Goal: Task Accomplishment & Management: Manage account settings

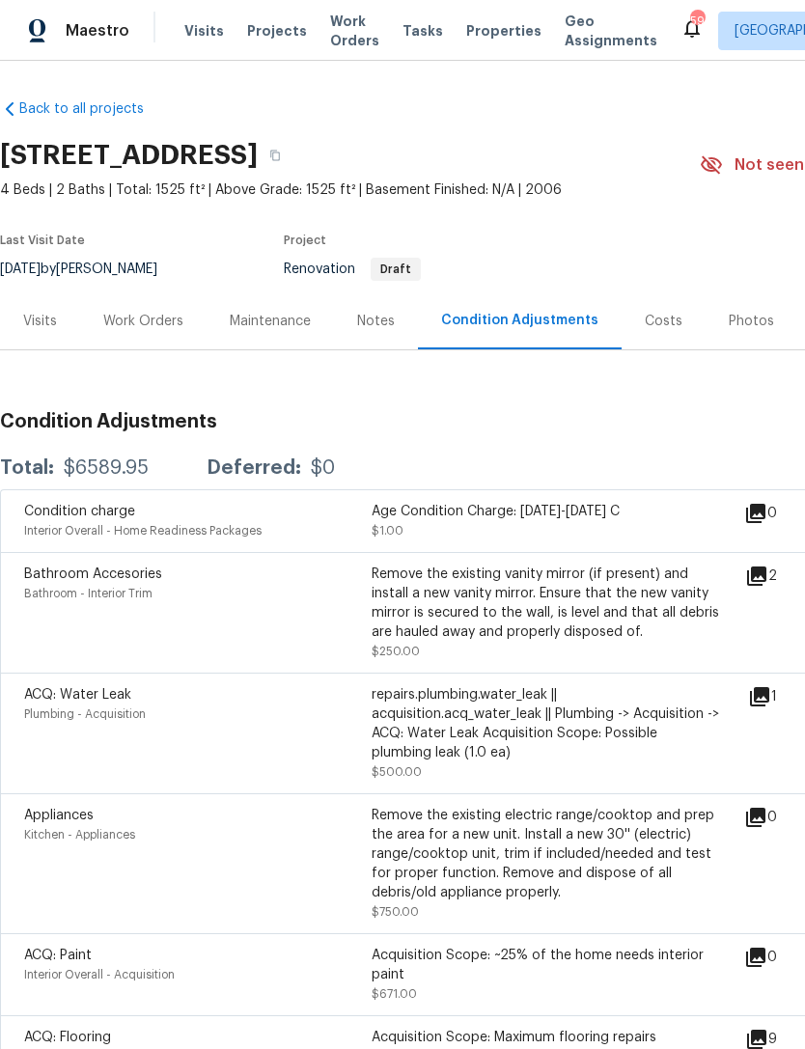
click at [146, 346] on div "Work Orders" at bounding box center [143, 321] width 126 height 57
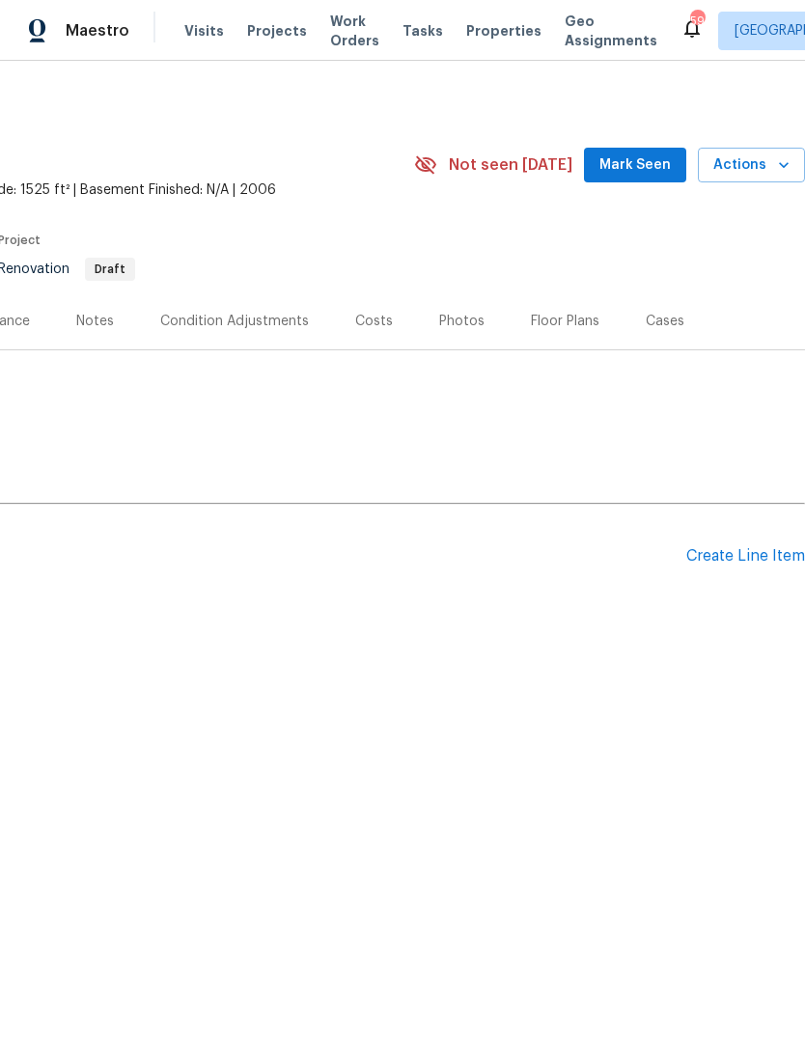
scroll to position [0, 286]
click at [742, 553] on div "Create Line Item" at bounding box center [745, 556] width 119 height 18
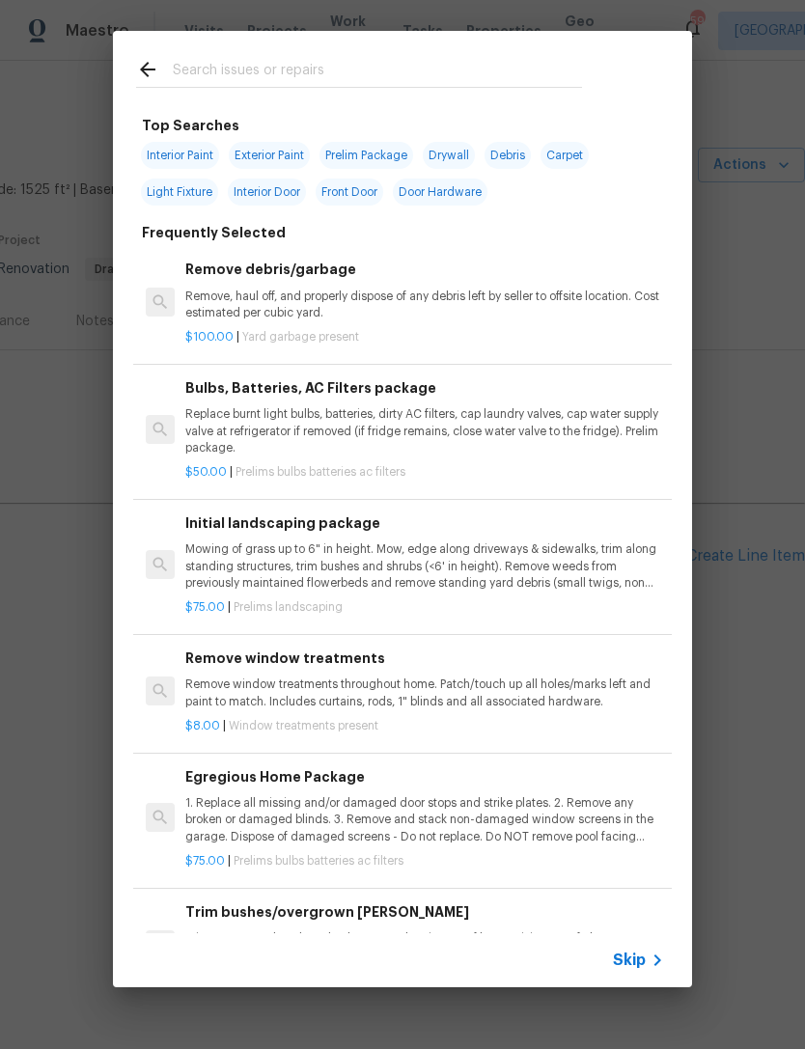
click at [295, 73] on input "text" at bounding box center [377, 72] width 409 height 29
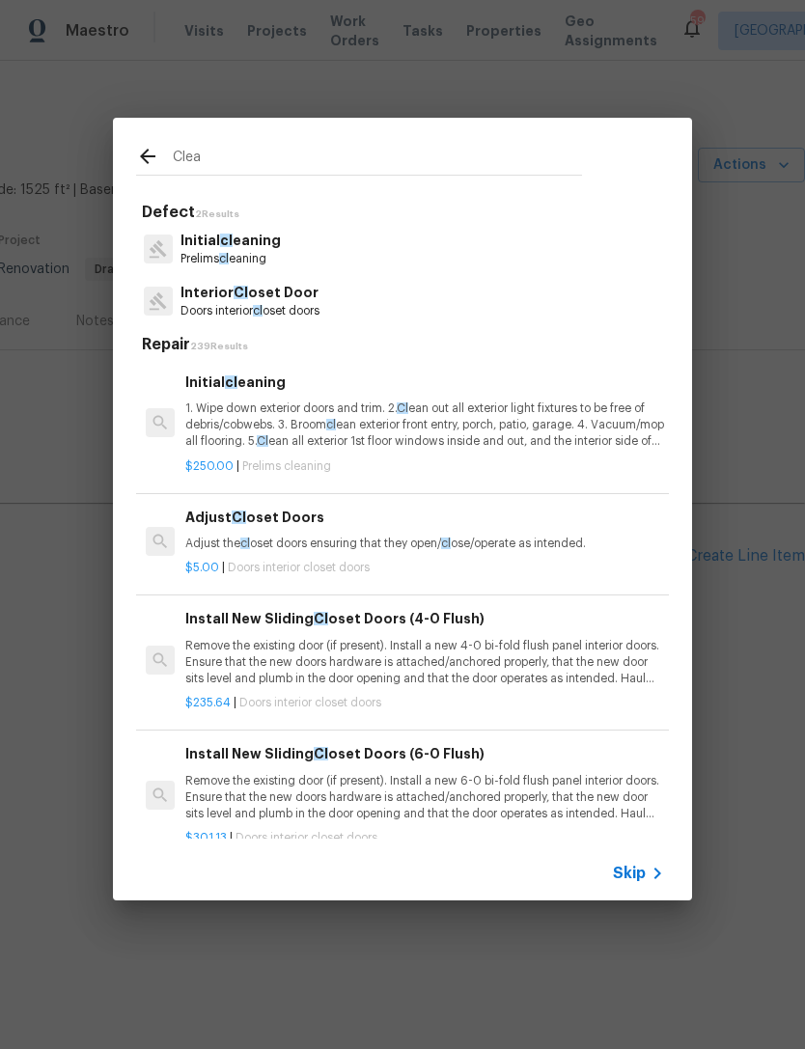
type input "Clean"
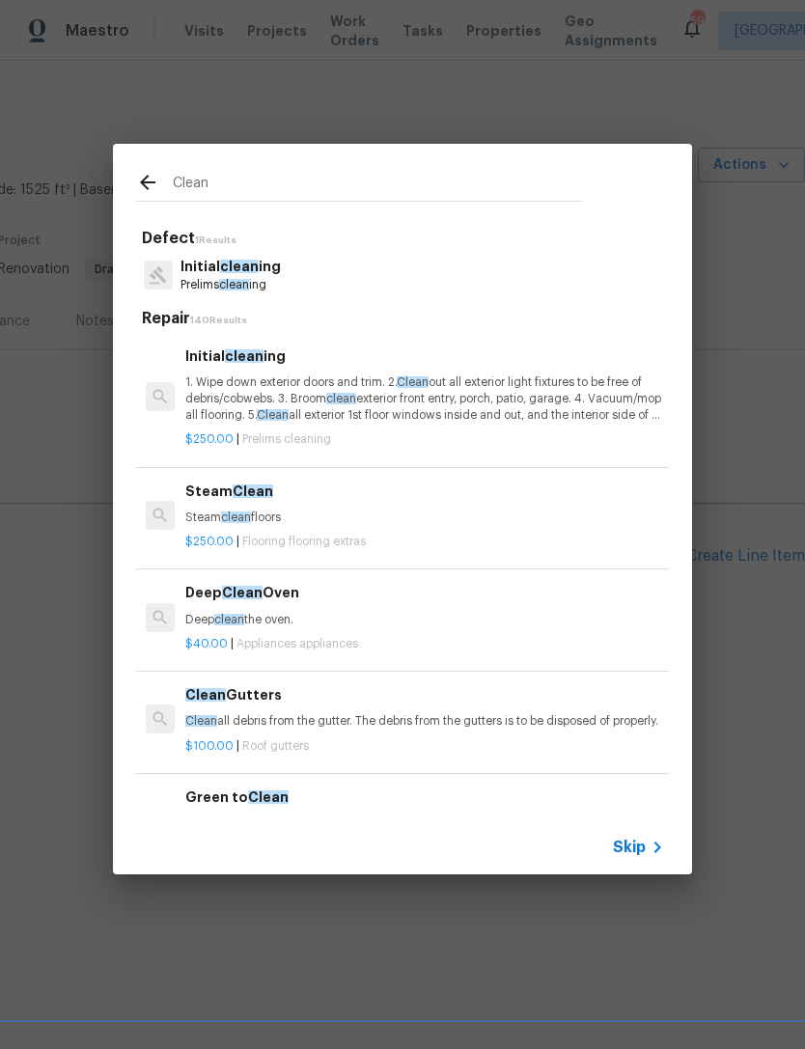
click at [254, 383] on p "1. Wipe down exterior doors and trim. 2. Clean out all exterior light fixtures …" at bounding box center [424, 399] width 479 height 49
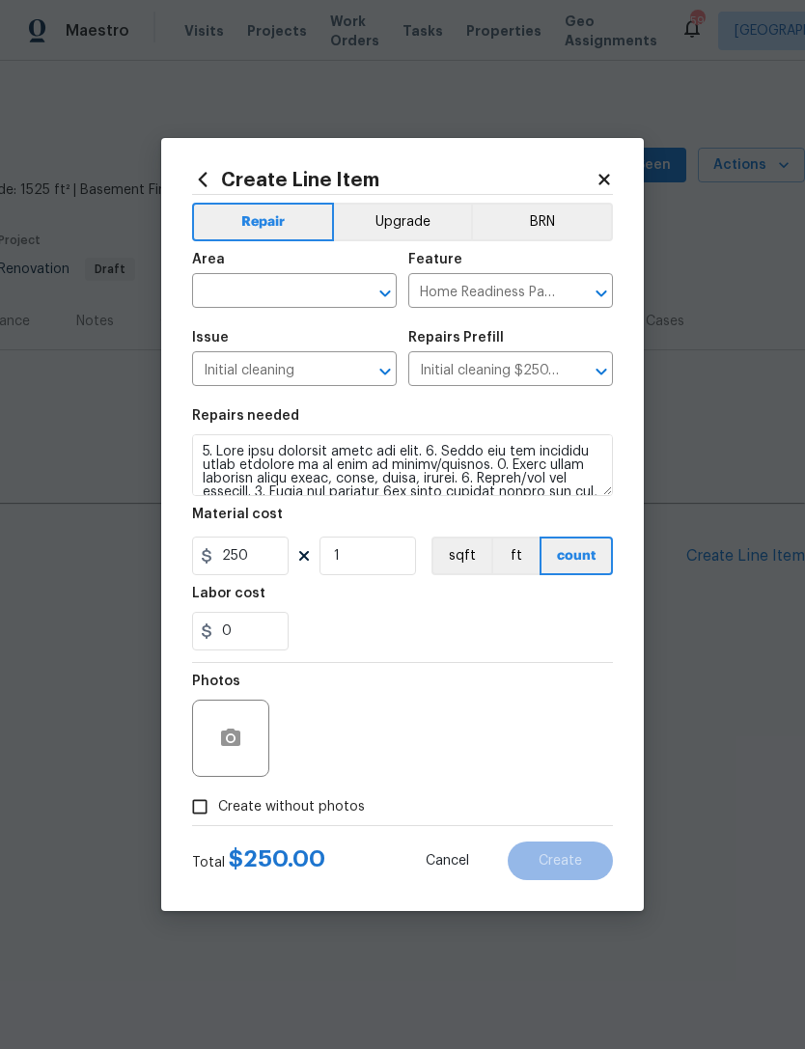
click at [263, 291] on input "text" at bounding box center [267, 293] width 151 height 30
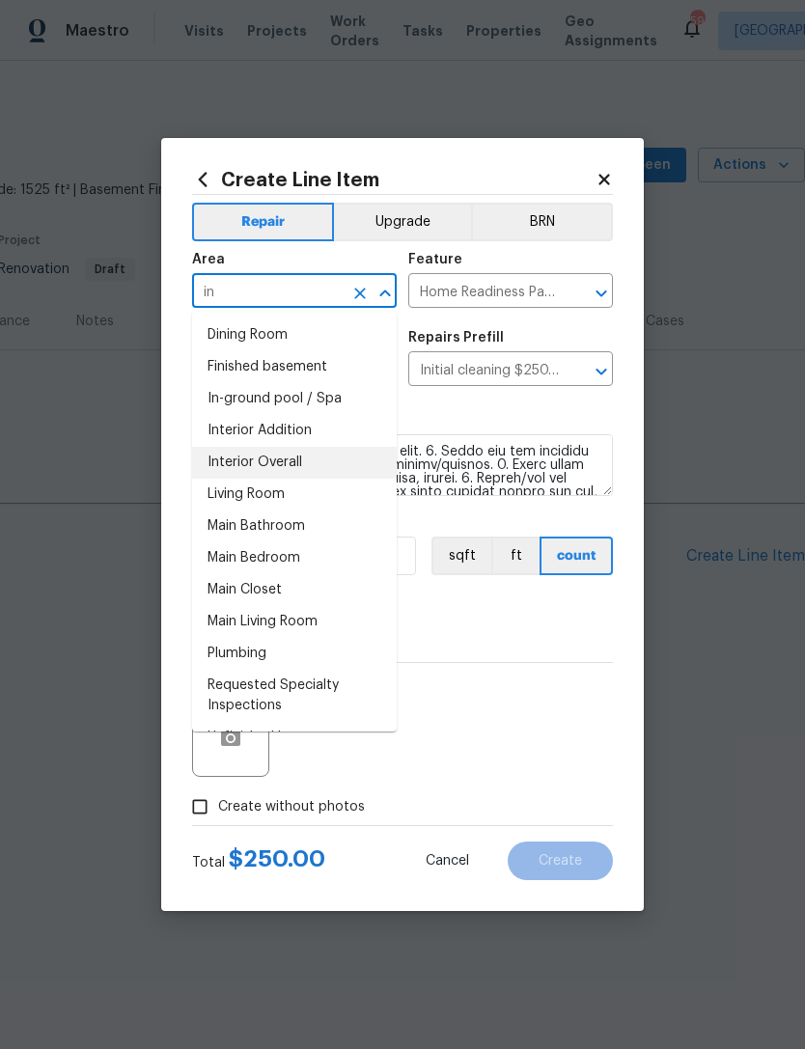
click at [300, 461] on li "Interior Overall" at bounding box center [294, 463] width 205 height 32
type input "Interior Overall"
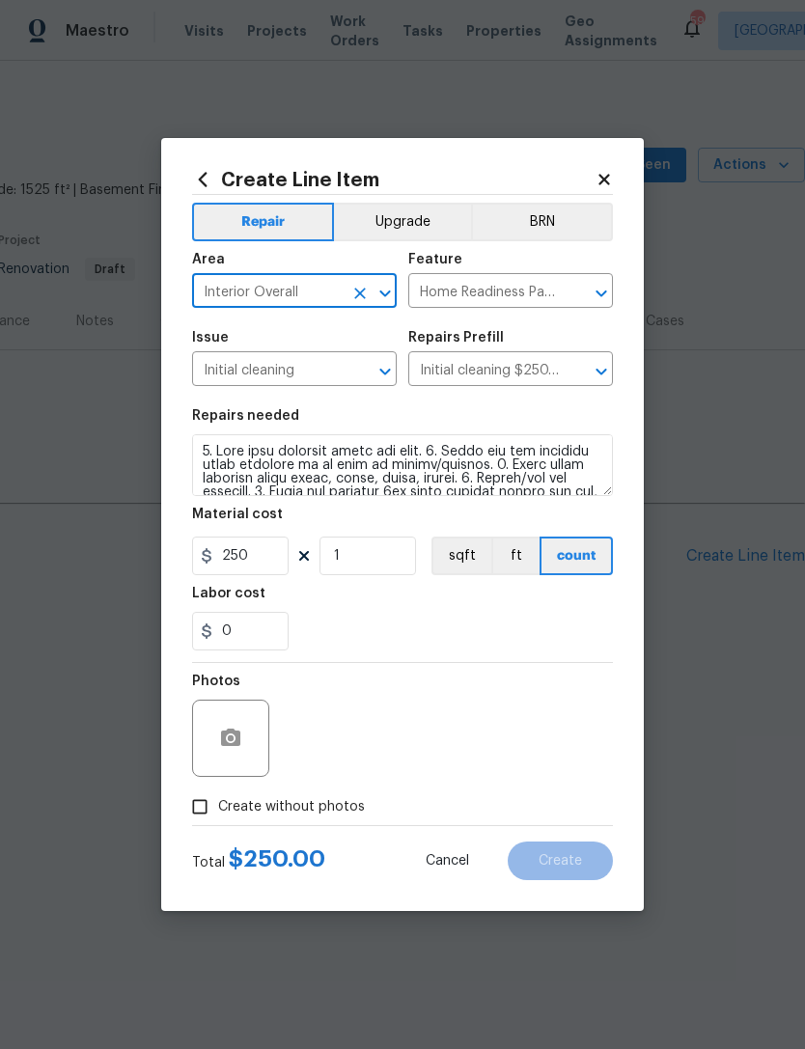
click at [379, 618] on div "0" at bounding box center [402, 631] width 421 height 39
click at [247, 812] on span "Create without photos" at bounding box center [291, 807] width 147 height 20
click at [218, 812] on input "Create without photos" at bounding box center [200, 807] width 37 height 37
checkbox input "true"
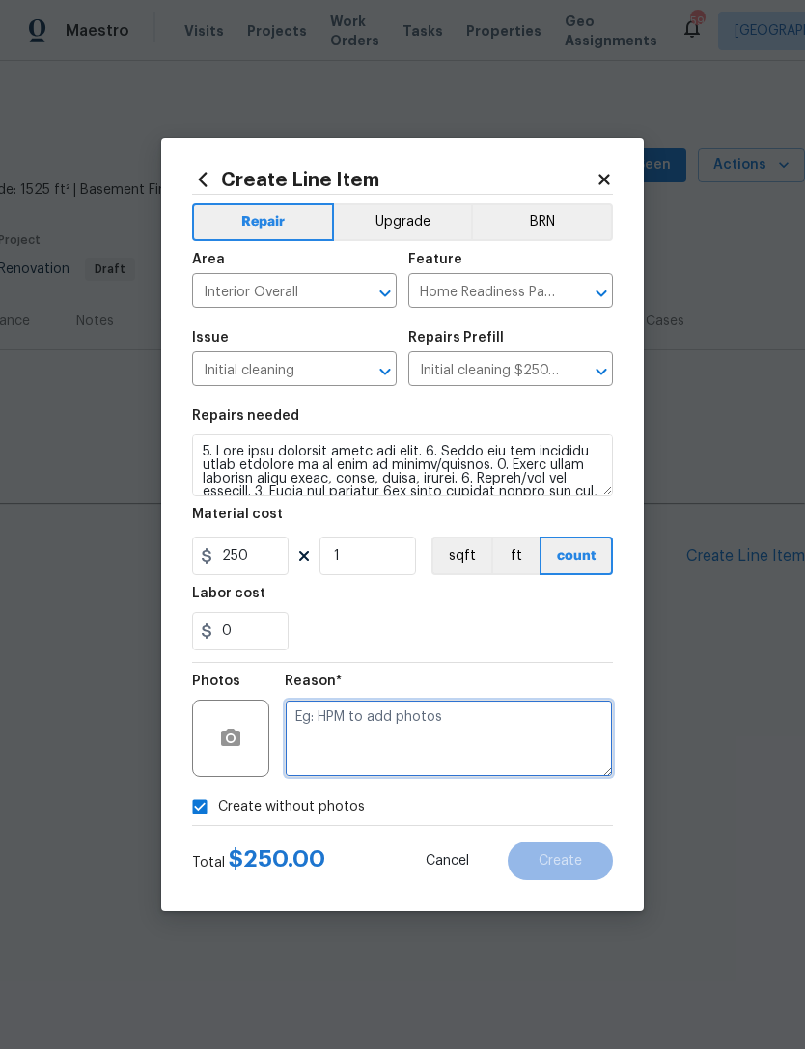
click at [406, 733] on textarea at bounding box center [449, 738] width 328 height 77
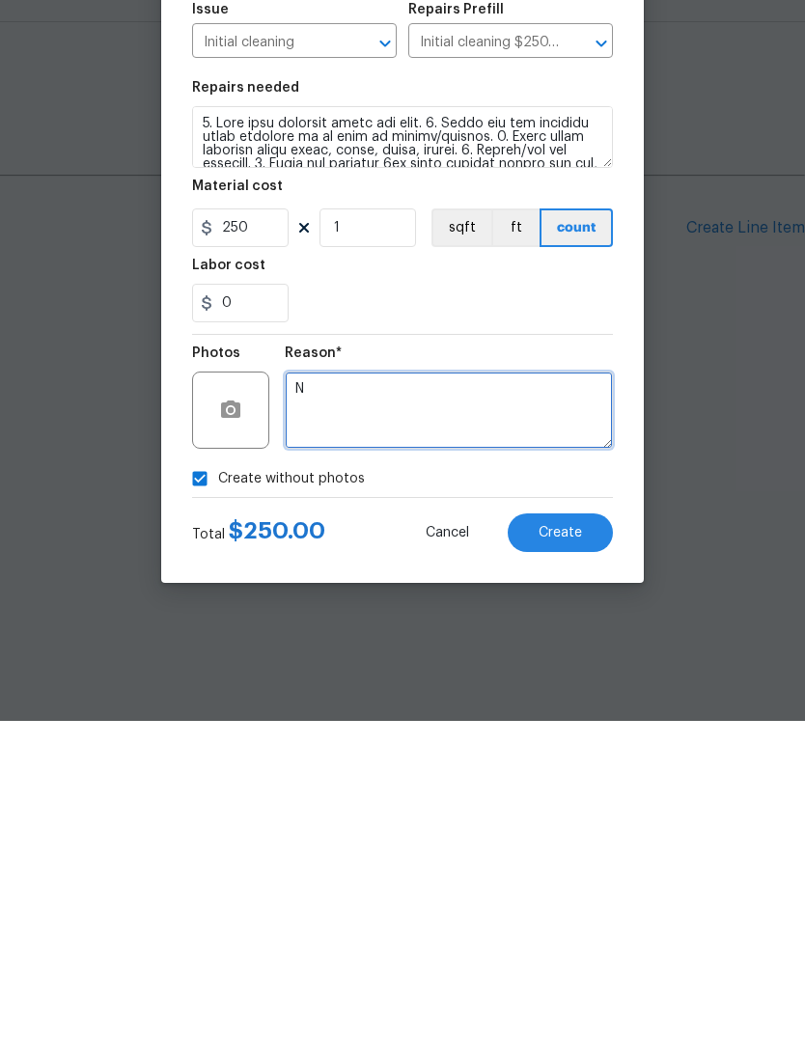
type textarea "N"
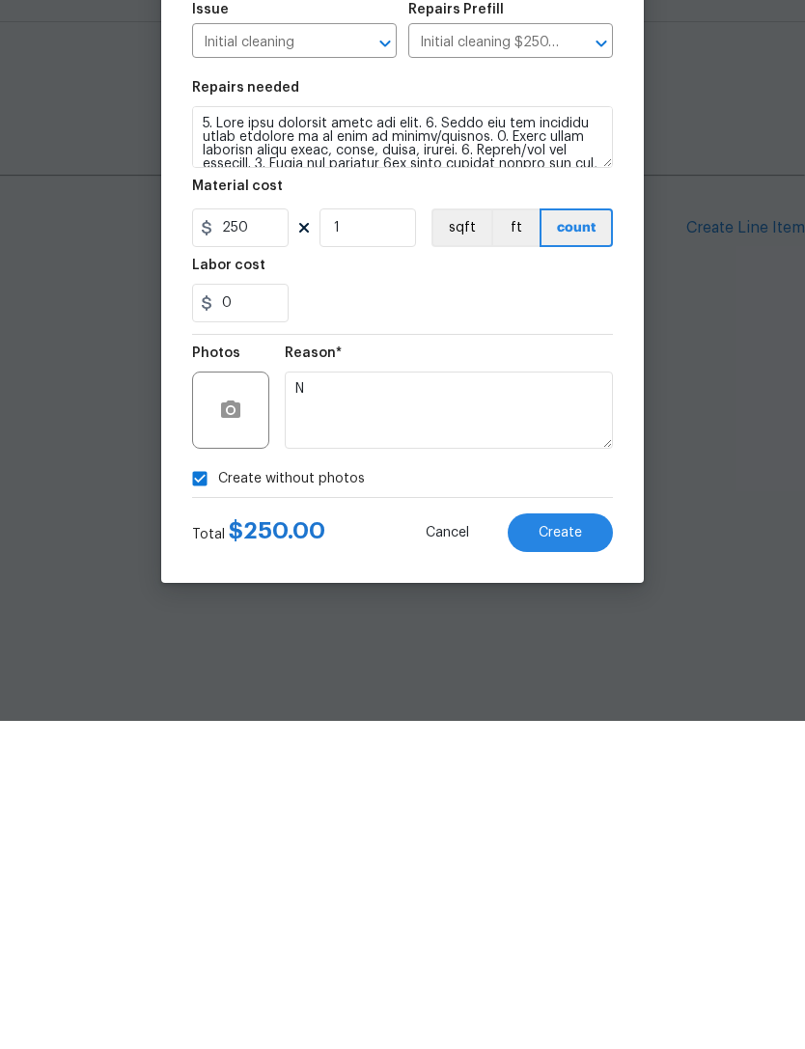
click at [589, 842] on button "Create" at bounding box center [560, 861] width 105 height 39
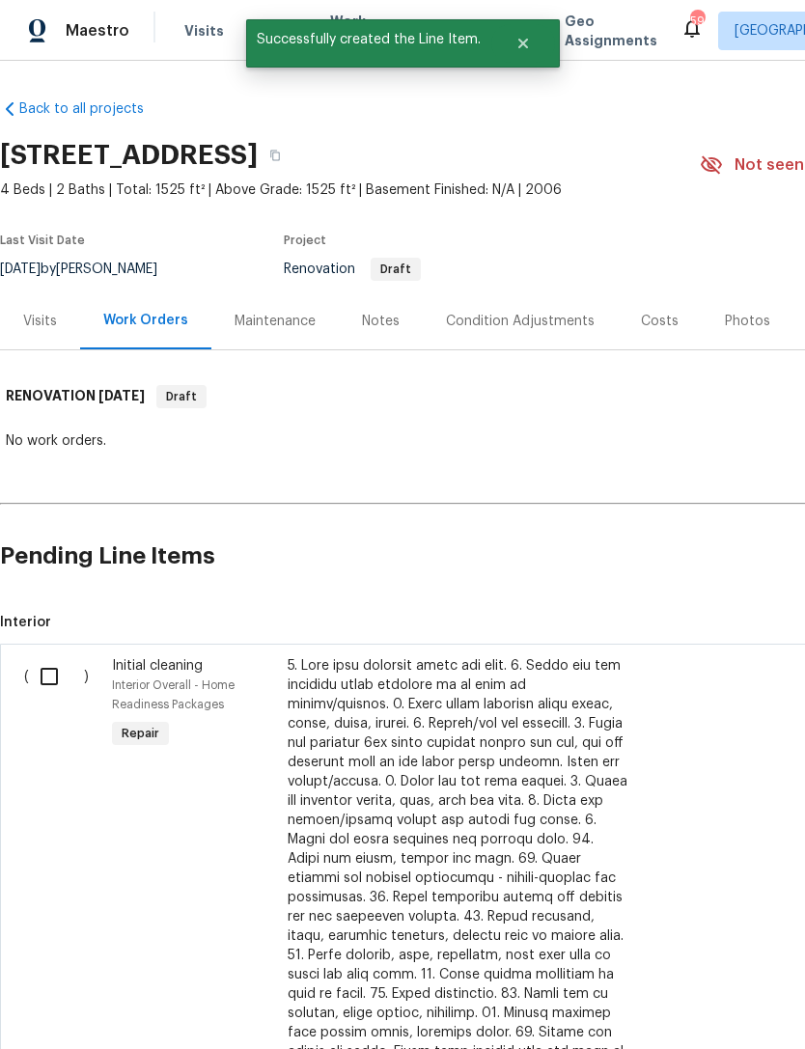
scroll to position [0, 0]
click at [42, 685] on input "checkbox" at bounding box center [56, 677] width 55 height 41
checkbox input "true"
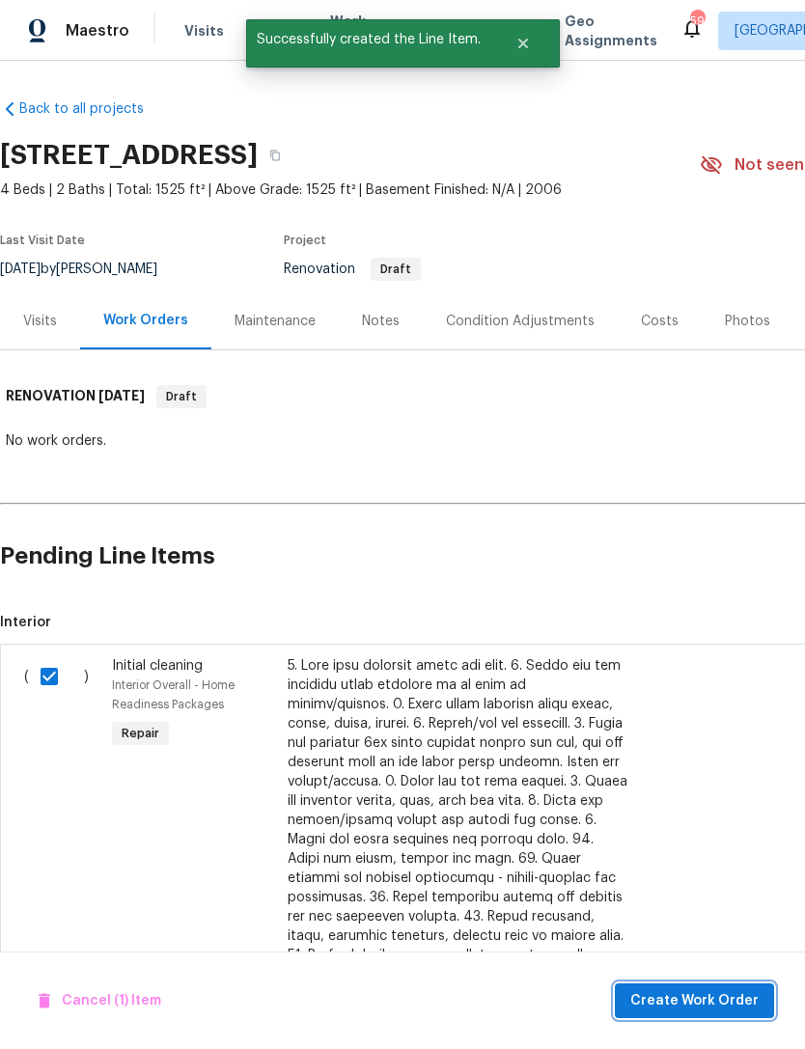
click at [756, 992] on span "Create Work Order" at bounding box center [694, 1002] width 128 height 24
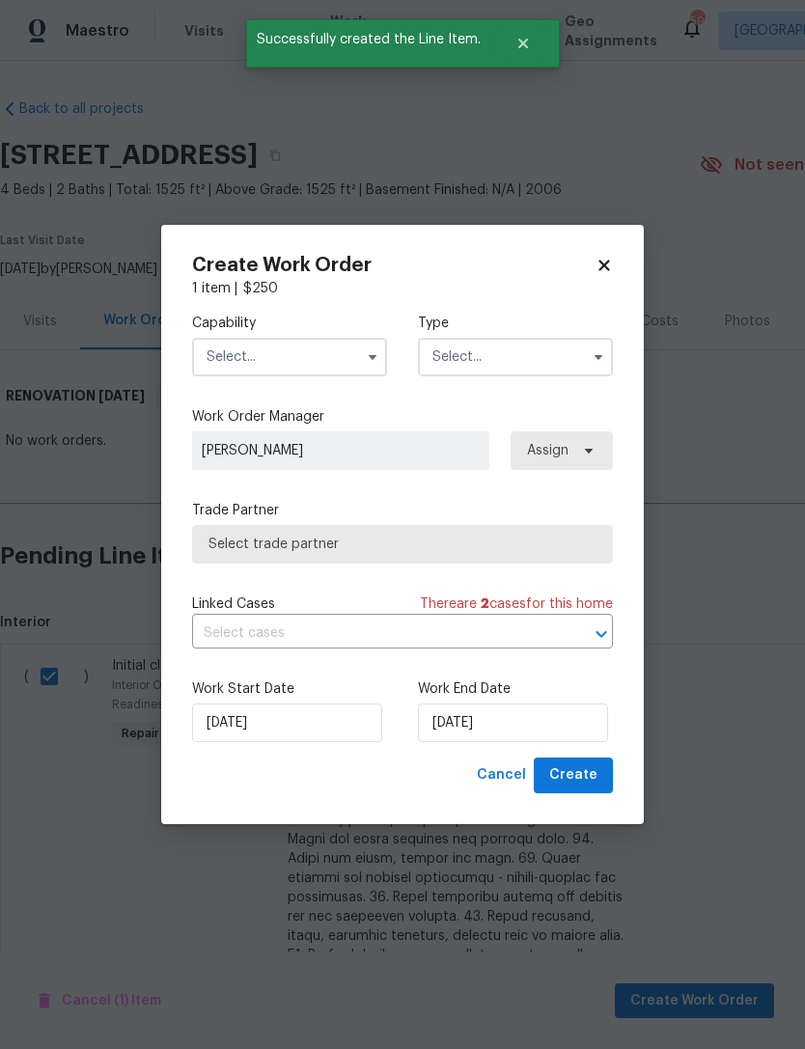
click at [251, 353] on input "text" at bounding box center [289, 357] width 195 height 39
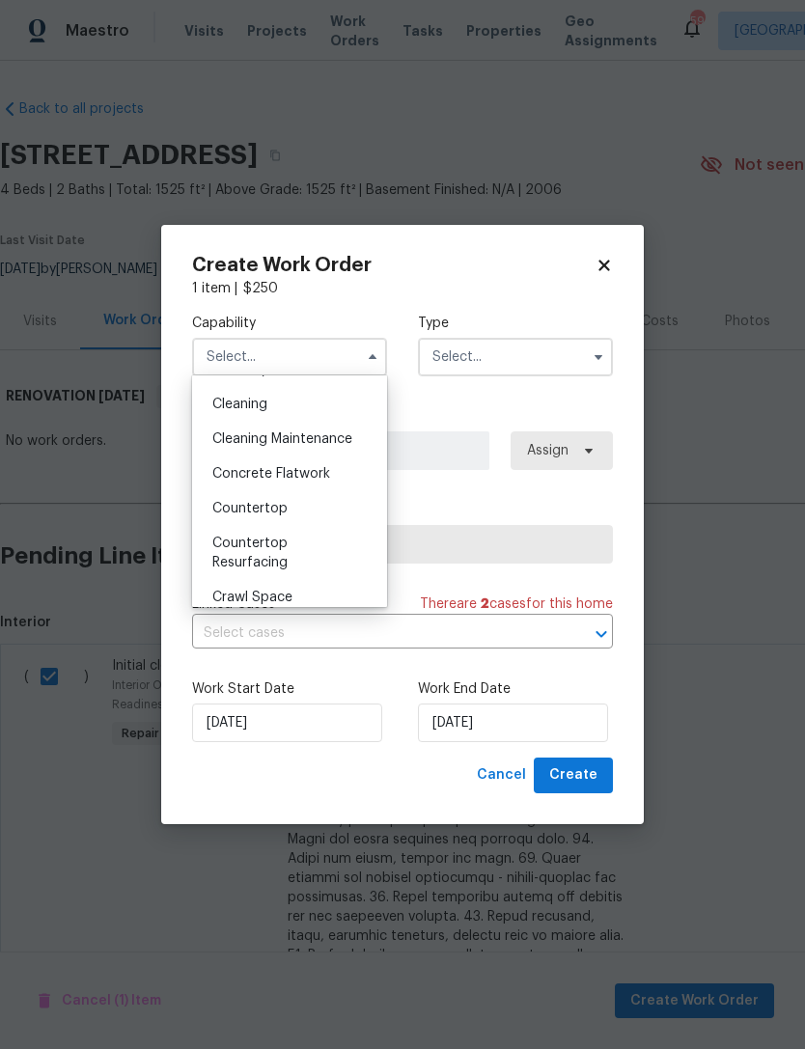
scroll to position [260, 0]
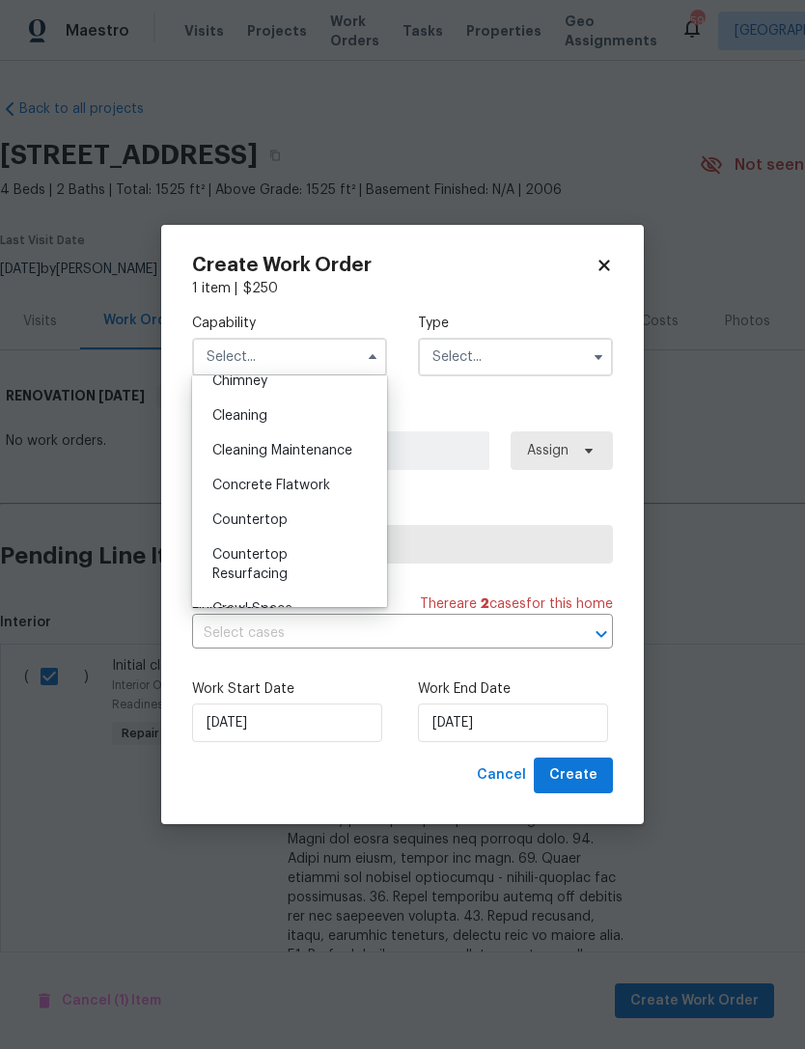
click at [287, 409] on div "Cleaning" at bounding box center [289, 416] width 185 height 35
type input "Cleaning"
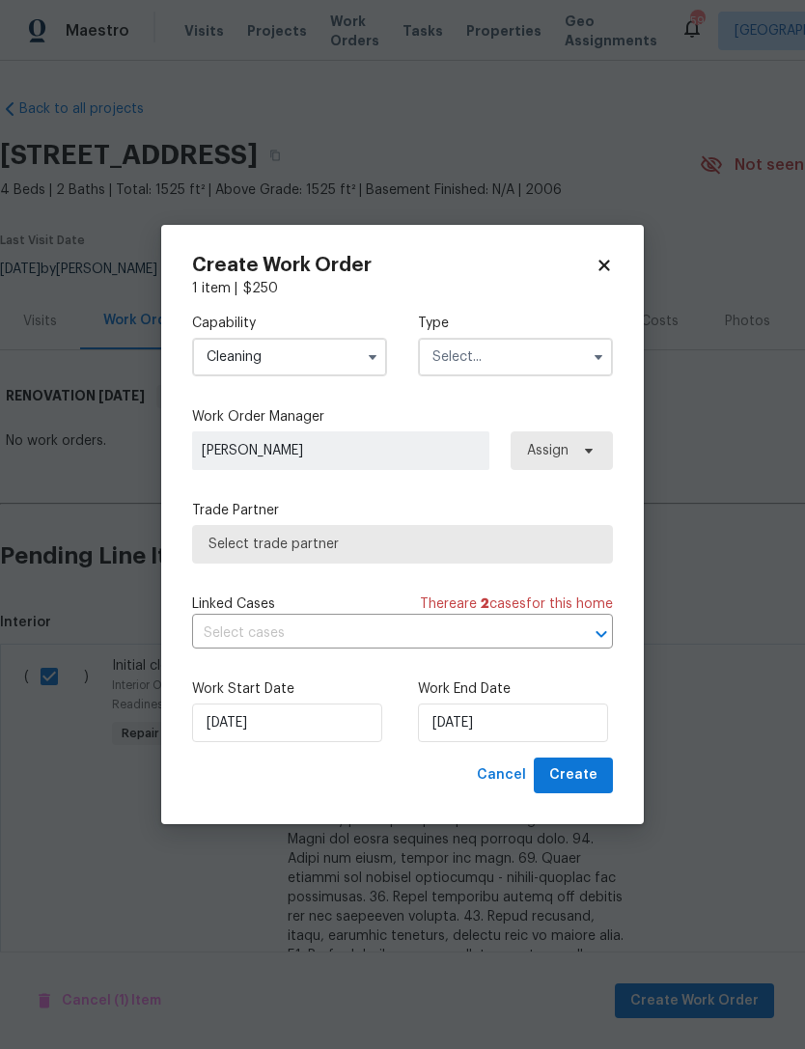
click at [490, 355] on input "text" at bounding box center [515, 357] width 195 height 39
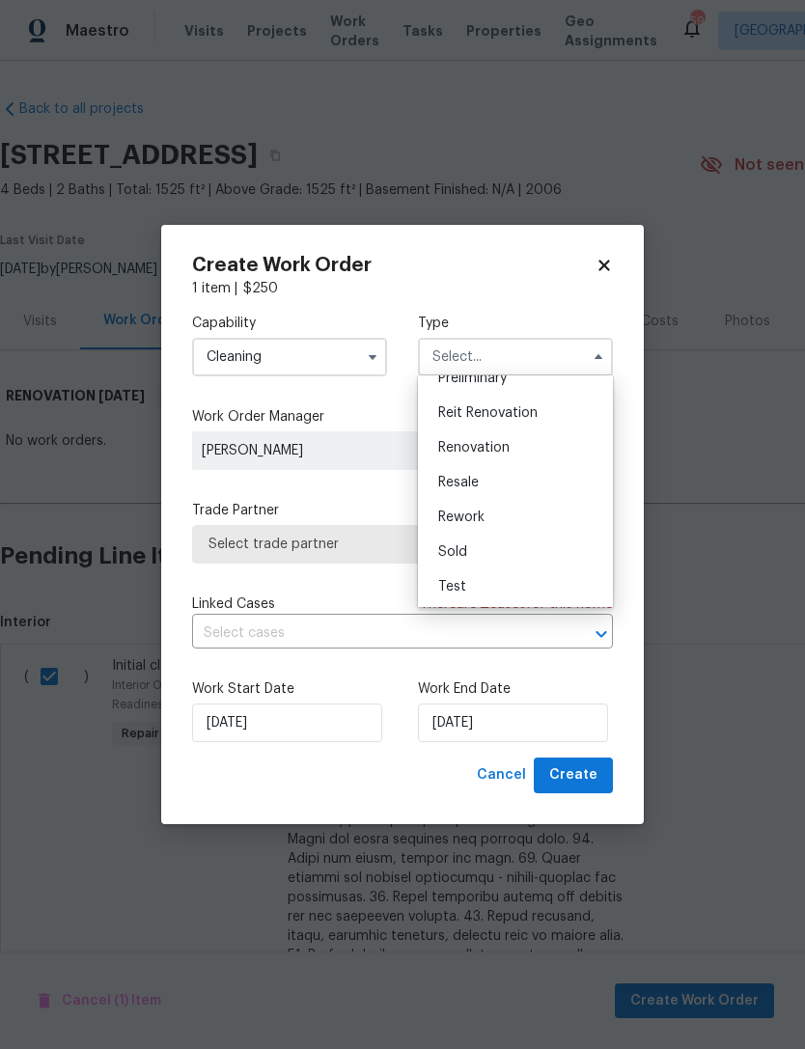
scroll to position [435, 0]
click at [484, 453] on span "Renovation" at bounding box center [473, 449] width 71 height 14
type input "Renovation"
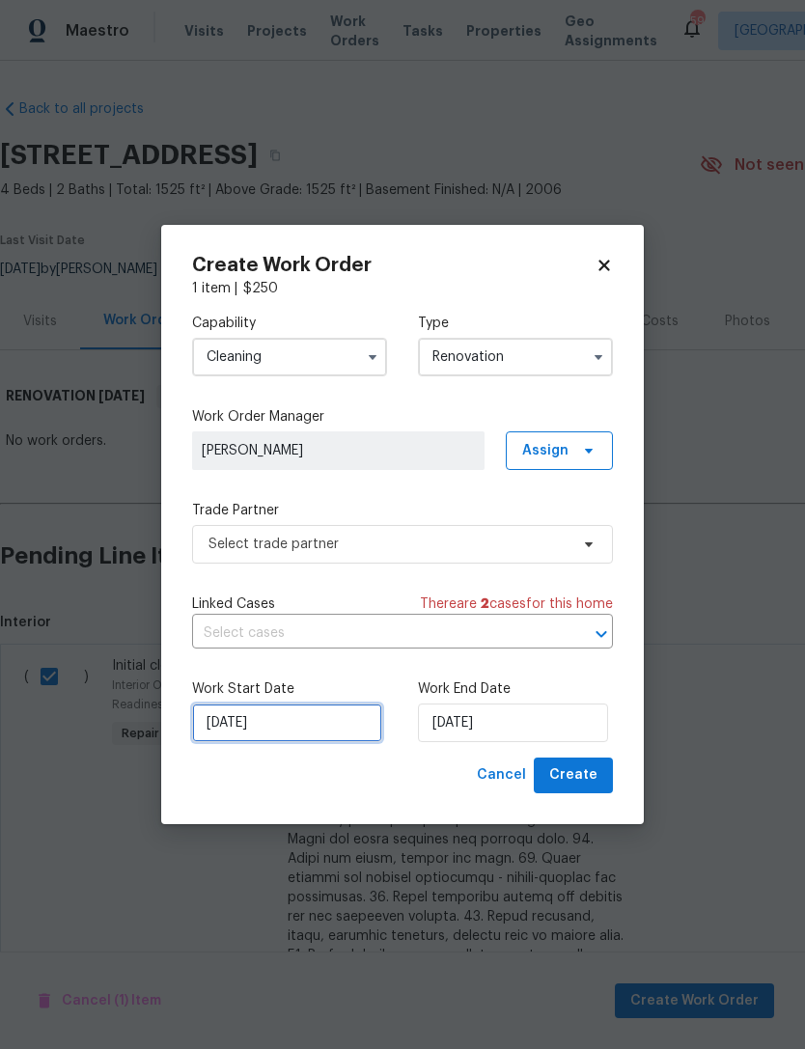
click at [279, 721] on input "8/25/2025" at bounding box center [287, 723] width 190 height 39
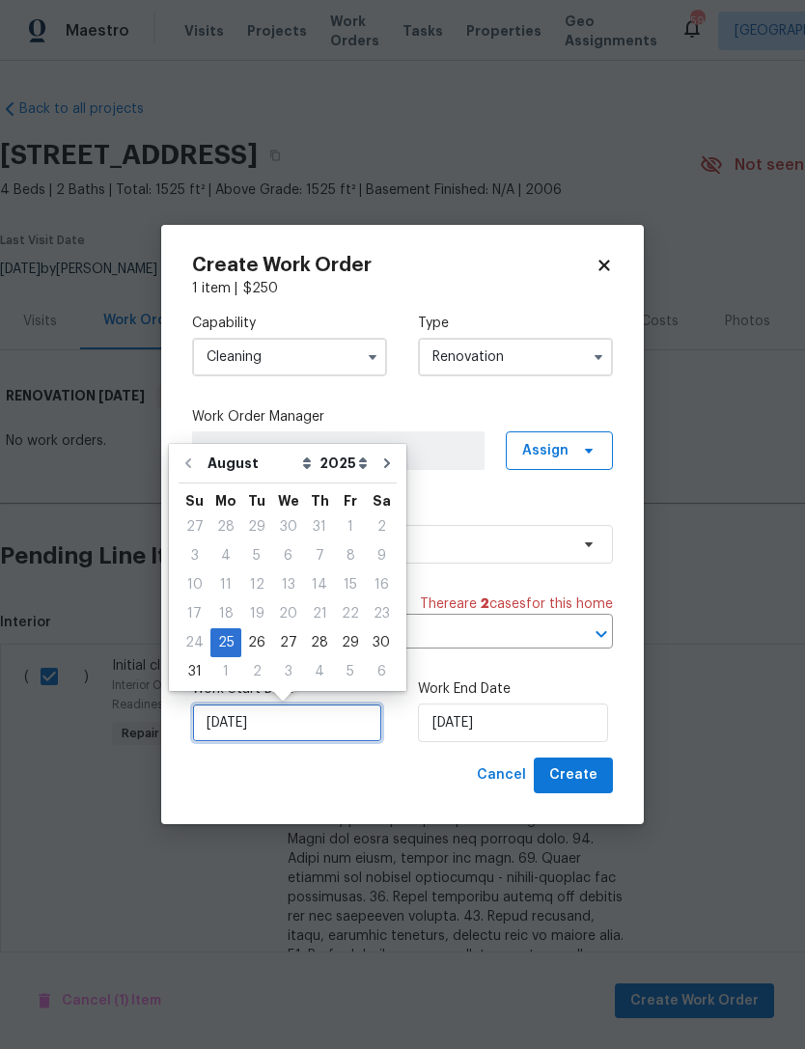
scroll to position [36, 0]
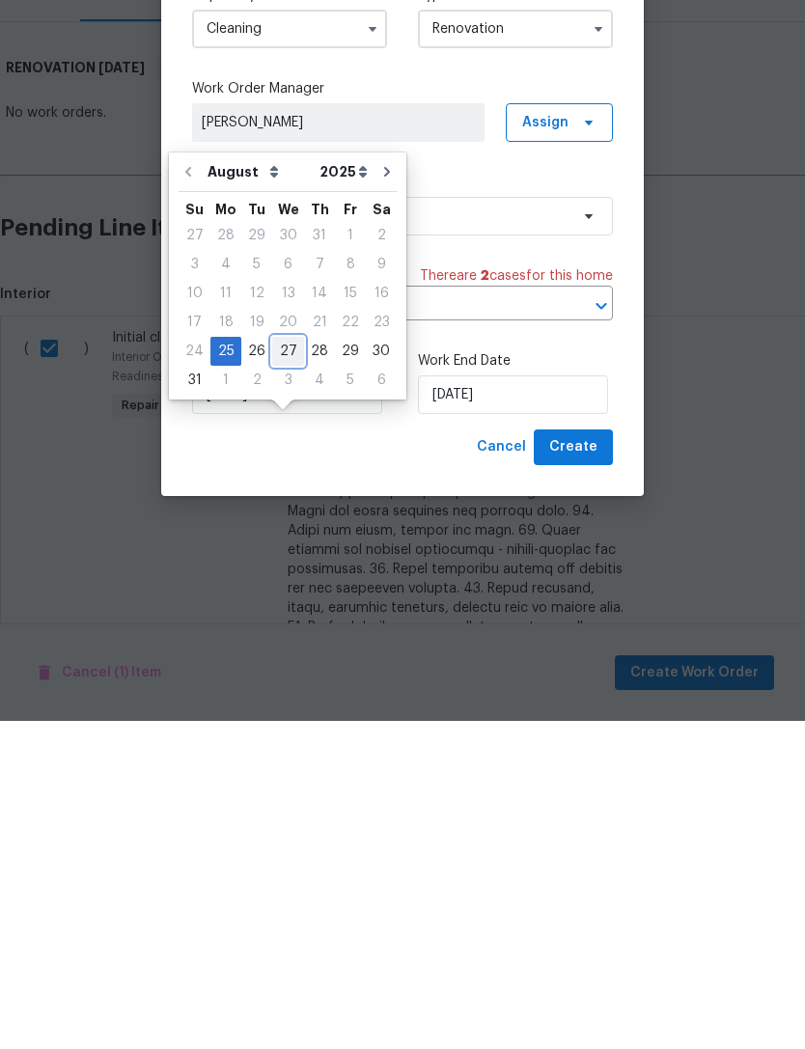
click at [279, 666] on div "27" at bounding box center [288, 679] width 32 height 27
type input "8/27/2025"
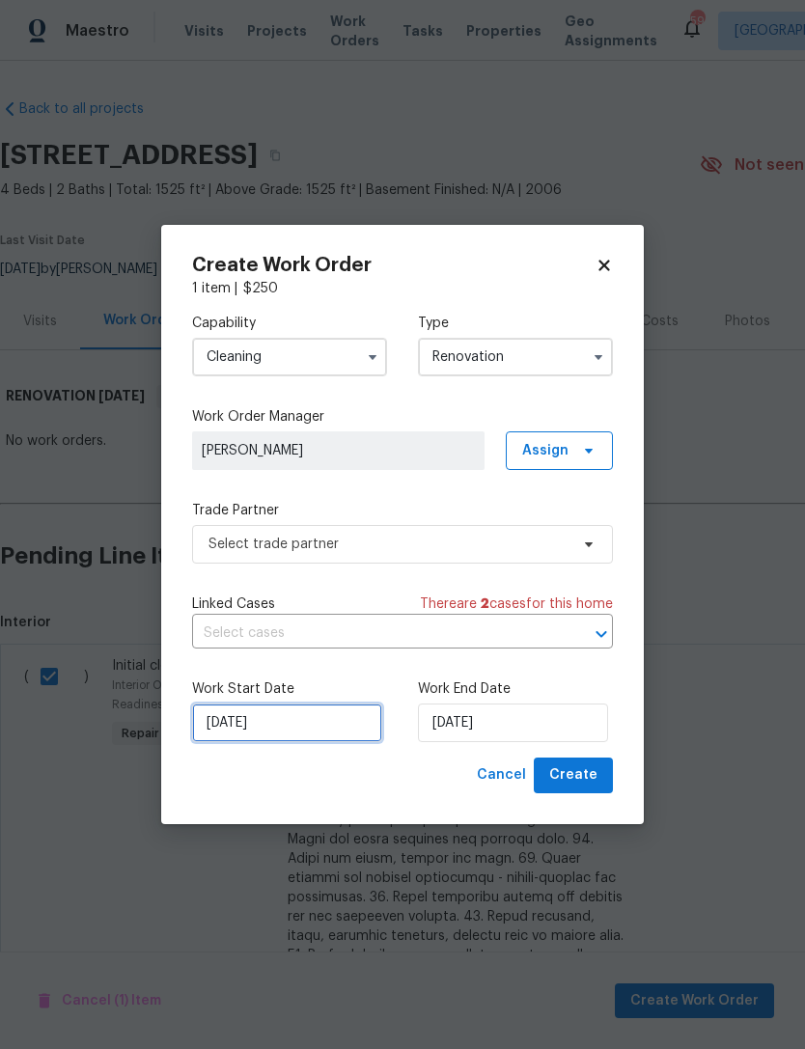
click at [274, 723] on input "8/27/2025" at bounding box center [287, 723] width 190 height 39
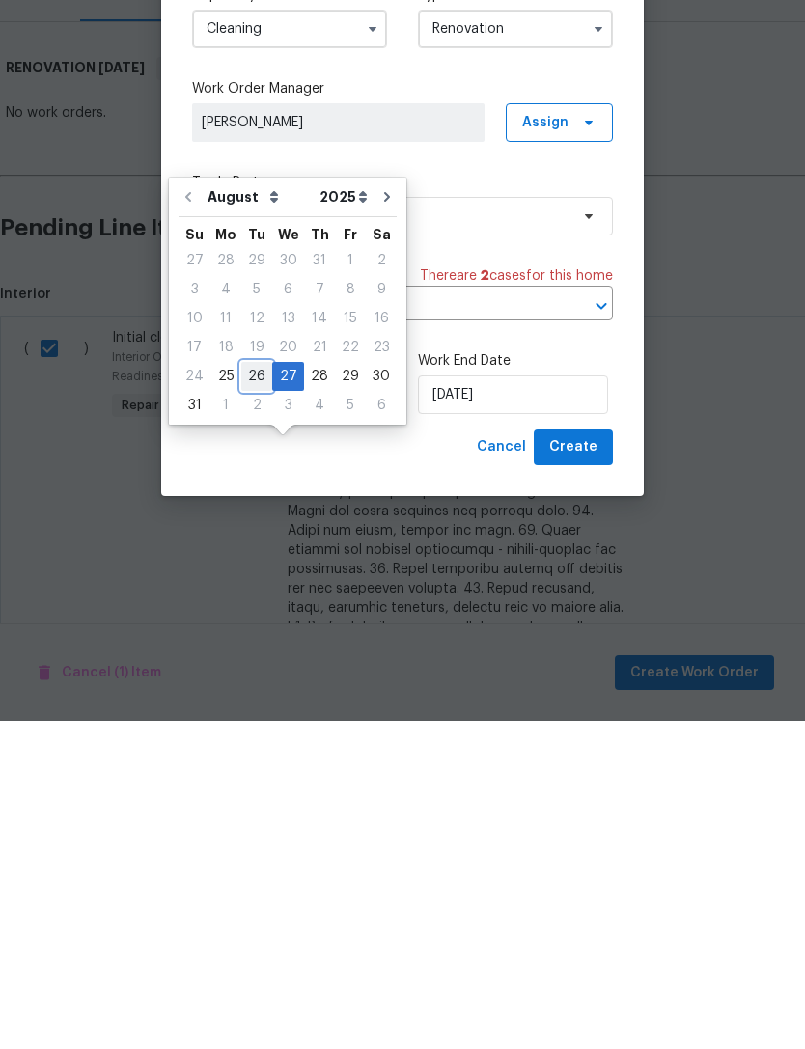
click at [241, 691] on div "26" at bounding box center [256, 704] width 31 height 27
type input "8/26/2025"
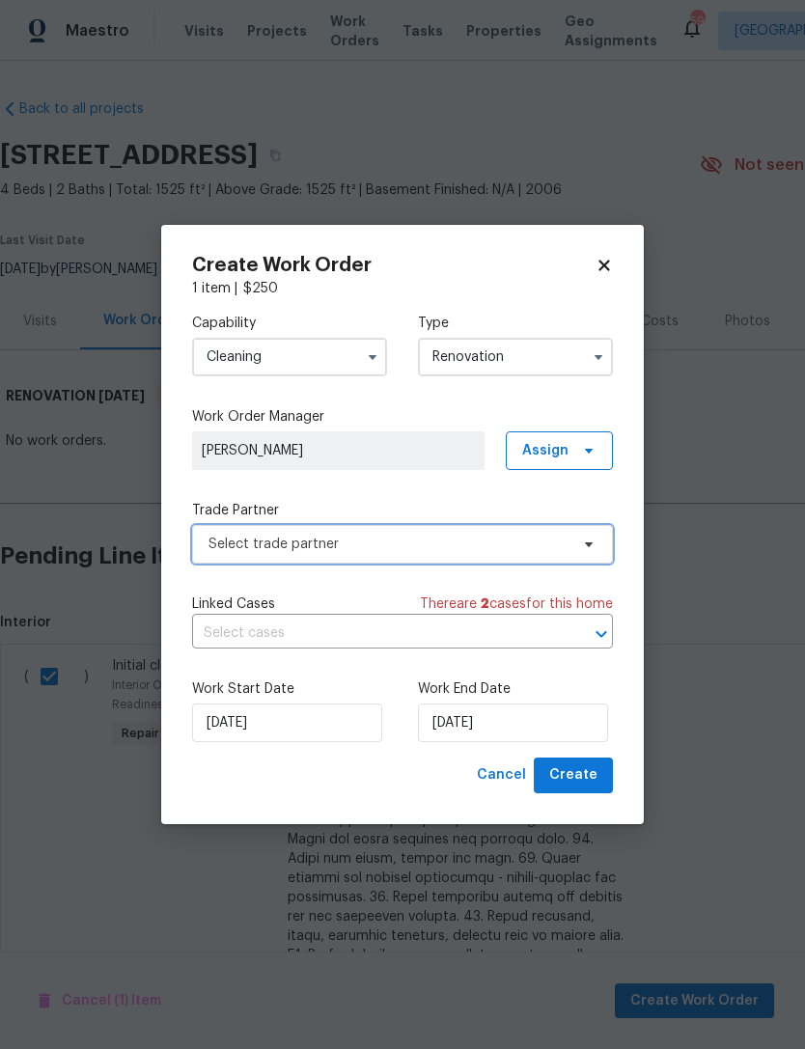
click at [374, 543] on span "Select trade partner" at bounding box center [389, 544] width 360 height 19
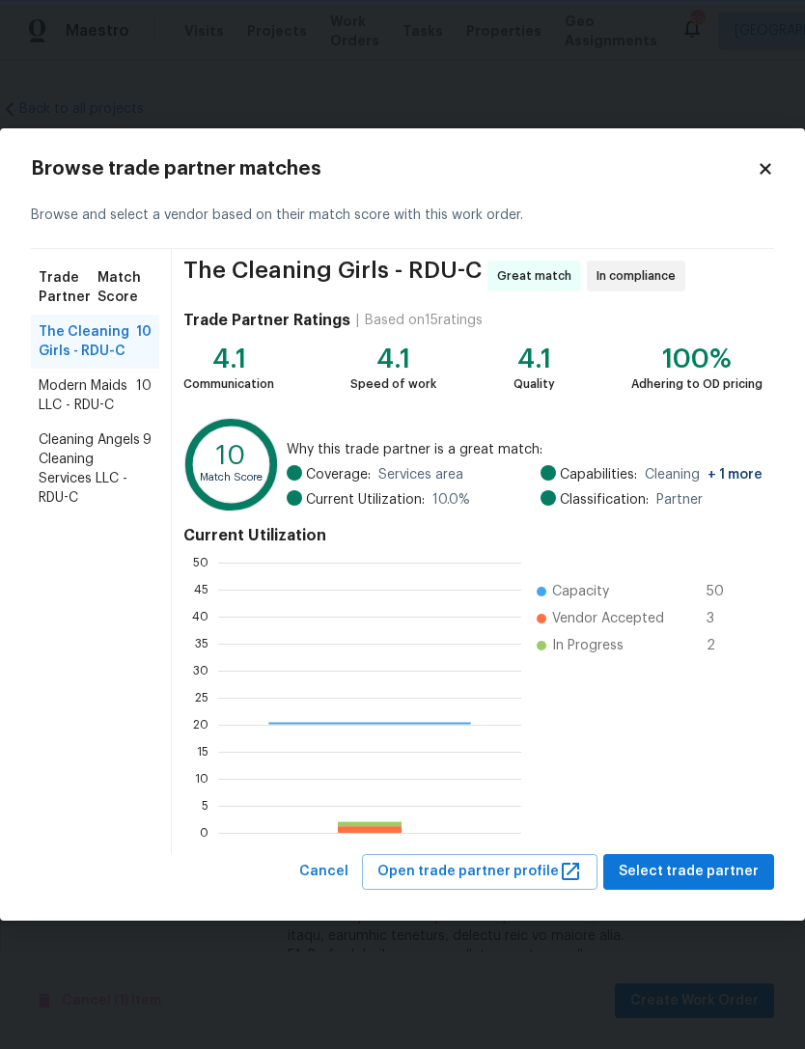
scroll to position [270, 303]
click at [107, 394] on span "Modern Maids LLC - RDU-C" at bounding box center [88, 396] width 98 height 39
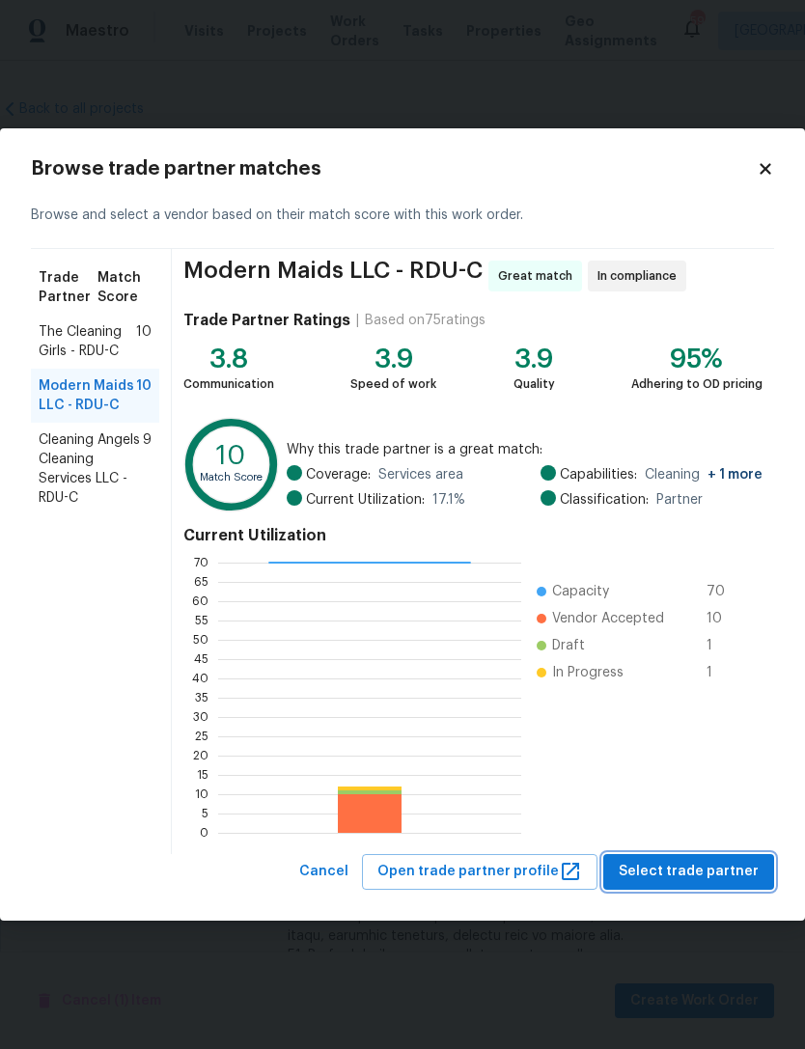
click at [707, 867] on span "Select trade partner" at bounding box center [689, 872] width 140 height 24
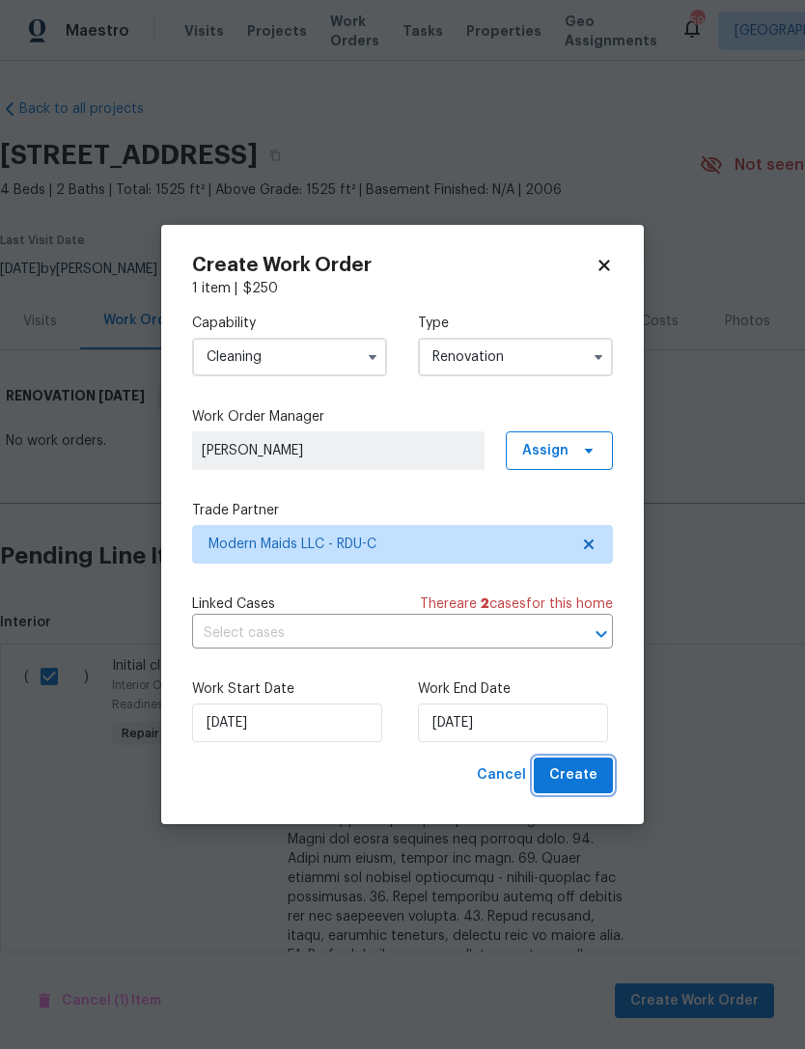
click at [600, 784] on button "Create" at bounding box center [573, 776] width 79 height 36
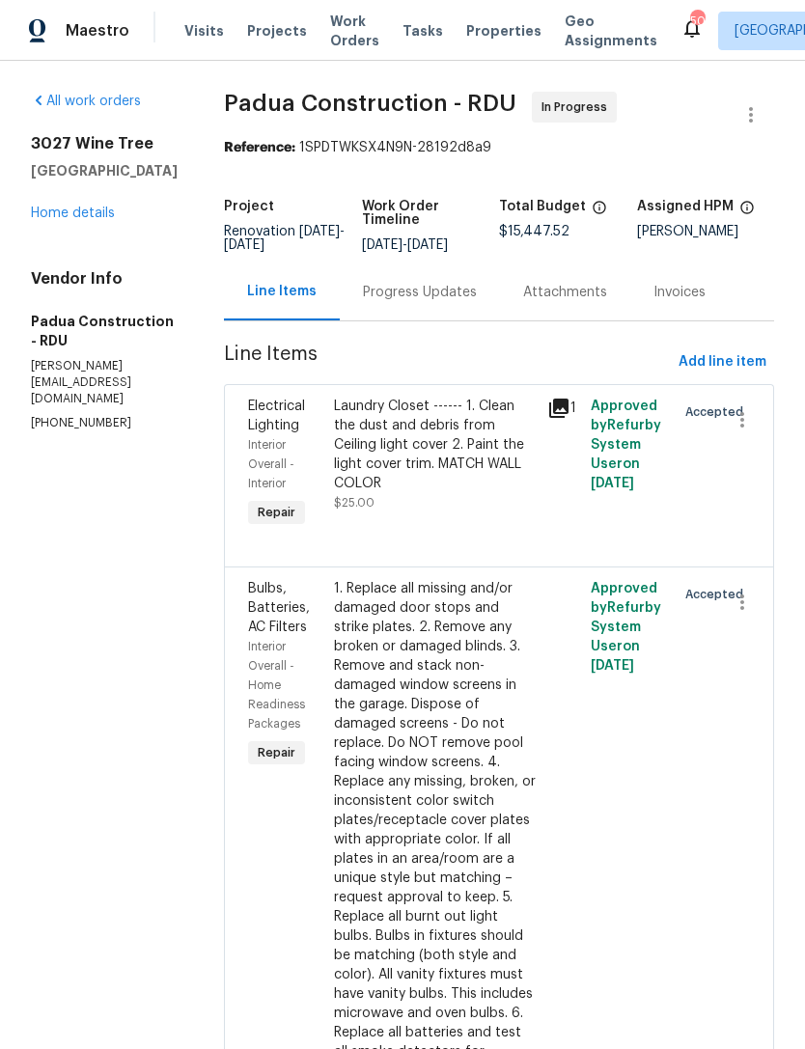
click at [67, 220] on link "Home details" at bounding box center [73, 214] width 84 height 14
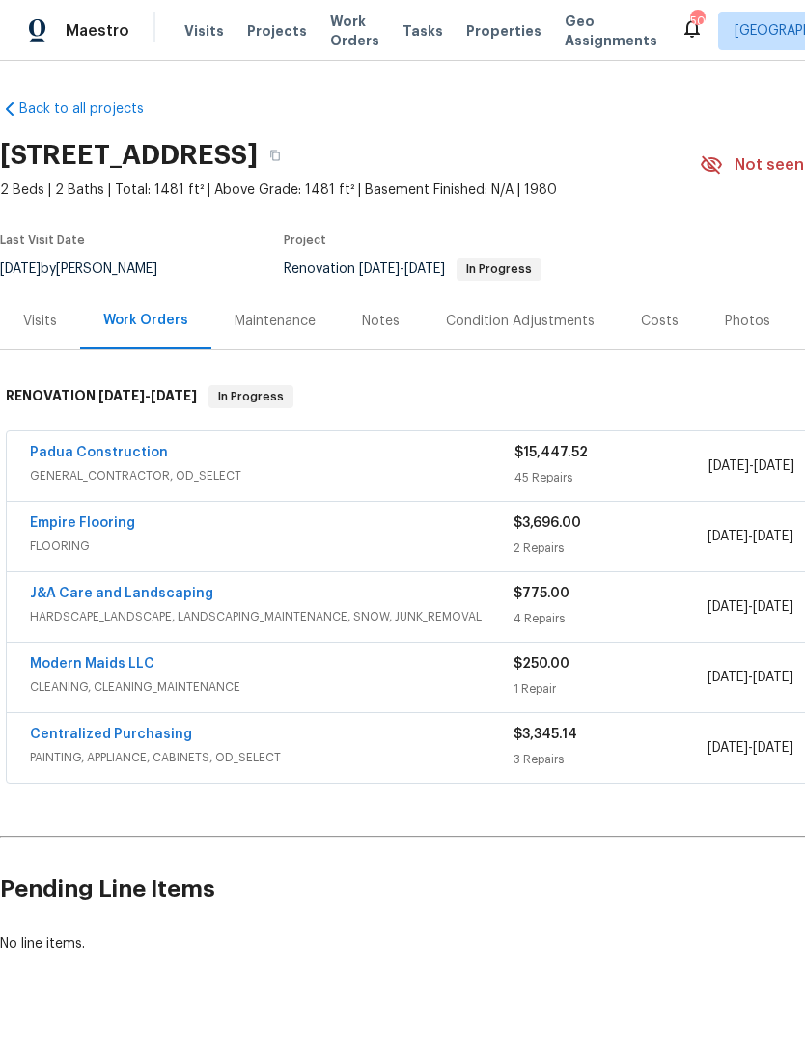
click at [91, 449] on link "Padua Construction" at bounding box center [99, 453] width 138 height 14
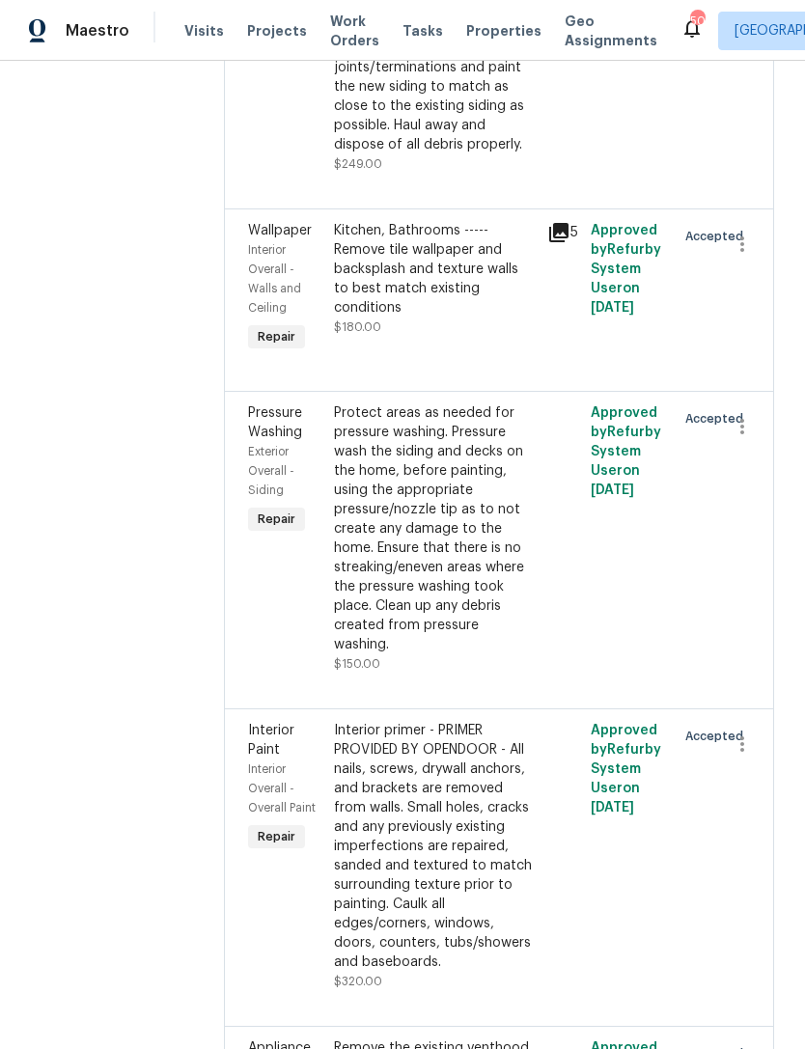
scroll to position [6723, 0]
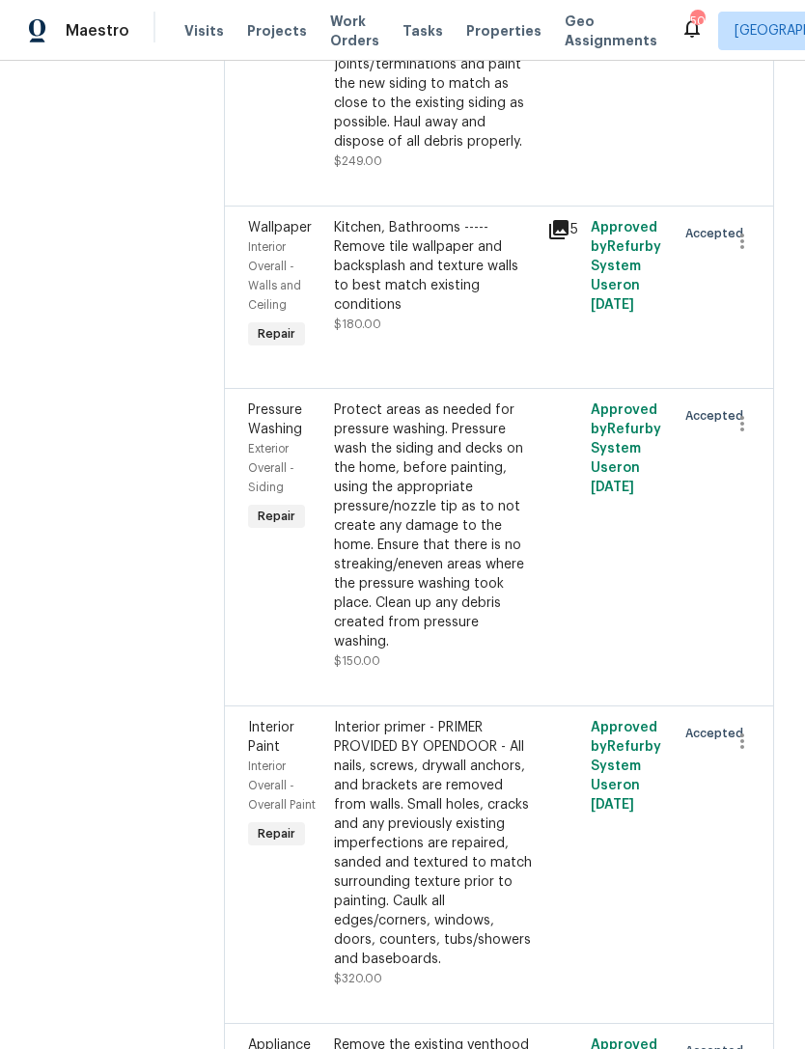
click at [482, 718] on div "Interior primer - PRIMER PROVIDED BY OPENDOOR - All nails, screws, drywall anch…" at bounding box center [435, 843] width 203 height 251
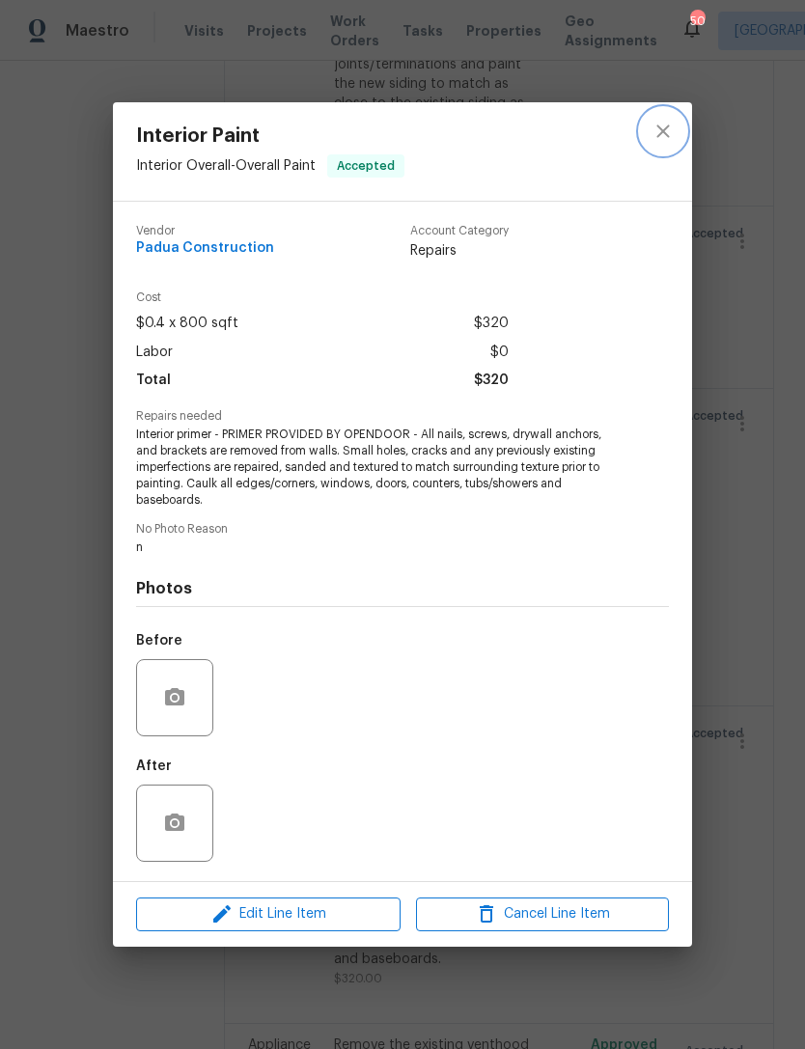
click at [664, 145] on button "close" at bounding box center [663, 131] width 46 height 46
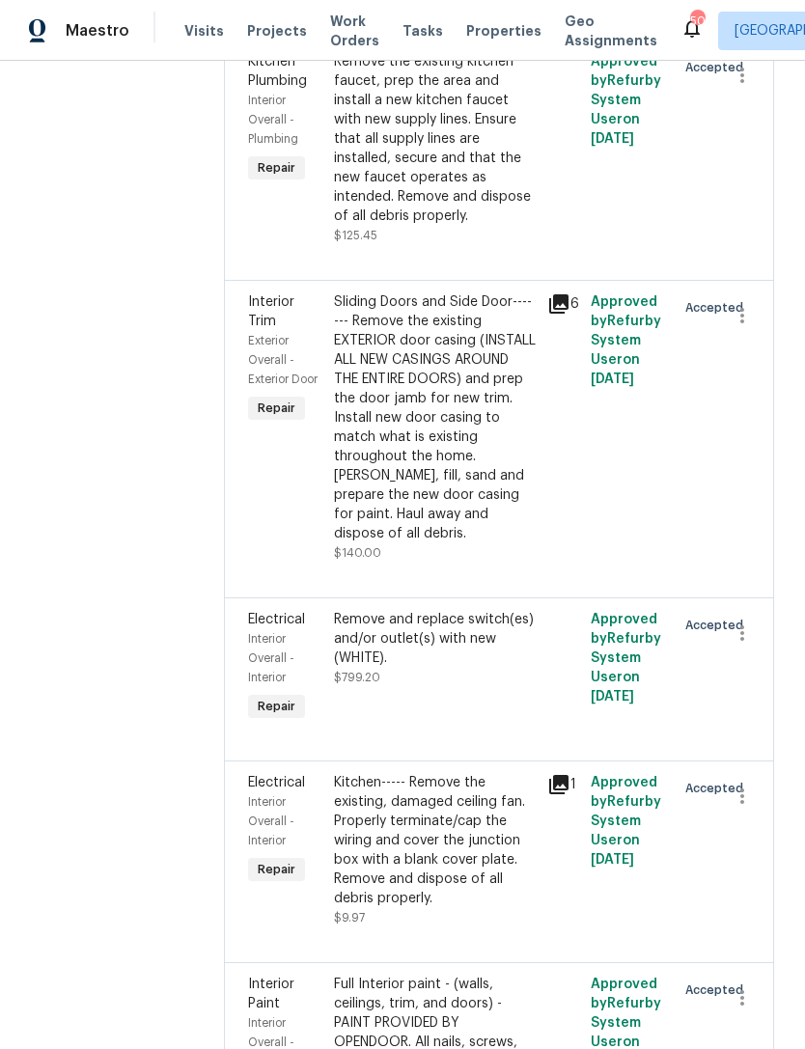
scroll to position [10403, 0]
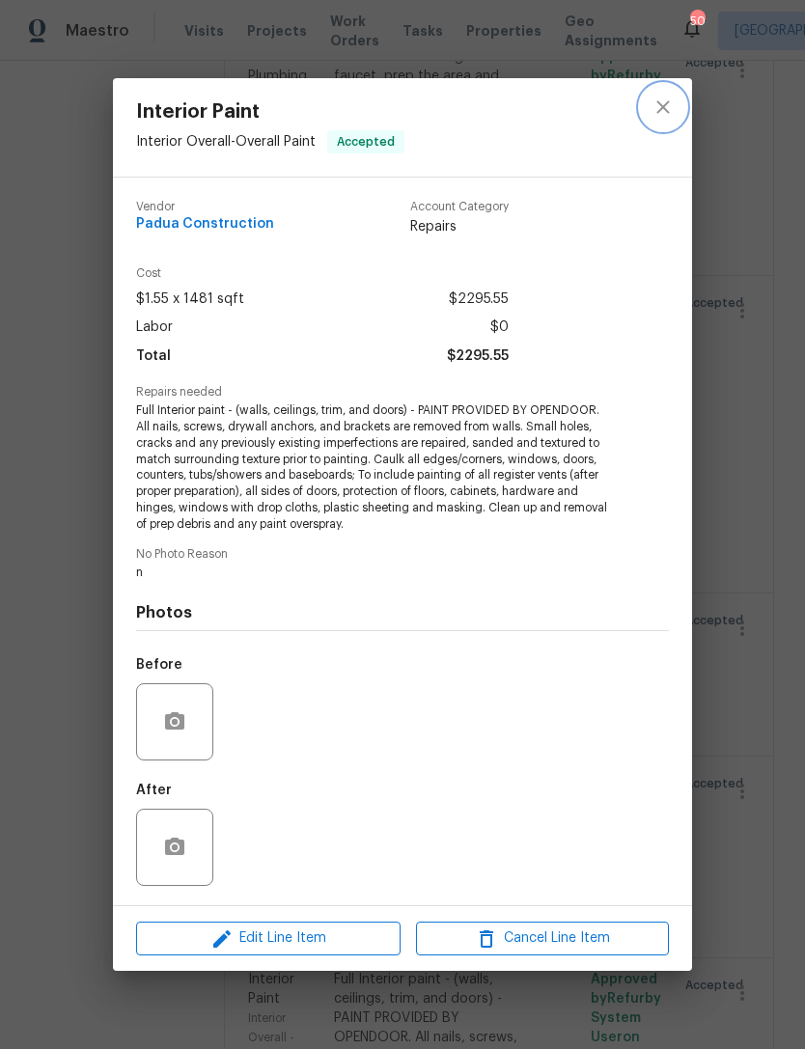
click at [656, 118] on icon "close" at bounding box center [663, 107] width 23 height 23
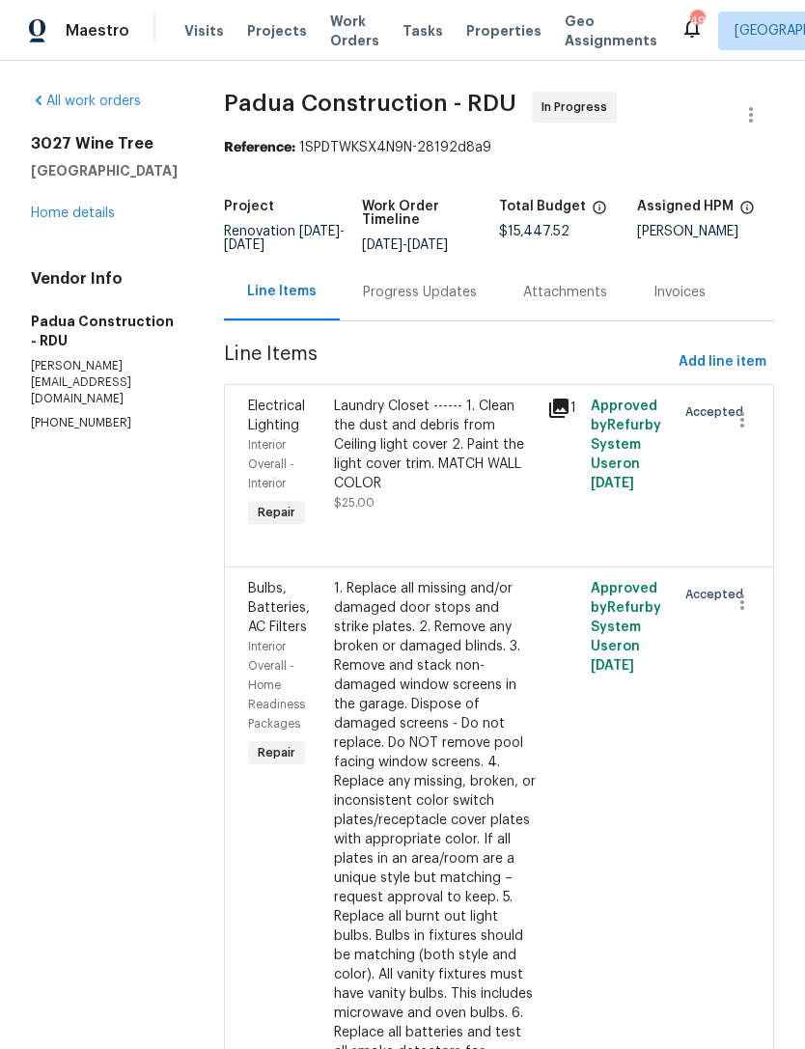
scroll to position [0, 0]
click at [77, 220] on link "Home details" at bounding box center [73, 214] width 84 height 14
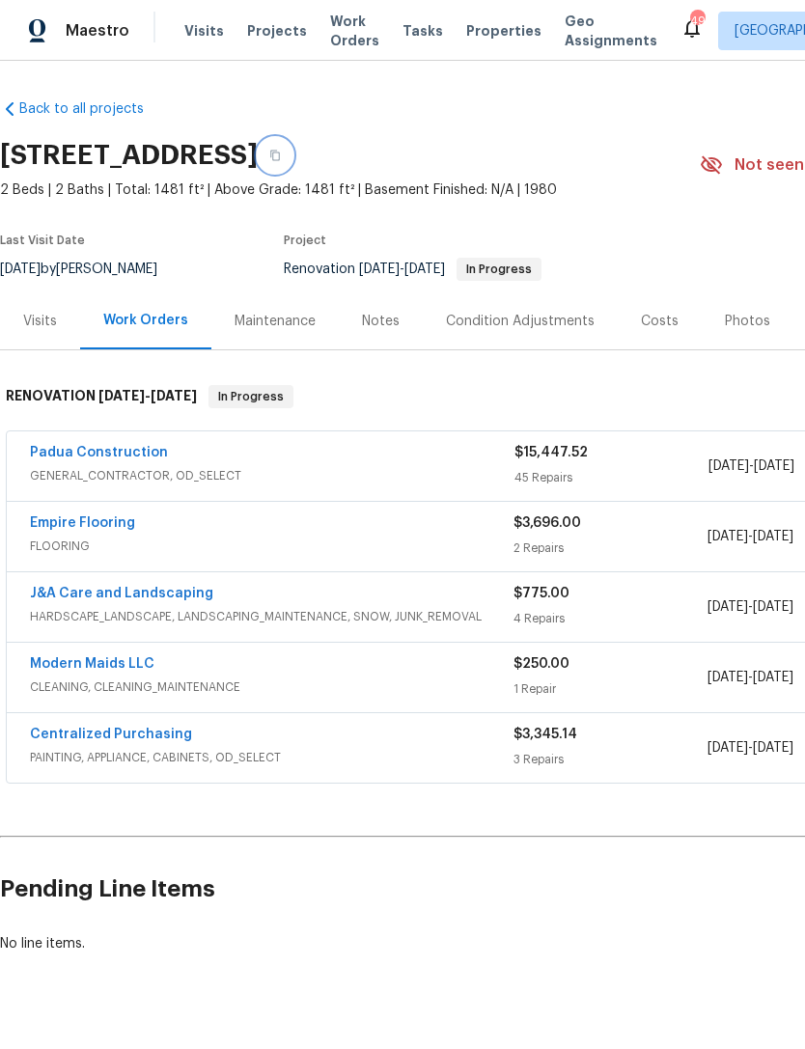
click at [281, 156] on icon "button" at bounding box center [275, 156] width 12 height 12
click at [293, 151] on button "button" at bounding box center [275, 155] width 35 height 35
click at [145, 456] on link "Padua Construction" at bounding box center [99, 453] width 138 height 14
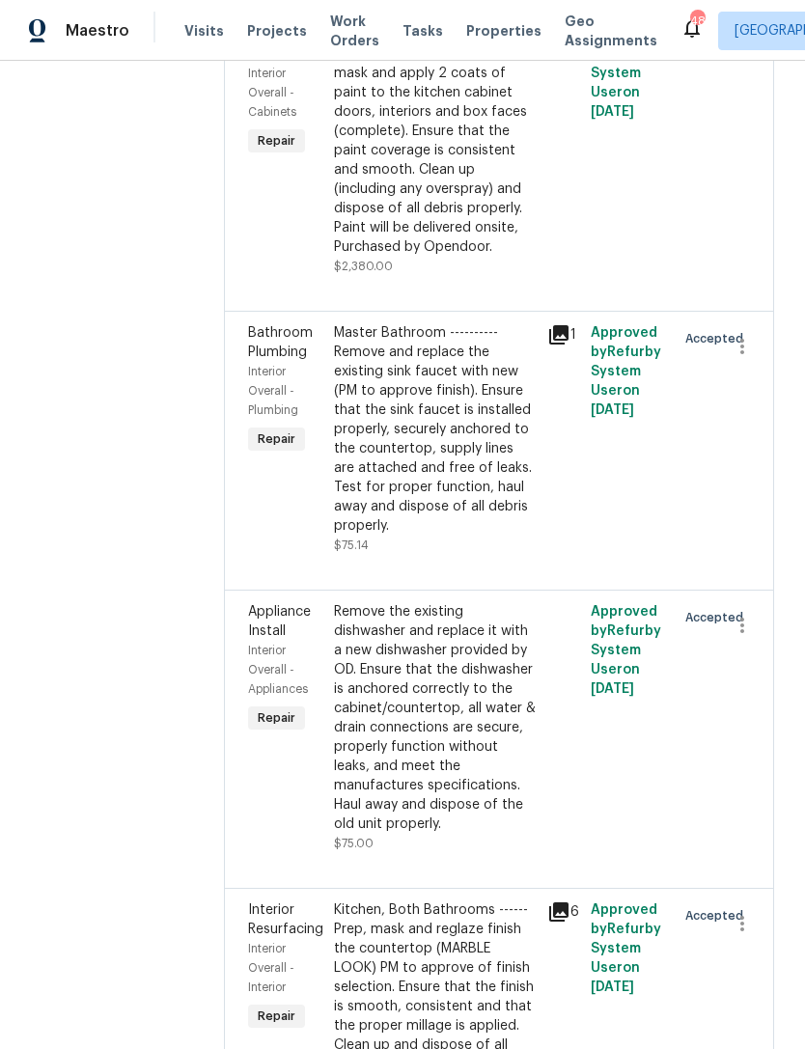
scroll to position [4427, 0]
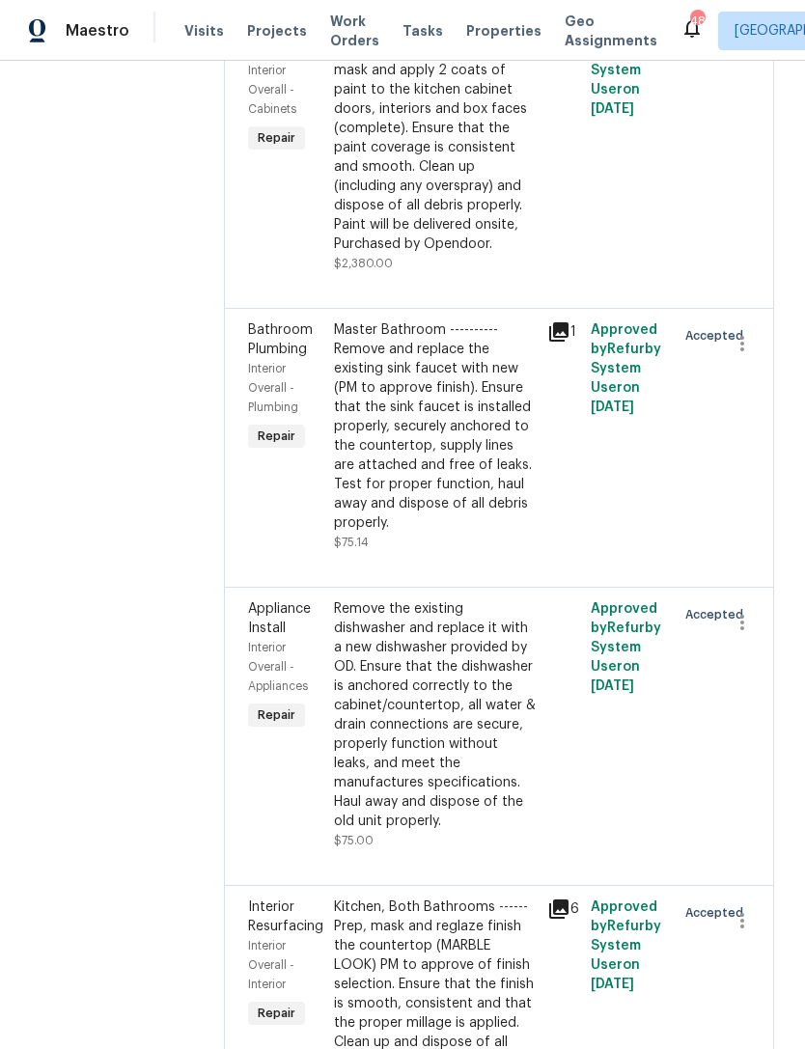
click at [446, 898] on div "Kitchen, Both Bathrooms ------ Prep, mask and reglaze finish the countertop (MA…" at bounding box center [435, 985] width 203 height 174
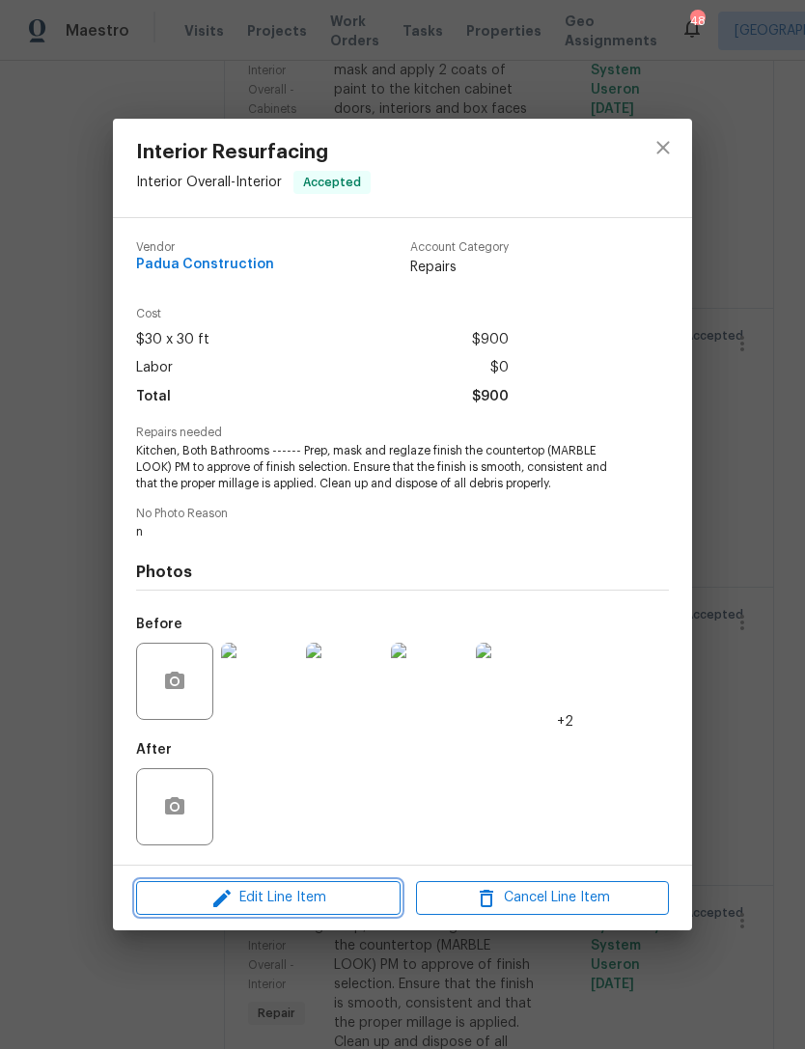
click at [378, 902] on span "Edit Line Item" at bounding box center [268, 898] width 253 height 24
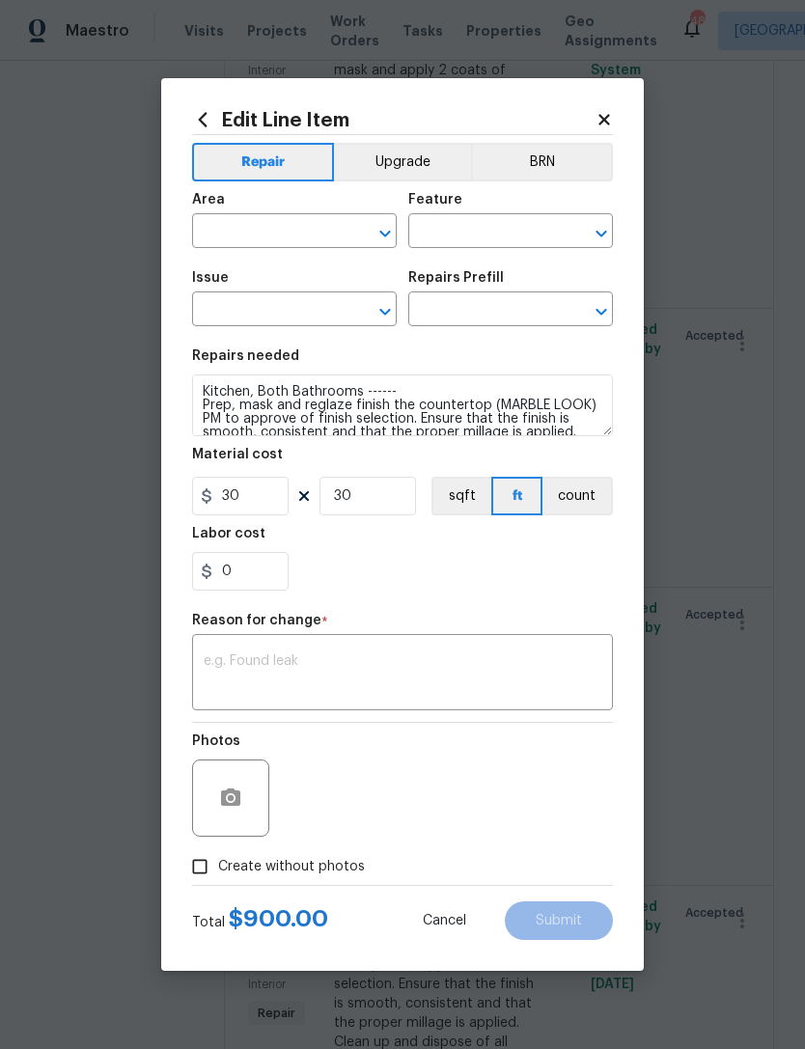
type input "Interior Overall"
type input "Interior"
type input "Interior Resurfacing"
type input "Reglaze Countertop (Color) $30.00"
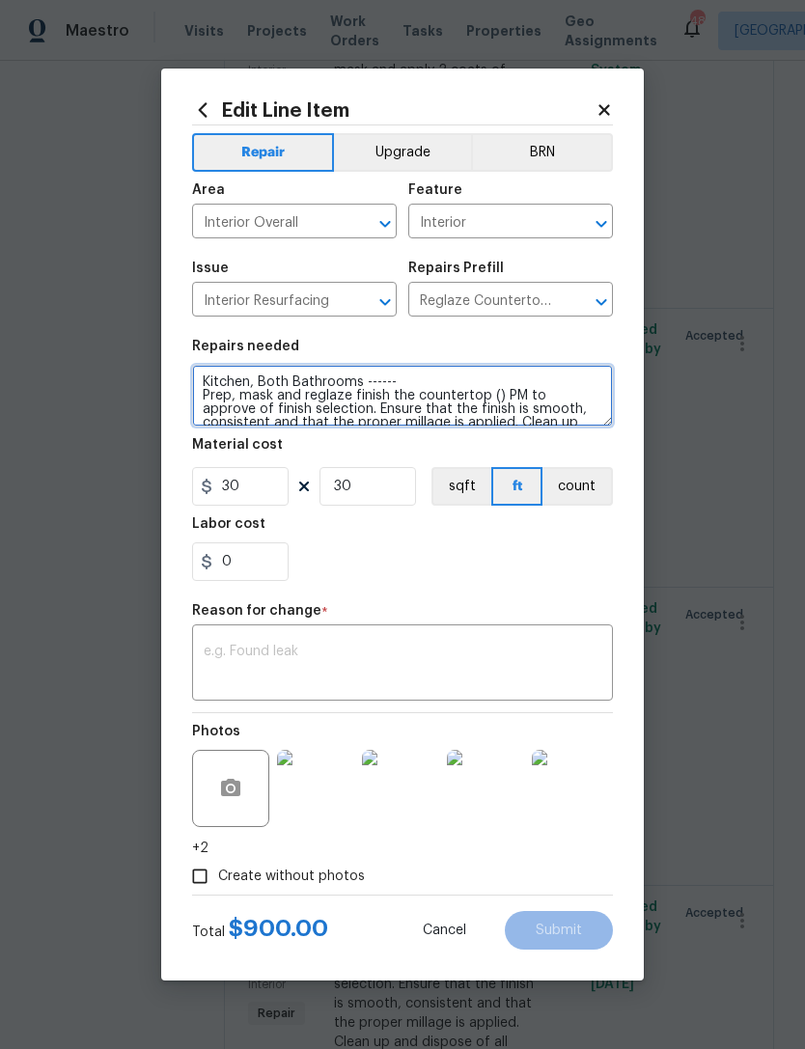
click at [494, 395] on textarea "Kitchen, Both Bathrooms ------ Prep, mask and reglaze finish the countertop () …" at bounding box center [402, 396] width 421 height 62
type textarea "Kitchen, Both Bathrooms ------ Prep, mask and reglaze finish the countertop (WH…"
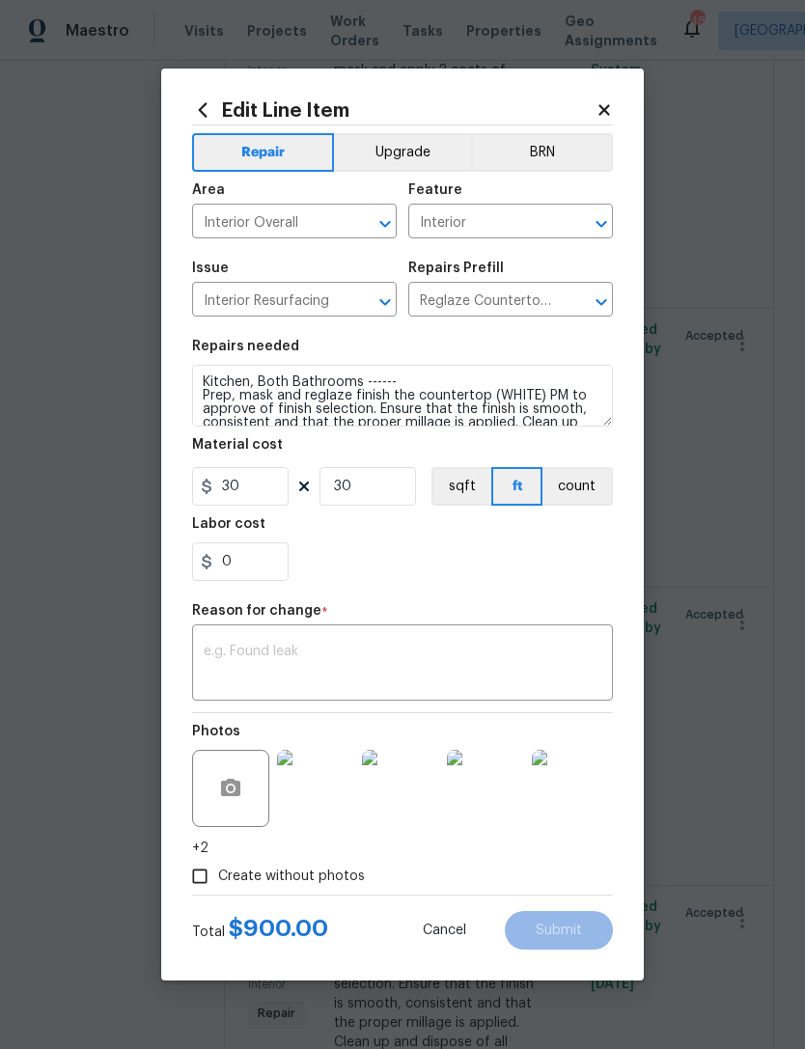
click at [439, 575] on div "0" at bounding box center [402, 562] width 421 height 39
click at [330, 658] on textarea at bounding box center [403, 665] width 398 height 41
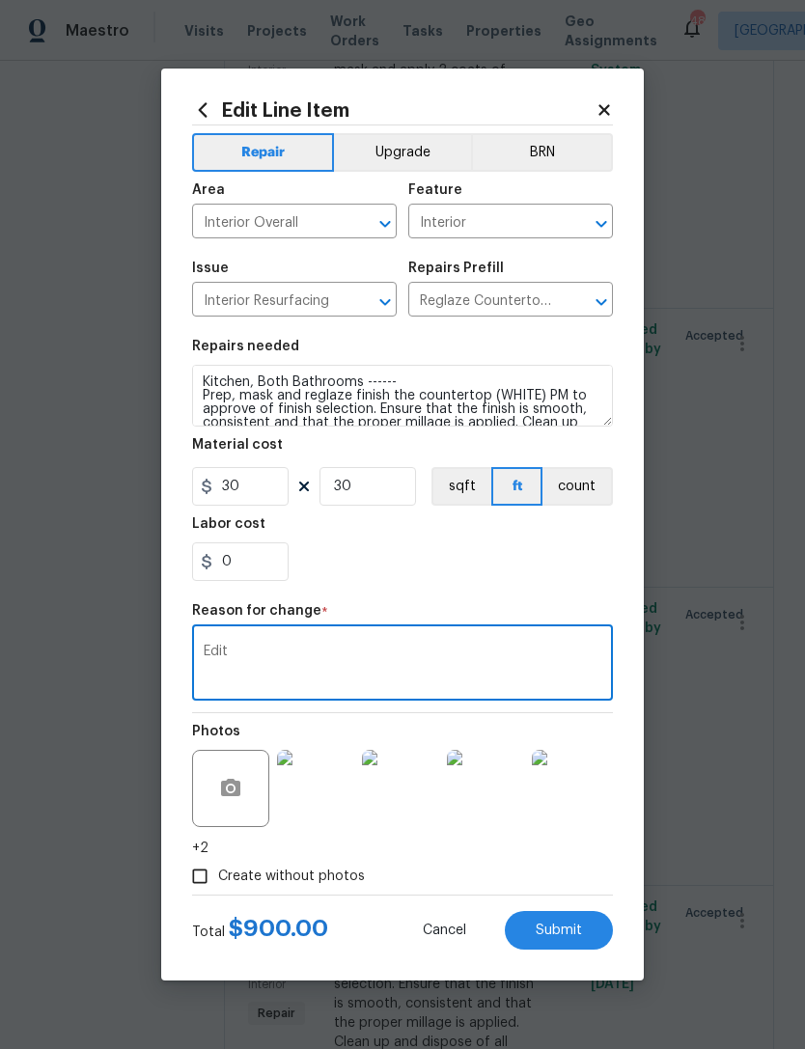
type textarea "Edit"
click at [445, 571] on div "0" at bounding box center [402, 562] width 421 height 39
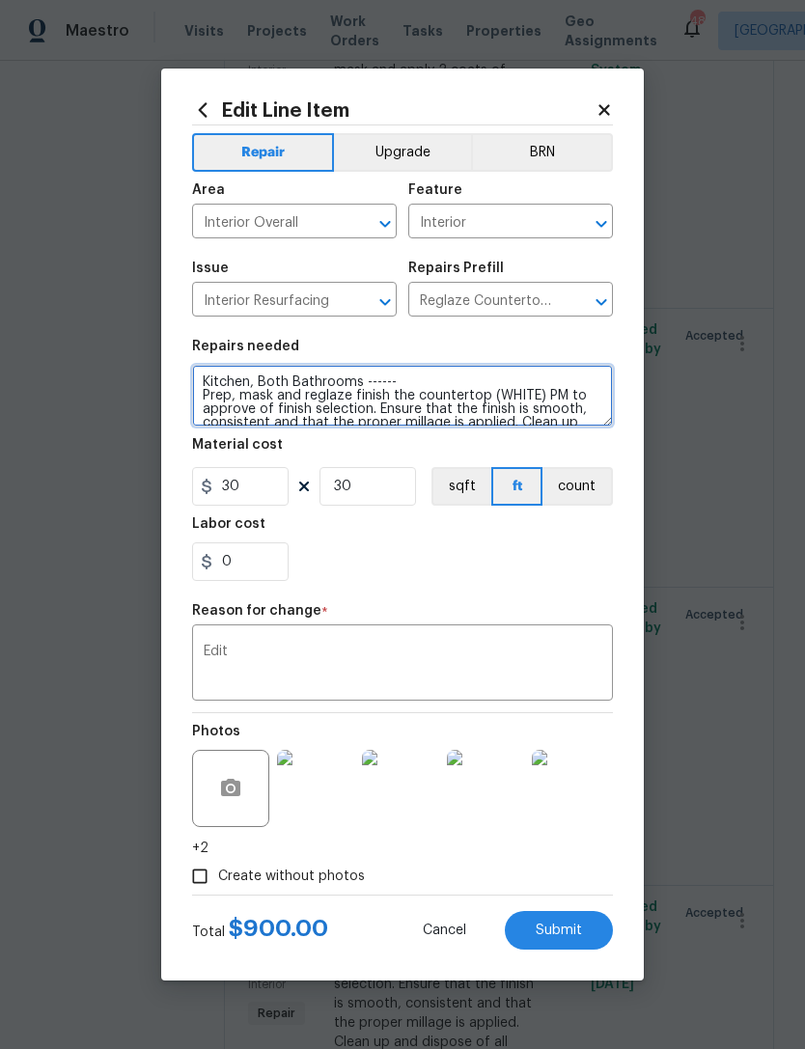
click at [524, 396] on textarea "Kitchen, Both Bathrooms ------ Prep, mask and reglaze finish the countertop (WH…" at bounding box center [402, 396] width 421 height 62
click at [489, 387] on textarea "Kitchen, Both Bathrooms ------ Prep, mask and reglaze finish the countertop SPE…" at bounding box center [402, 396] width 421 height 62
click at [521, 391] on textarea "Kitchen, Both Bathrooms ------ Prep, mask and reglaze finish the countertop SPE…" at bounding box center [402, 396] width 421 height 62
click at [488, 393] on textarea "Kitchen, Both Bathrooms ------ Prep, mask and reglaze finish the countertop SPE…" at bounding box center [402, 396] width 421 height 62
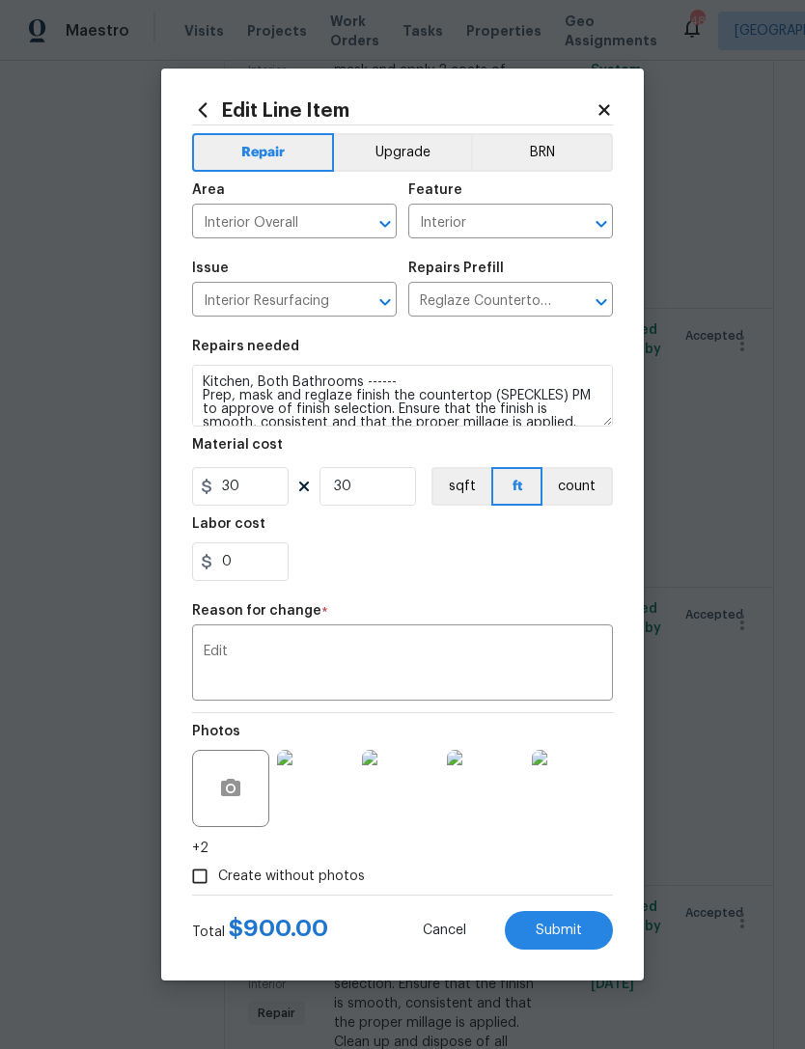
click at [483, 555] on div "0" at bounding box center [402, 562] width 421 height 39
click at [566, 938] on span "Submit" at bounding box center [559, 931] width 46 height 14
type textarea "Kitchen, Both Bathrooms ------ Prep, mask and reglaze finish the countertop (MA…"
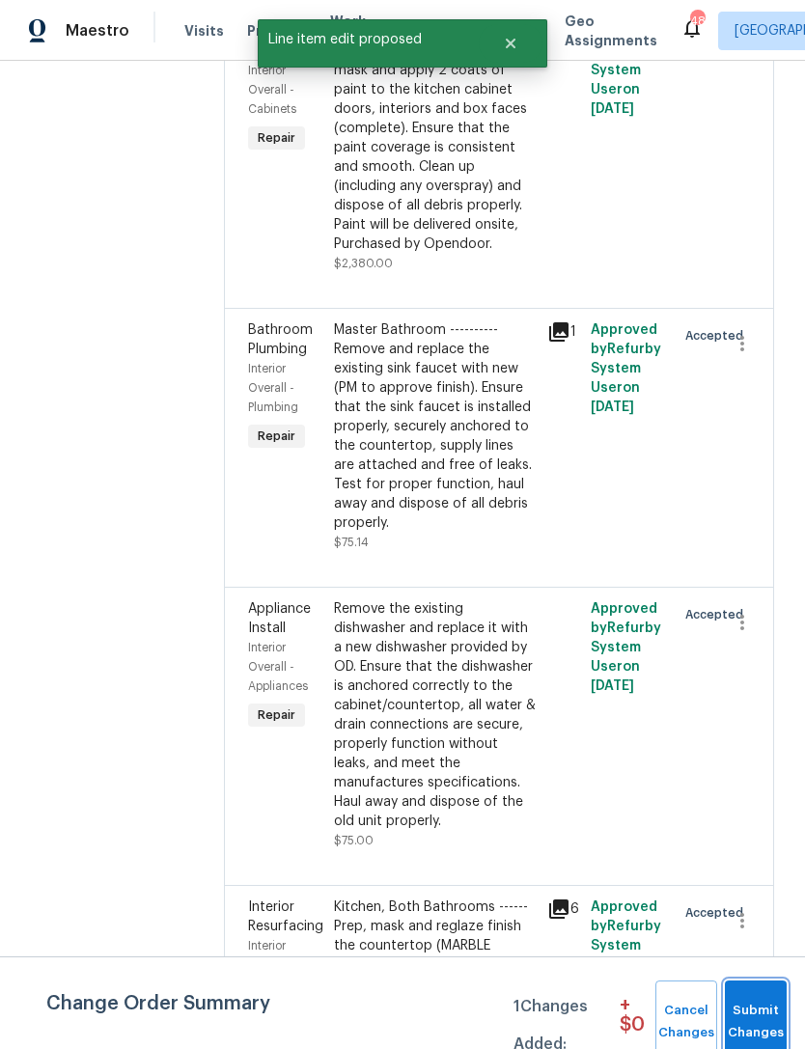
click at [747, 1006] on span "Submit Changes" at bounding box center [756, 1022] width 42 height 44
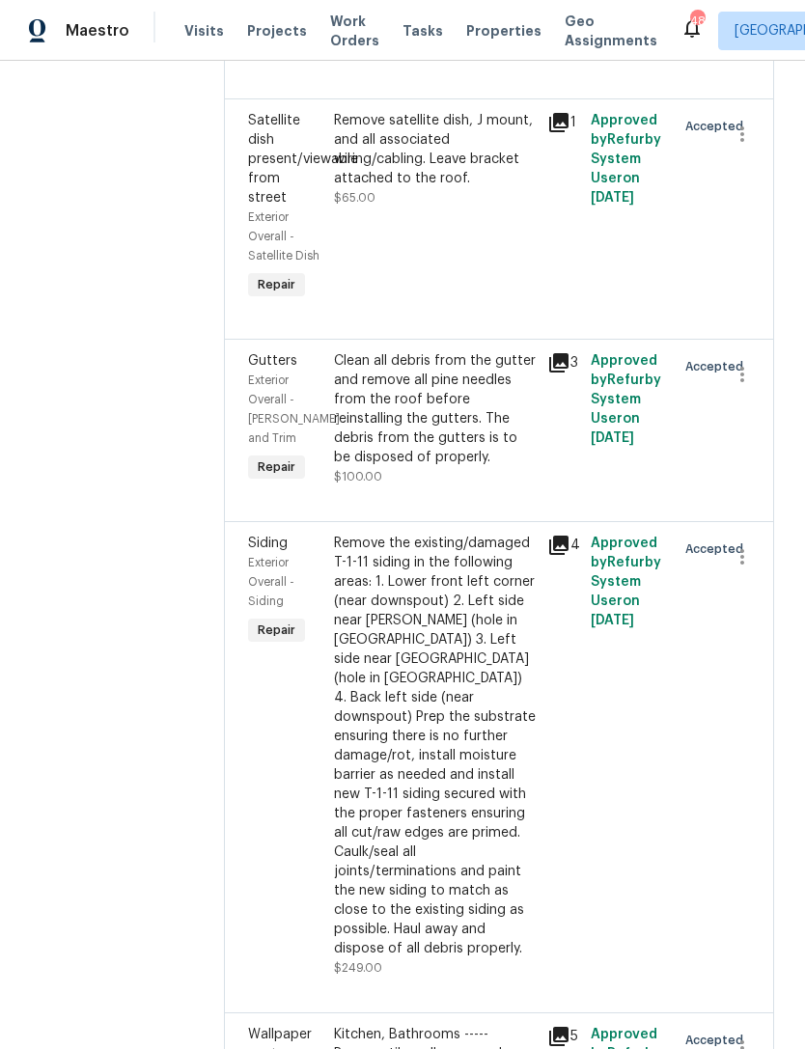
scroll to position [6118, 0]
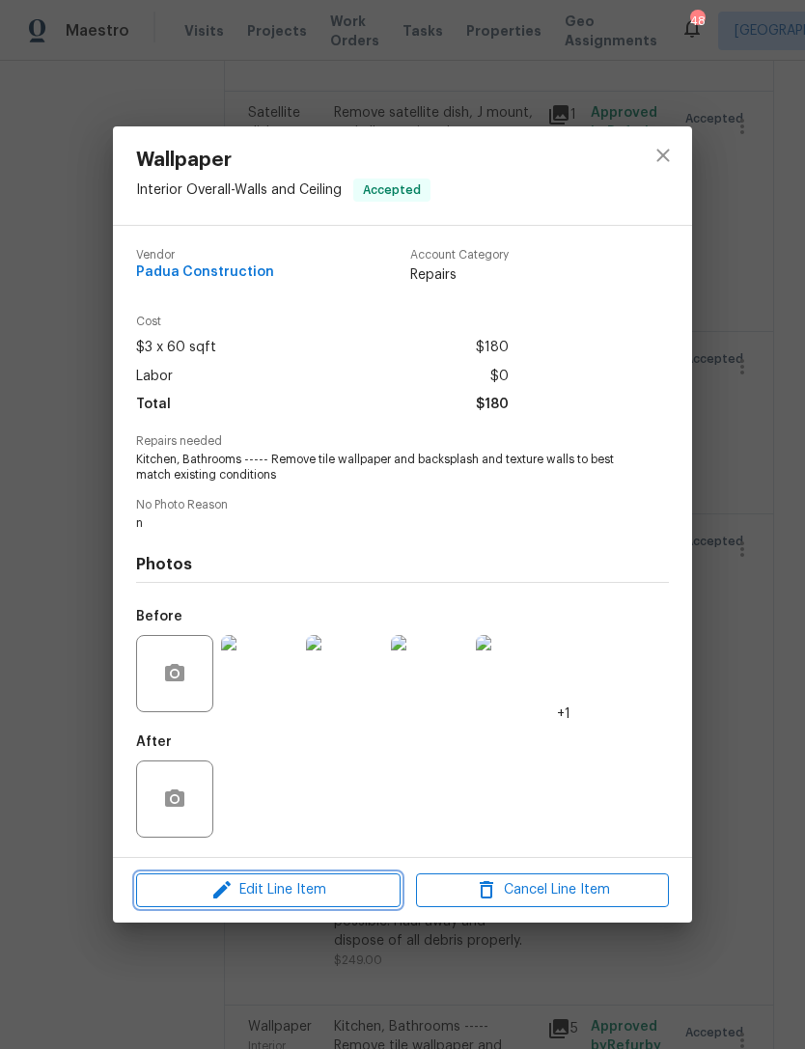
click at [333, 899] on span "Edit Line Item" at bounding box center [268, 891] width 253 height 24
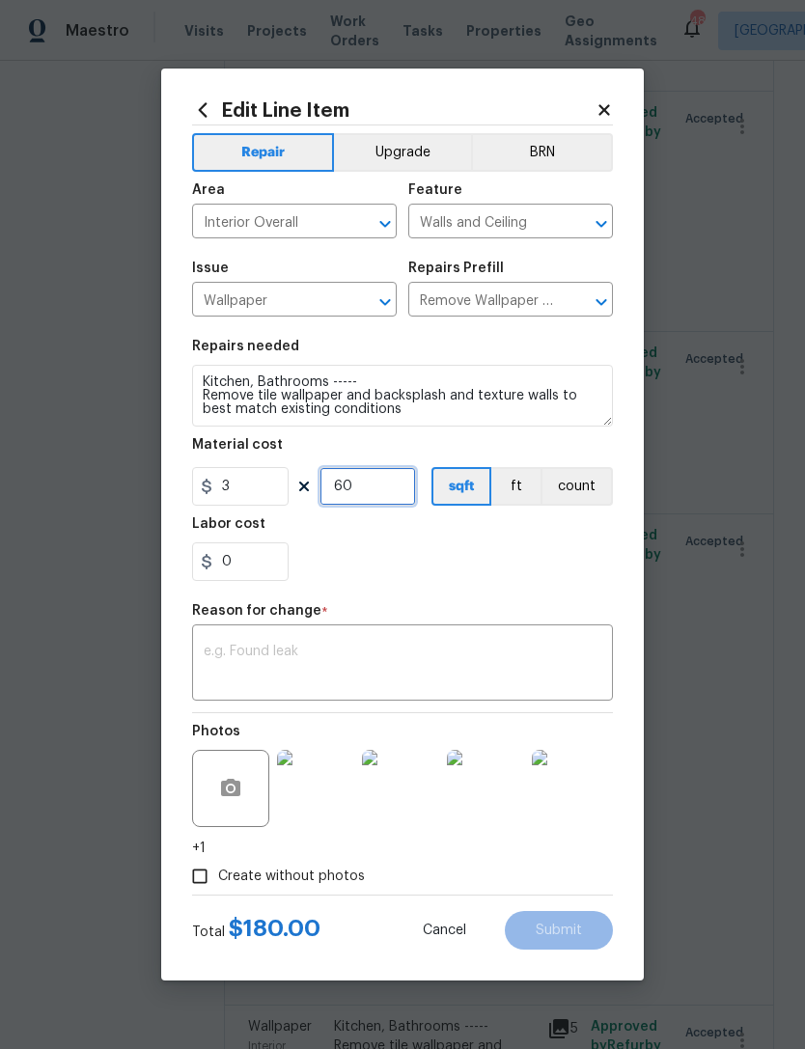
click at [378, 489] on input "60" at bounding box center [368, 486] width 97 height 39
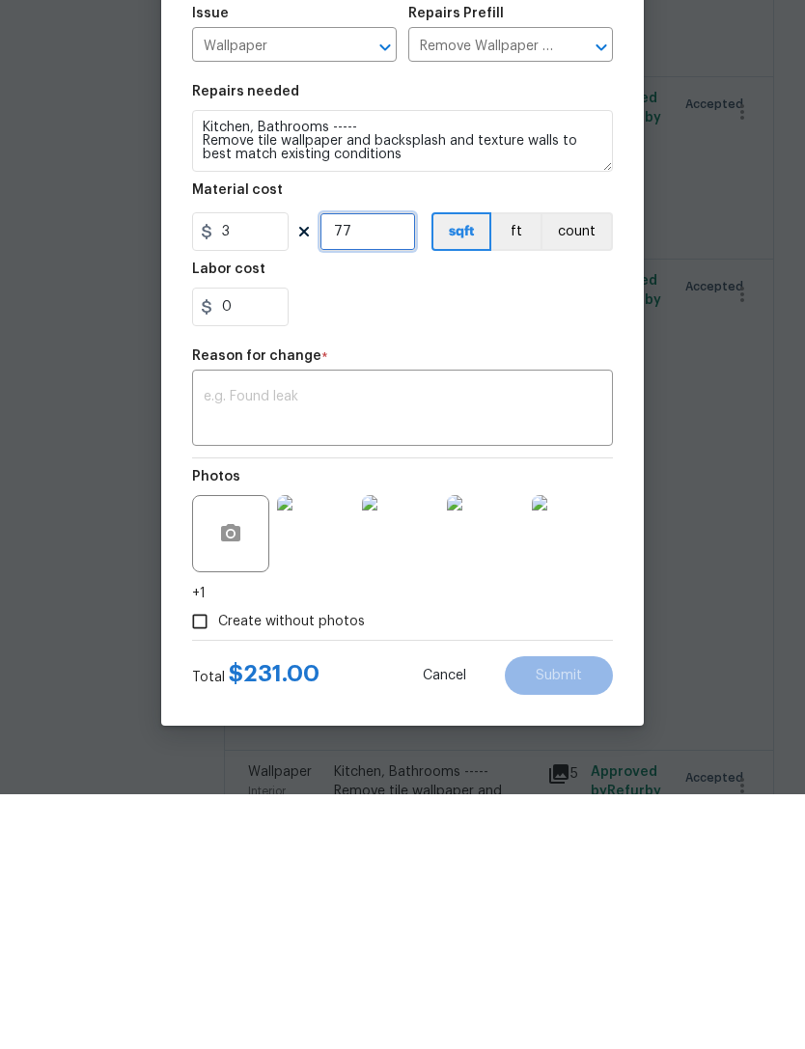
type input "77"
click at [336, 645] on textarea at bounding box center [403, 665] width 398 height 41
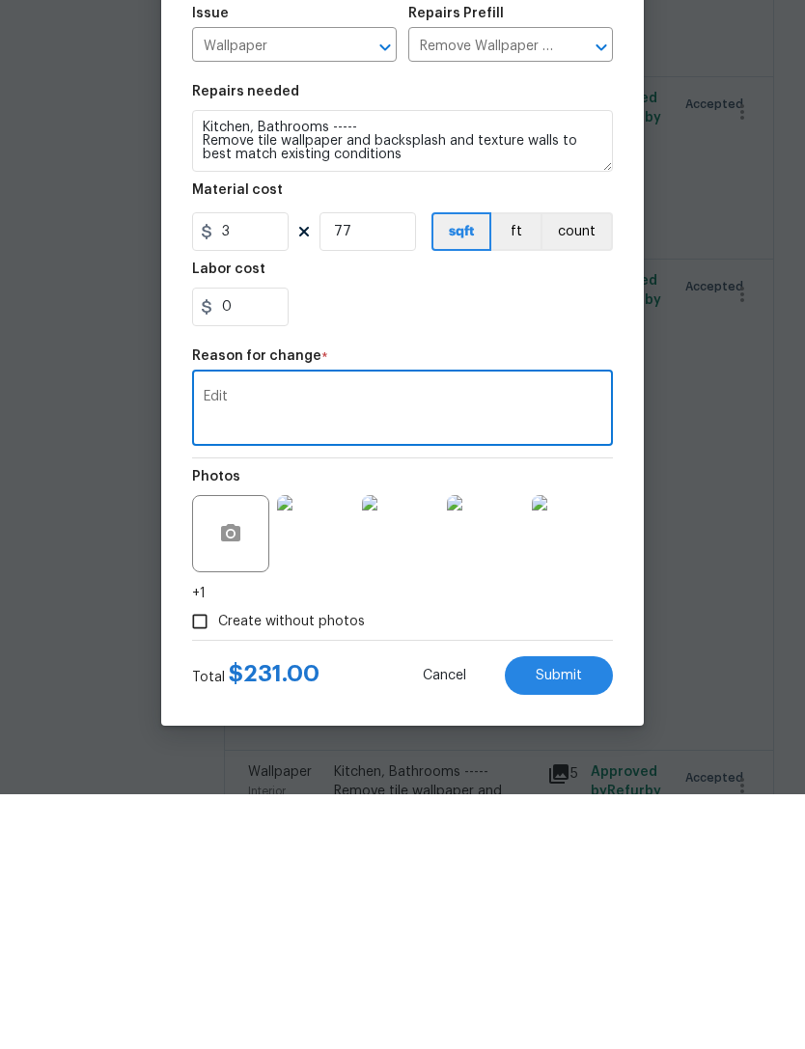
type textarea "Edit"
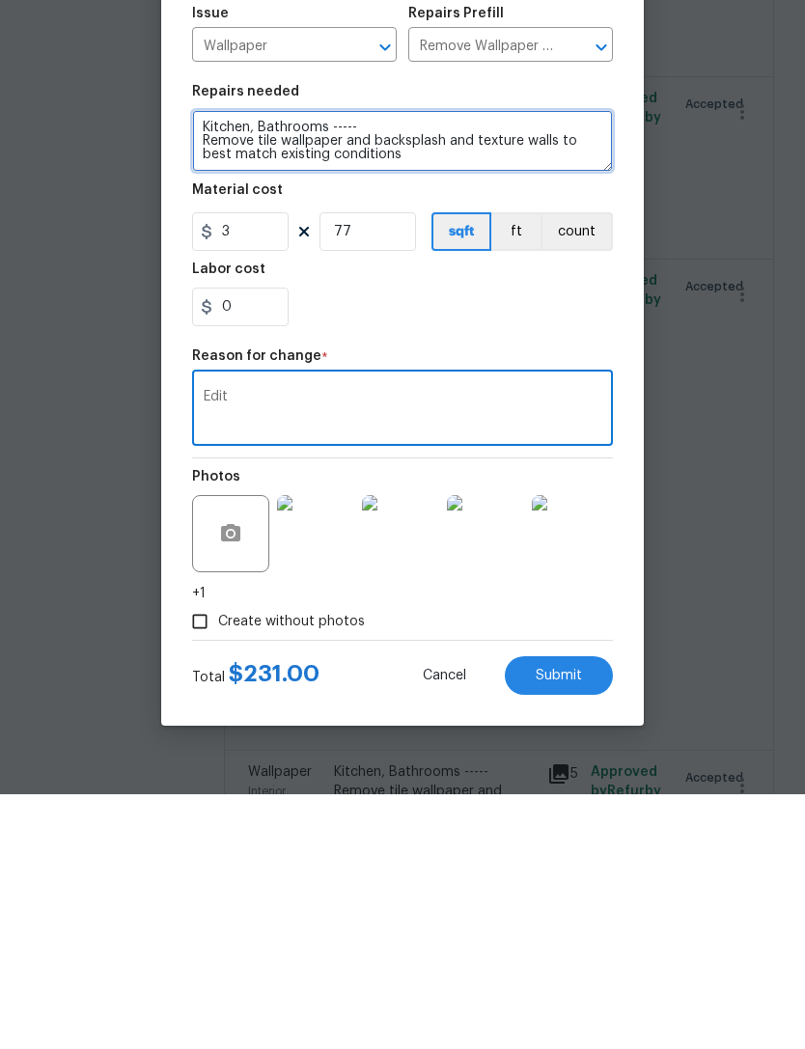
click at [397, 365] on textarea "Kitchen, Bathrooms ----- Remove tile wallpaper and backsplash and texture walls…" at bounding box center [402, 396] width 421 height 62
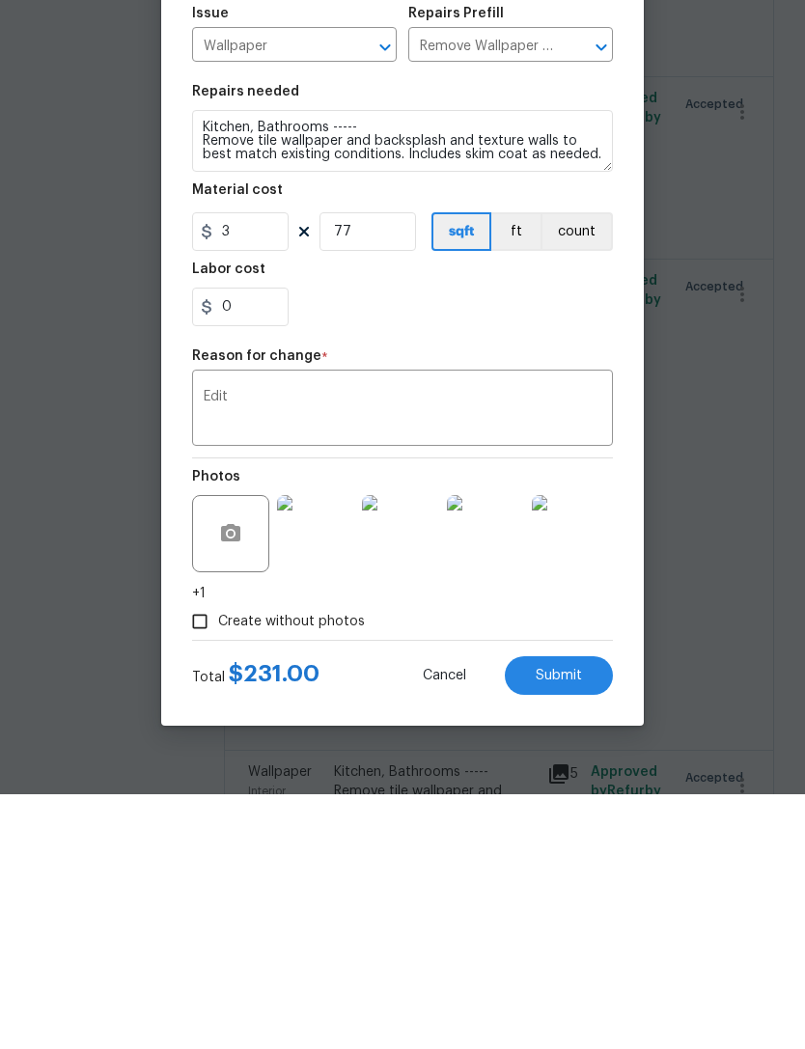
click at [423, 543] on div "0" at bounding box center [402, 562] width 421 height 39
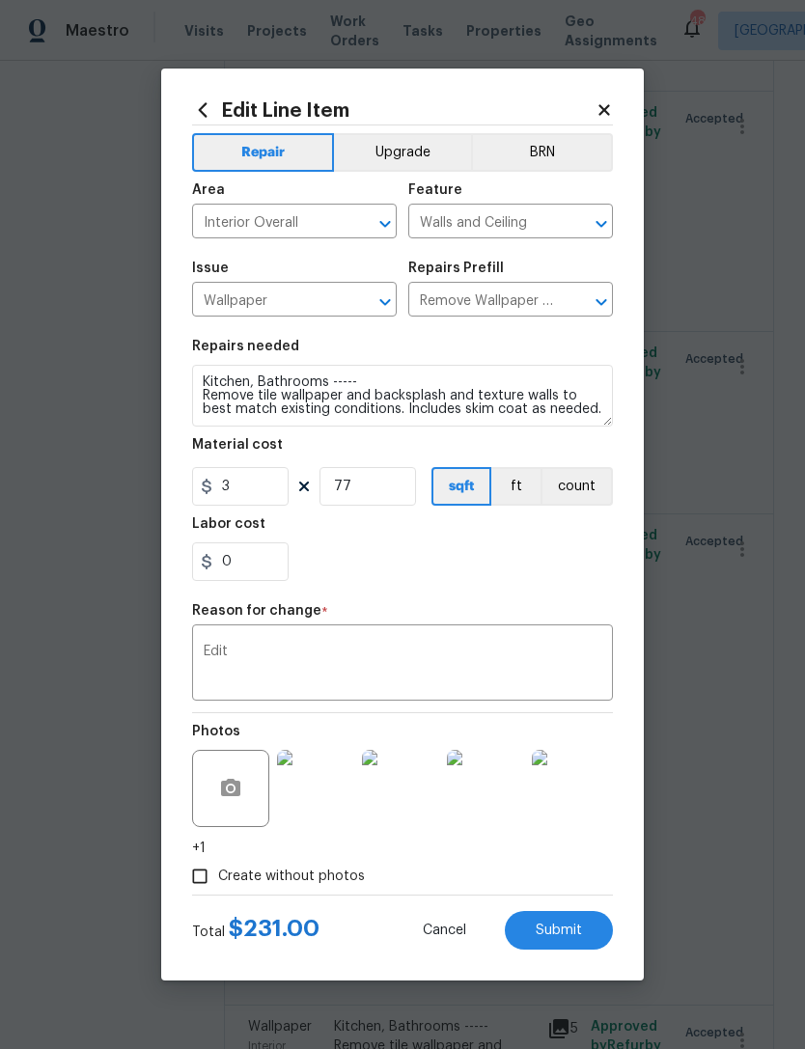
click at [587, 924] on button "Submit" at bounding box center [559, 930] width 108 height 39
type textarea "Kitchen, Bathrooms ----- Remove tile wallpaper and backsplash and texture walls…"
type input "60"
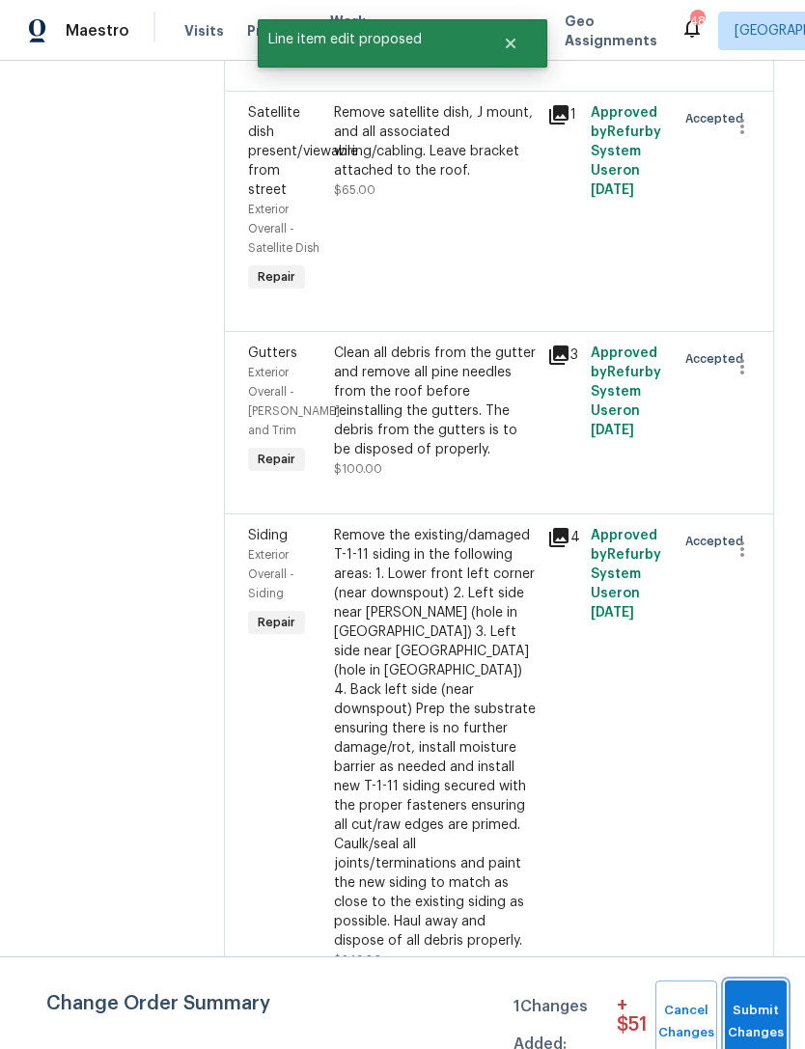
click at [755, 993] on button "Submit Changes" at bounding box center [756, 1022] width 62 height 83
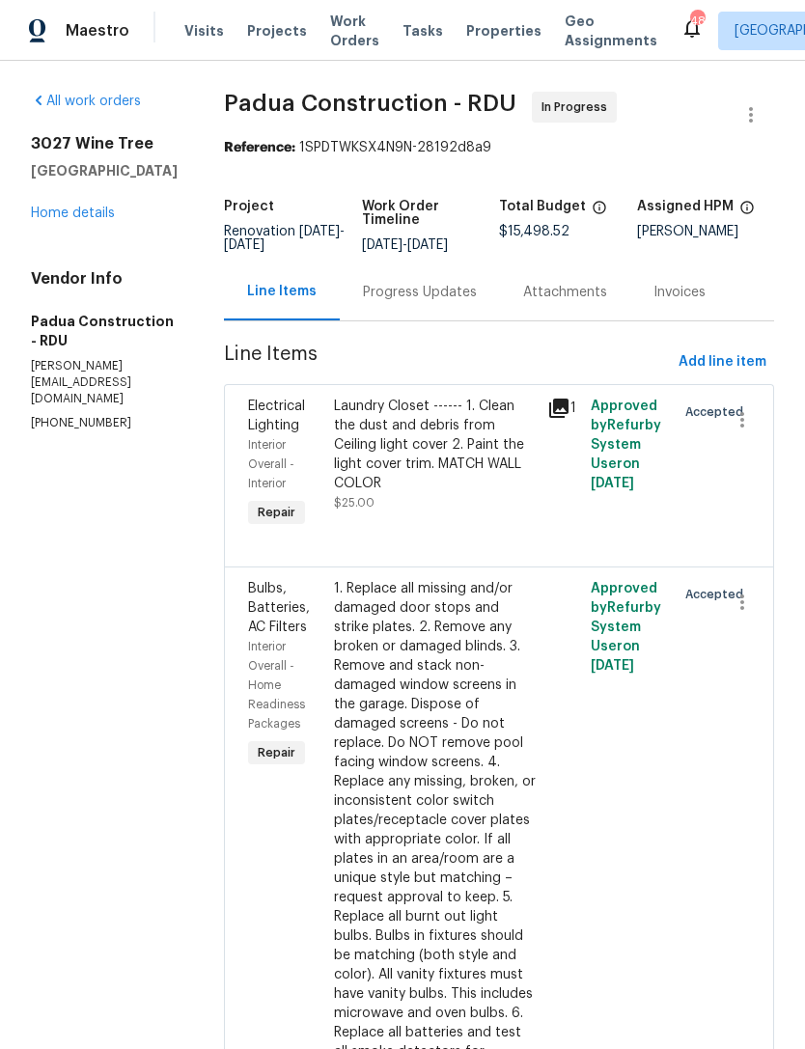
scroll to position [0, 0]
click at [697, 350] on span "Add line item" at bounding box center [723, 362] width 88 height 24
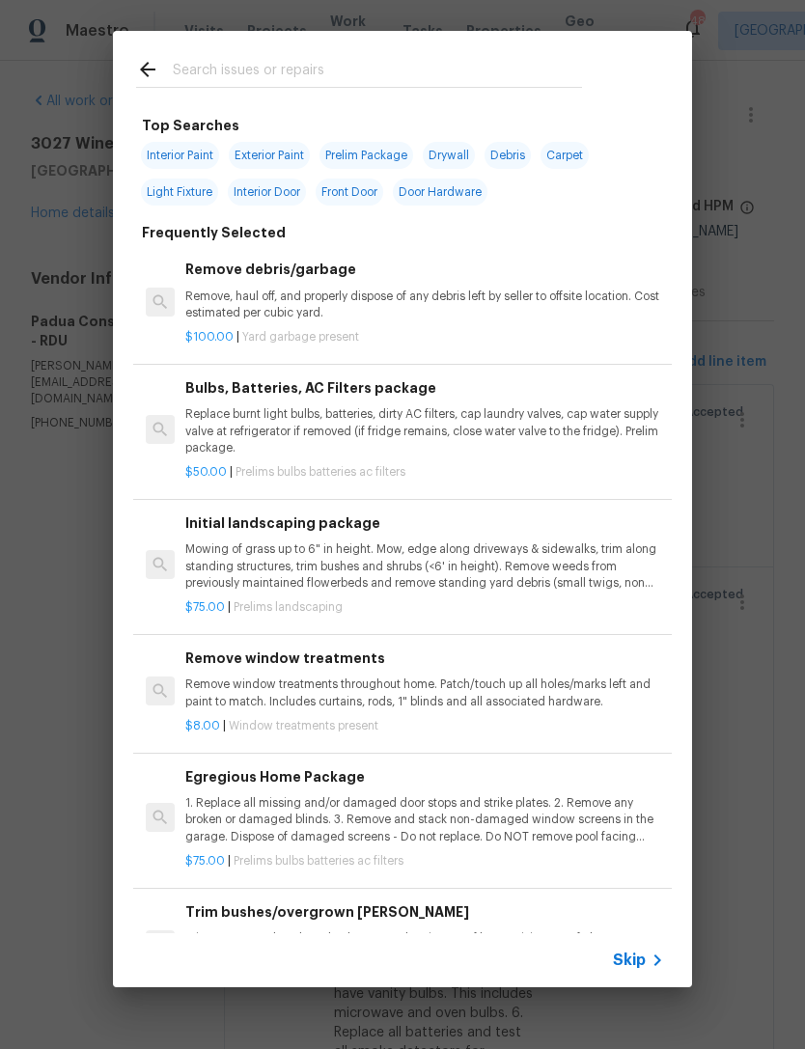
click at [283, 54] on div at bounding box center [359, 69] width 492 height 76
click at [182, 149] on span "Interior Paint" at bounding box center [180, 155] width 78 height 27
type input "Interior Paint"
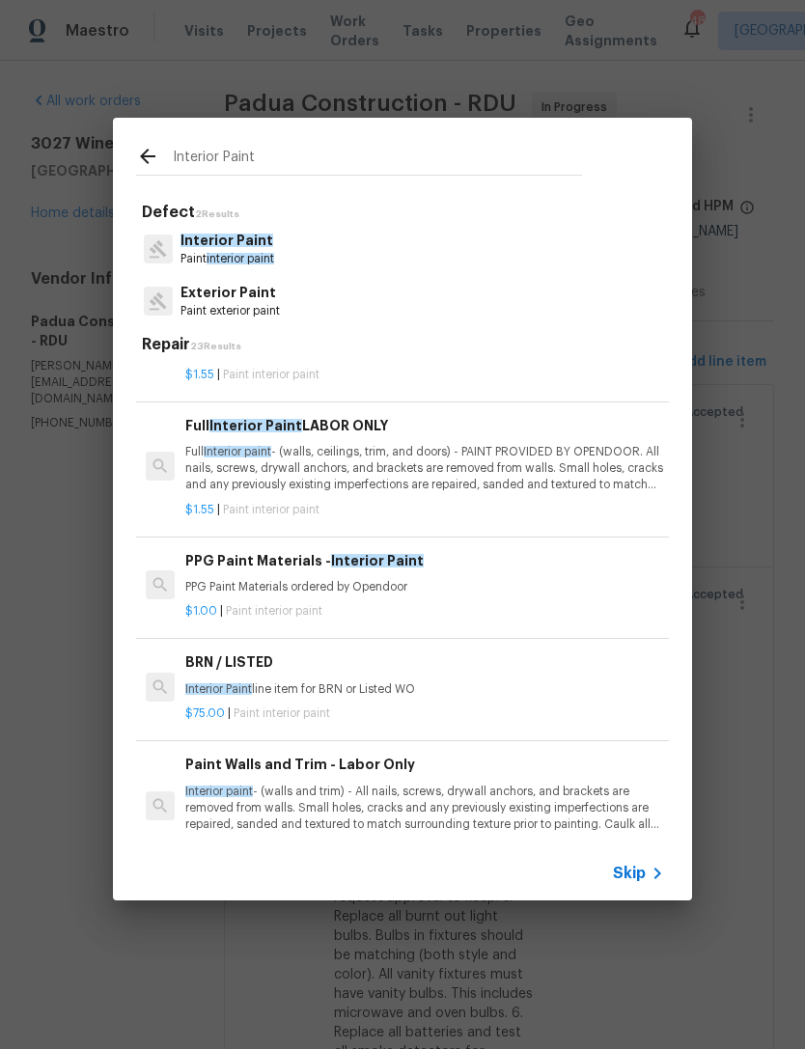
scroll to position [92, 0]
click at [339, 559] on span "Interior Paint" at bounding box center [377, 561] width 93 height 14
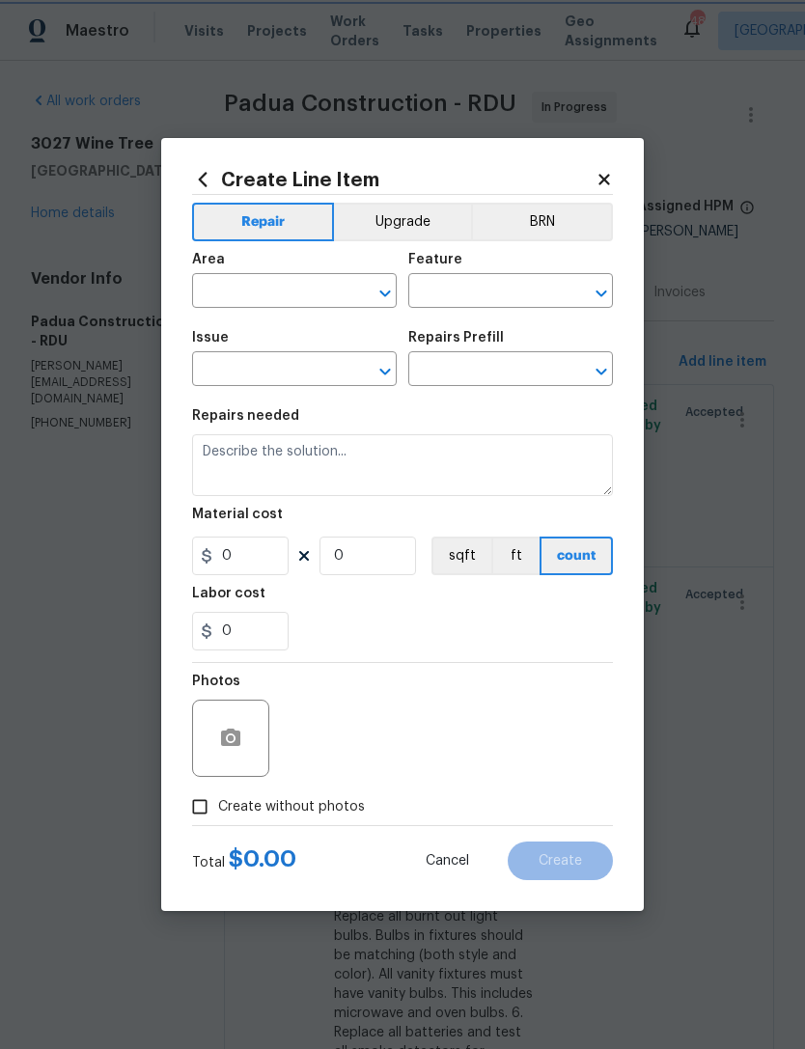
type input "Overall Paint"
type input "Interior Paint"
type textarea "PPG Paint Materials ordered by Opendoor"
type input "1"
type input "PPG Paint Materials - Interior Paint $1.00"
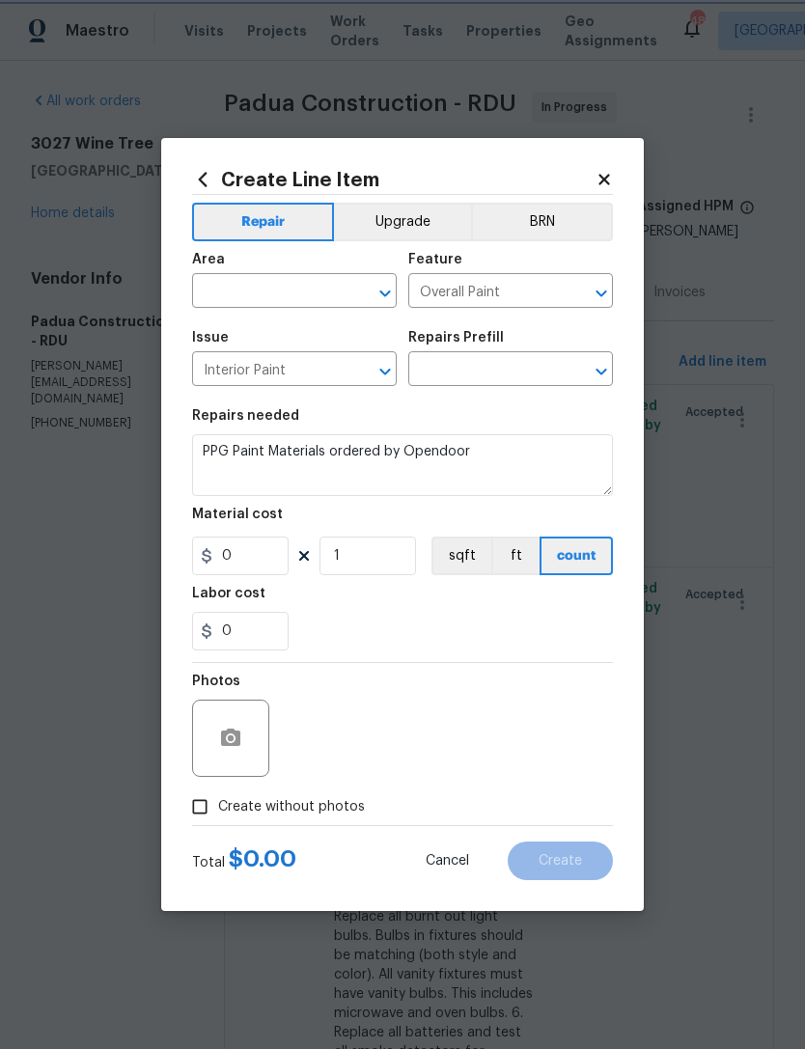
type input "1"
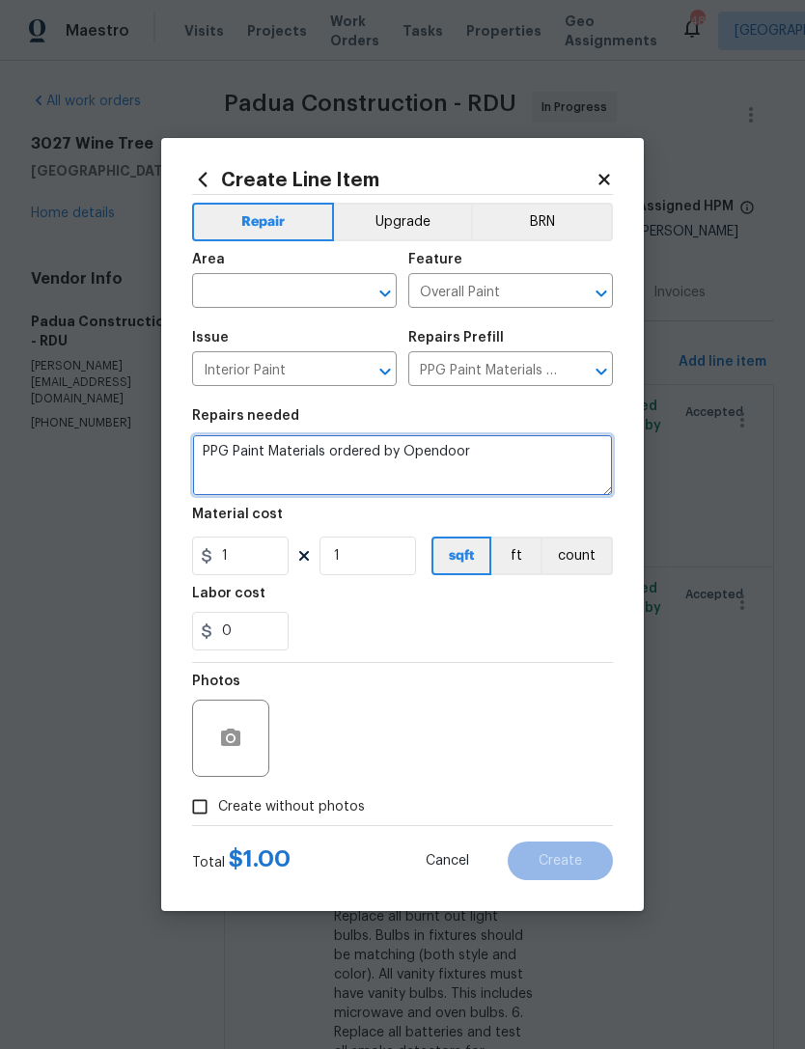
click at [418, 444] on textarea "PPG Paint Materials ordered by Opendoor" at bounding box center [402, 465] width 421 height 62
click at [423, 448] on textarea "PPG Paint Materials ordered by Opendoor" at bounding box center [402, 465] width 421 height 62
click at [423, 447] on textarea "PPG Paint Materials ordered by Opendoor" at bounding box center [402, 465] width 421 height 62
click at [396, 452] on textarea "PPG Paint Materials ordered by Opendoor" at bounding box center [402, 465] width 421 height 62
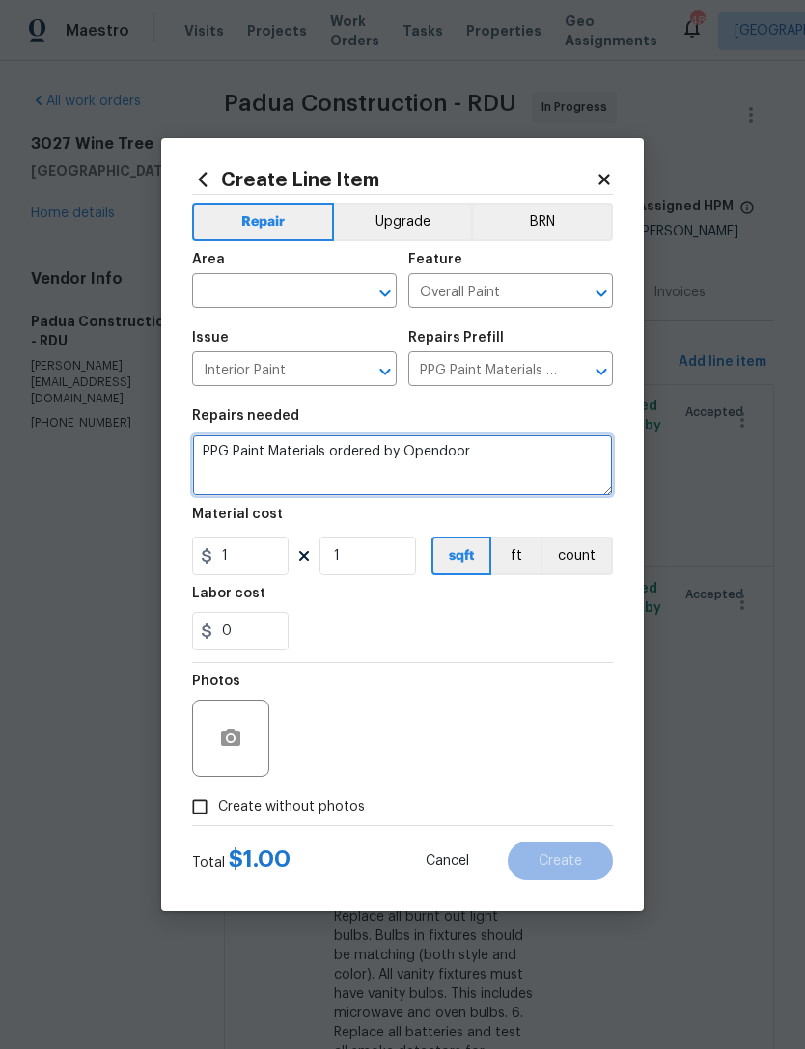
click at [392, 453] on textarea "PPG Paint Materials ordered by Opendoor" at bounding box center [402, 465] width 421 height 62
click at [406, 458] on textarea "PPG Paint Materials ordered by Opendoor" at bounding box center [402, 465] width 421 height 62
click at [524, 451] on textarea "PPG Paint Materials ordered by GC. Opendoor" at bounding box center [402, 465] width 421 height 62
type textarea "PPG Paint Materials ordered by GC."
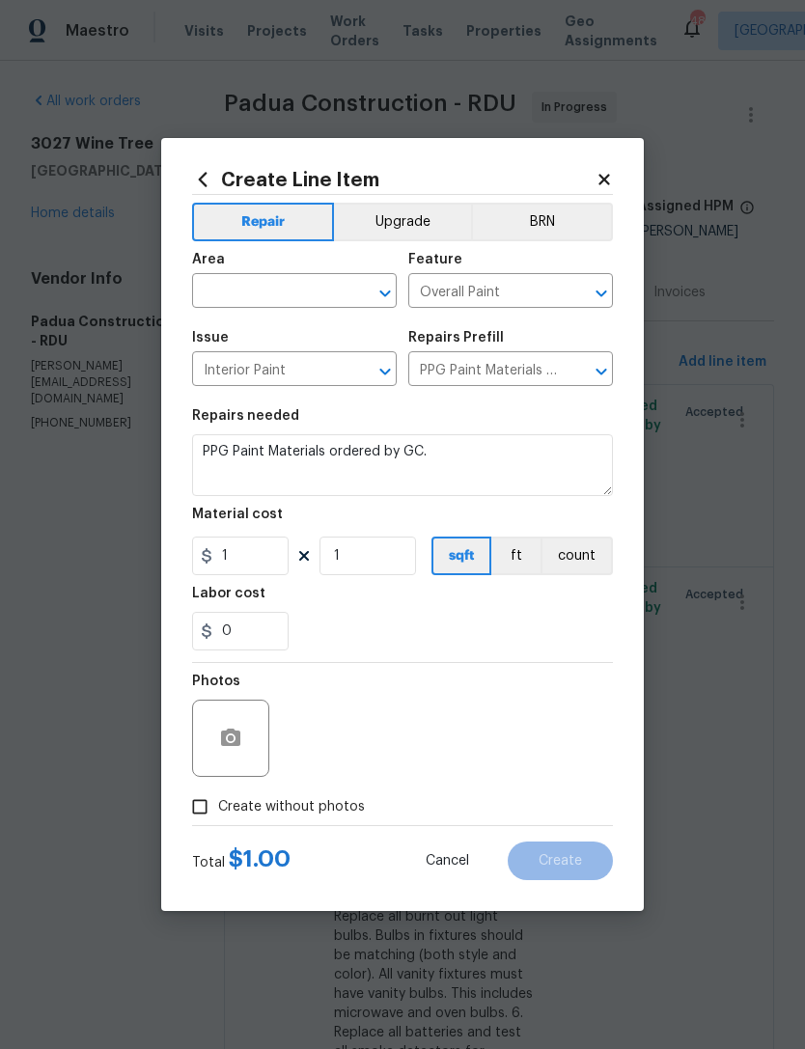
click at [247, 289] on input "text" at bounding box center [267, 293] width 151 height 30
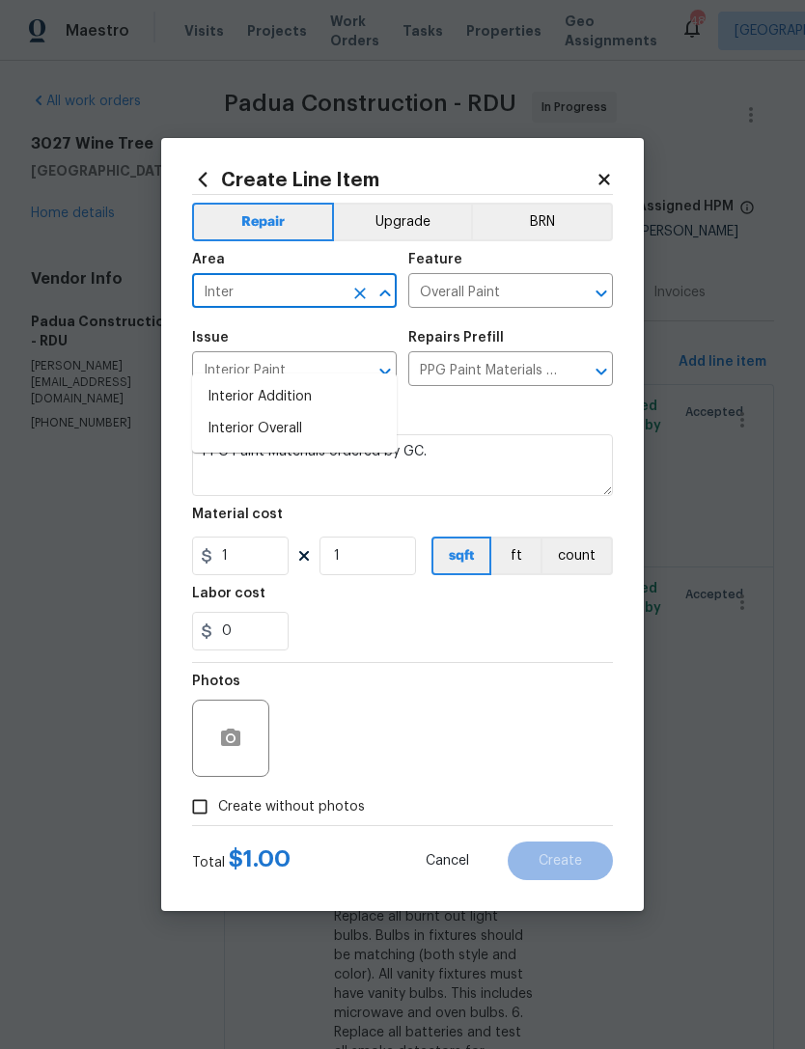
click at [303, 413] on li "Interior Overall" at bounding box center [294, 429] width 205 height 32
type input "Interior Overall"
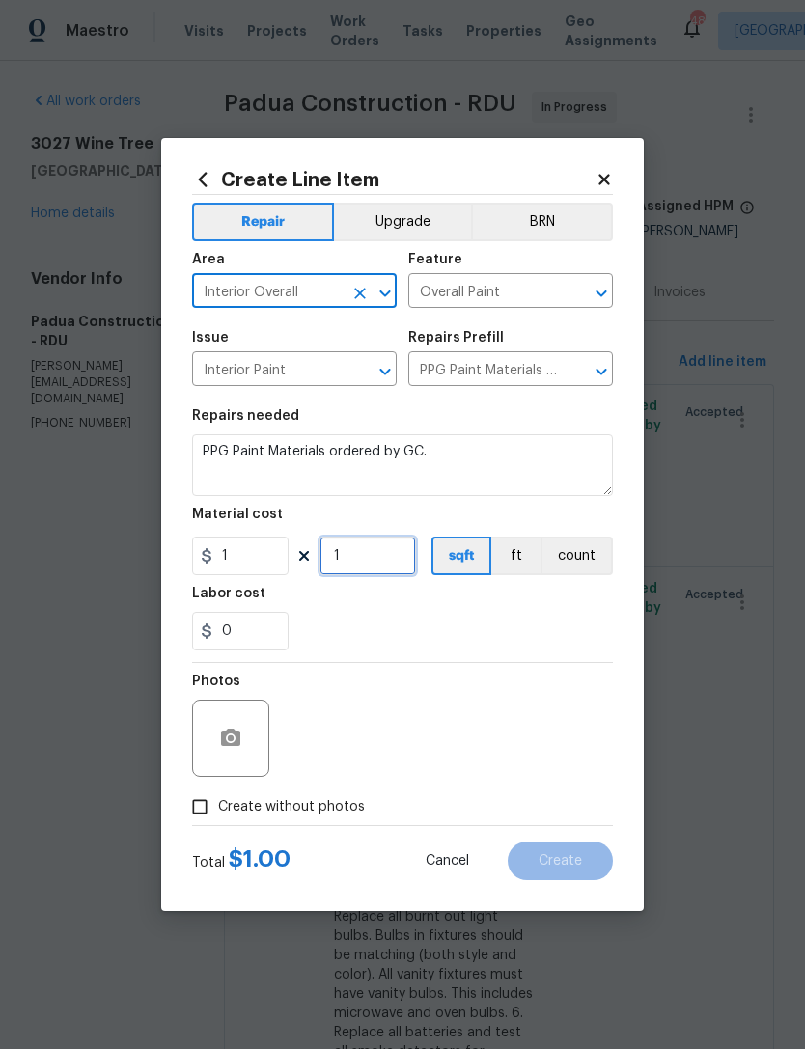
click at [378, 558] on input "1" at bounding box center [368, 556] width 97 height 39
type input "100"
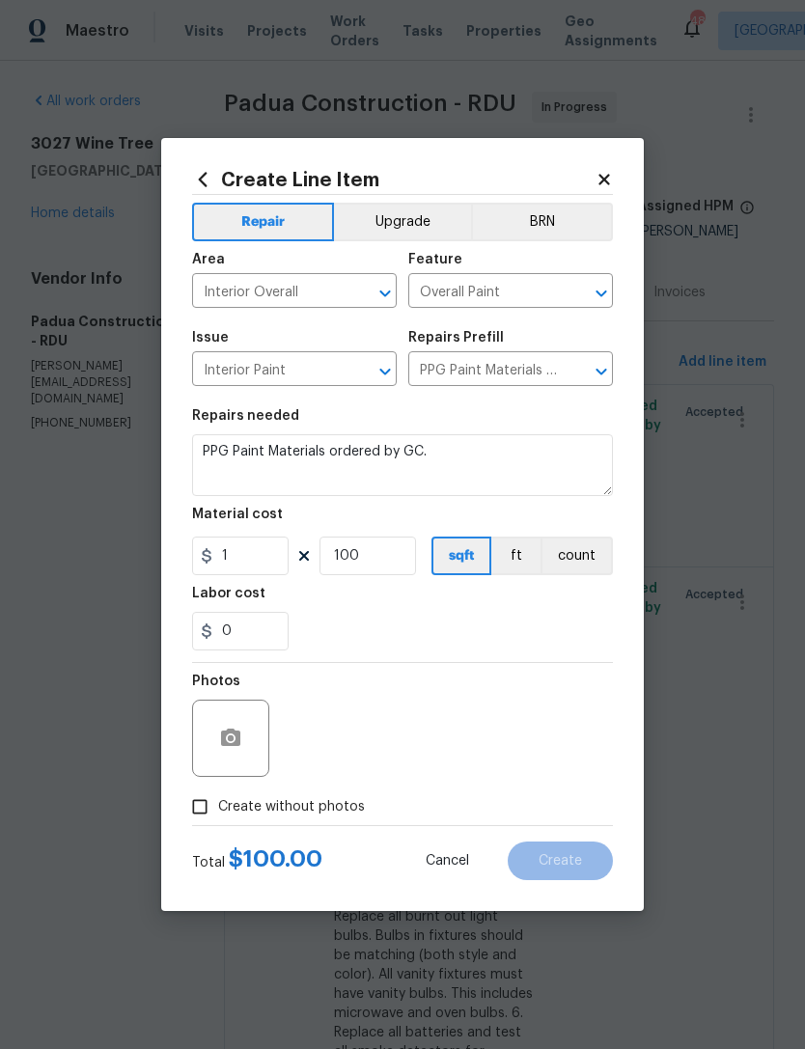
click at [448, 641] on div "0" at bounding box center [402, 631] width 421 height 39
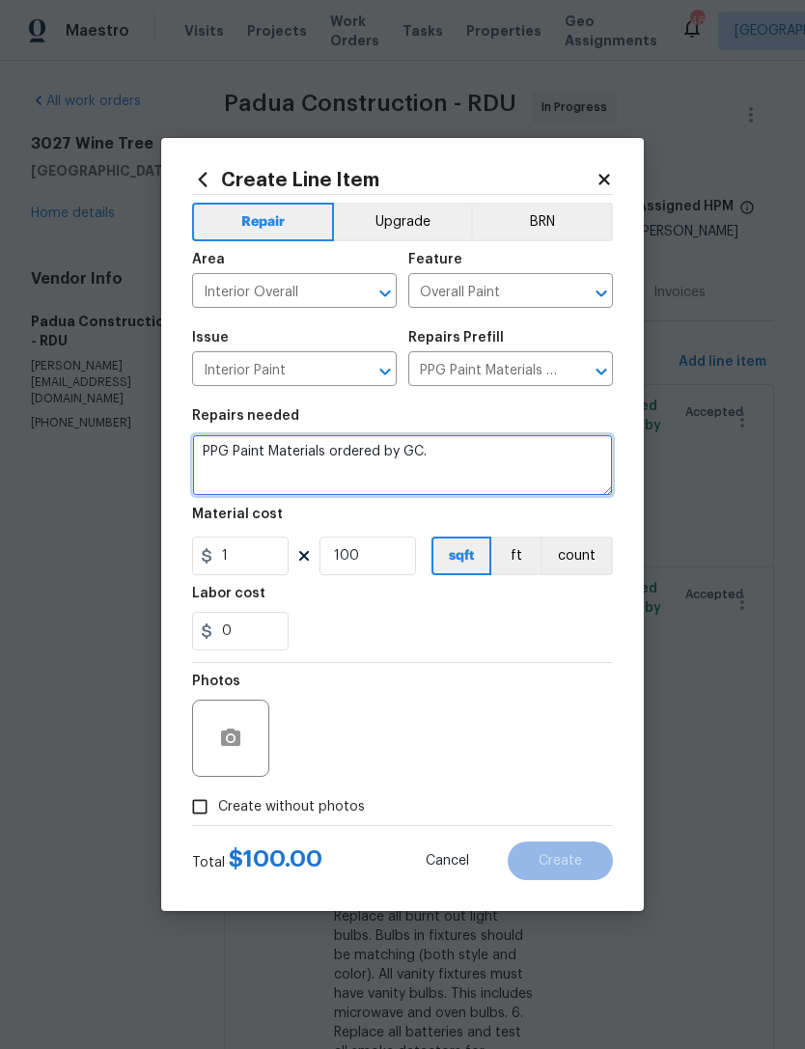
click at [481, 461] on textarea "PPG Paint Materials ordered by GC." at bounding box center [402, 465] width 421 height 62
type textarea "PPG Paint Materials ordered by GC. For additional interior wall/ceiling paint."
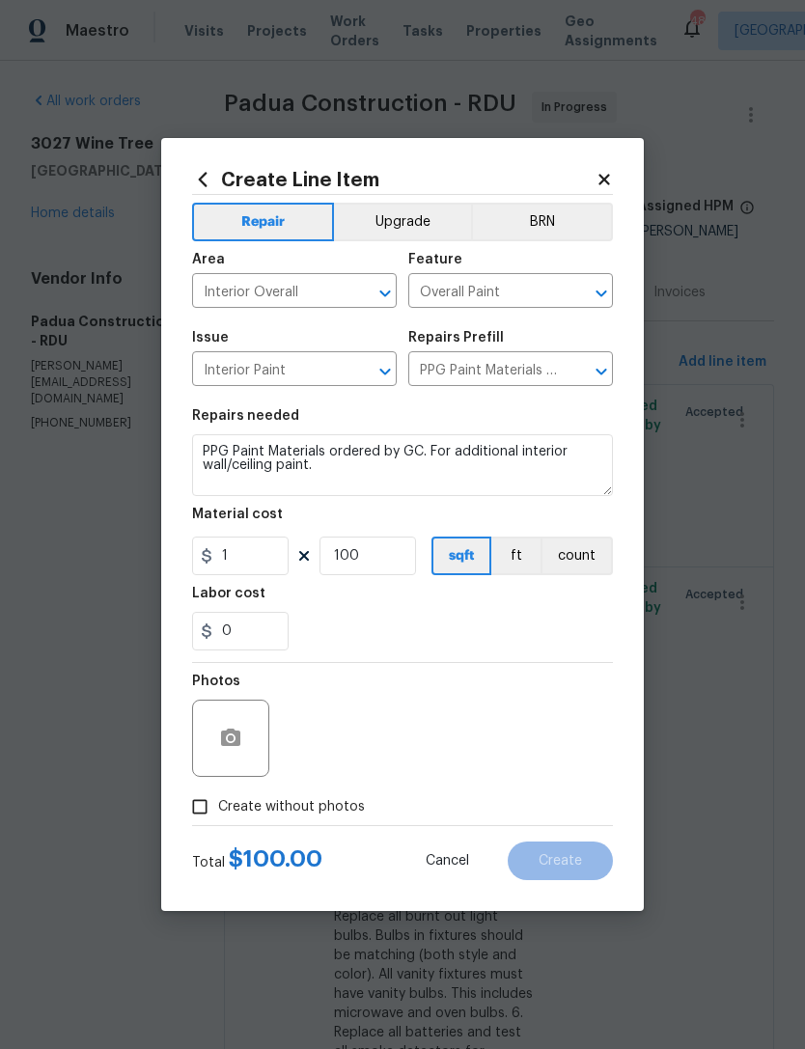
click at [508, 636] on div "0" at bounding box center [402, 631] width 421 height 39
click at [396, 553] on input "100" at bounding box center [368, 556] width 97 height 39
click at [405, 651] on div "0" at bounding box center [402, 631] width 421 height 39
click at [385, 555] on input "85" at bounding box center [368, 556] width 97 height 39
type input "75"
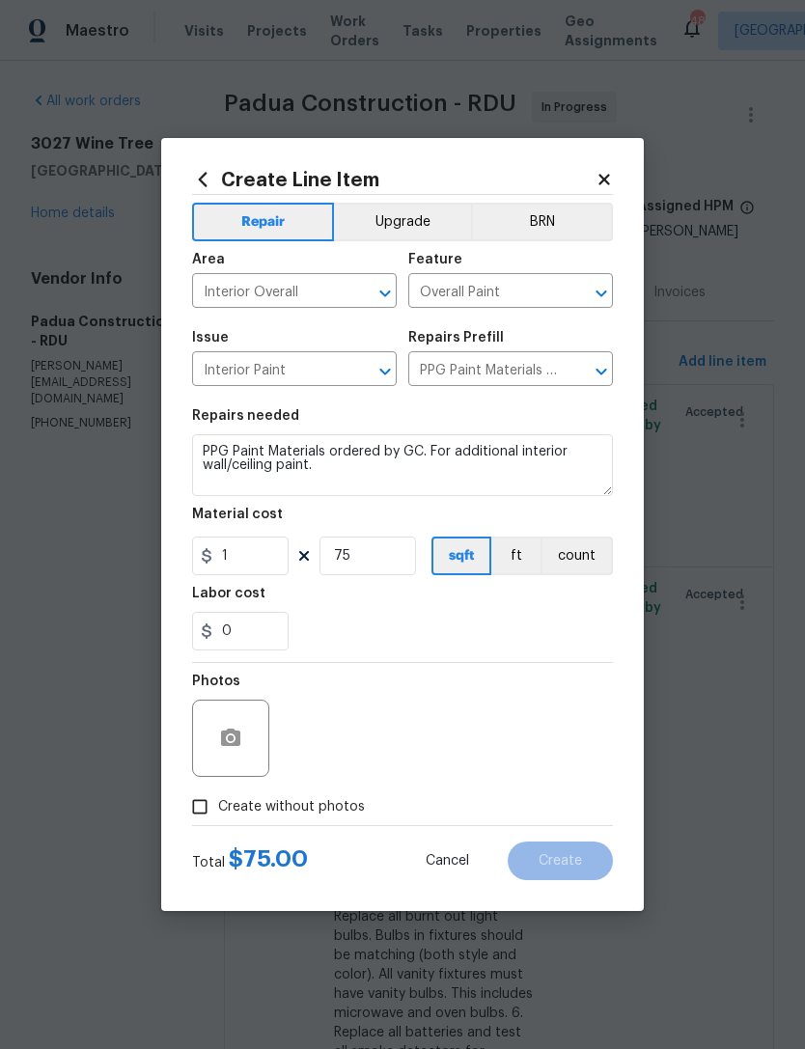
click at [411, 634] on div "0" at bounding box center [402, 631] width 421 height 39
click at [214, 804] on input "Create without photos" at bounding box center [200, 807] width 37 height 37
checkbox input "true"
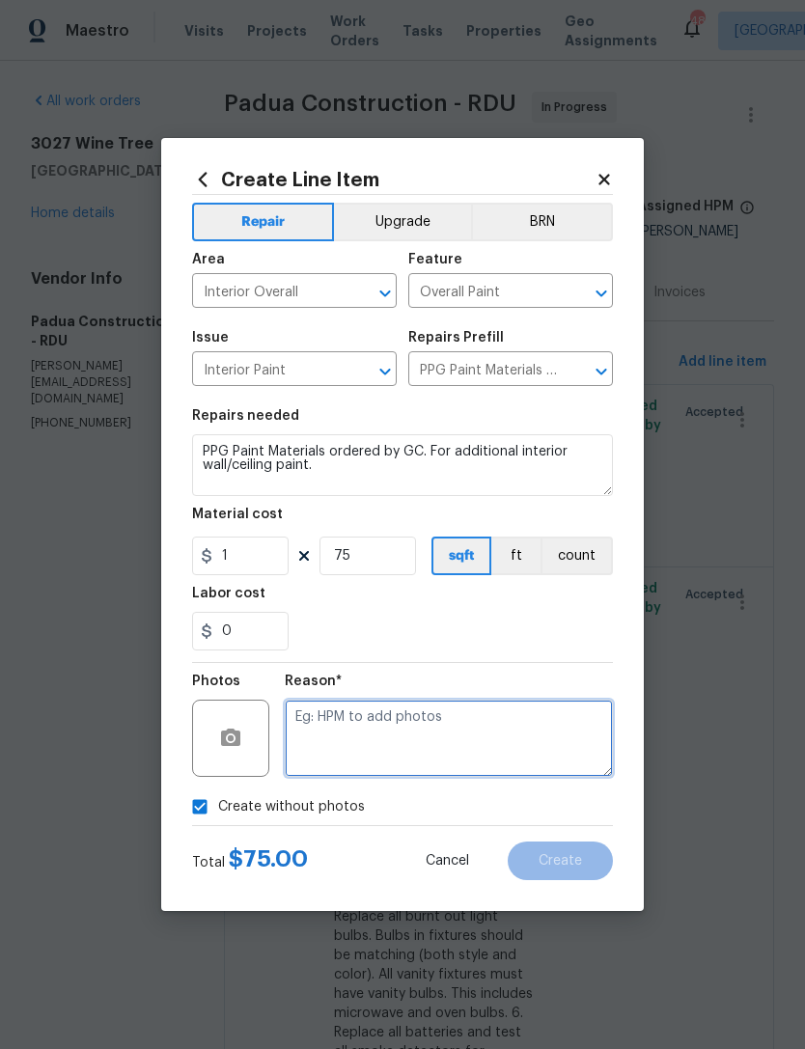
click at [415, 735] on textarea at bounding box center [449, 738] width 328 height 77
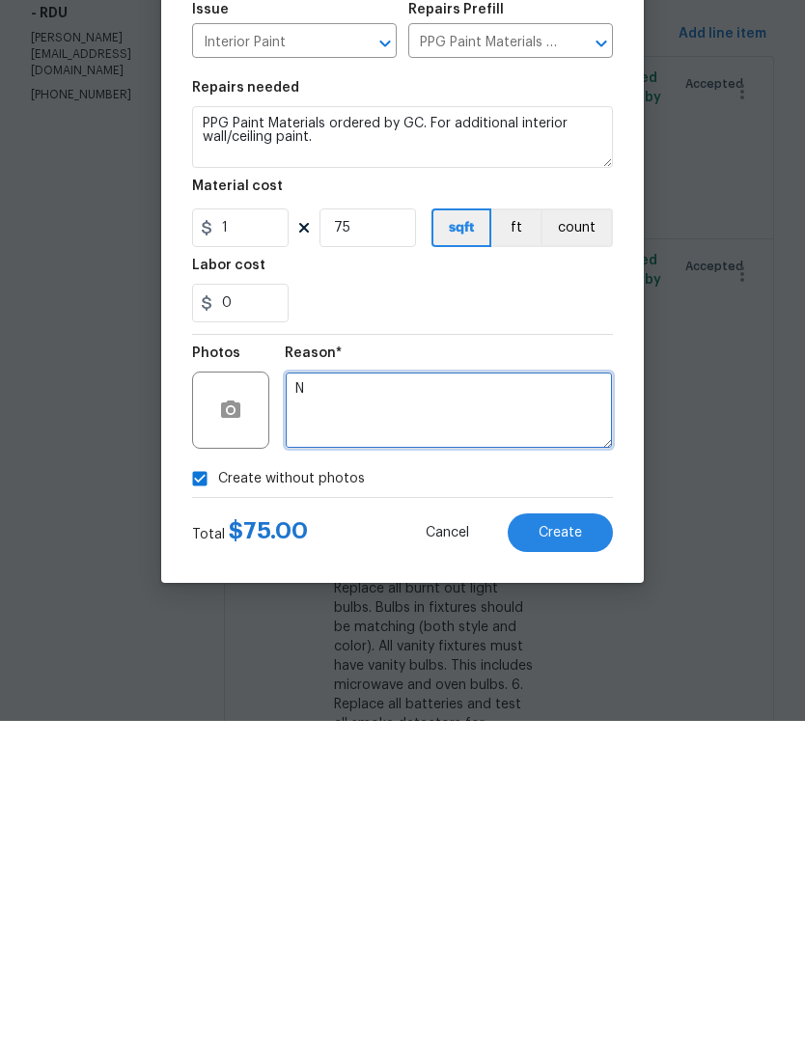
type textarea "N"
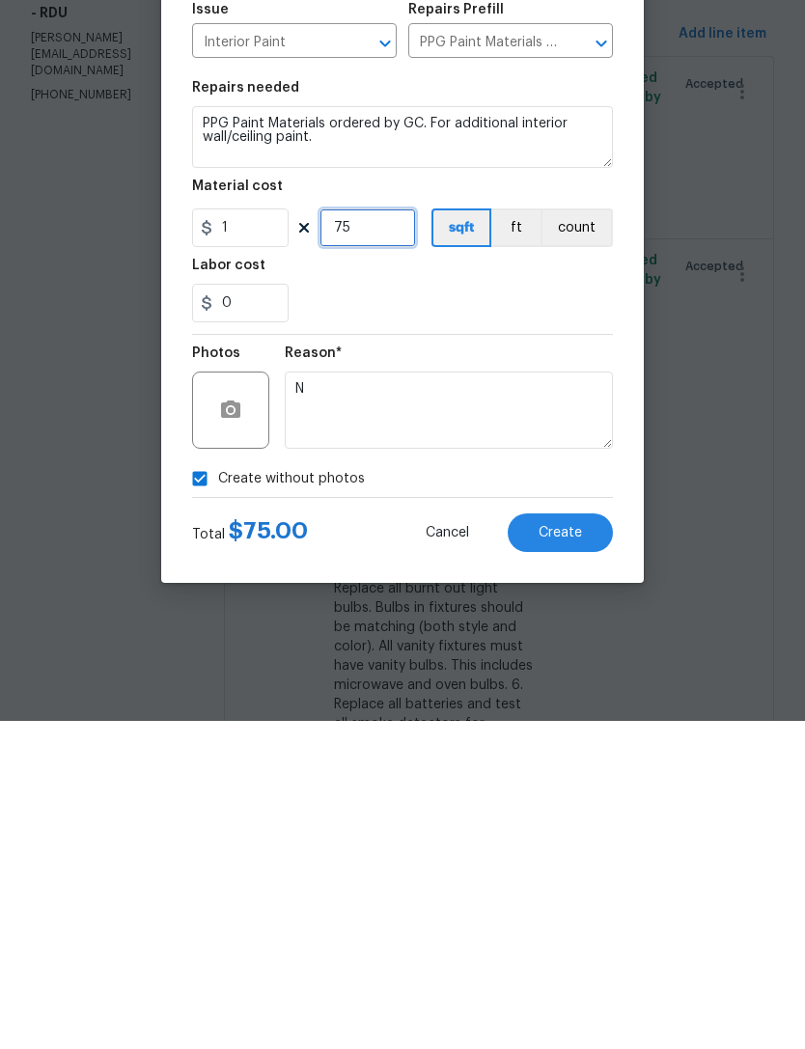
click at [379, 537] on input "75" at bounding box center [368, 556] width 97 height 39
type input "85"
click at [414, 612] on div "0" at bounding box center [402, 631] width 421 height 39
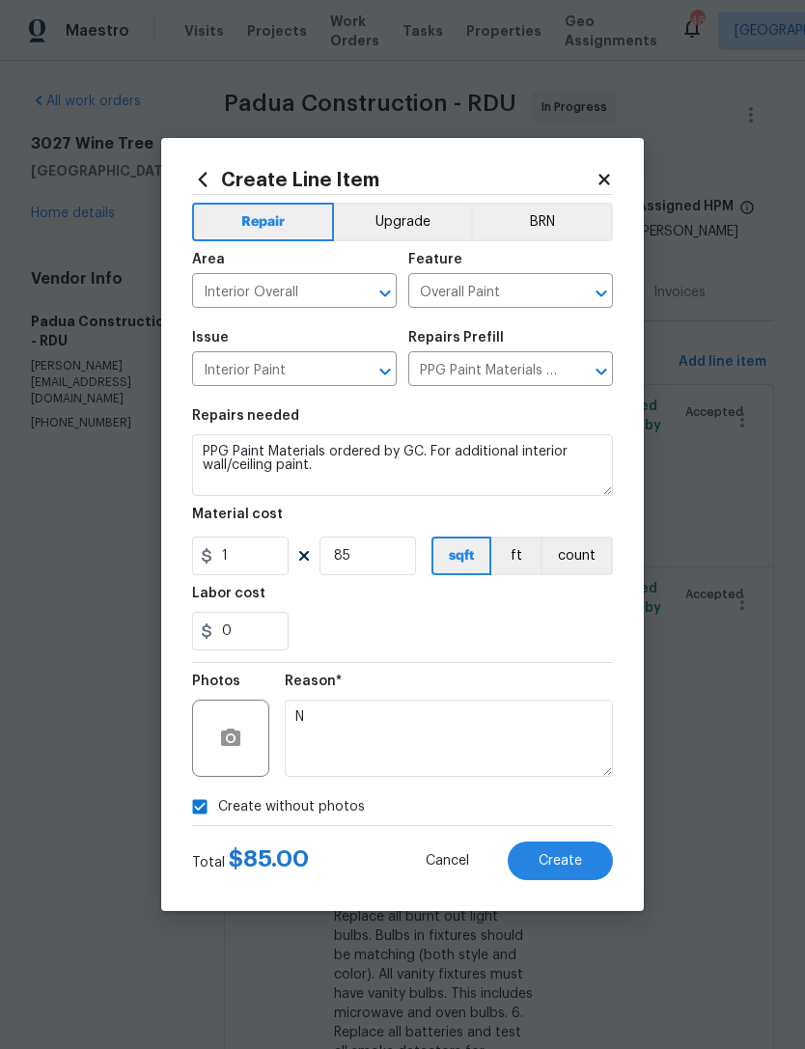
click at [577, 858] on span "Create" at bounding box center [560, 861] width 43 height 14
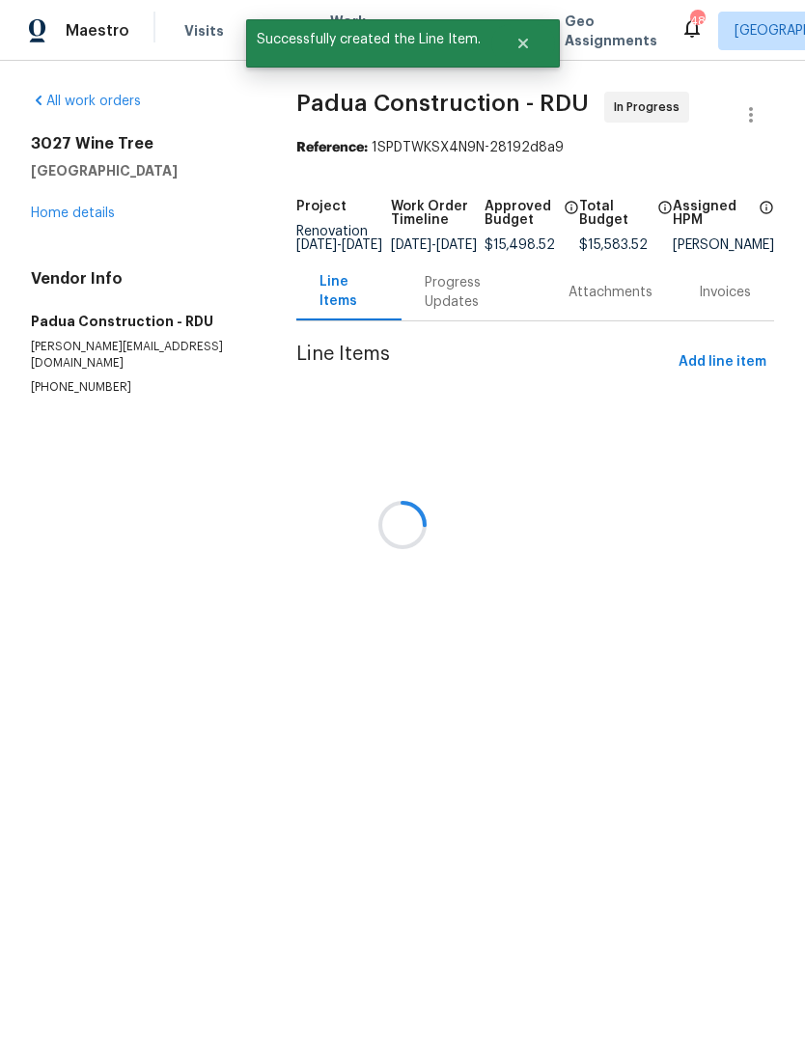
scroll to position [0, 0]
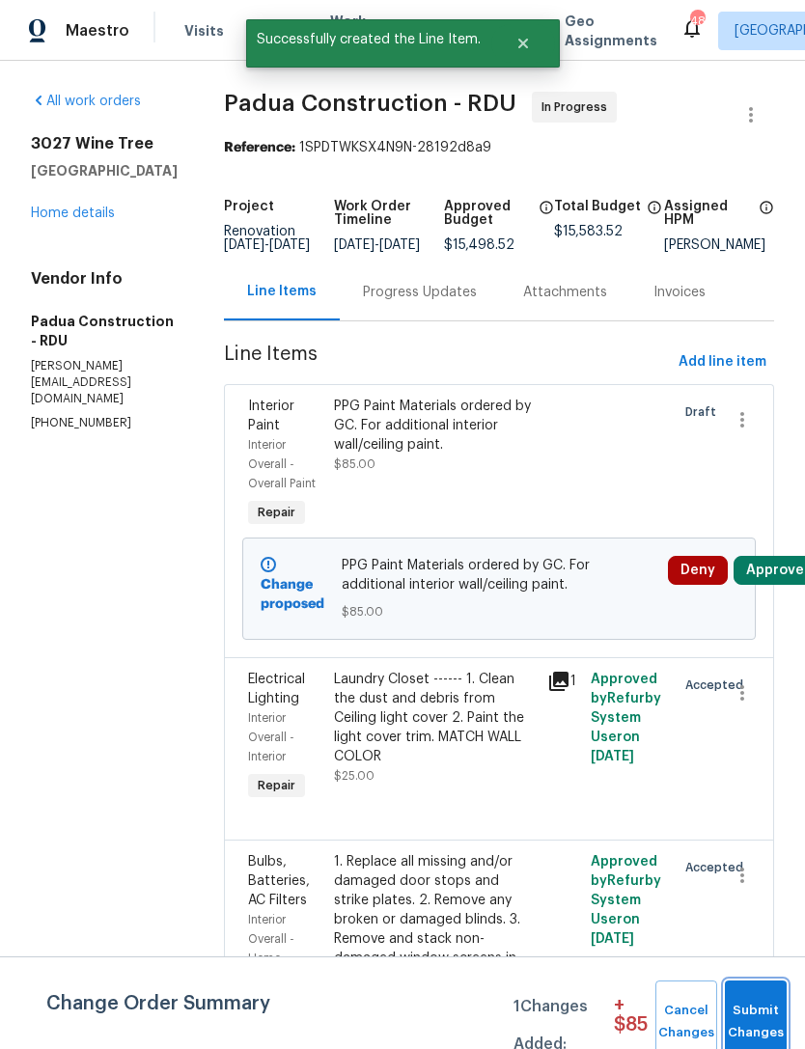
click at [758, 1003] on span "Submit Changes" at bounding box center [756, 1022] width 42 height 44
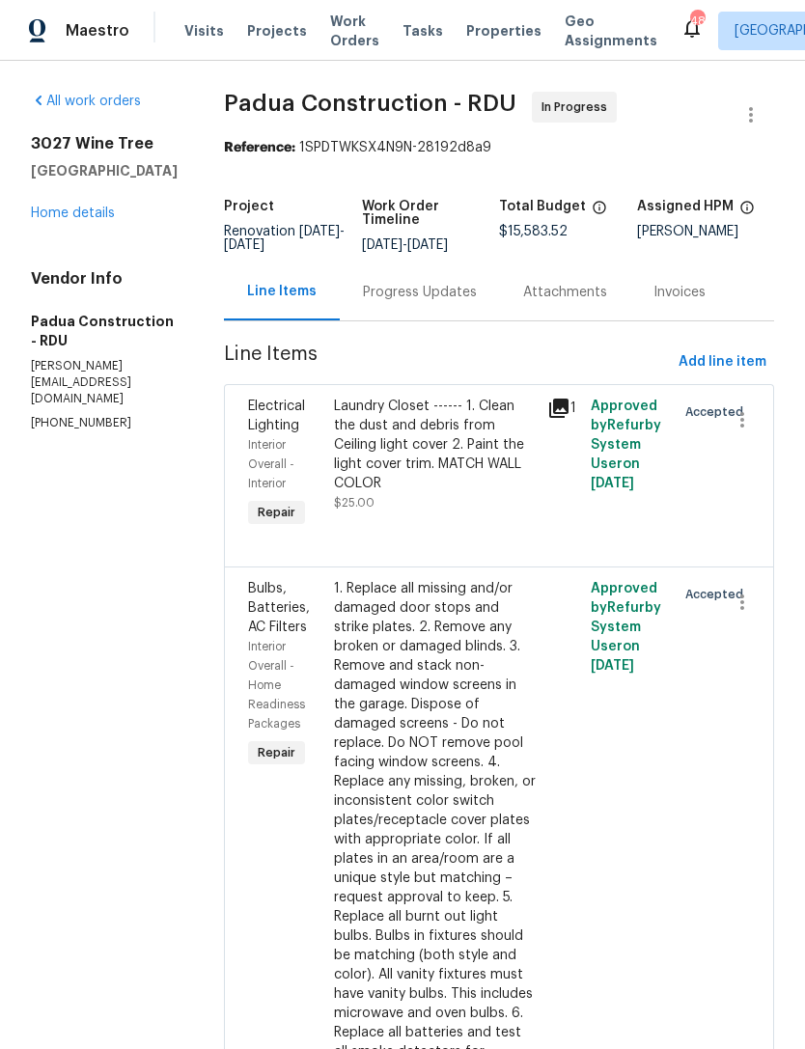
click at [70, 220] on link "Home details" at bounding box center [73, 214] width 84 height 14
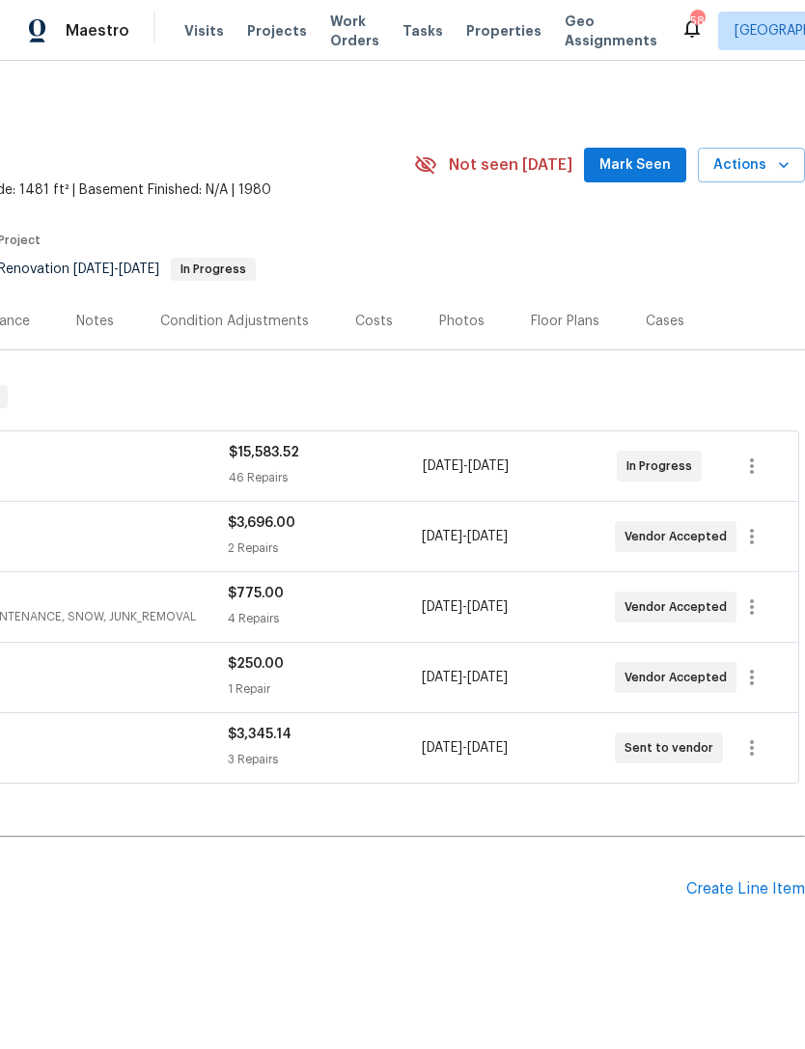
scroll to position [0, 286]
click at [734, 890] on div "Create Line Item" at bounding box center [745, 890] width 119 height 18
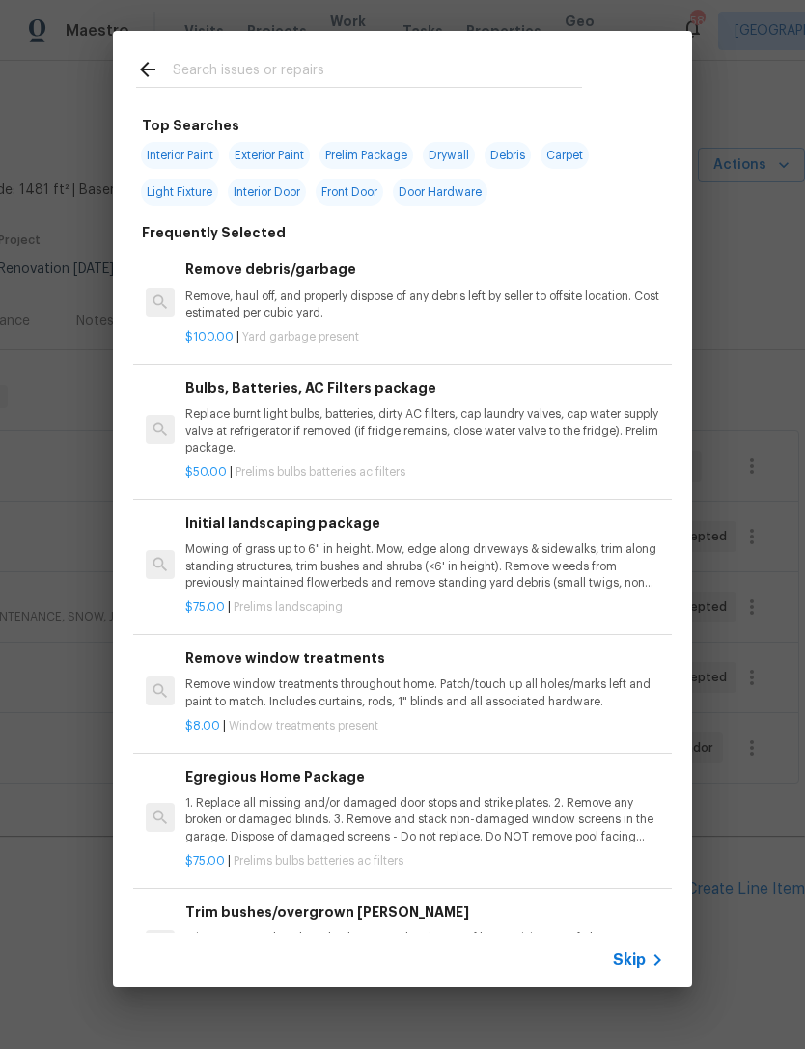
click at [246, 72] on input "text" at bounding box center [377, 72] width 409 height 29
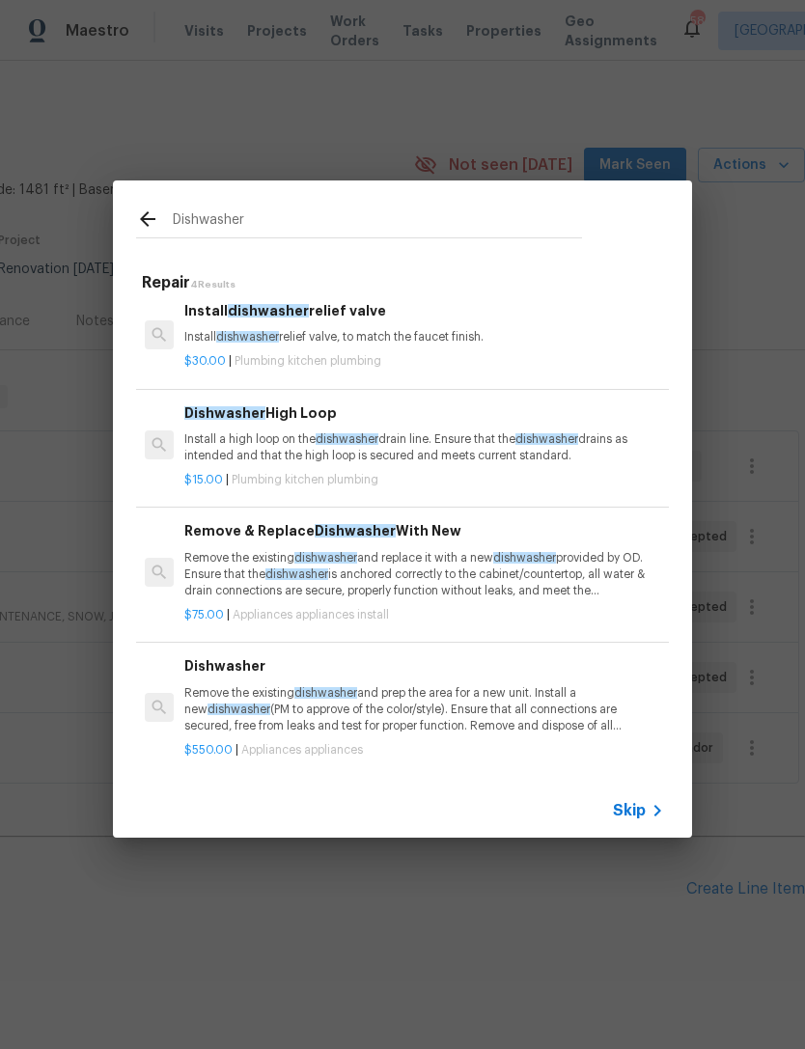
scroll to position [8, 1]
click at [300, 220] on input "Dishwasher" at bounding box center [377, 222] width 409 height 29
type input "D"
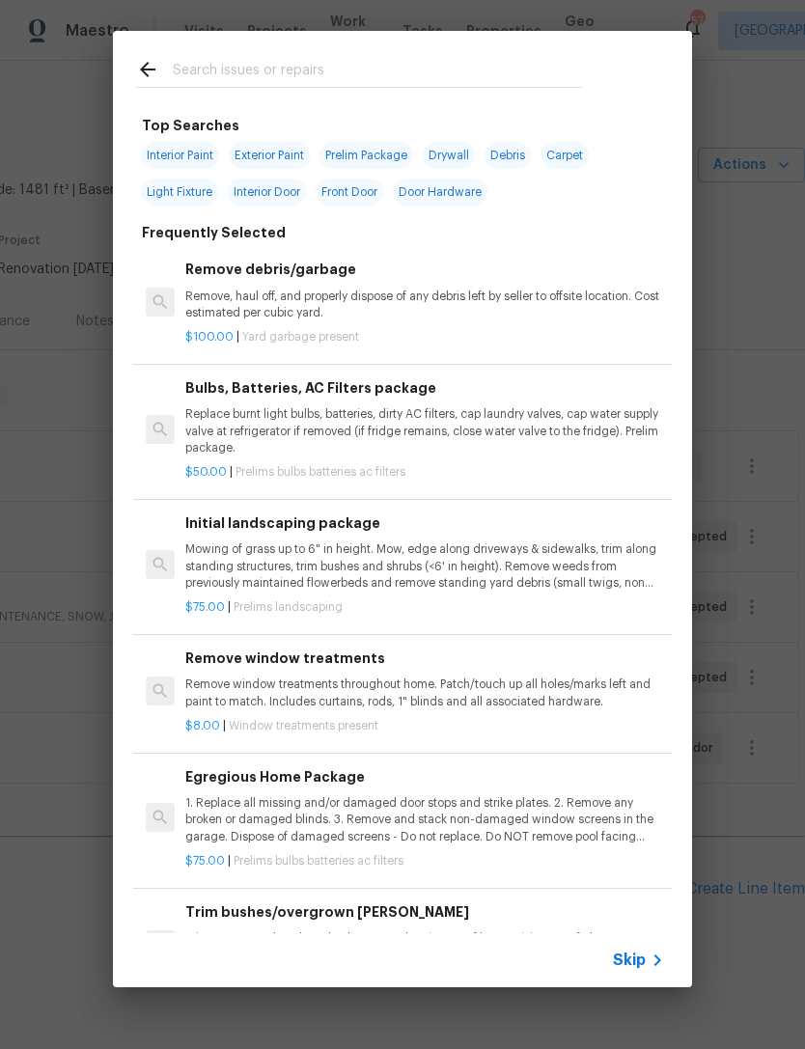
type input "F"
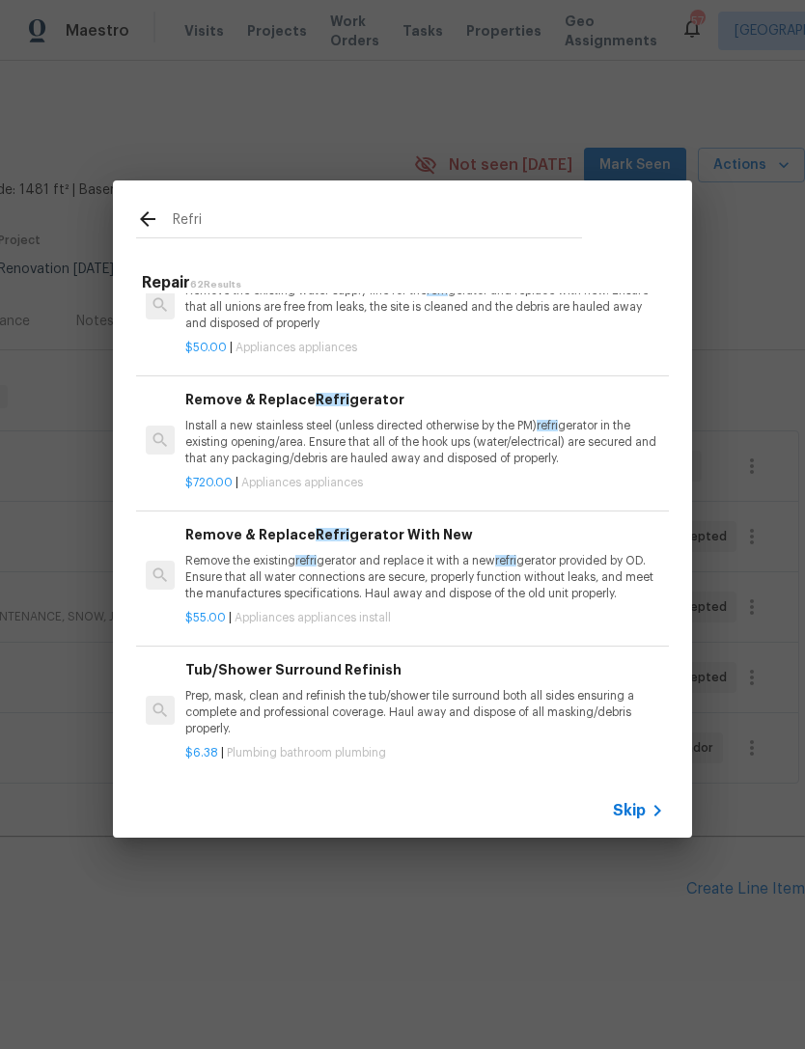
scroll to position [157, 0]
type input "Refri"
click at [417, 112] on div "Refri Repair 62 Results Remove Refri gerator Remove the existing refri gerator …" at bounding box center [402, 509] width 805 height 1019
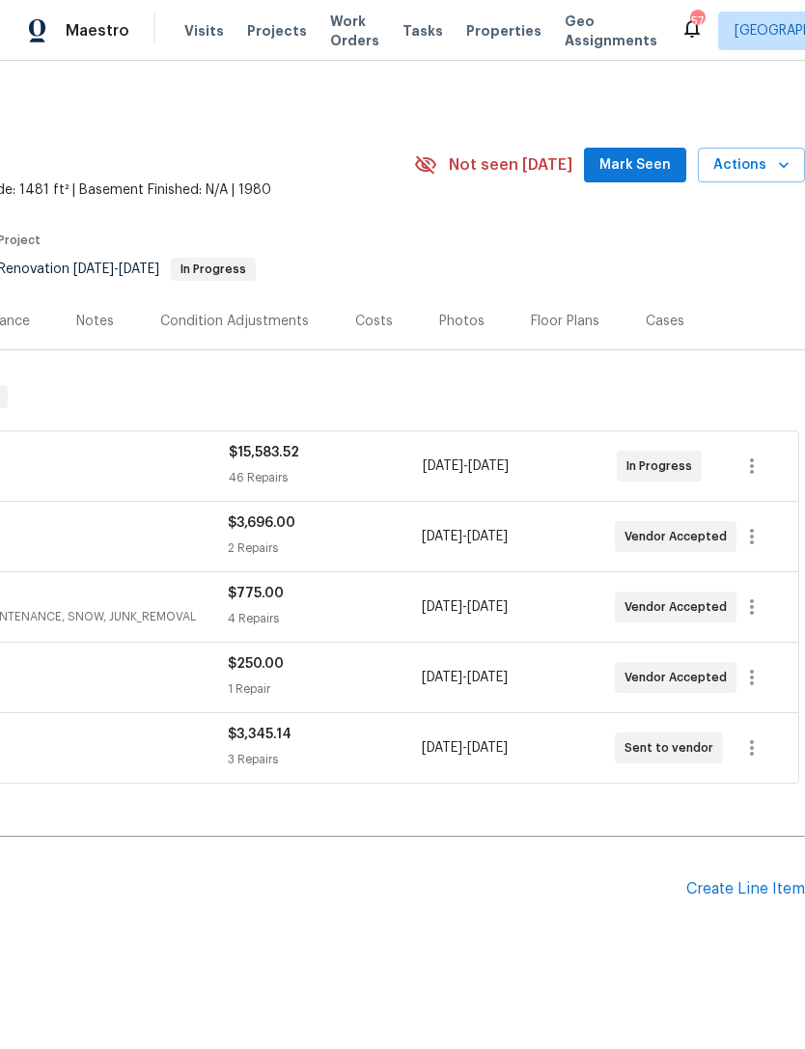
scroll to position [0, 286]
click at [631, 174] on span "Mark Seen" at bounding box center [635, 166] width 71 height 24
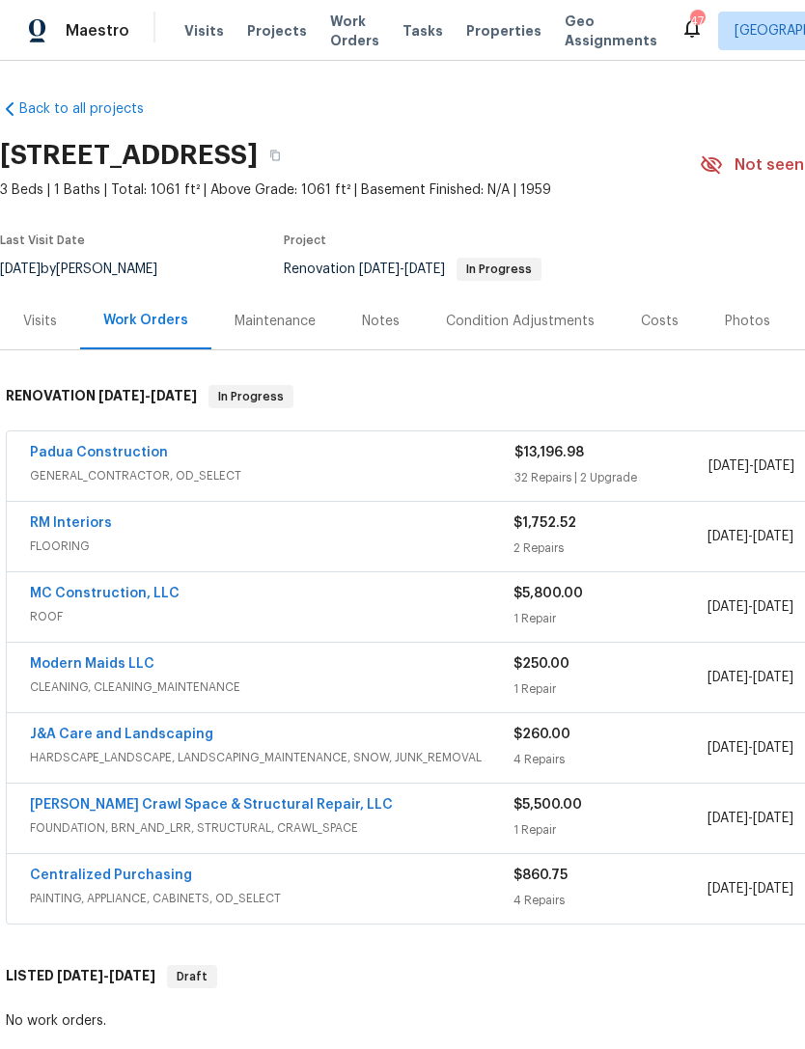
click at [281, 154] on icon "button" at bounding box center [275, 156] width 12 height 12
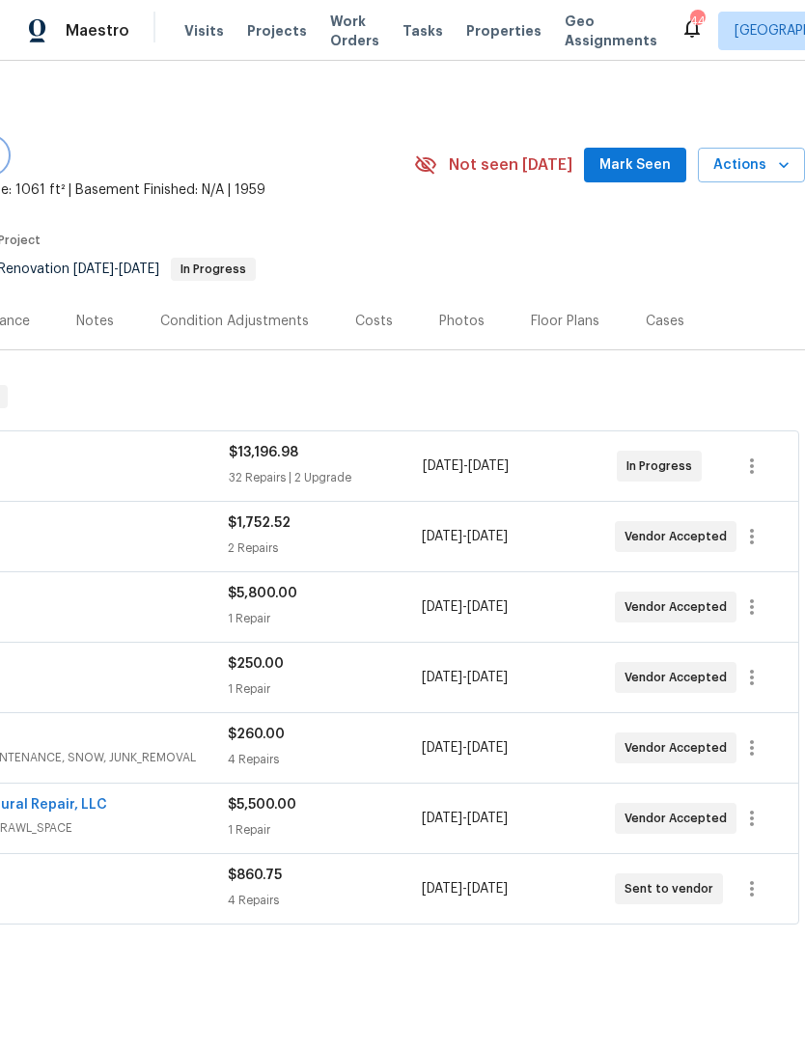
scroll to position [0, 286]
click at [559, 333] on div "Floor Plans" at bounding box center [565, 321] width 115 height 57
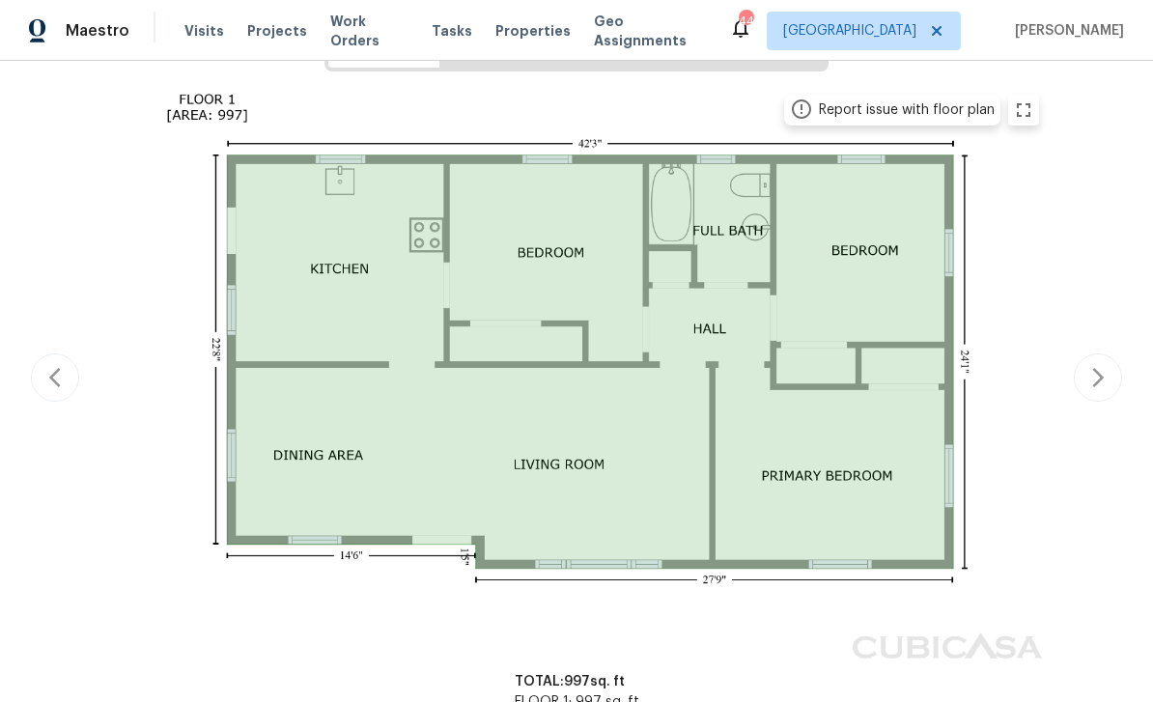
scroll to position [345, 0]
click at [537, 354] on img at bounding box center [576, 376] width 948 height 584
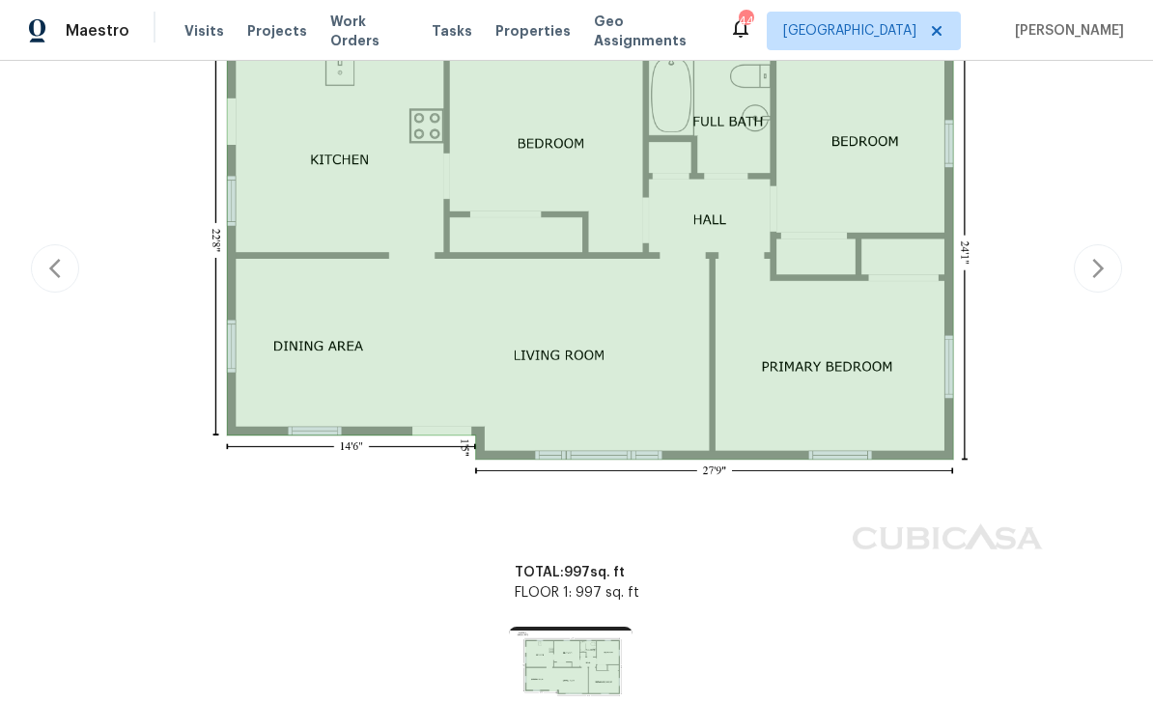
scroll to position [463, 0]
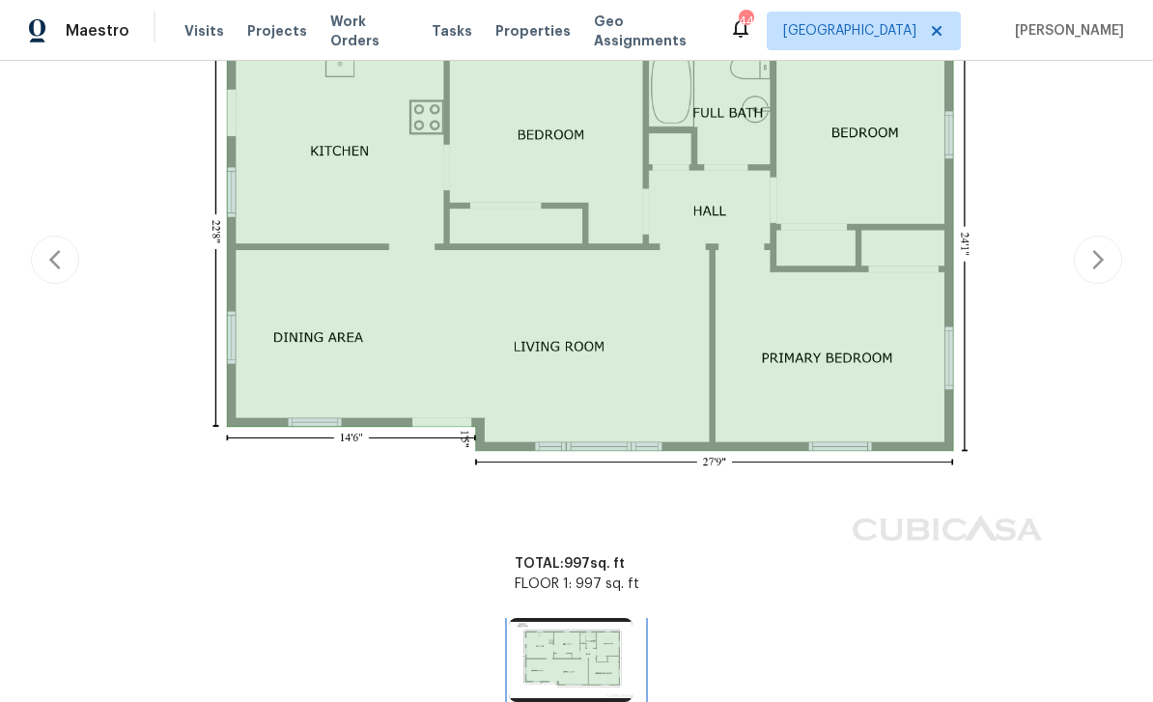
click at [573, 645] on img at bounding box center [571, 659] width 124 height 83
click at [584, 638] on img at bounding box center [571, 659] width 124 height 83
click at [587, 645] on img at bounding box center [571, 659] width 124 height 83
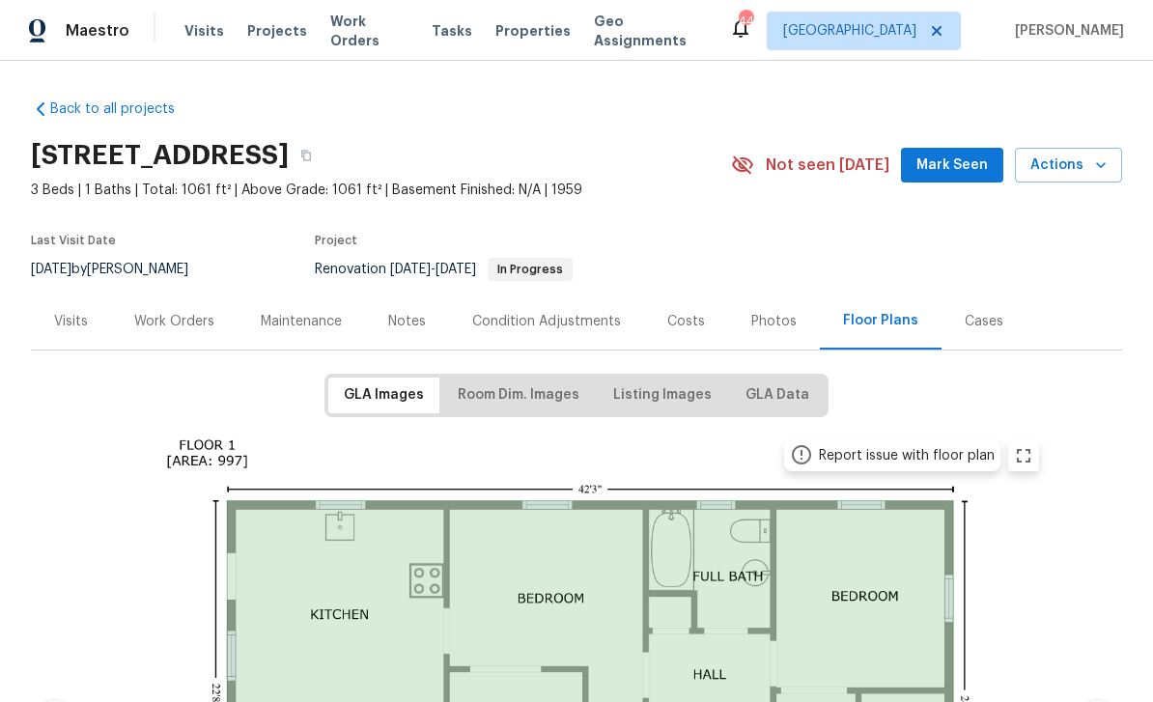
scroll to position [0, 0]
click at [804, 155] on span "Mark Seen" at bounding box center [951, 166] width 71 height 24
click at [180, 312] on div "Work Orders" at bounding box center [174, 321] width 80 height 19
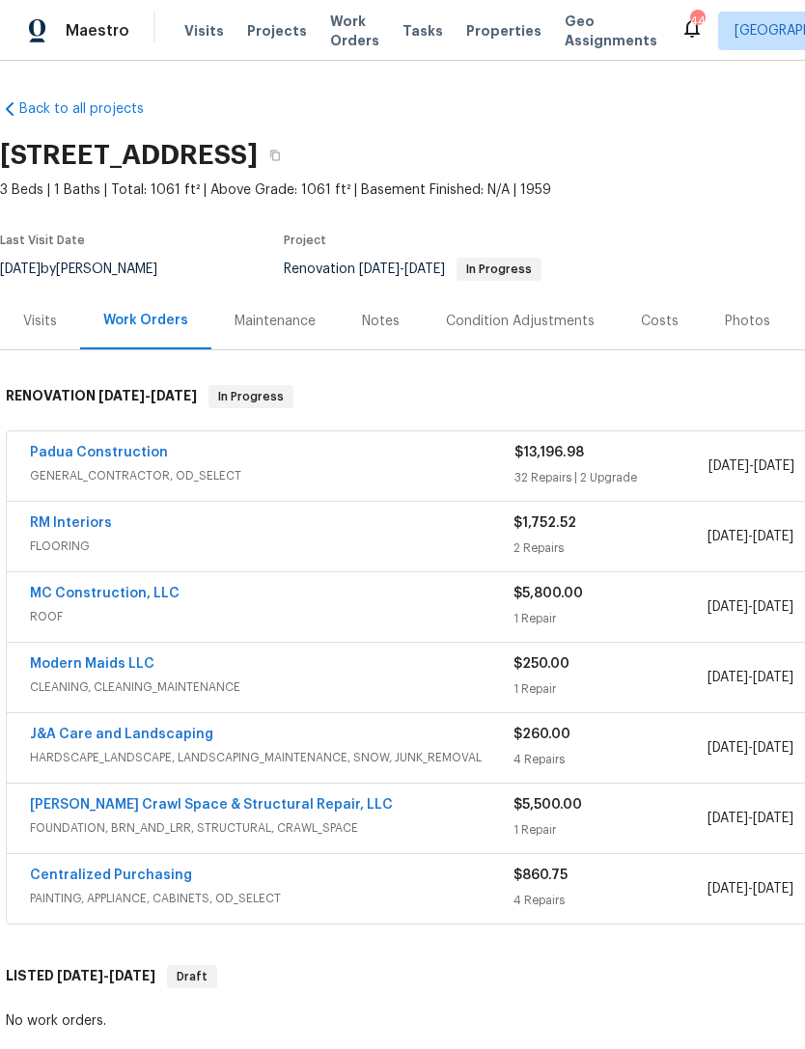
click at [122, 453] on link "Padua Construction" at bounding box center [99, 453] width 138 height 14
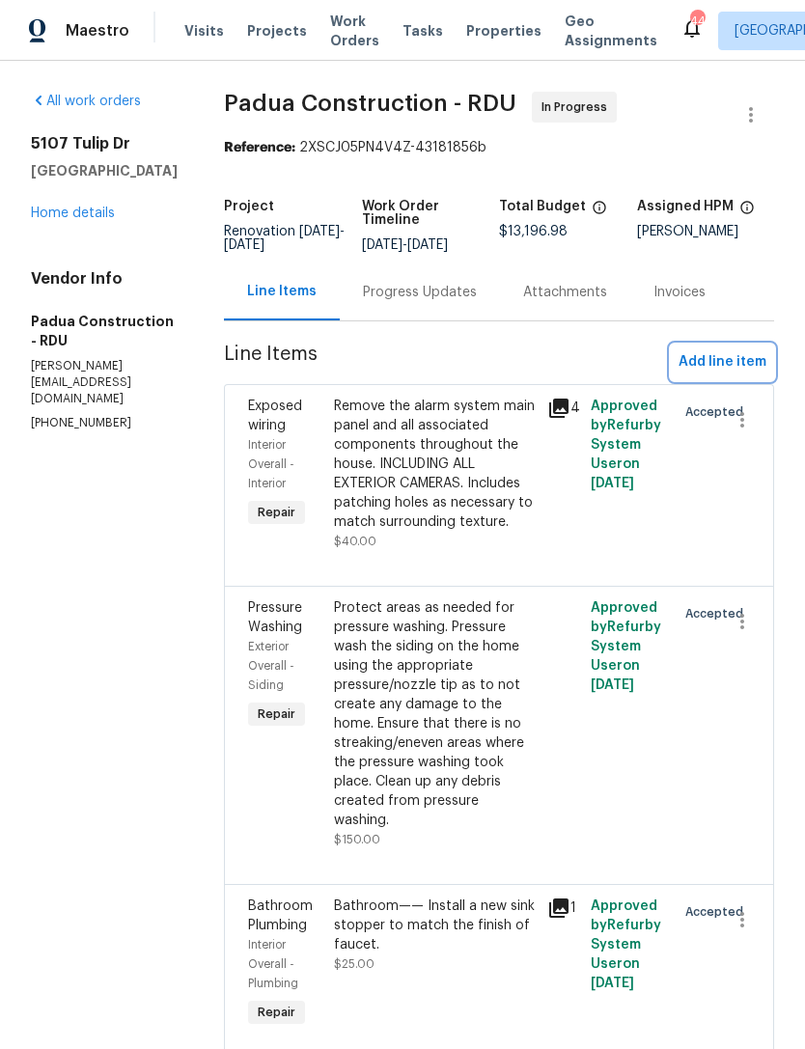
click at [721, 370] on span "Add line item" at bounding box center [723, 362] width 88 height 24
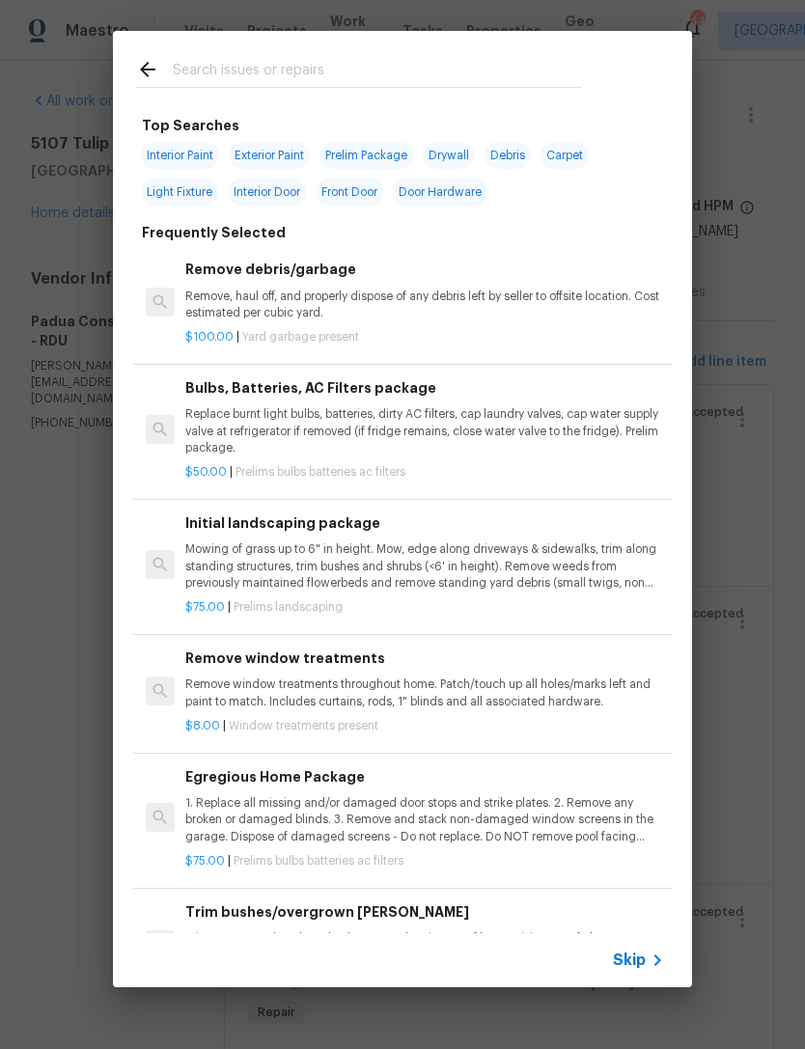
click at [224, 61] on input "text" at bounding box center [377, 72] width 409 height 29
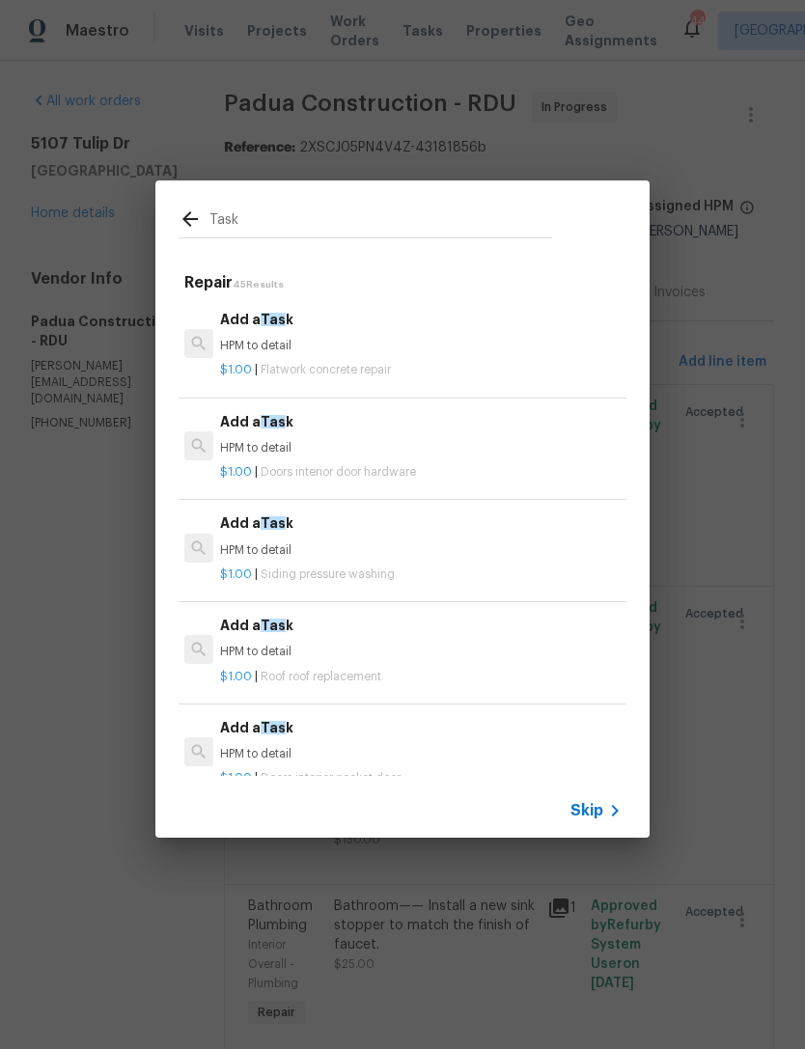
type input "Task"
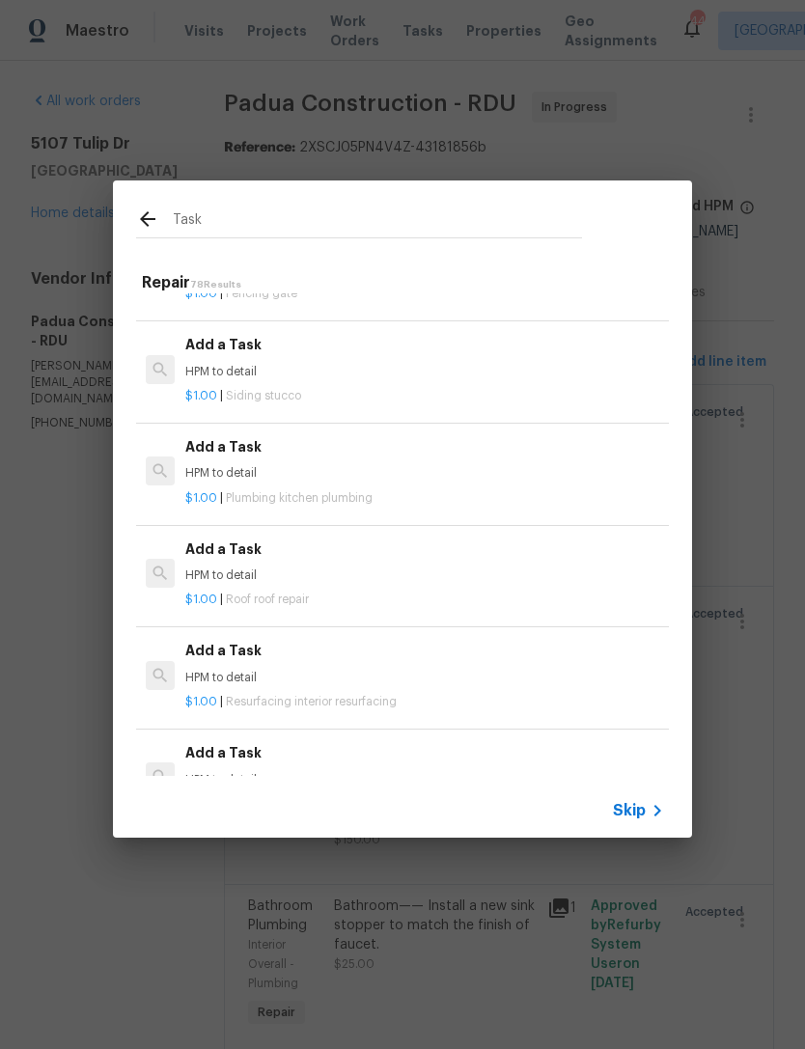
scroll to position [1336, 0]
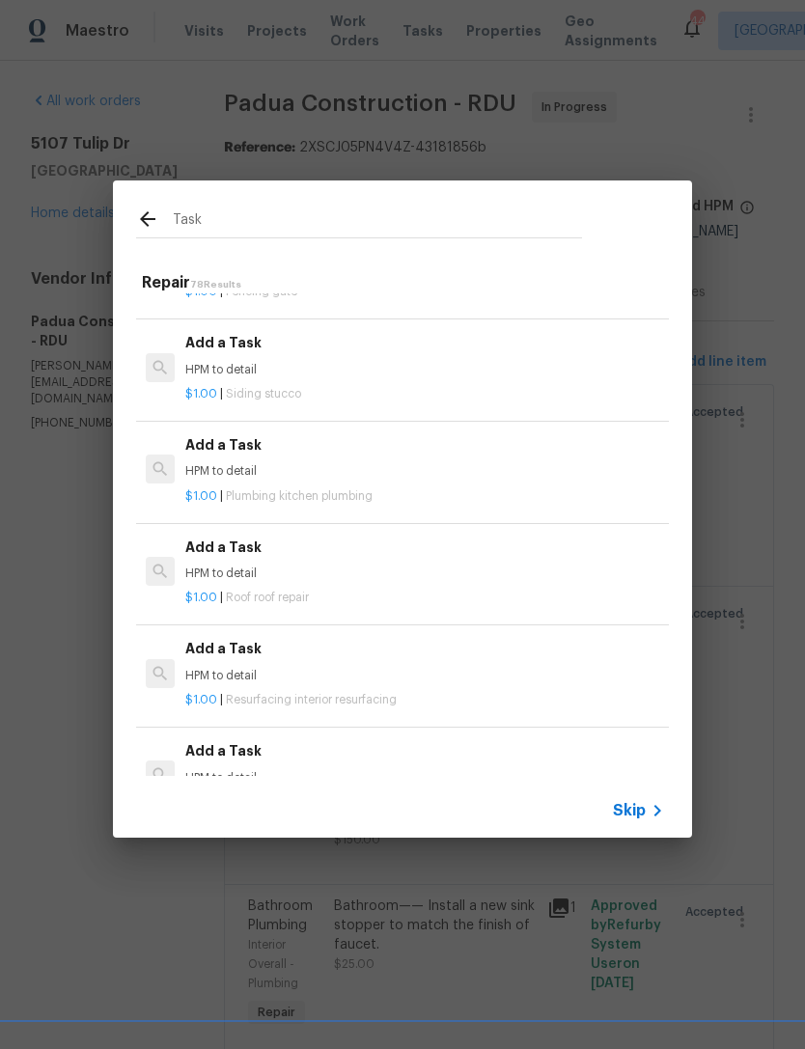
click at [355, 490] on span "Plumbing kitchen plumbing" at bounding box center [299, 496] width 147 height 12
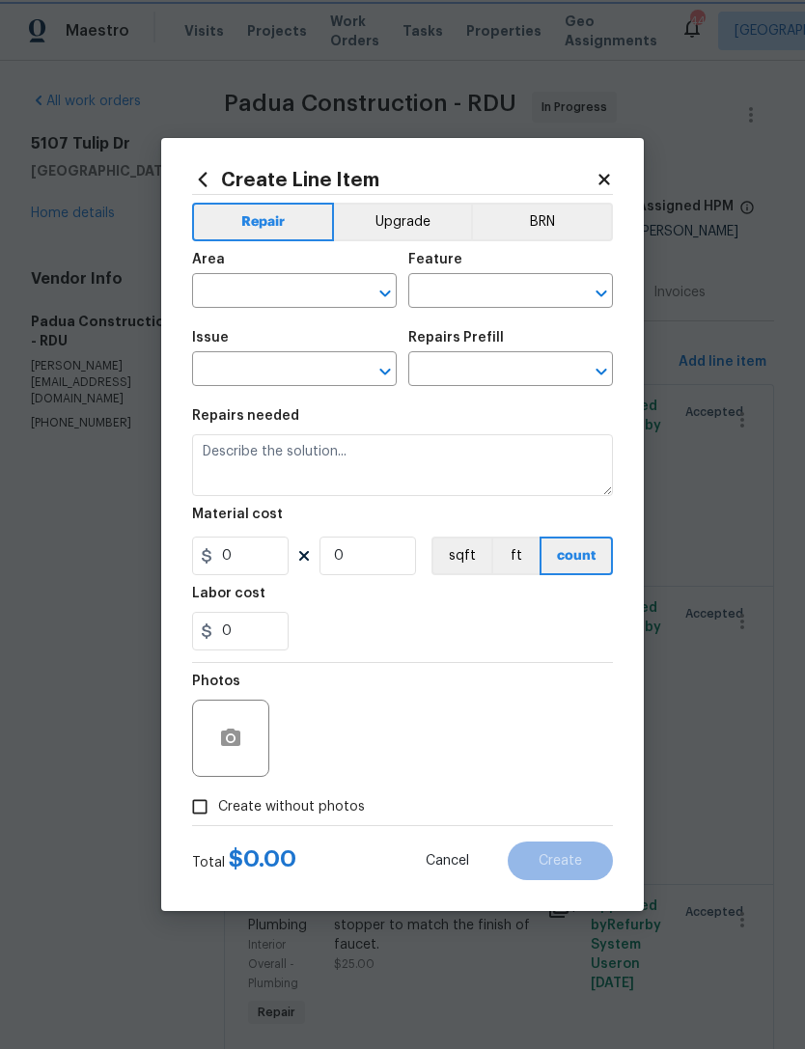
type input "Plumbing"
type input "Kitchen Plumbing"
type input "Add a Task $1.00"
type textarea "HPM to detail"
type input "1"
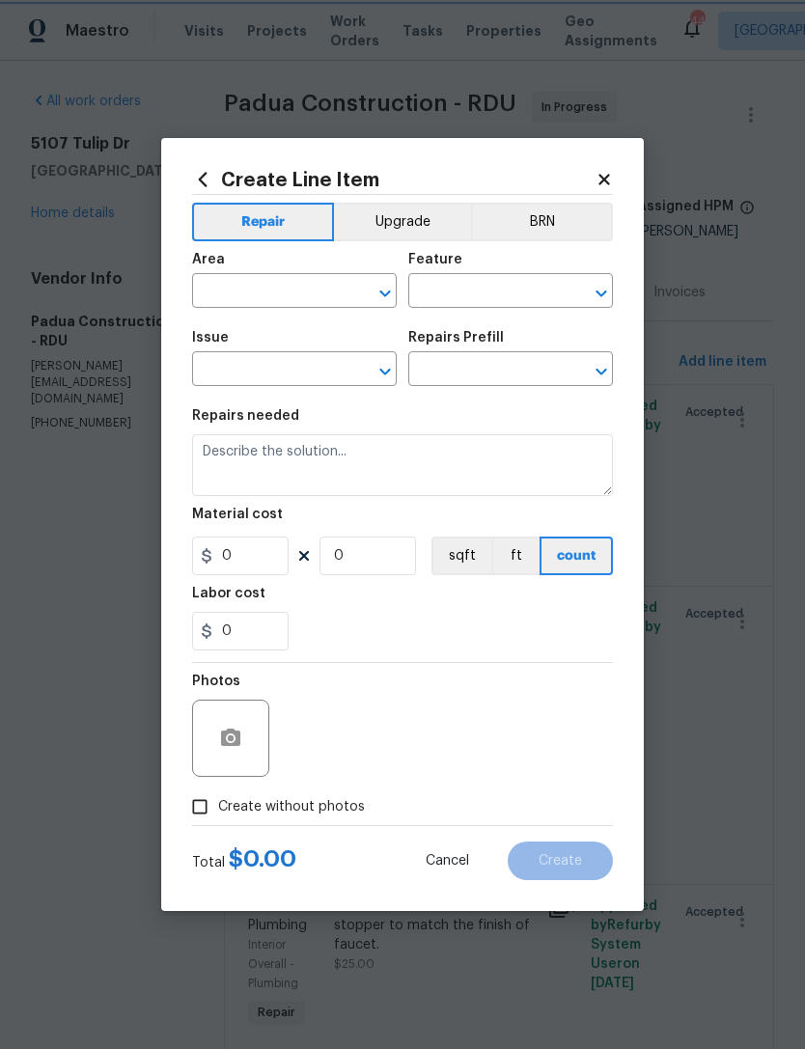
type input "1"
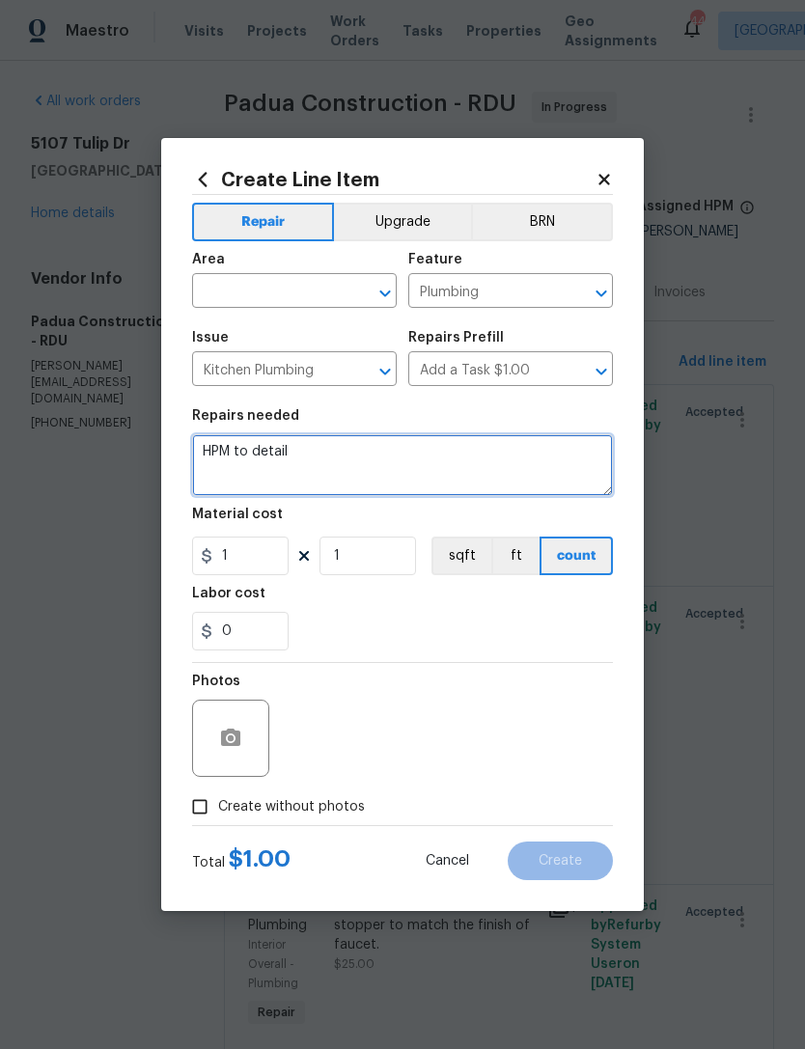
click at [212, 454] on textarea "HPM to detail" at bounding box center [402, 465] width 421 height 62
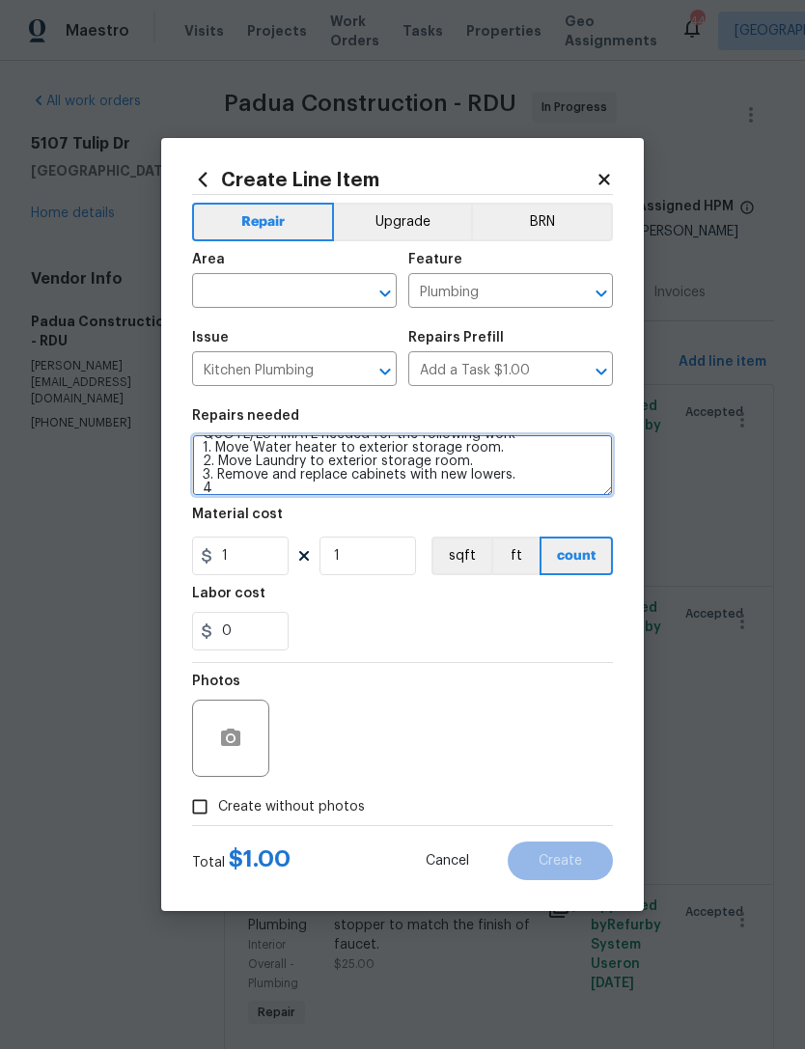
scroll to position [17, 0]
click at [355, 621] on div "0" at bounding box center [402, 631] width 421 height 39
click at [231, 474] on textarea "QUOTE/ESTIMATE needed for the following work 1. Move Water heater to exterior s…" at bounding box center [402, 465] width 421 height 62
click at [230, 474] on textarea "QUOTE/ESTIMATE needed for the following work 1. Move Water heater to exterior s…" at bounding box center [402, 465] width 421 height 62
click at [226, 474] on textarea "QUOTE/ESTIMATE needed for the following work 1. Move Water heater to exterior s…" at bounding box center [402, 465] width 421 height 62
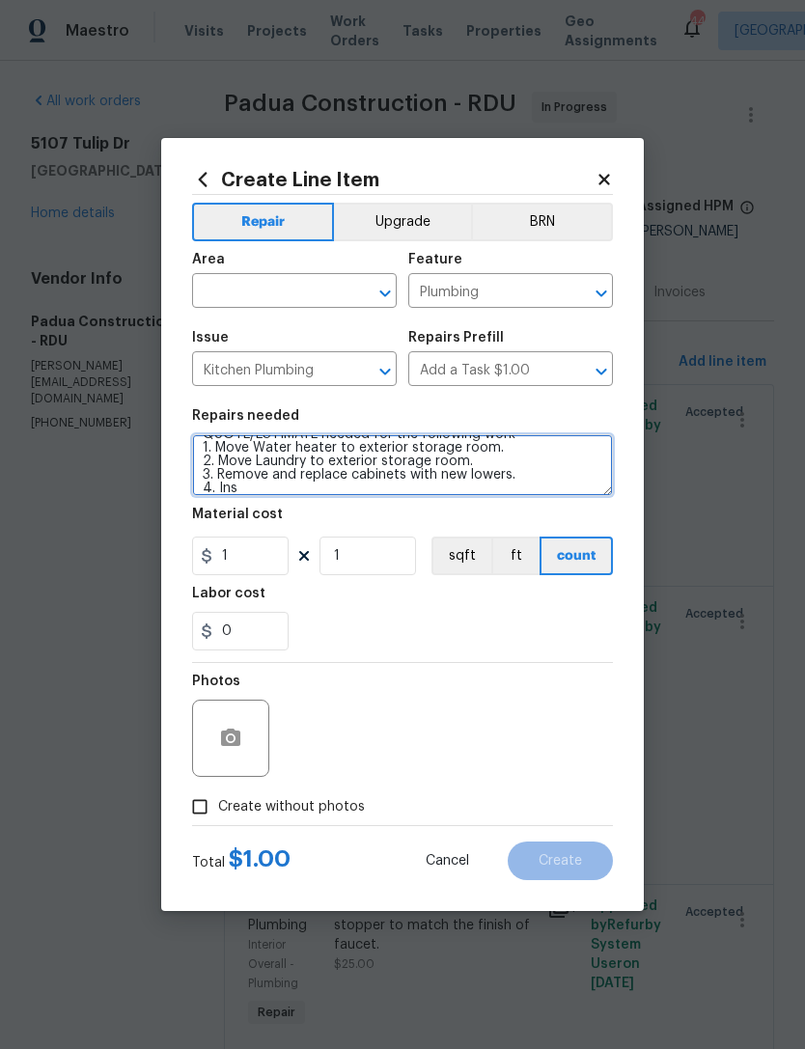
click at [226, 473] on textarea "QUOTE/ESTIMATE needed for the following work 1. Move Water heater to exterior s…" at bounding box center [402, 465] width 421 height 62
click at [307, 489] on textarea "QUOTE/ESTIMATE needed for the following work 1. Move Water heater to exterior s…" at bounding box center [402, 465] width 421 height 62
click at [366, 486] on textarea "QUOTE/ESTIMATE needed for the following work 1. Move Water heater to exterior s…" at bounding box center [402, 465] width 421 height 62
click at [269, 480] on textarea "QUOTE/ESTIMATE needed for the following work 1. Move Water heater to exterior s…" at bounding box center [402, 465] width 421 height 62
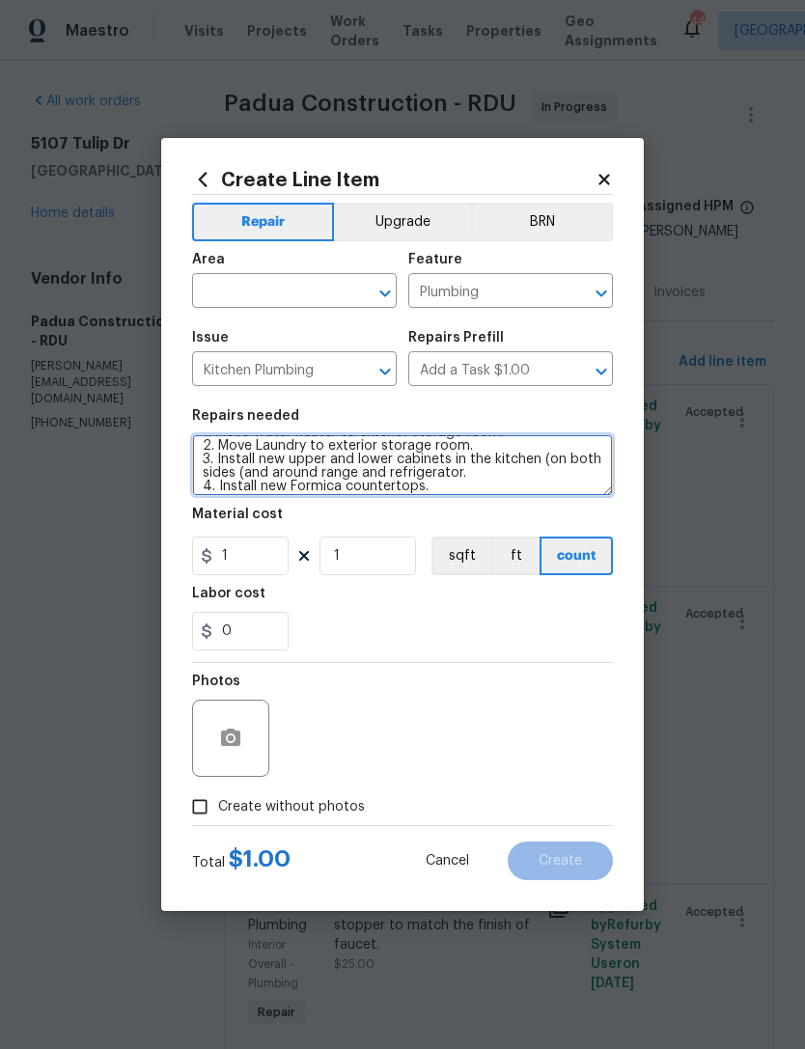
scroll to position [34, 0]
click at [478, 475] on textarea "QUOTE/ESTIMATE needed for the following work 1. Move Water heater to exterior s…" at bounding box center [402, 465] width 421 height 62
type textarea "QUOTE/ESTIMATE needed for the following work 1. Move Water heater to exterior s…"
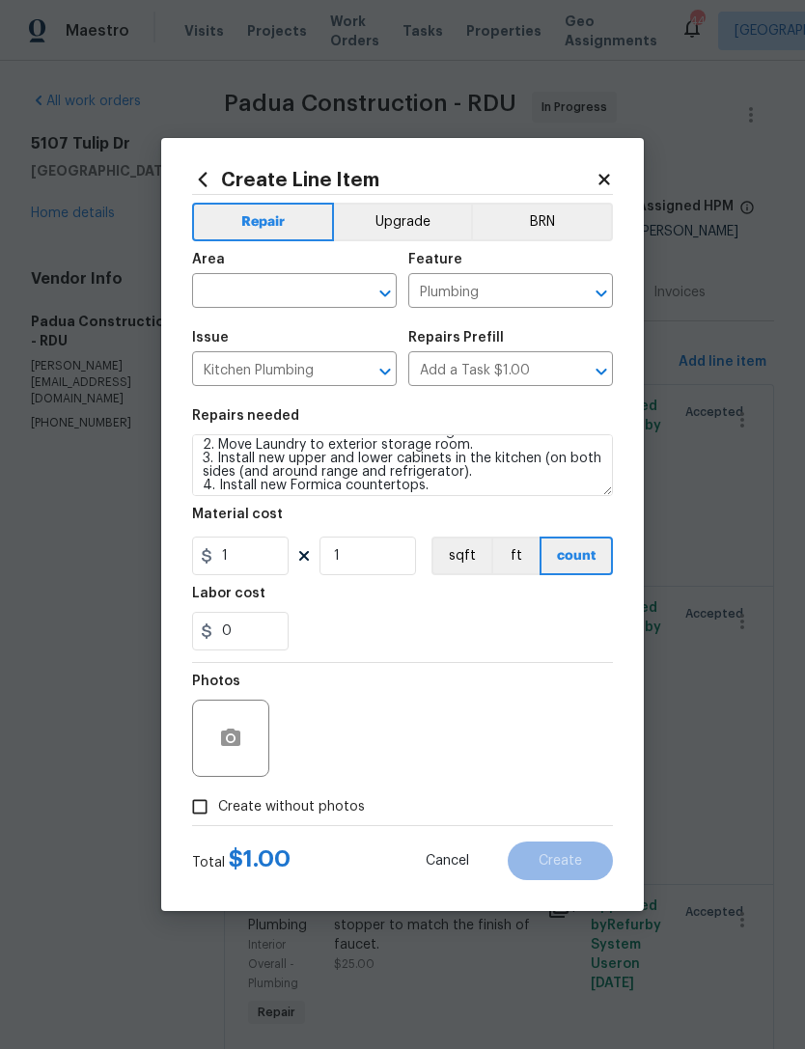
click at [268, 292] on input "text" at bounding box center [267, 293] width 151 height 30
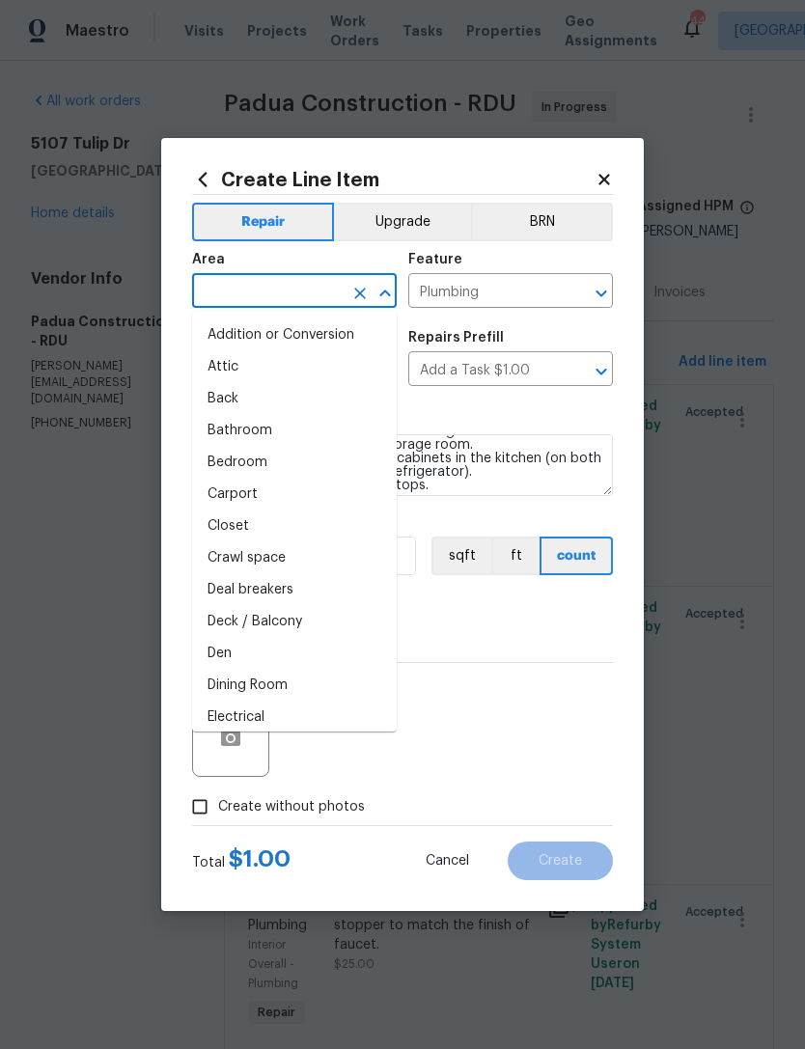
click at [499, 633] on div "0" at bounding box center [402, 631] width 421 height 39
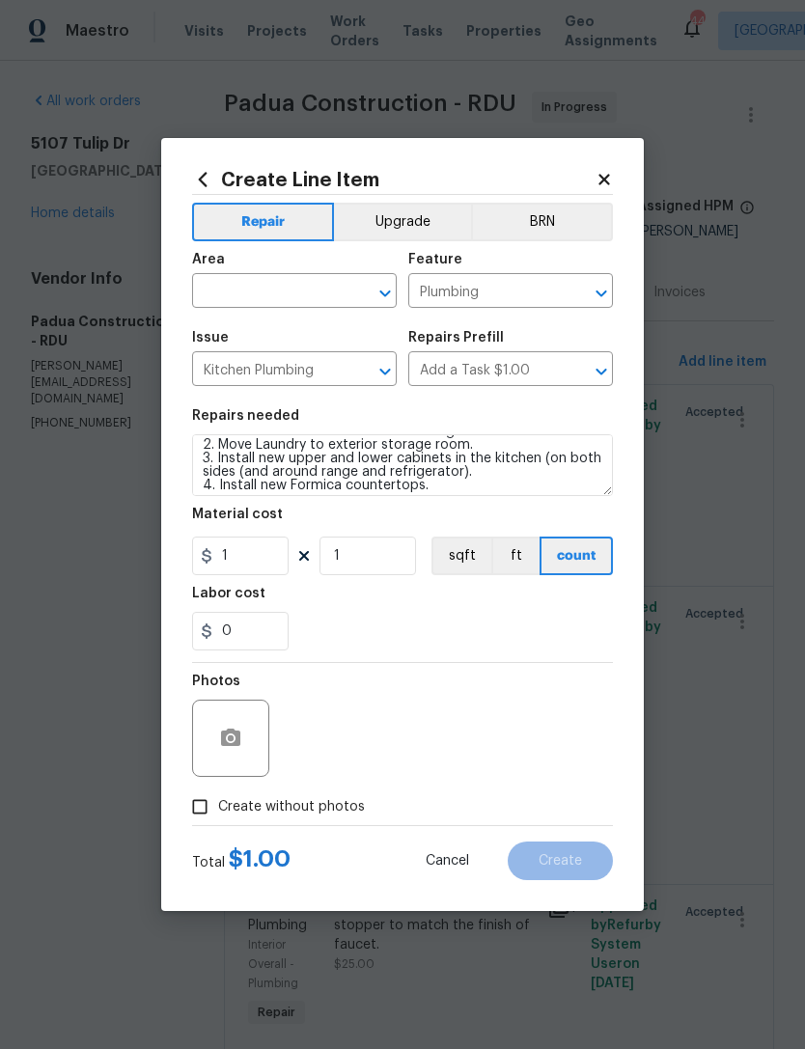
click at [276, 290] on input "text" at bounding box center [267, 293] width 151 height 30
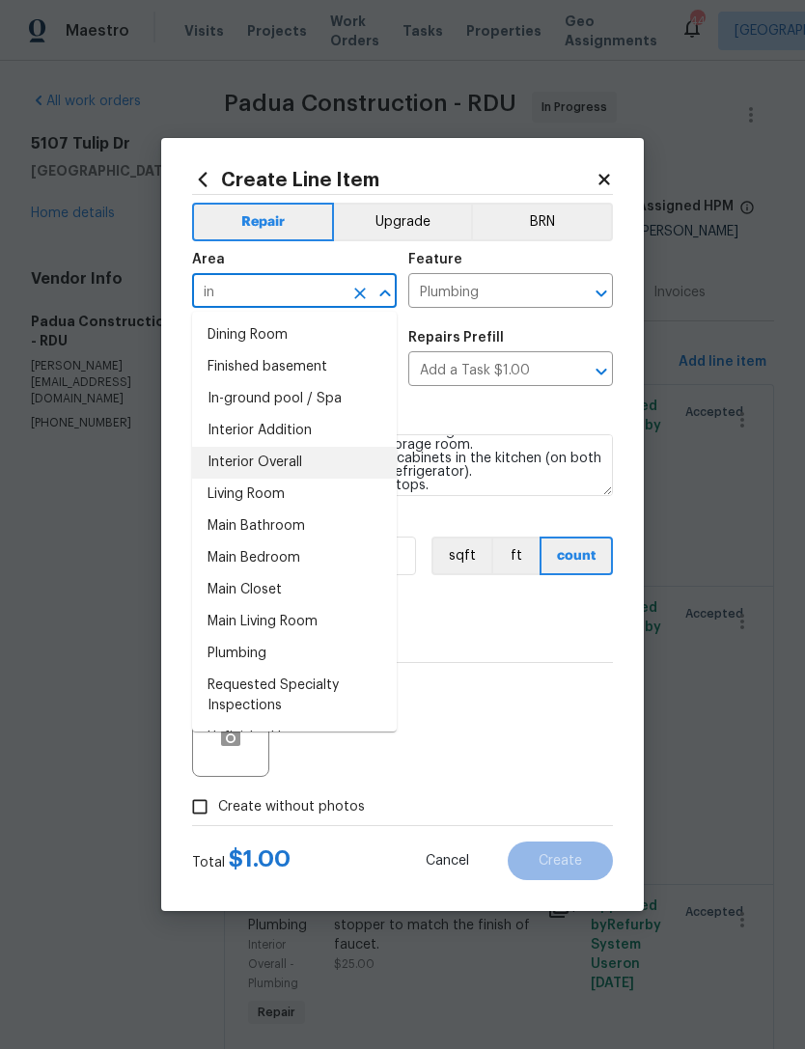
click at [313, 461] on li "Interior Overall" at bounding box center [294, 463] width 205 height 32
type input "Interior Overall"
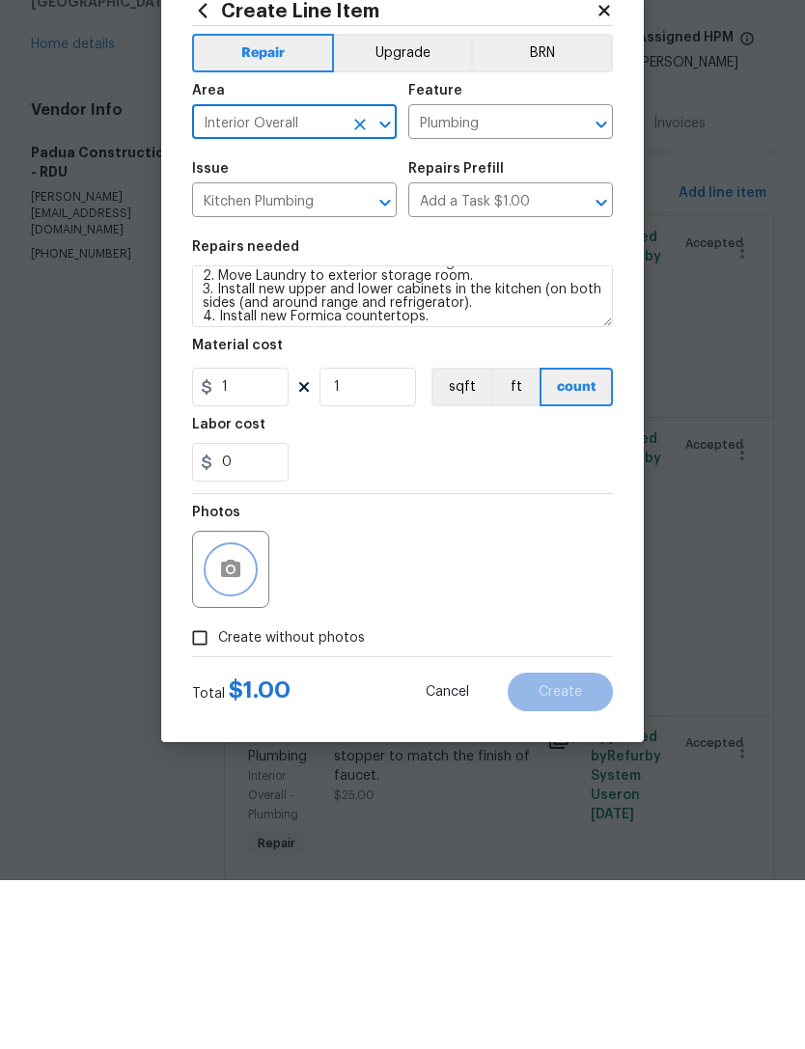
click at [241, 727] on icon "button" at bounding box center [230, 738] width 23 height 23
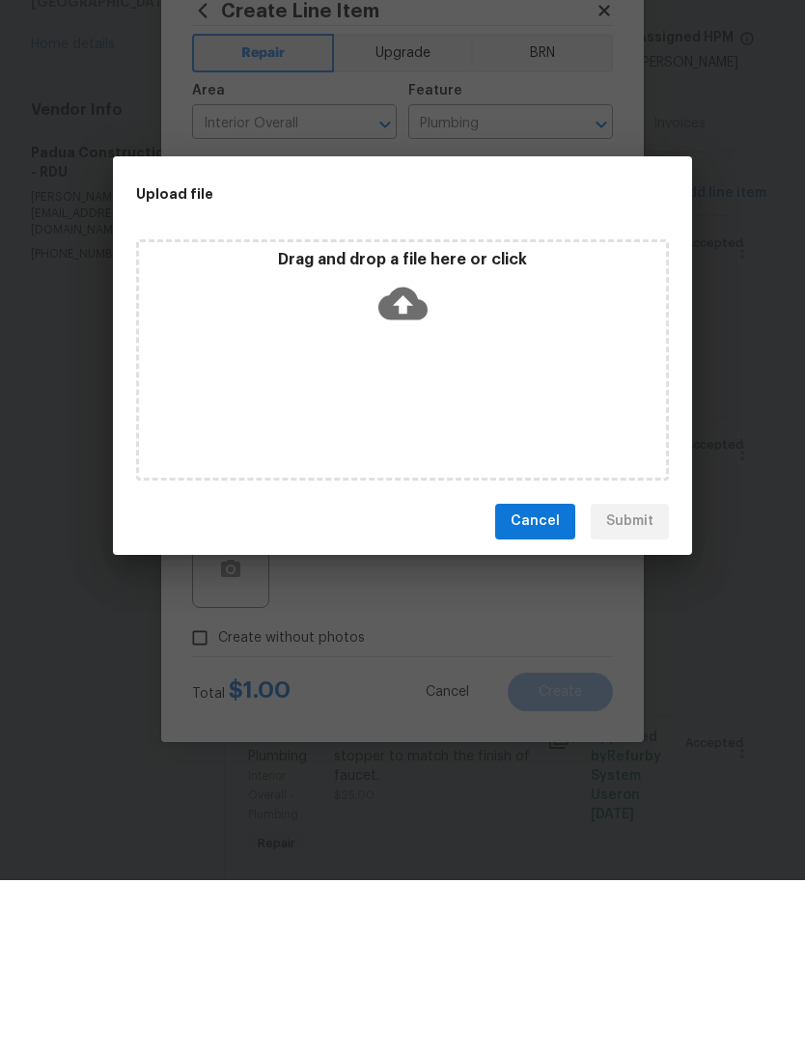
scroll to position [62, 0]
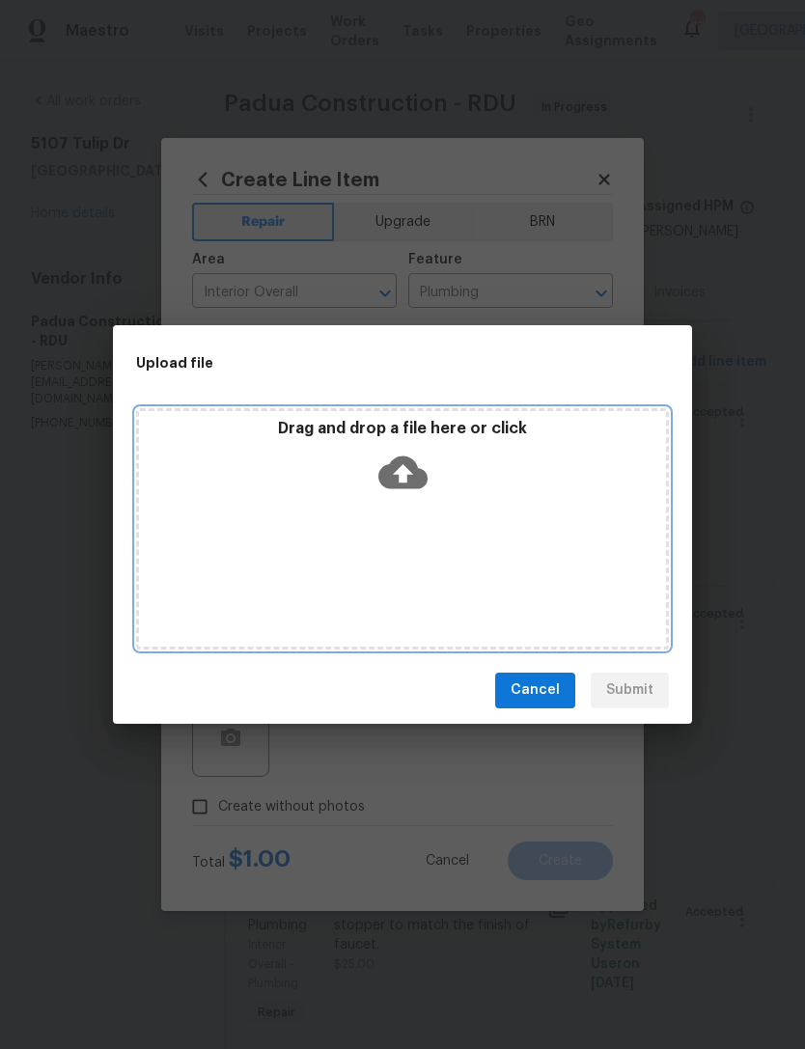
click at [396, 472] on icon at bounding box center [402, 472] width 49 height 49
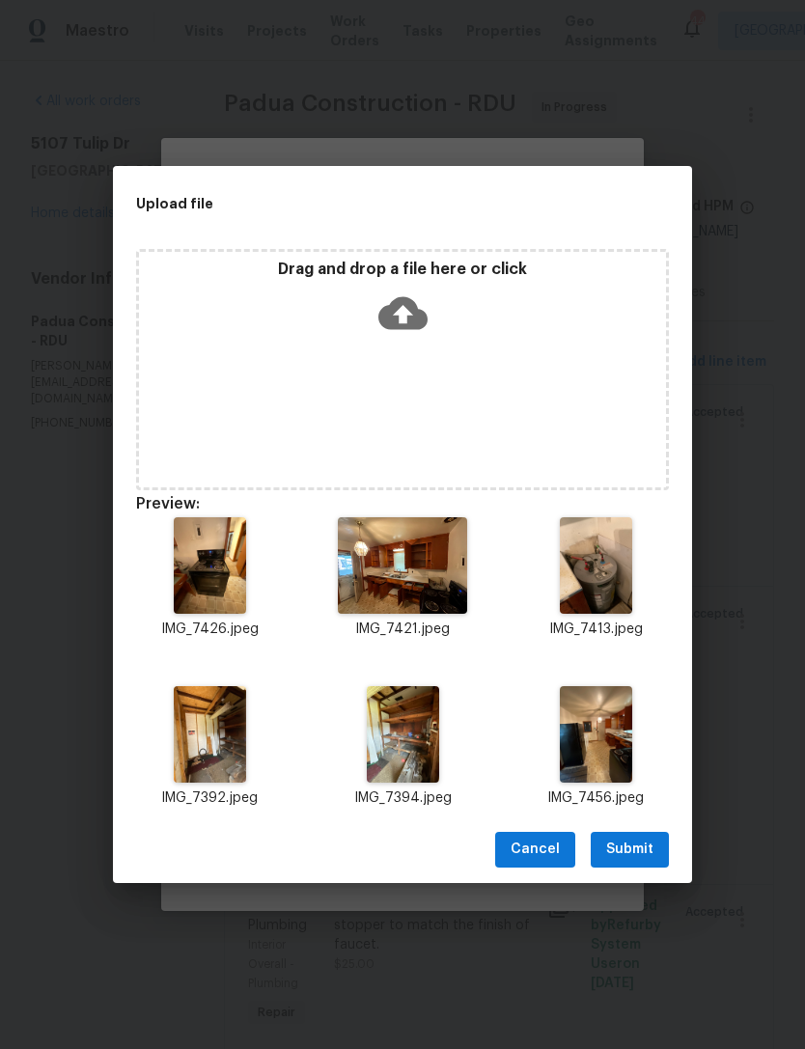
scroll to position [34, 0]
click at [634, 850] on span "Submit" at bounding box center [629, 850] width 47 height 24
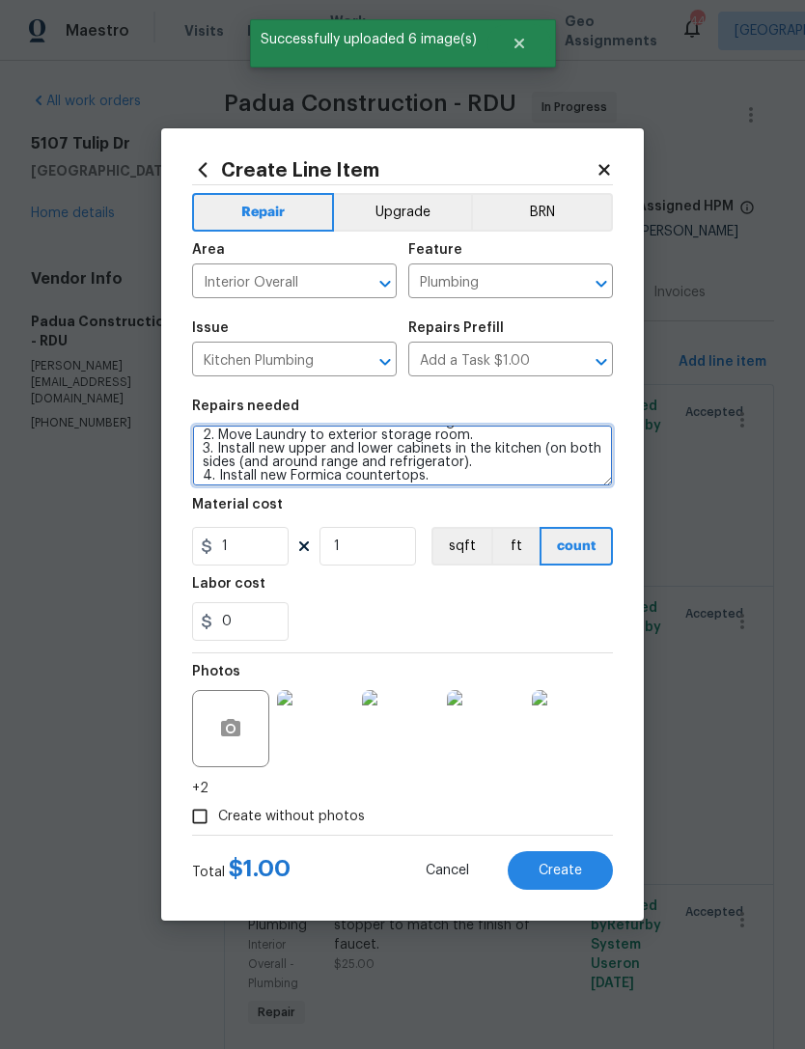
click at [445, 478] on textarea "QUOTE/ESTIMATE needed for the following work 1. Move Water heater to exterior s…" at bounding box center [402, 456] width 421 height 62
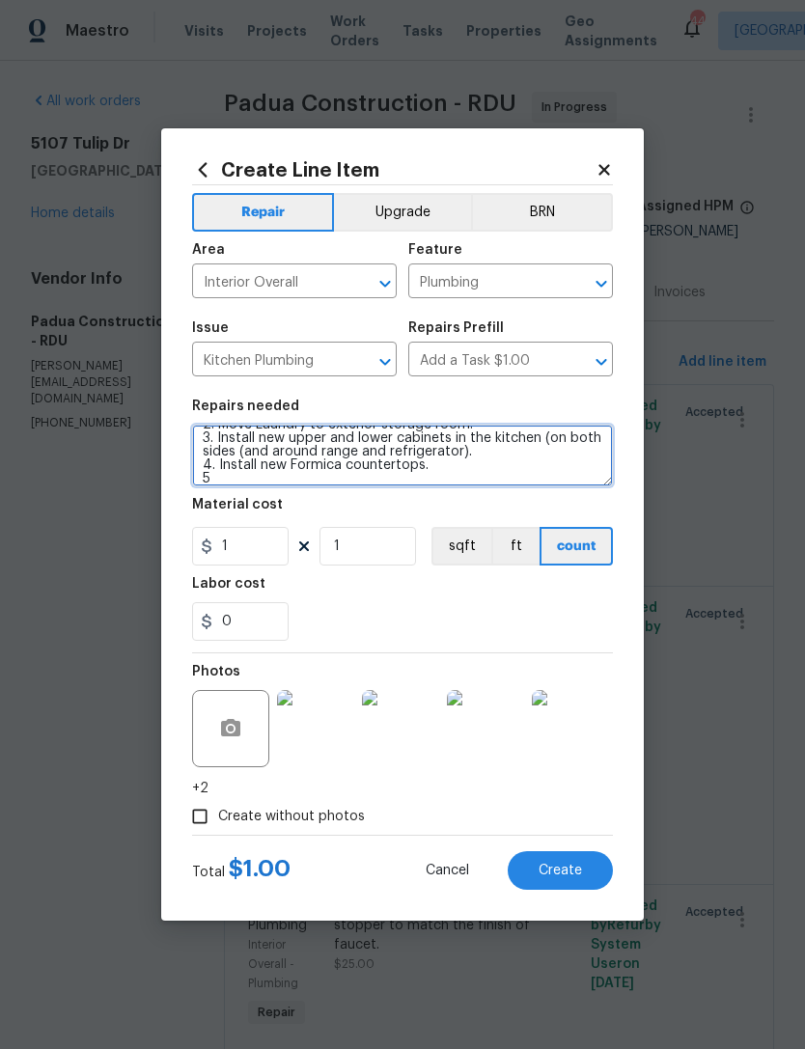
scroll to position [44, 0]
type textarea "QUOTE/ESTIMATE needed for the following work 1. Move Water heater to exterior s…"
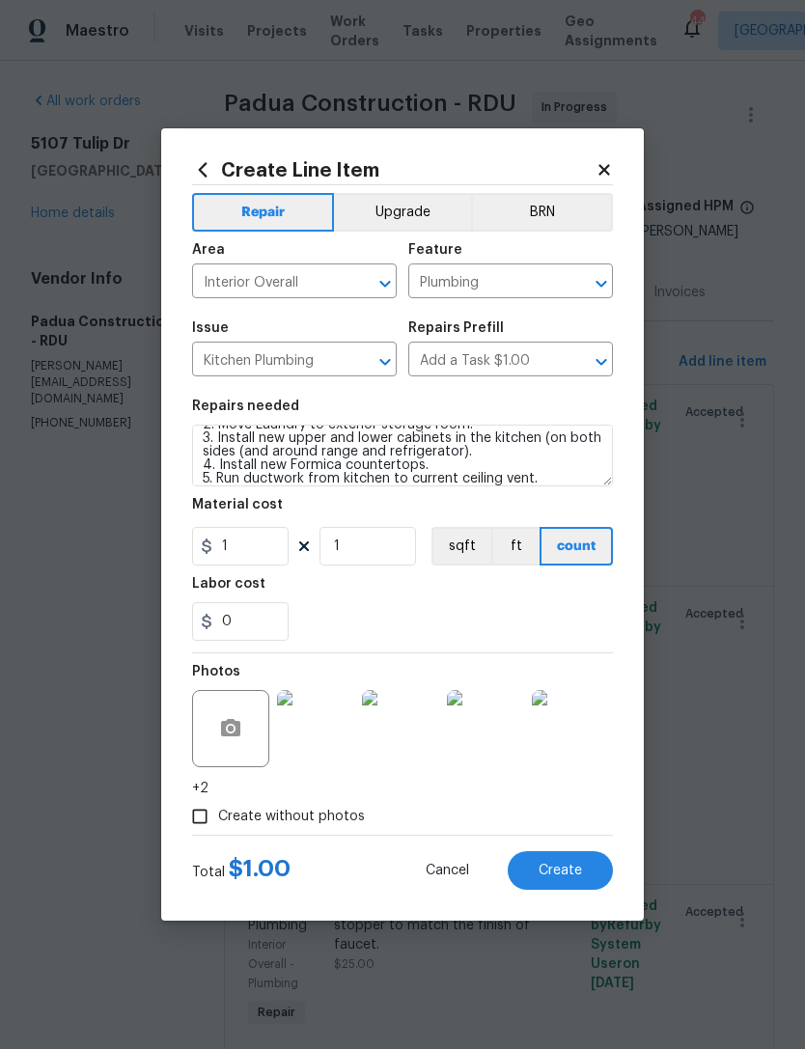
click at [471, 598] on div "Labor cost" at bounding box center [402, 589] width 421 height 25
click at [580, 874] on span "Create" at bounding box center [560, 871] width 43 height 14
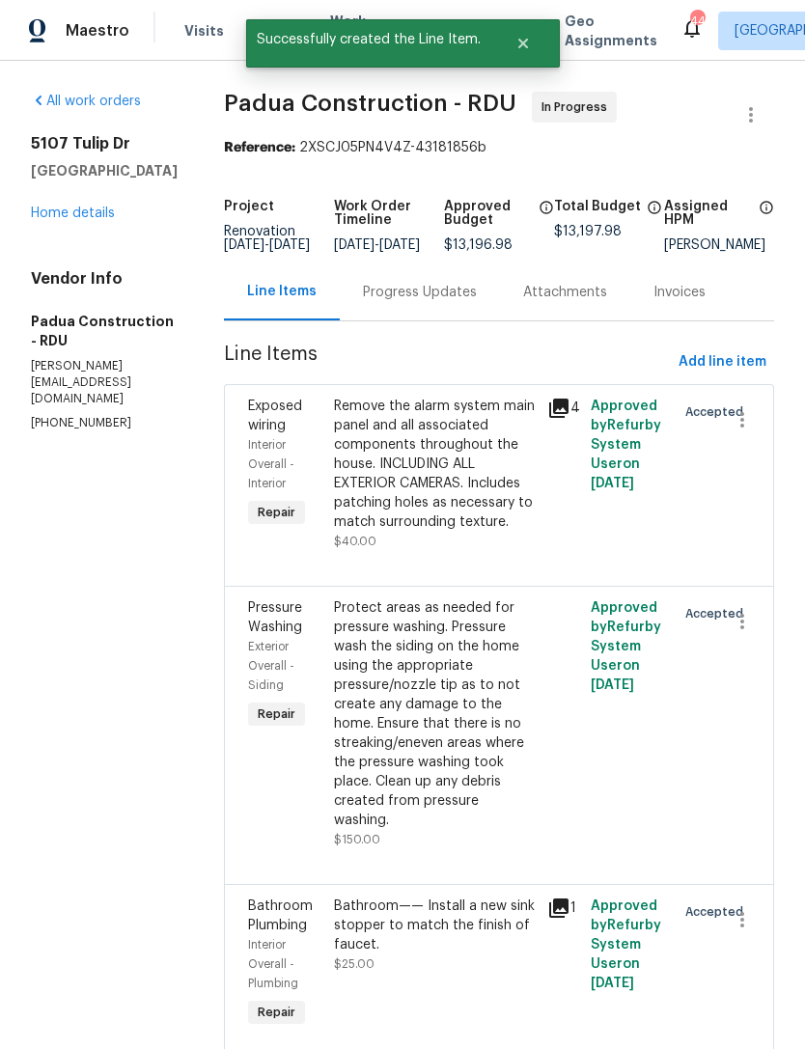
scroll to position [0, 0]
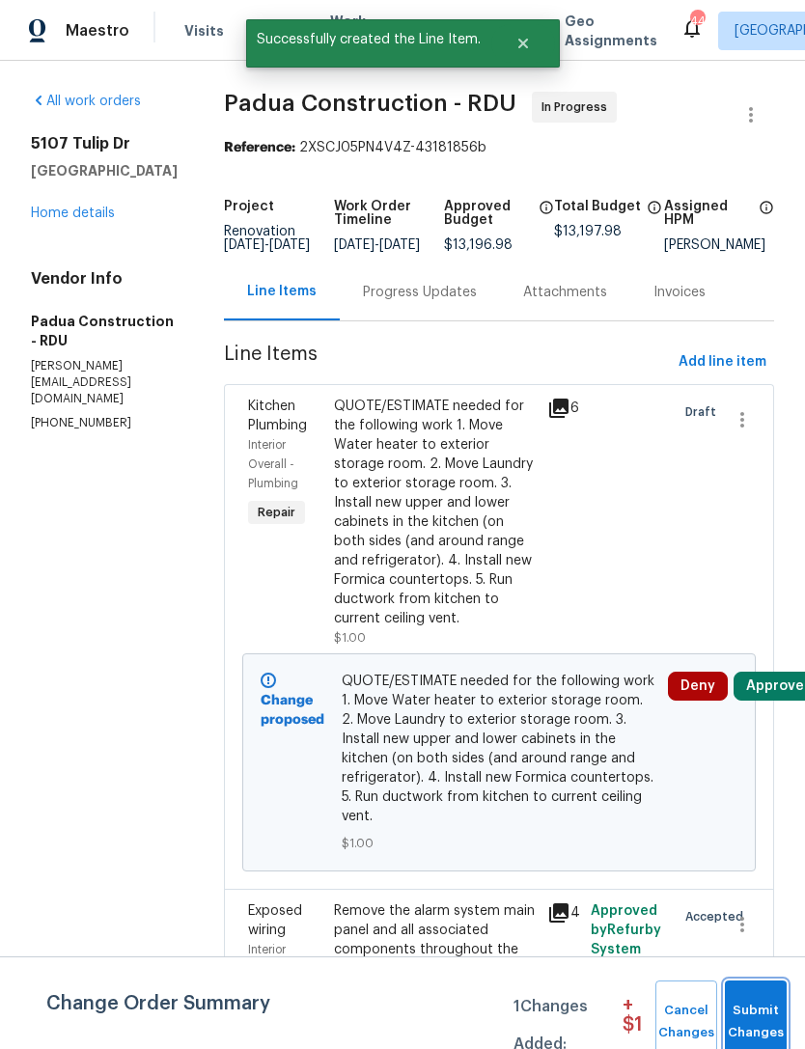
click at [773, 1015] on span "Submit Changes" at bounding box center [756, 1022] width 42 height 44
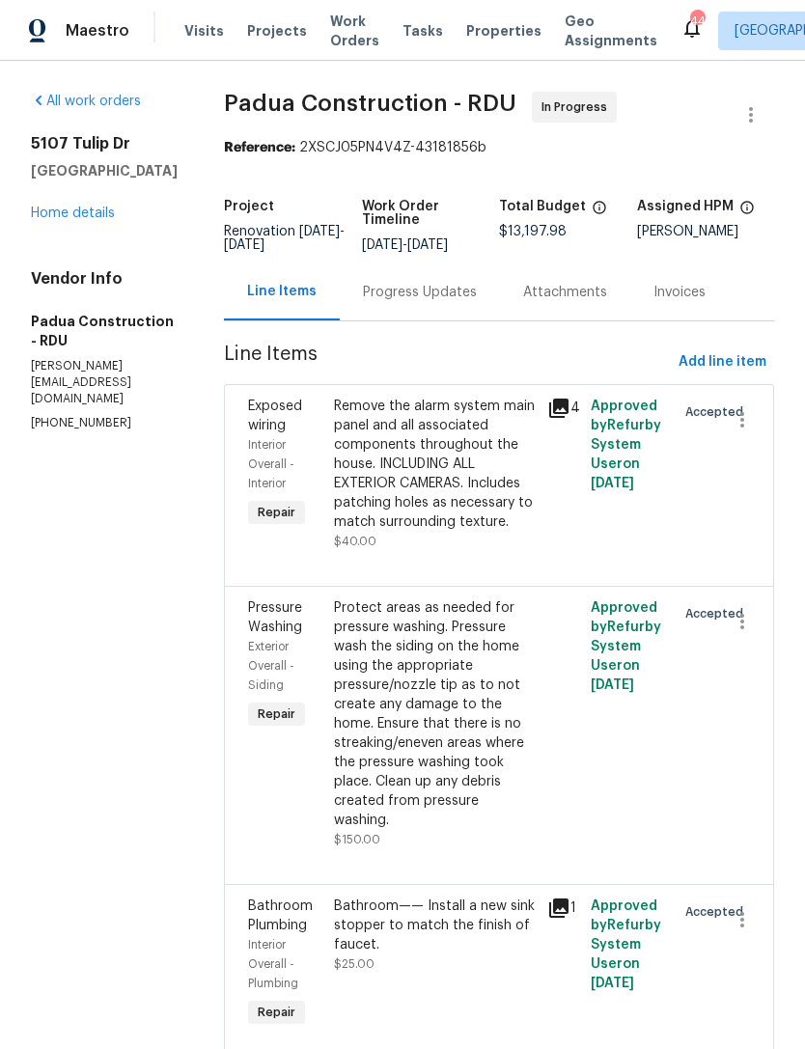
click at [72, 220] on link "Home details" at bounding box center [73, 214] width 84 height 14
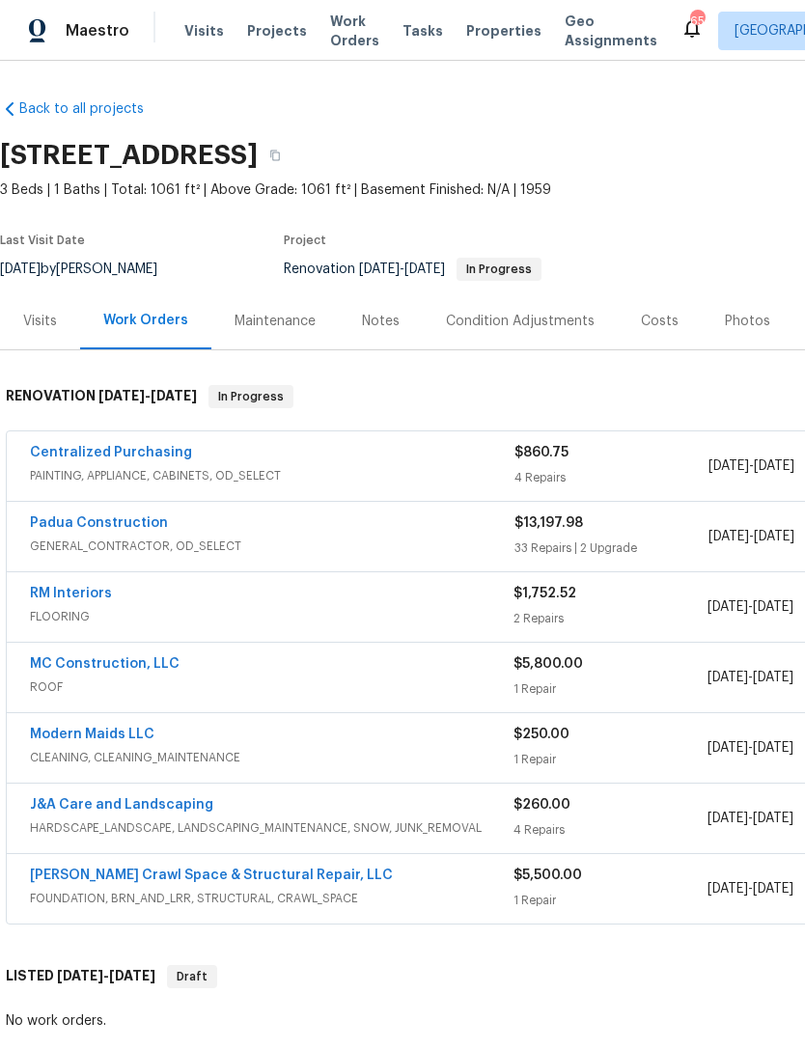
click at [131, 520] on link "Padua Construction" at bounding box center [99, 524] width 138 height 14
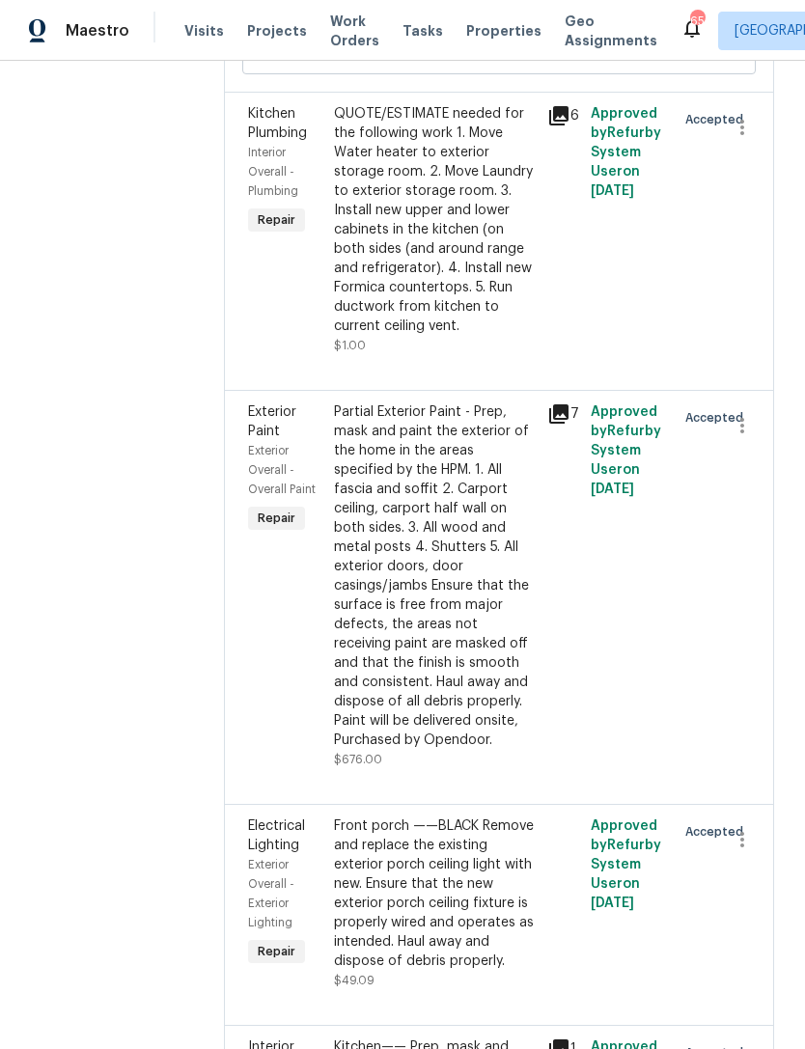
scroll to position [2275, 0]
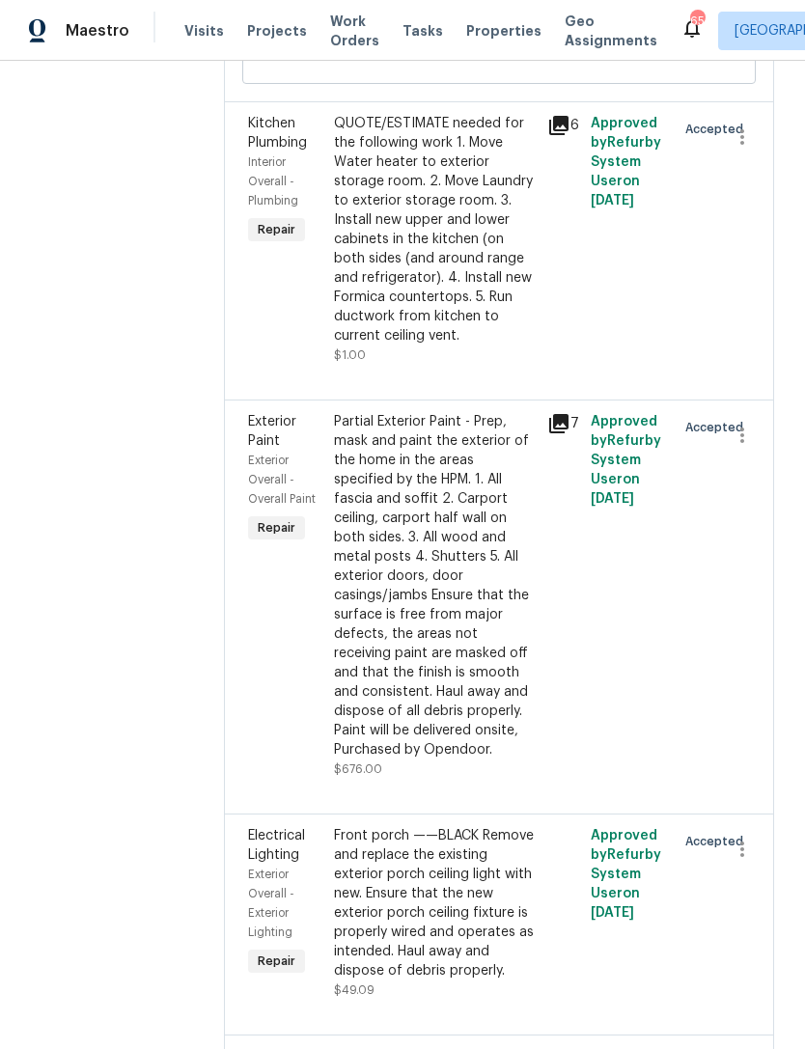
click at [438, 255] on div "QUOTE/ESTIMATE needed for the following work 1. Move Water heater to exterior s…" at bounding box center [435, 230] width 203 height 232
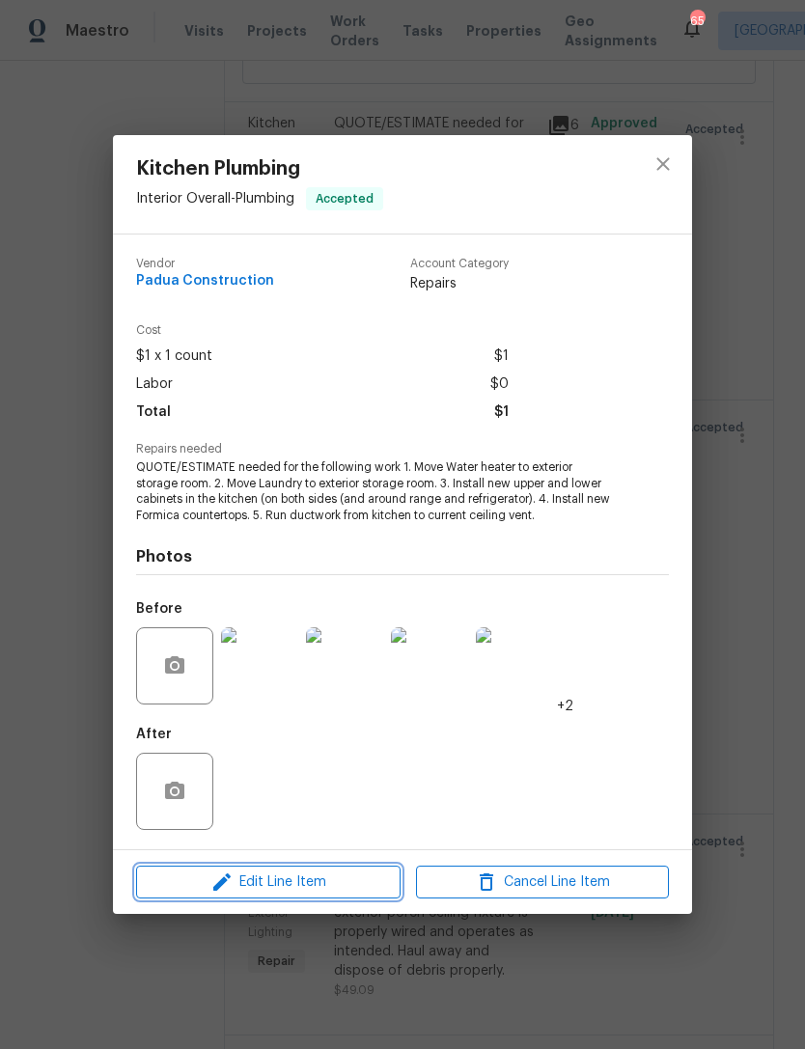
click at [338, 884] on span "Edit Line Item" at bounding box center [268, 883] width 253 height 24
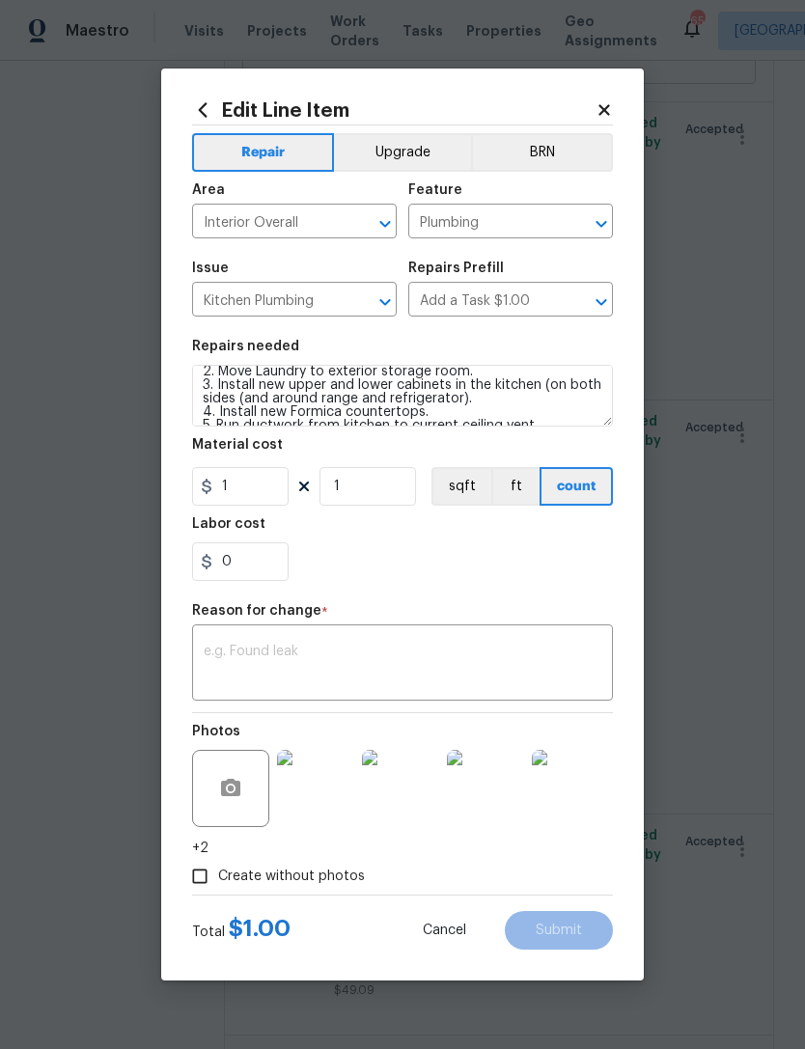
scroll to position [47, 0]
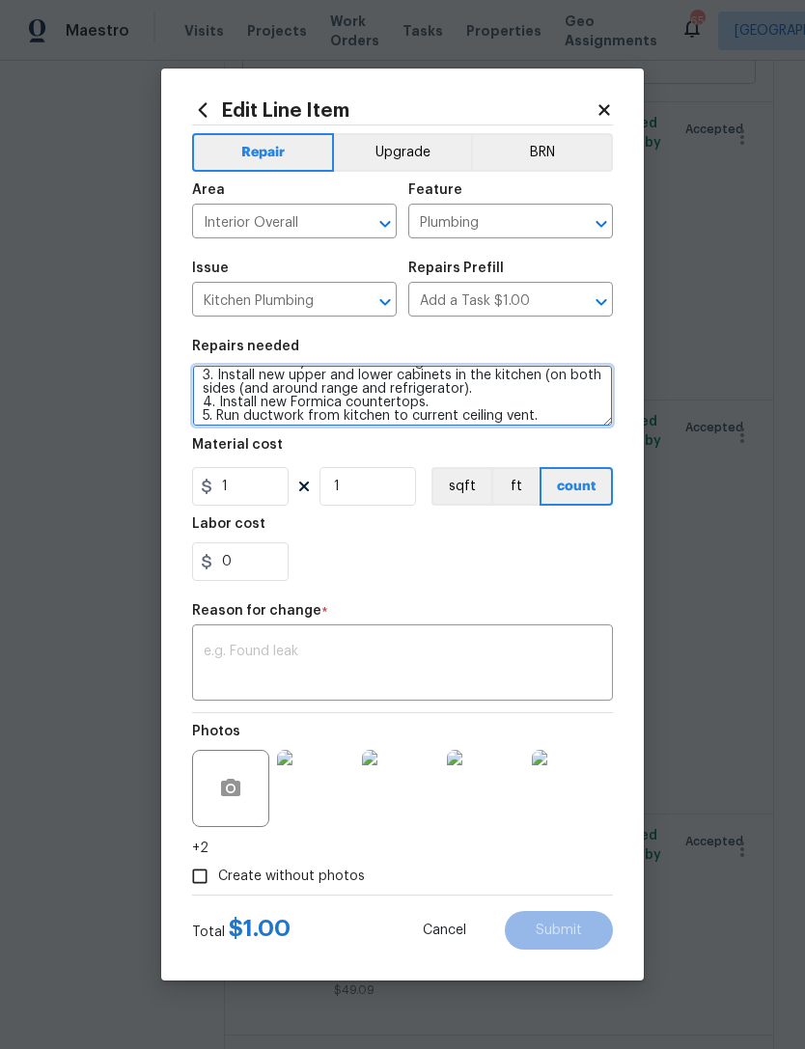
click at [556, 415] on textarea "QUOTE/ESTIMATE needed for the following work 1. Move Water heater to exterior s…" at bounding box center [402, 396] width 421 height 62
type textarea "QUOTE/ESTIMATE needed for the following work 1. Move Water heater to exterior s…"
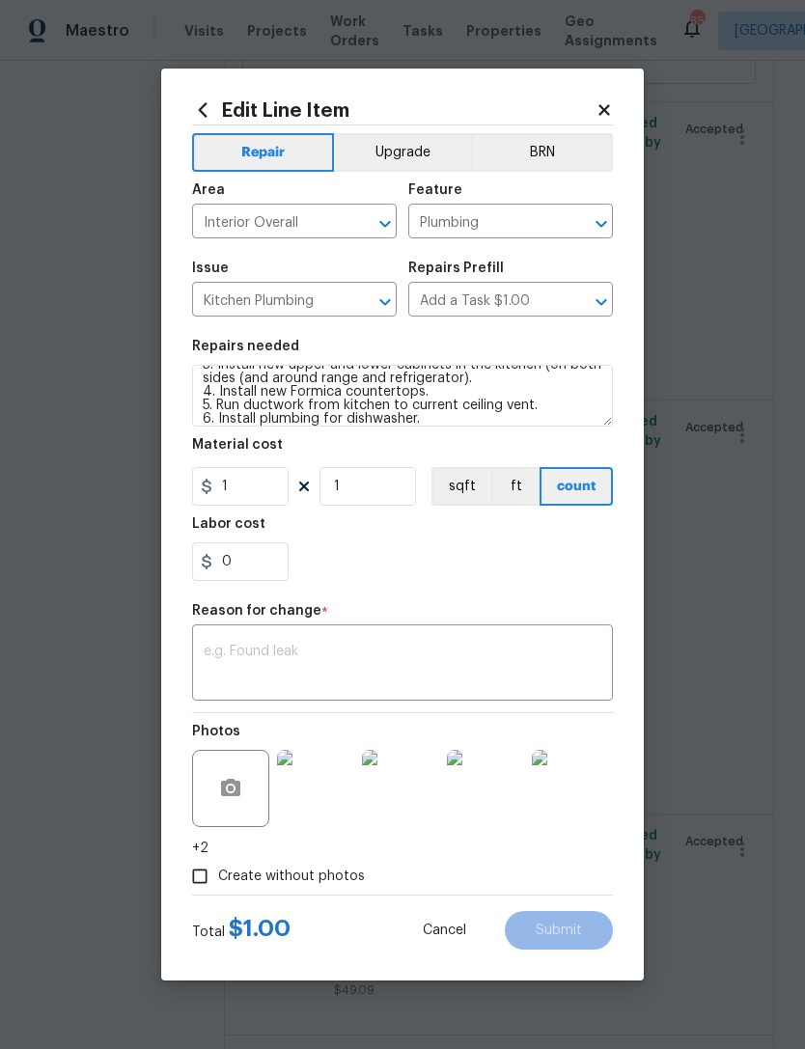
click at [573, 564] on div "0" at bounding box center [402, 562] width 421 height 39
click at [350, 669] on textarea at bounding box center [403, 665] width 398 height 41
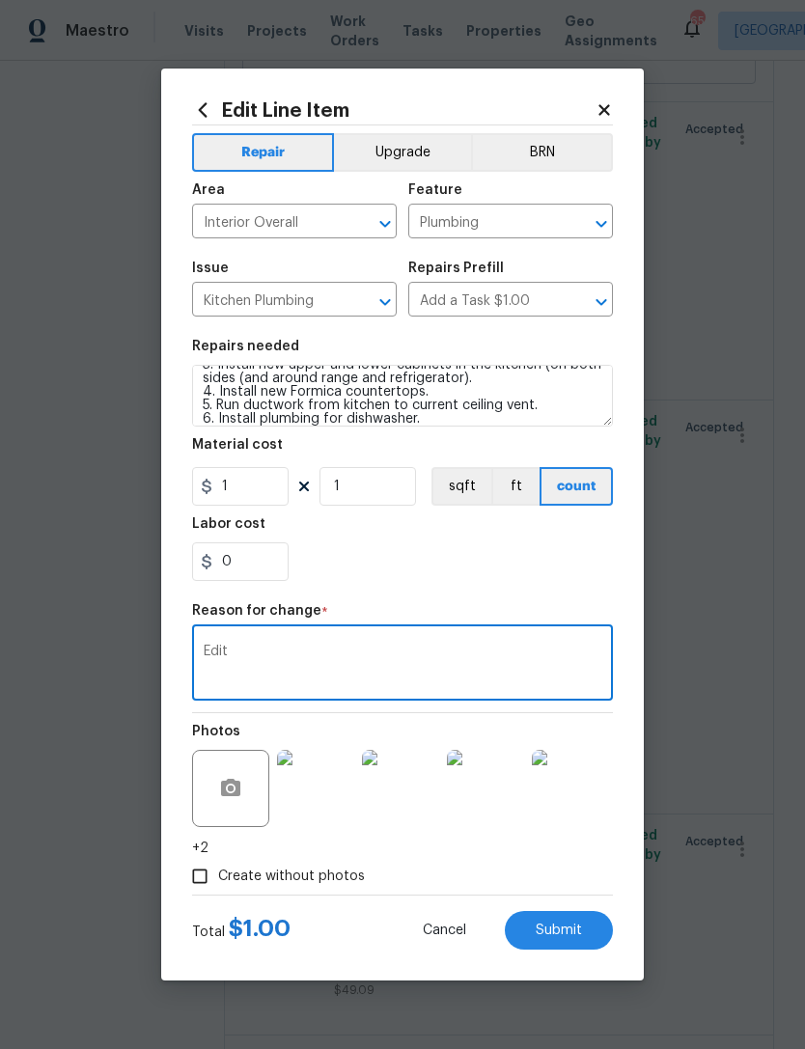
type textarea "Edit"
click at [418, 567] on div "0" at bounding box center [402, 562] width 421 height 39
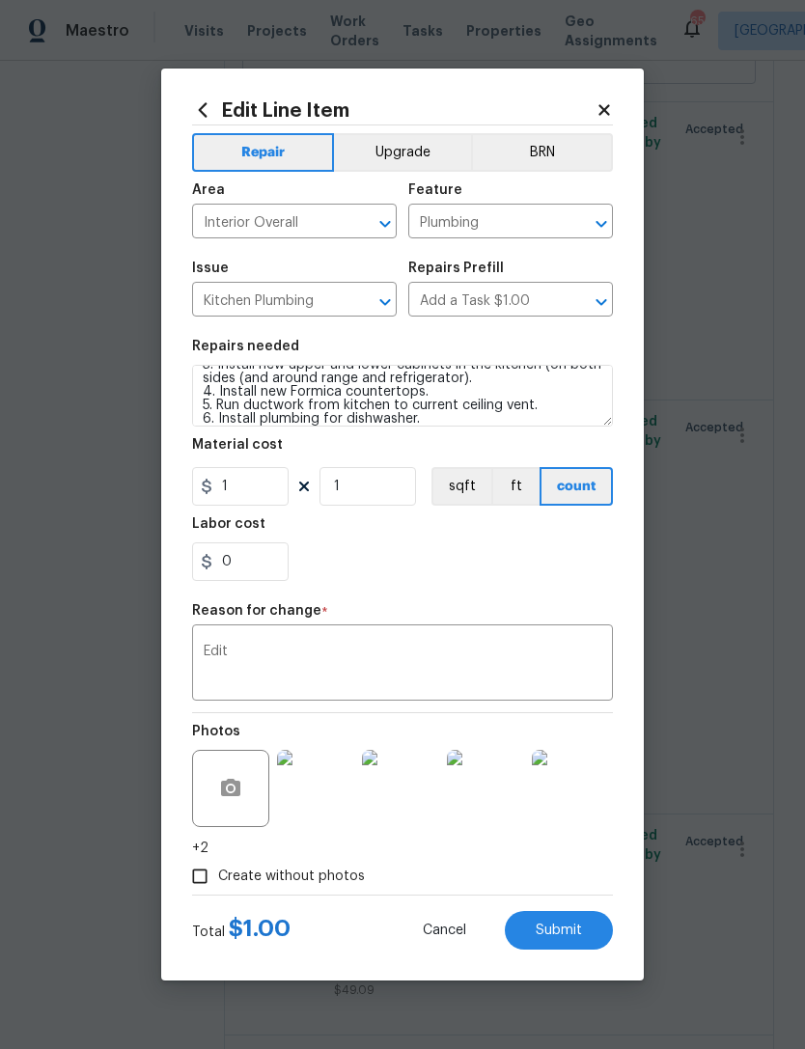
click at [576, 935] on span "Submit" at bounding box center [559, 931] width 46 height 14
type textarea "QUOTE/ESTIMATE needed for the following work 1. Move Water heater to exterior s…"
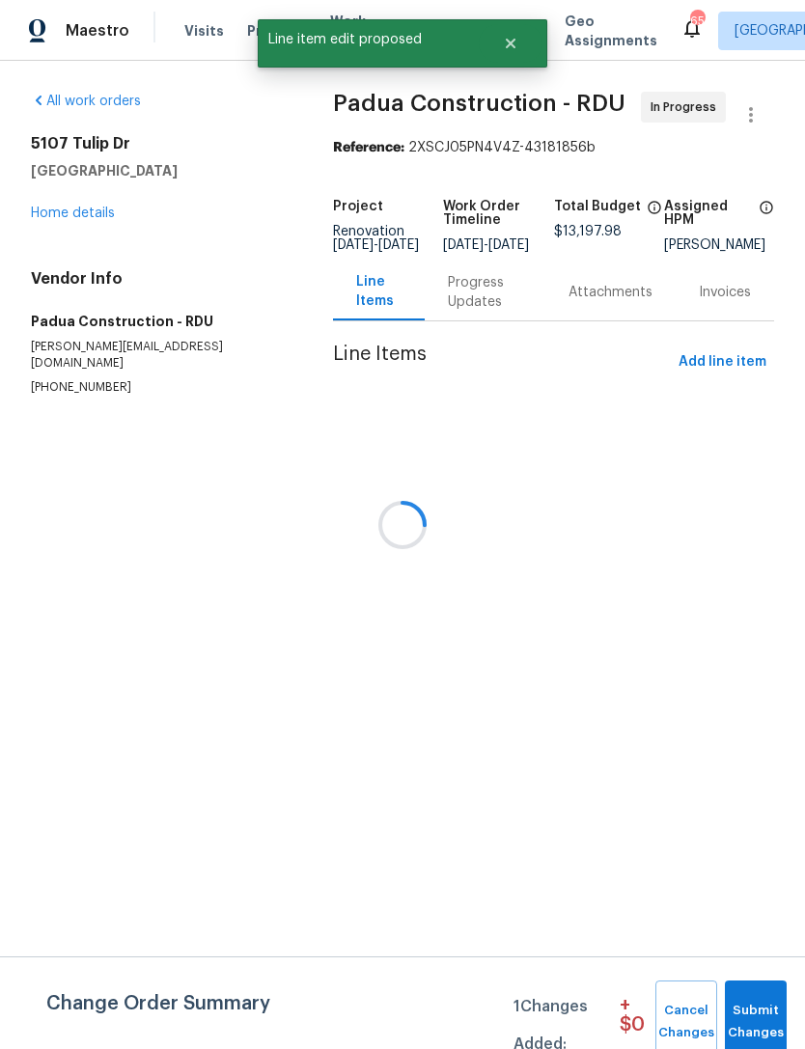
scroll to position [0, 0]
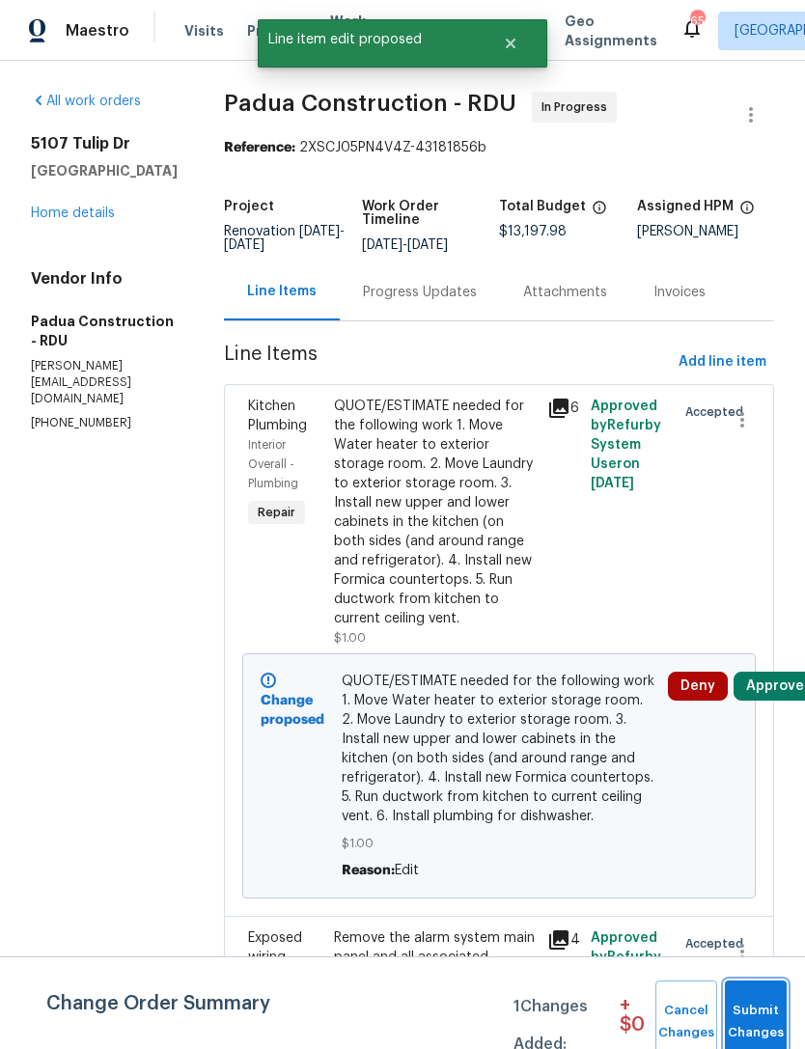
click at [759, 1015] on span "Submit Changes" at bounding box center [756, 1022] width 42 height 44
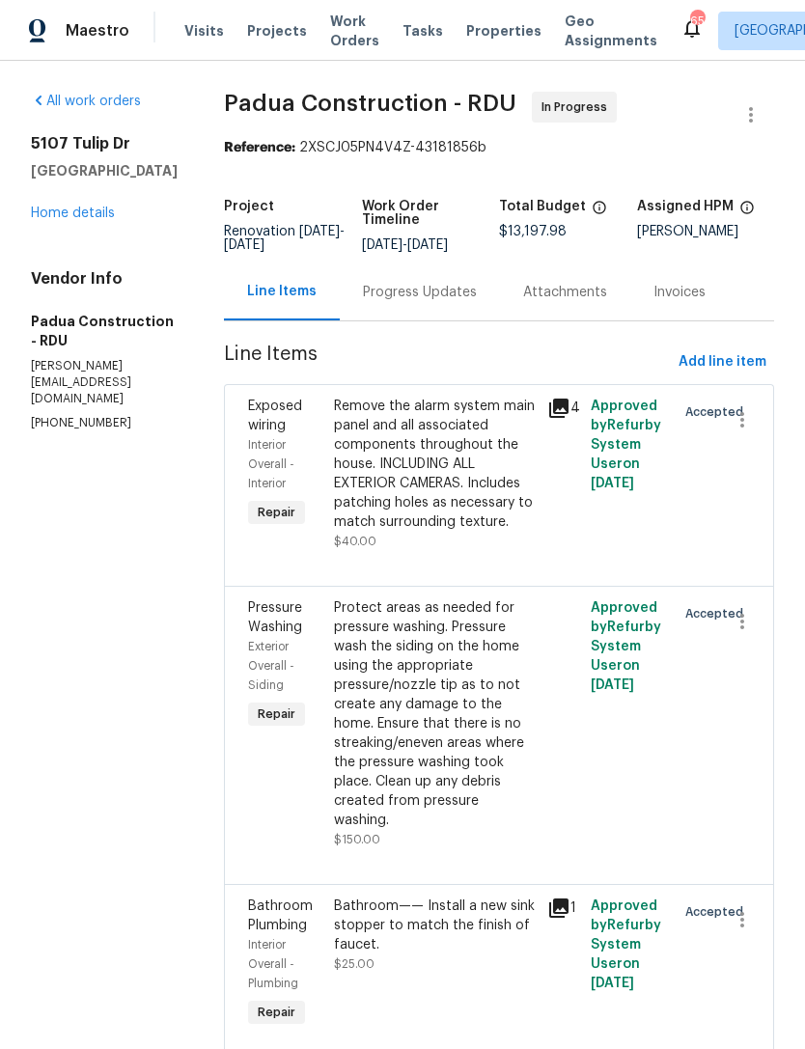
click at [81, 220] on link "Home details" at bounding box center [73, 214] width 84 height 14
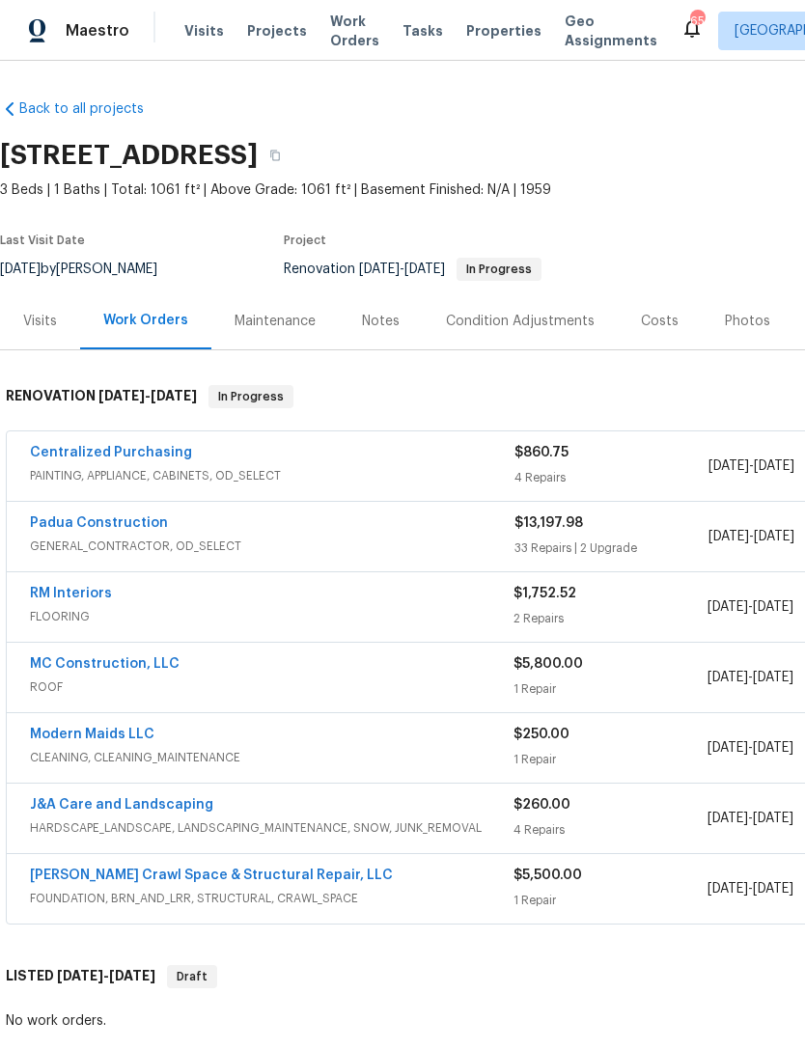
click at [122, 520] on link "Padua Construction" at bounding box center [99, 524] width 138 height 14
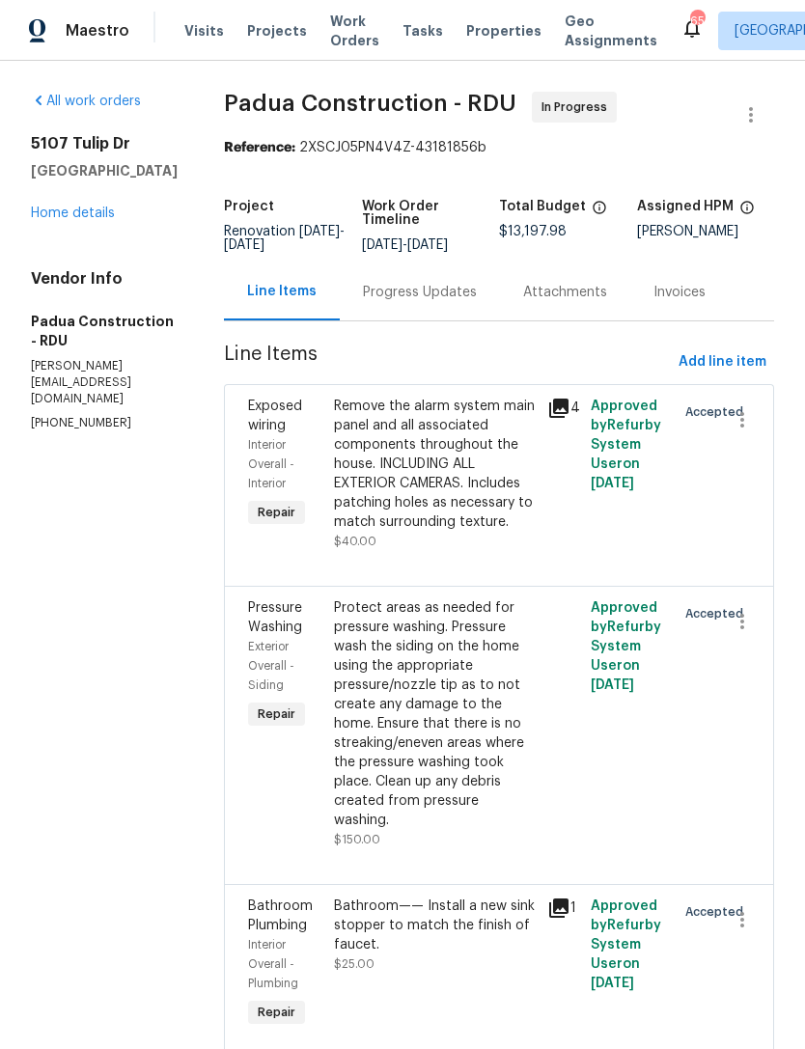
click at [70, 220] on link "Home details" at bounding box center [73, 214] width 84 height 14
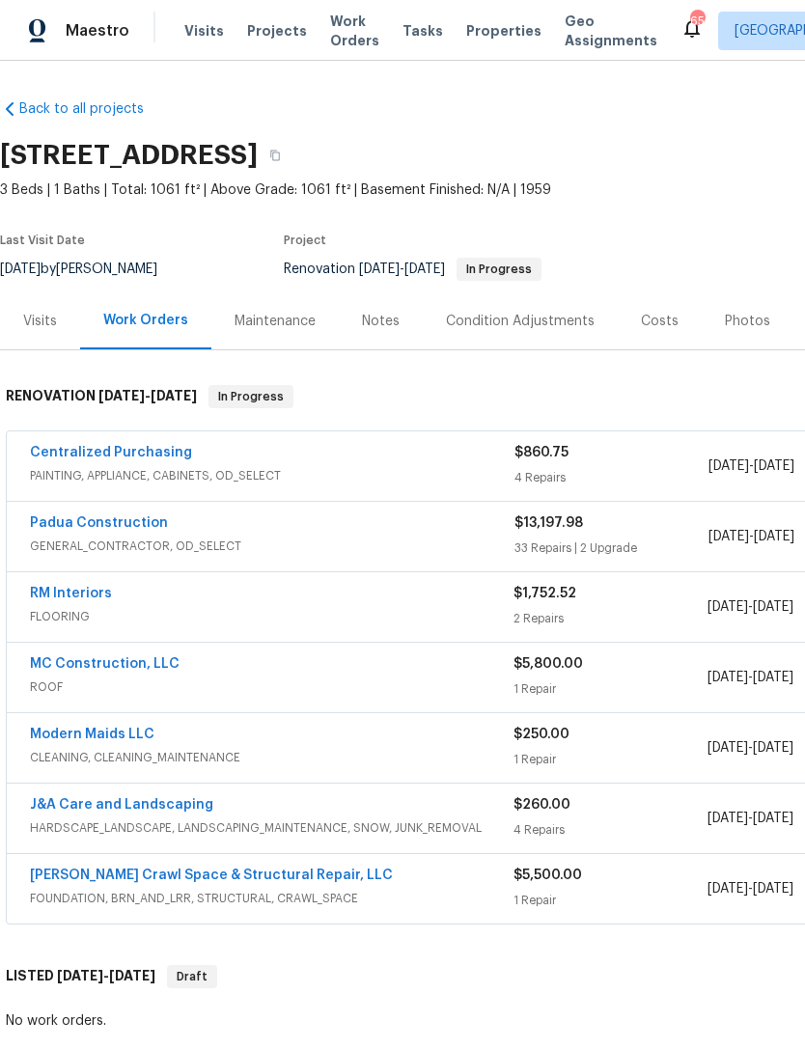
click at [147, 529] on link "Padua Construction" at bounding box center [99, 524] width 138 height 14
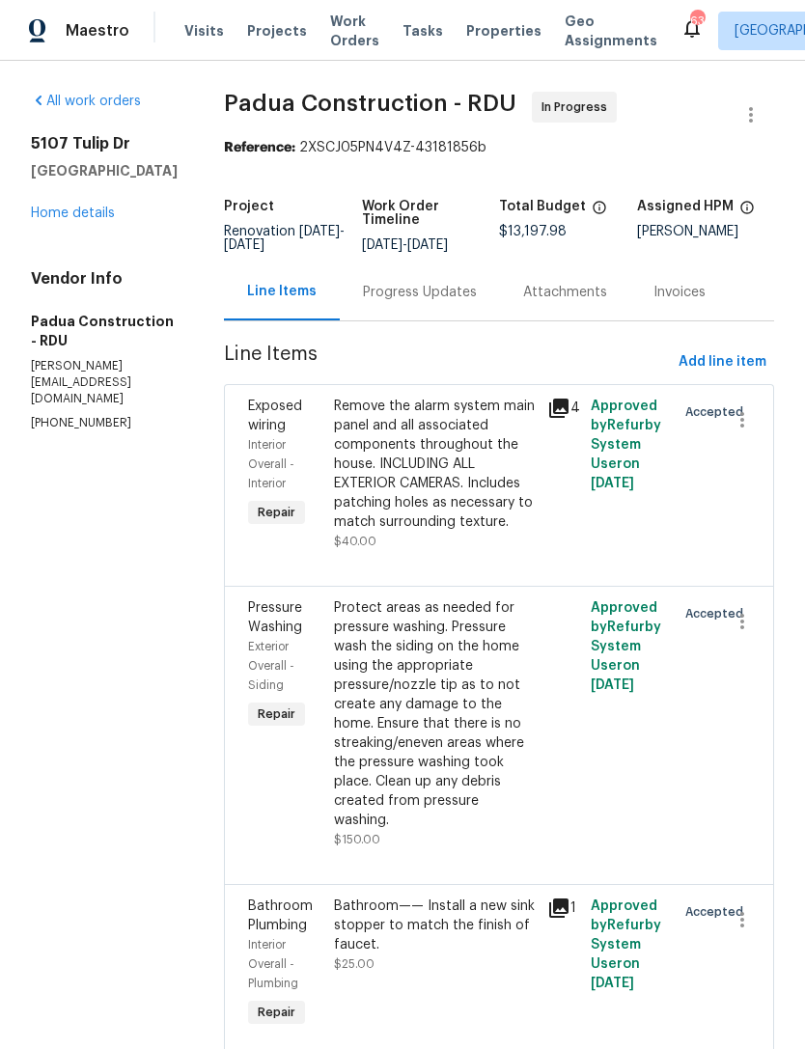
click at [81, 220] on link "Home details" at bounding box center [73, 214] width 84 height 14
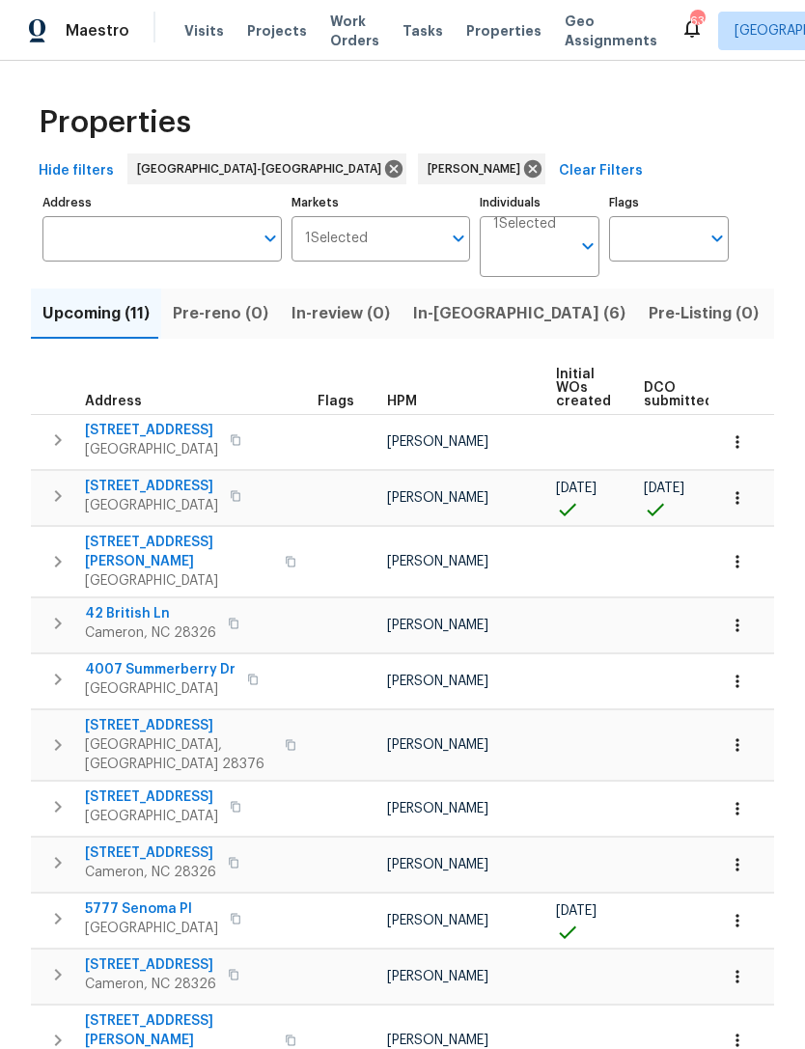
click at [770, 328] on button "Listed (6)" at bounding box center [818, 314] width 97 height 50
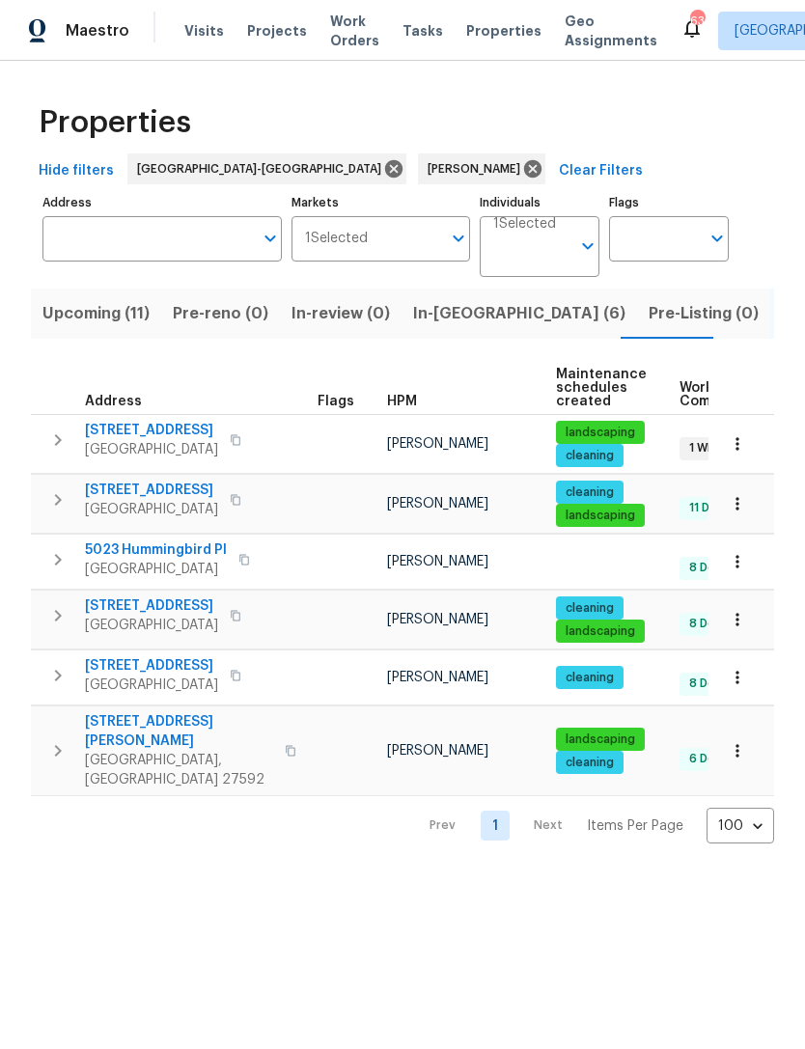
click at [141, 562] on span "[GEOGRAPHIC_DATA]" at bounding box center [156, 569] width 142 height 19
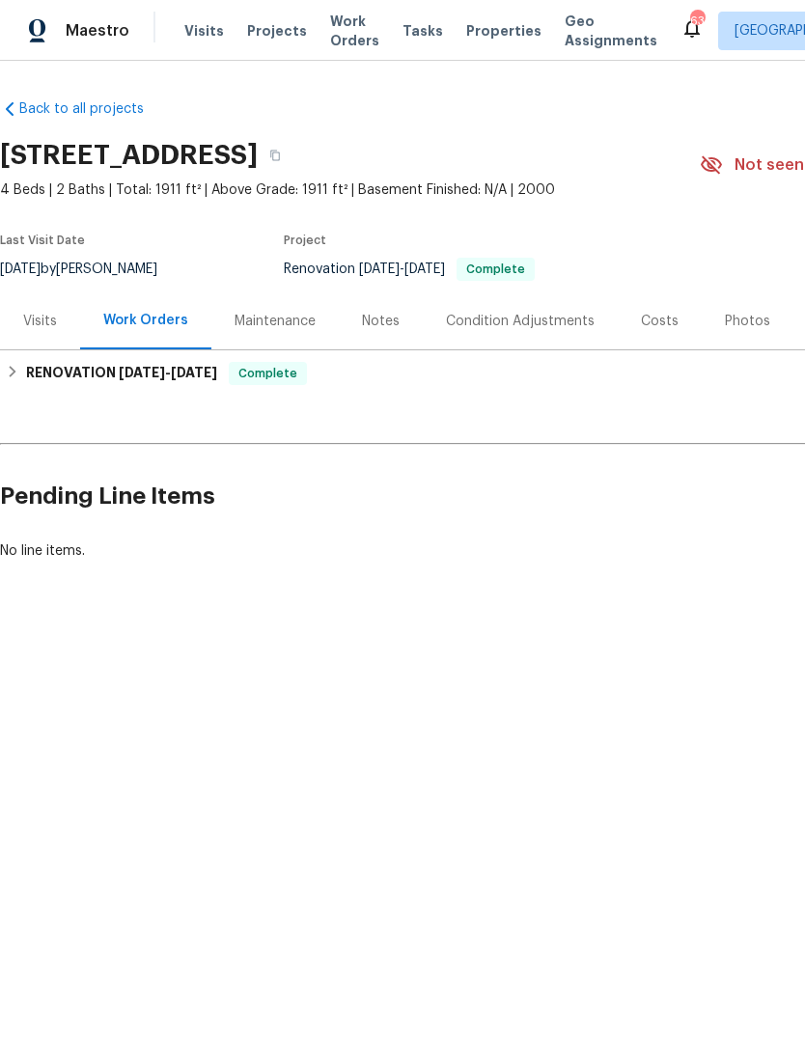
click at [725, 322] on div "Photos" at bounding box center [747, 321] width 45 height 19
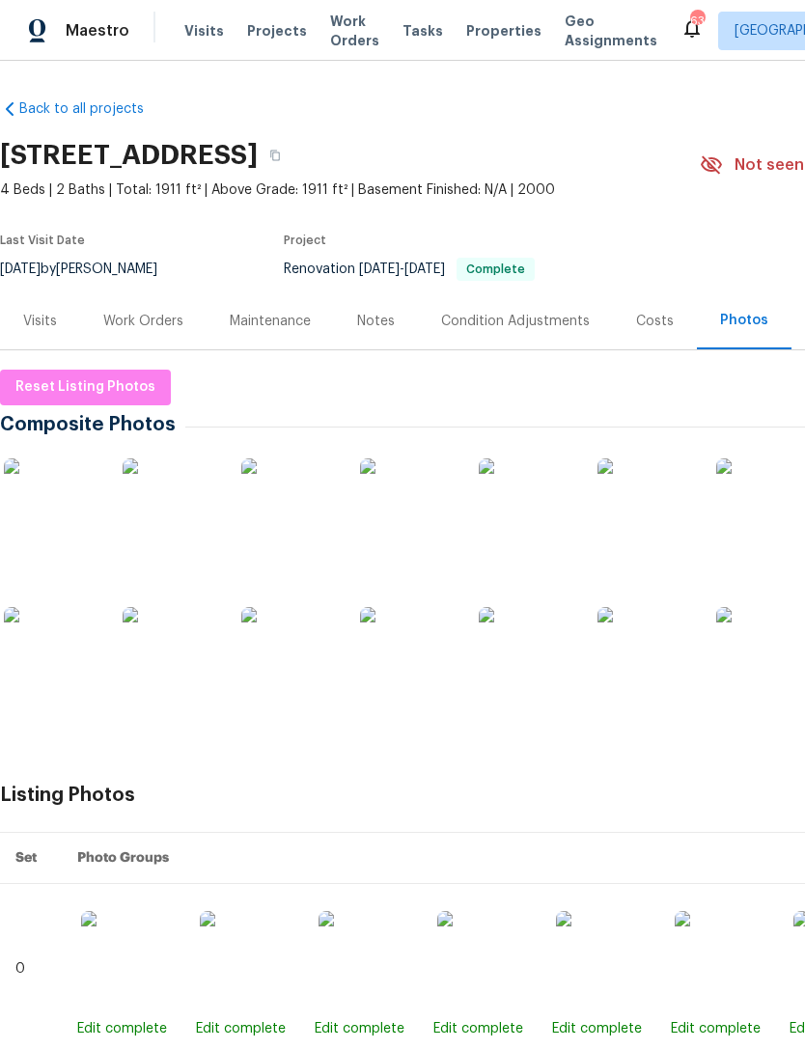
click at [63, 530] on img at bounding box center [52, 507] width 97 height 97
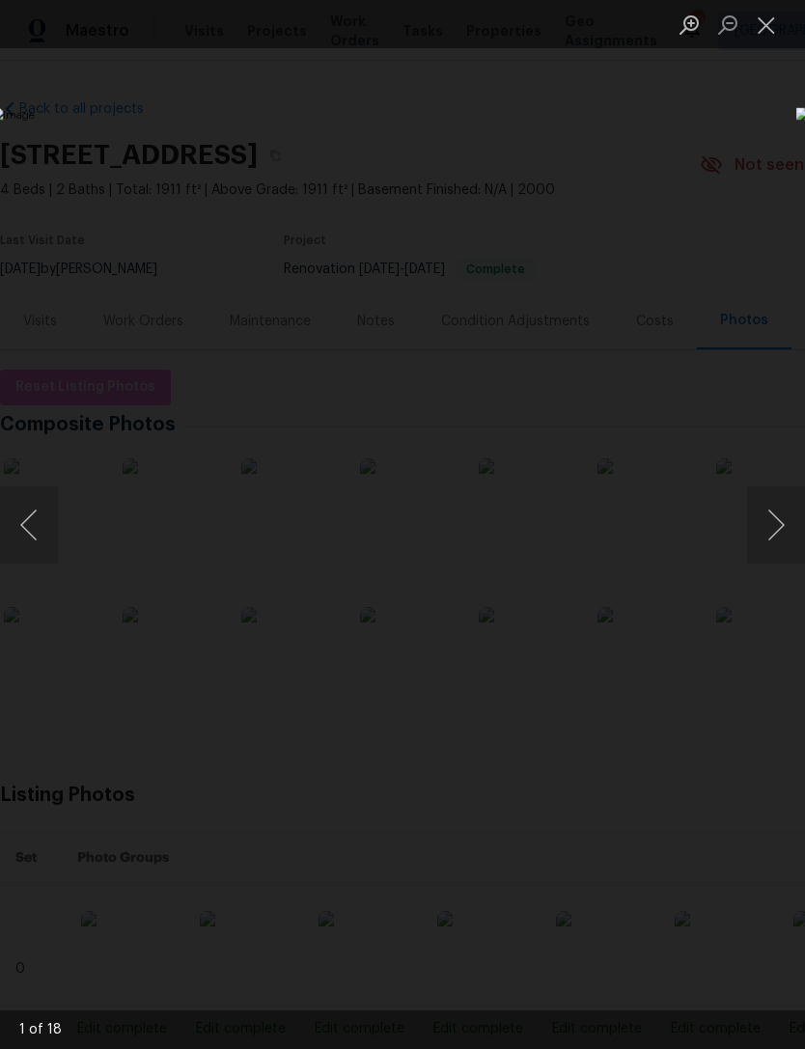
click at [770, 522] on button "Next image" at bounding box center [776, 525] width 58 height 77
click at [784, 528] on button "Next image" at bounding box center [776, 525] width 58 height 77
click at [782, 531] on button "Next image" at bounding box center [776, 525] width 58 height 77
click at [788, 532] on button "Next image" at bounding box center [776, 525] width 58 height 77
click at [786, 529] on button "Next image" at bounding box center [776, 525] width 58 height 77
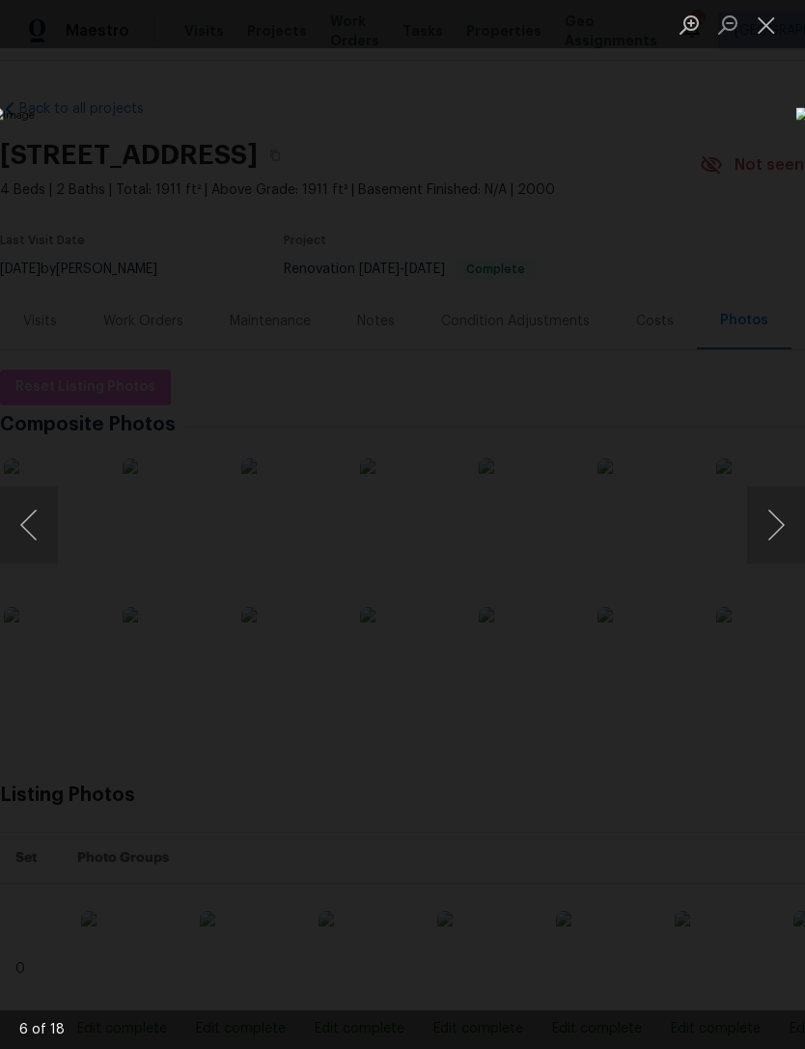
click at [781, 537] on button "Next image" at bounding box center [776, 525] width 58 height 77
click at [779, 530] on button "Next image" at bounding box center [776, 525] width 58 height 77
click at [776, 530] on button "Next image" at bounding box center [776, 525] width 58 height 77
click at [779, 528] on button "Next image" at bounding box center [776, 525] width 58 height 77
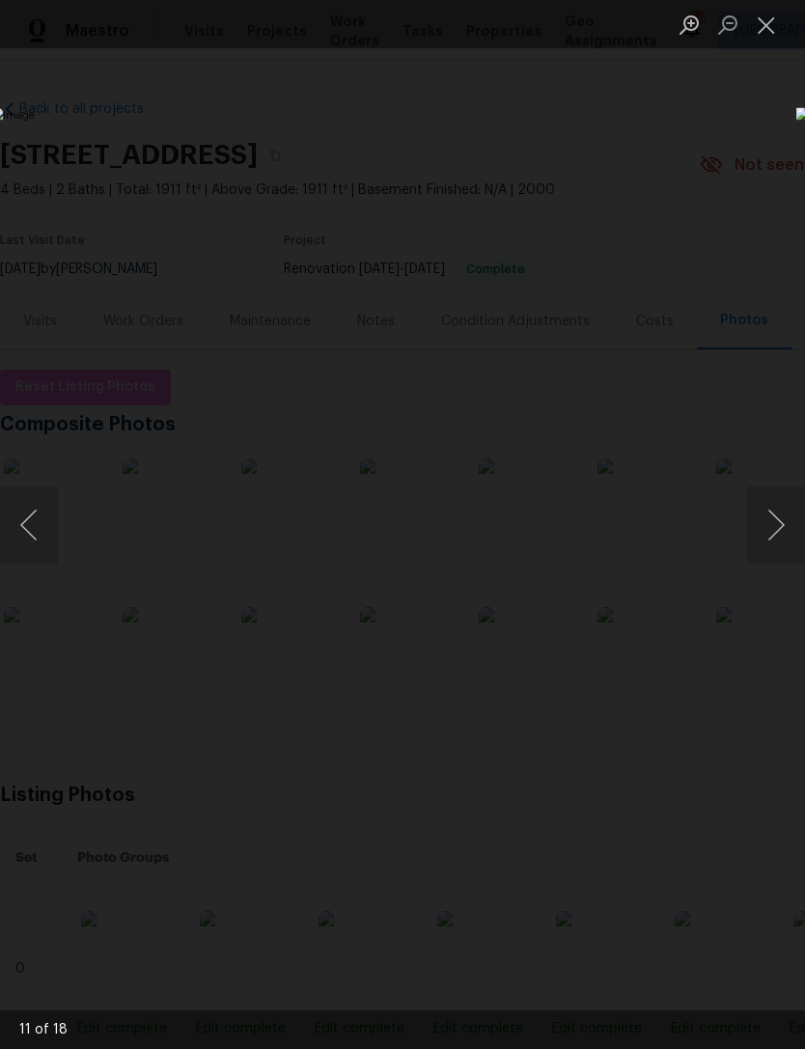
click at [780, 532] on button "Next image" at bounding box center [776, 525] width 58 height 77
click at [780, 516] on button "Next image" at bounding box center [776, 525] width 58 height 77
click at [782, 532] on button "Next image" at bounding box center [776, 525] width 58 height 77
click at [775, 530] on button "Next image" at bounding box center [776, 525] width 58 height 77
click at [771, 539] on button "Next image" at bounding box center [776, 525] width 58 height 77
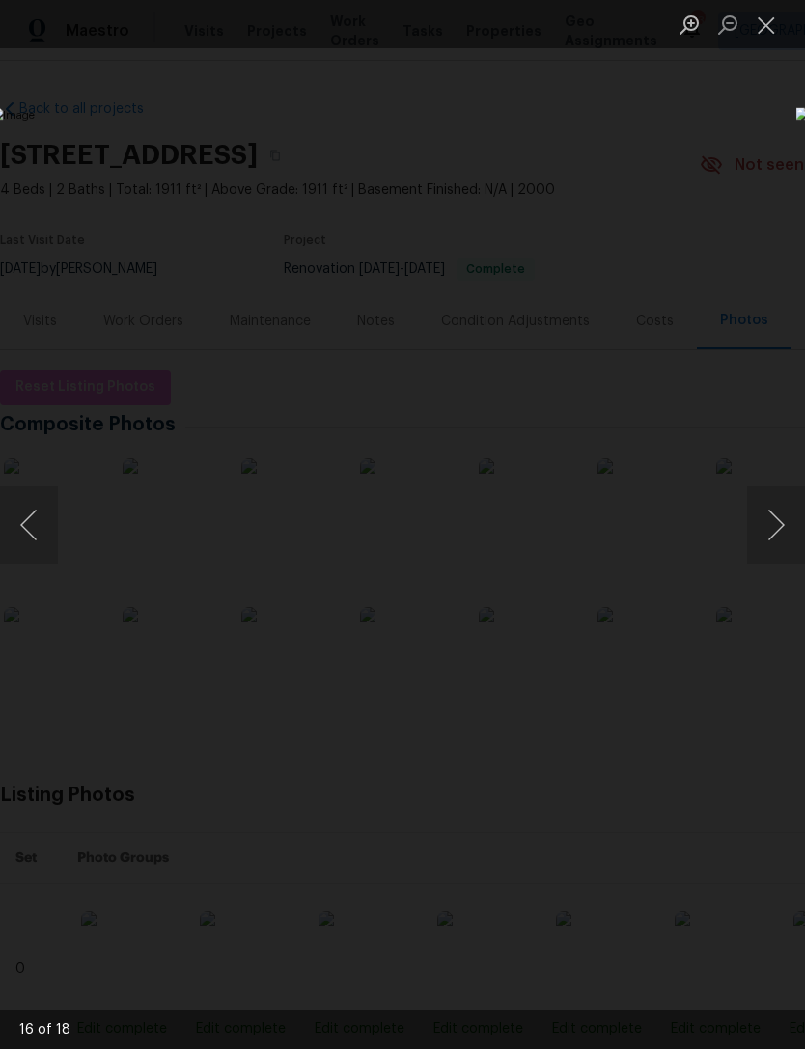
click at [788, 521] on button "Next image" at bounding box center [776, 525] width 58 height 77
click at [781, 531] on button "Next image" at bounding box center [776, 525] width 58 height 77
click at [781, 525] on button "Next image" at bounding box center [776, 525] width 58 height 77
click at [778, 524] on button "Next image" at bounding box center [776, 525] width 58 height 77
click at [778, 527] on button "Next image" at bounding box center [776, 525] width 58 height 77
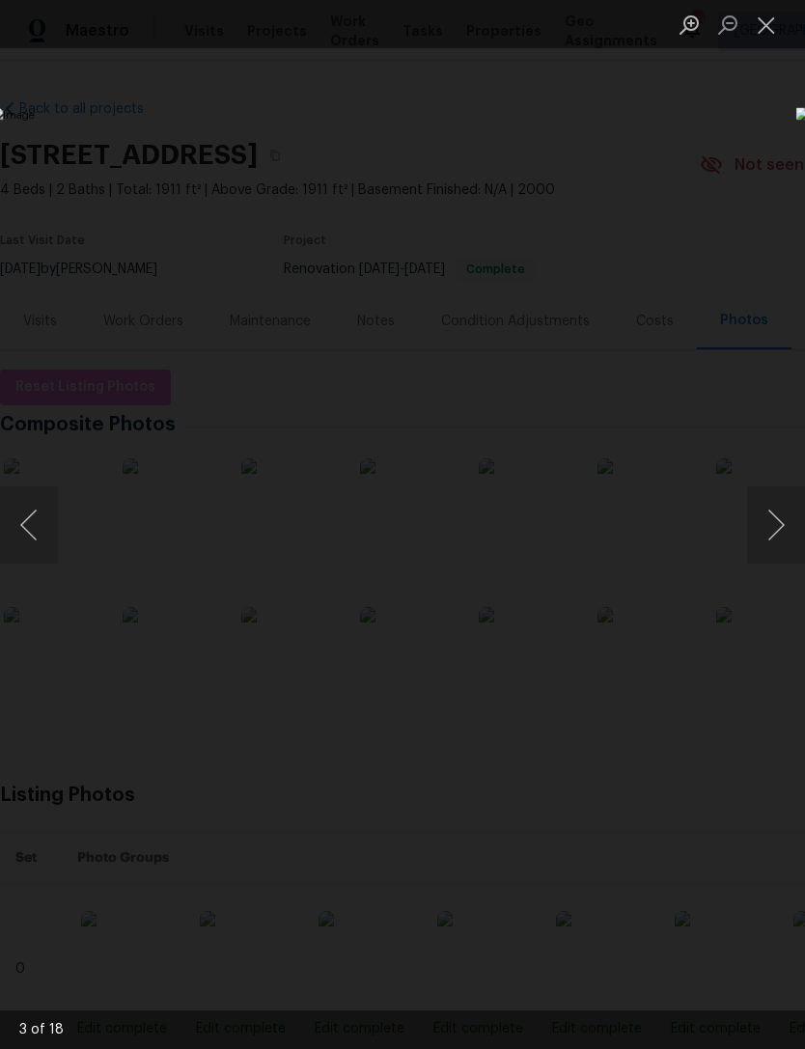
click at [780, 532] on button "Next image" at bounding box center [776, 525] width 58 height 77
click at [786, 529] on button "Next image" at bounding box center [776, 525] width 58 height 77
click at [761, 35] on button "Close lightbox" at bounding box center [766, 25] width 39 height 34
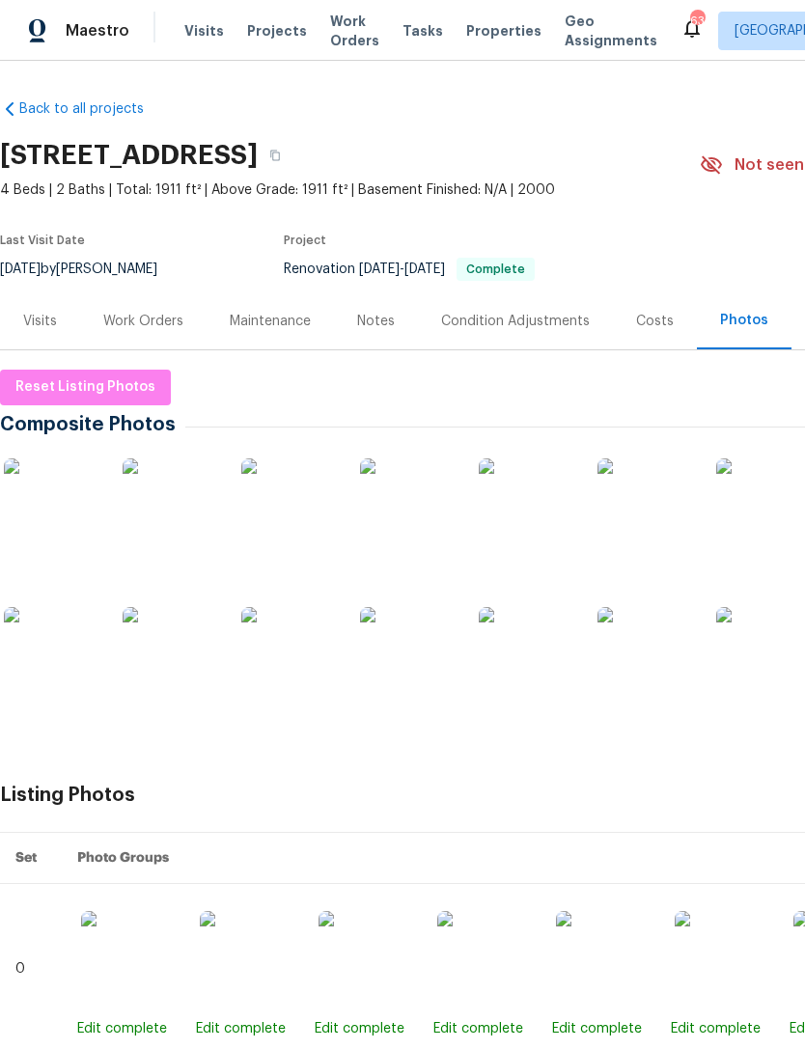
click at [132, 321] on div "Work Orders" at bounding box center [143, 321] width 80 height 19
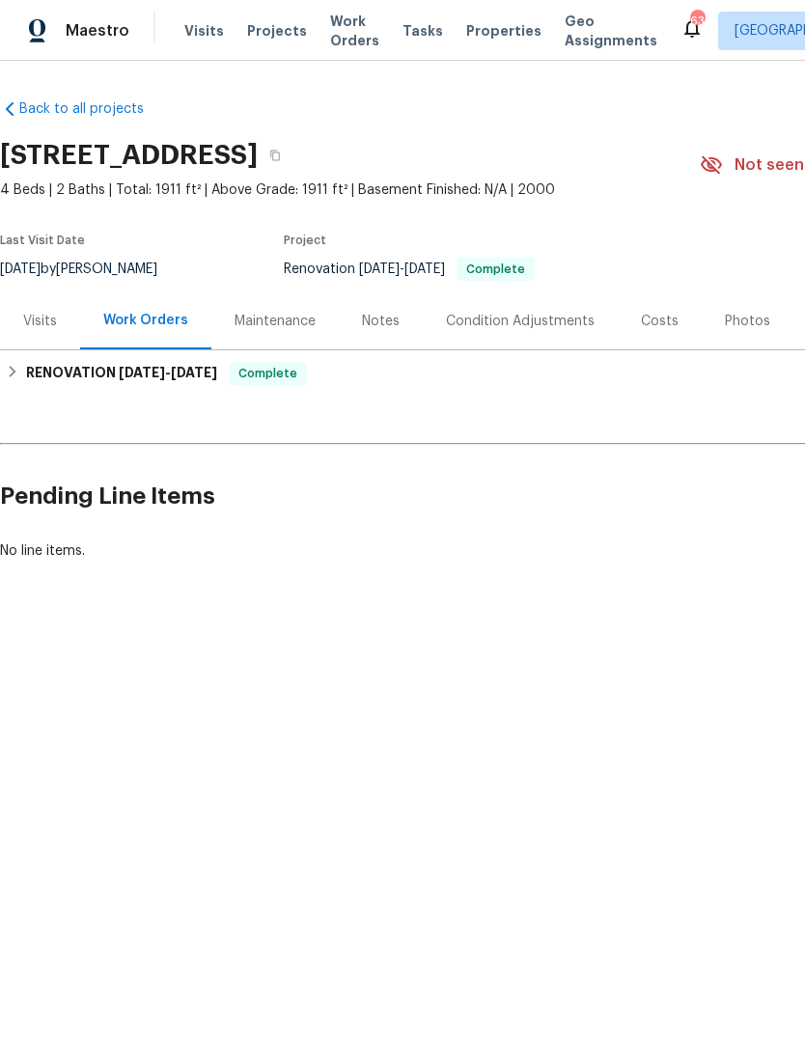
click at [665, 322] on div "Costs" at bounding box center [660, 321] width 38 height 19
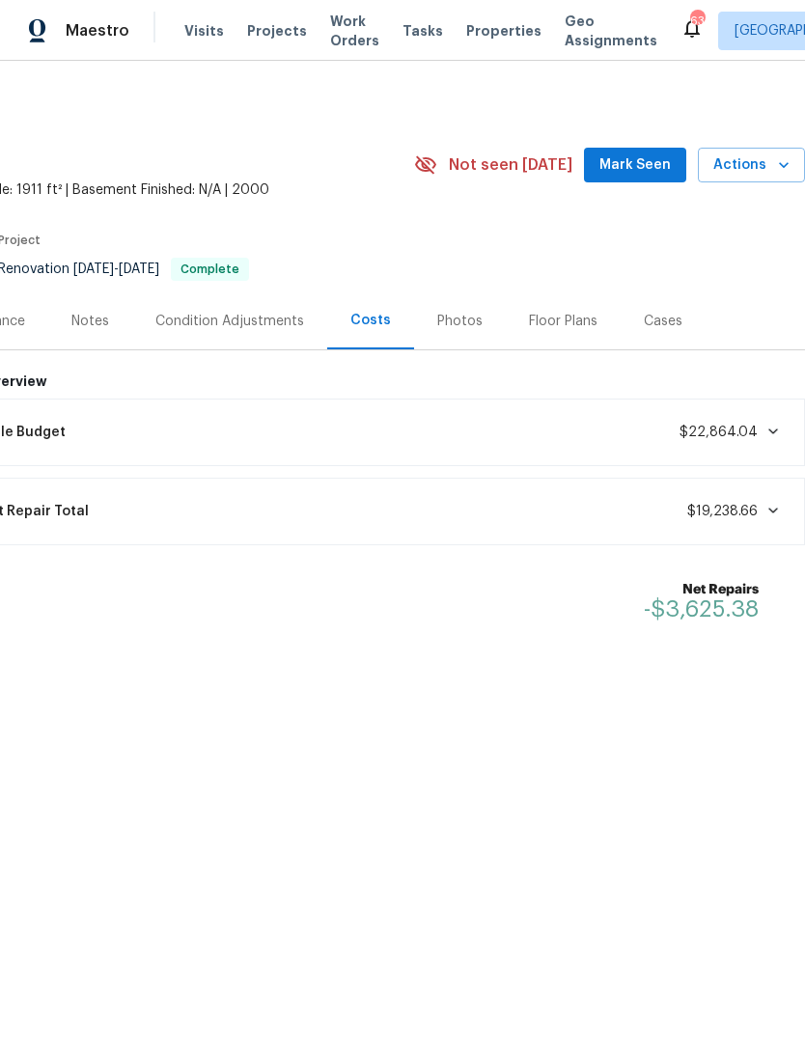
scroll to position [0, 286]
click at [640, 154] on span "Mark Seen" at bounding box center [635, 166] width 71 height 24
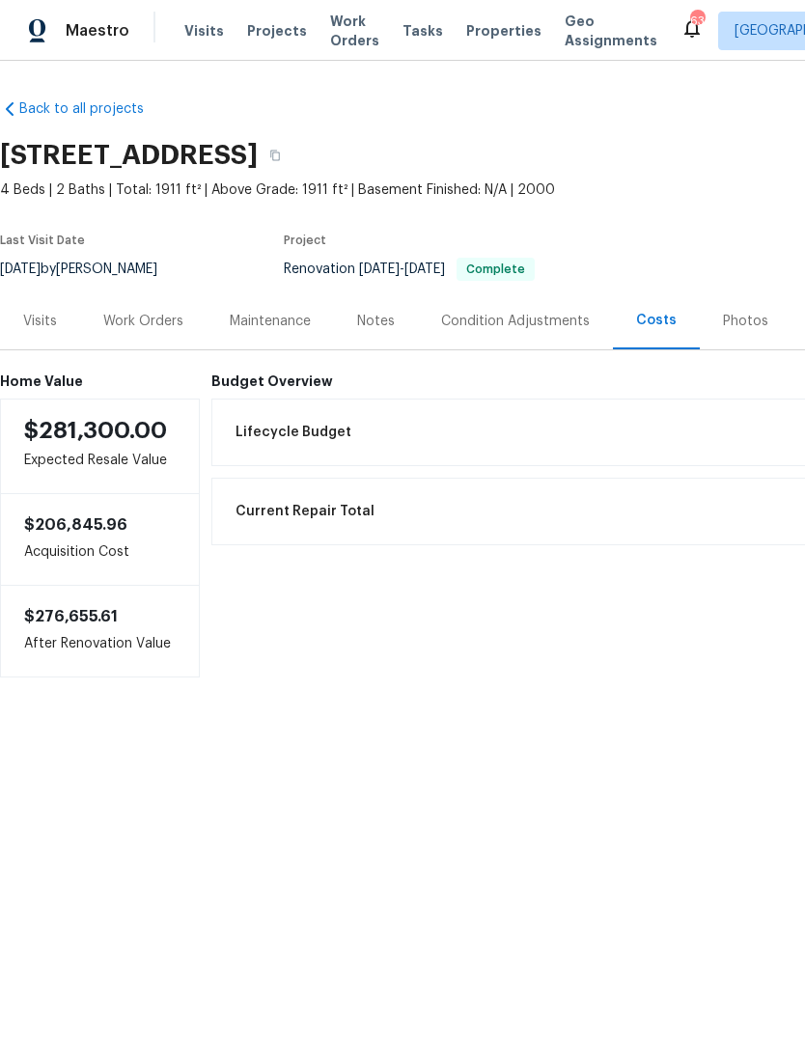
scroll to position [0, 0]
click at [127, 334] on div "Work Orders" at bounding box center [143, 321] width 126 height 57
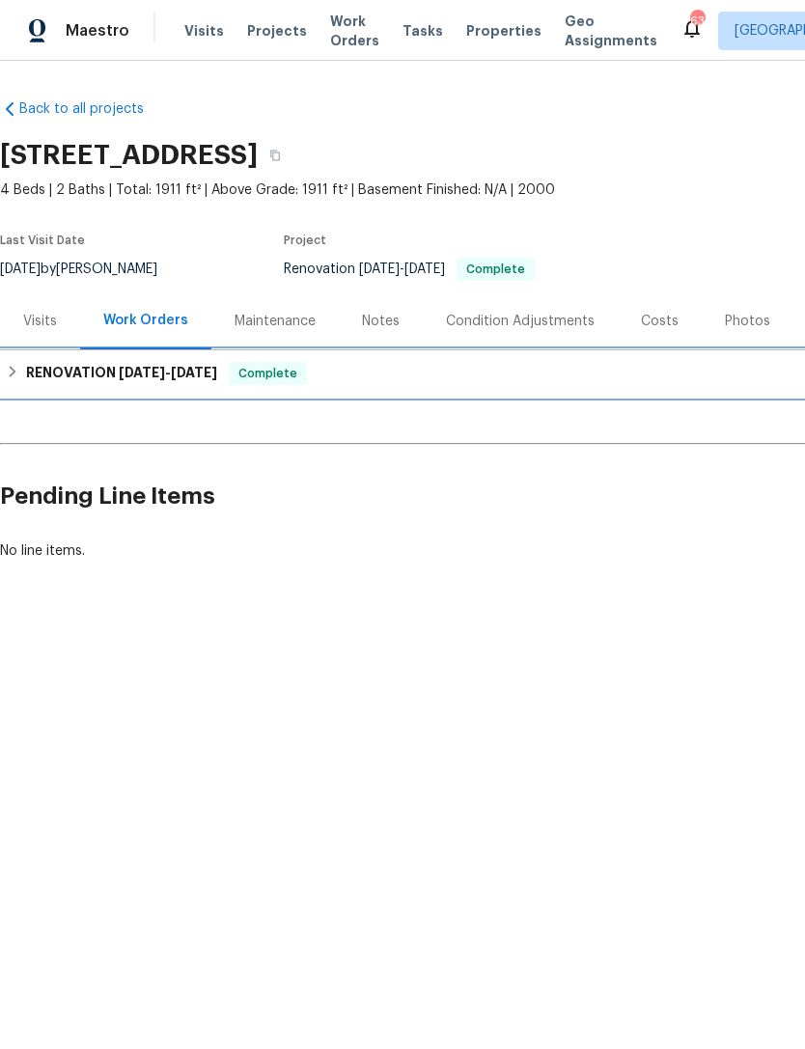
click at [109, 365] on h6 "RENOVATION 8/4/25 - 8/21/25" at bounding box center [121, 373] width 191 height 23
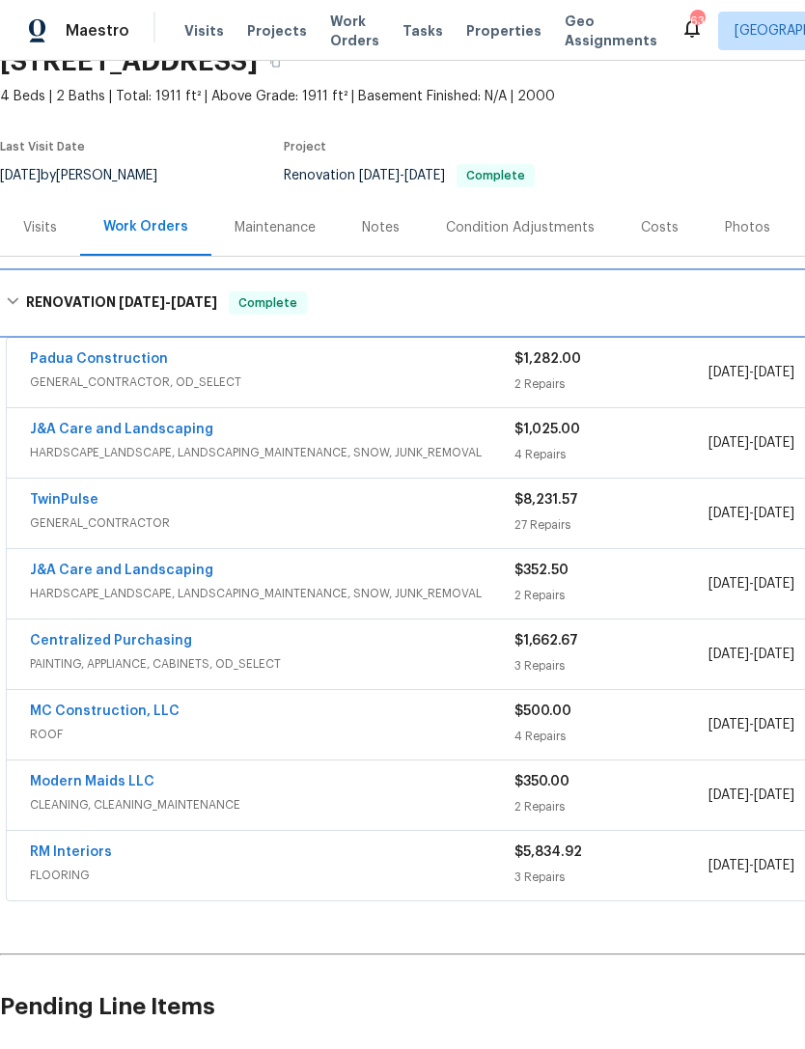
scroll to position [94, 0]
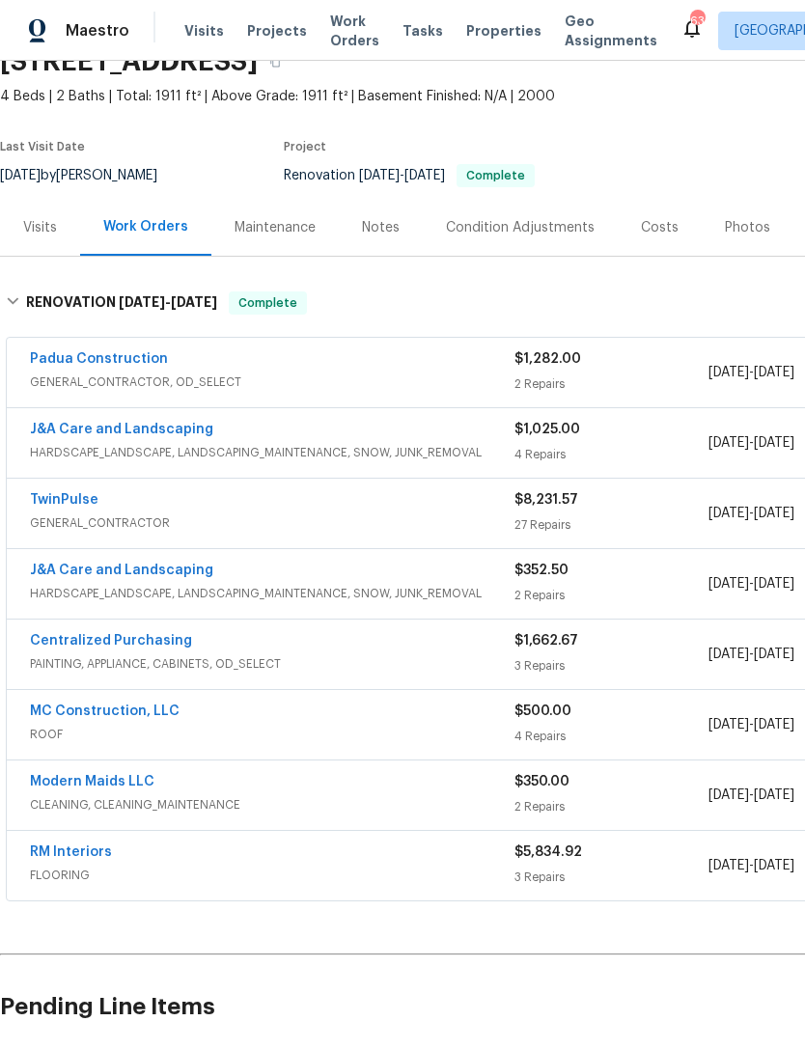
click at [107, 850] on link "RM Interiors" at bounding box center [71, 853] width 82 height 14
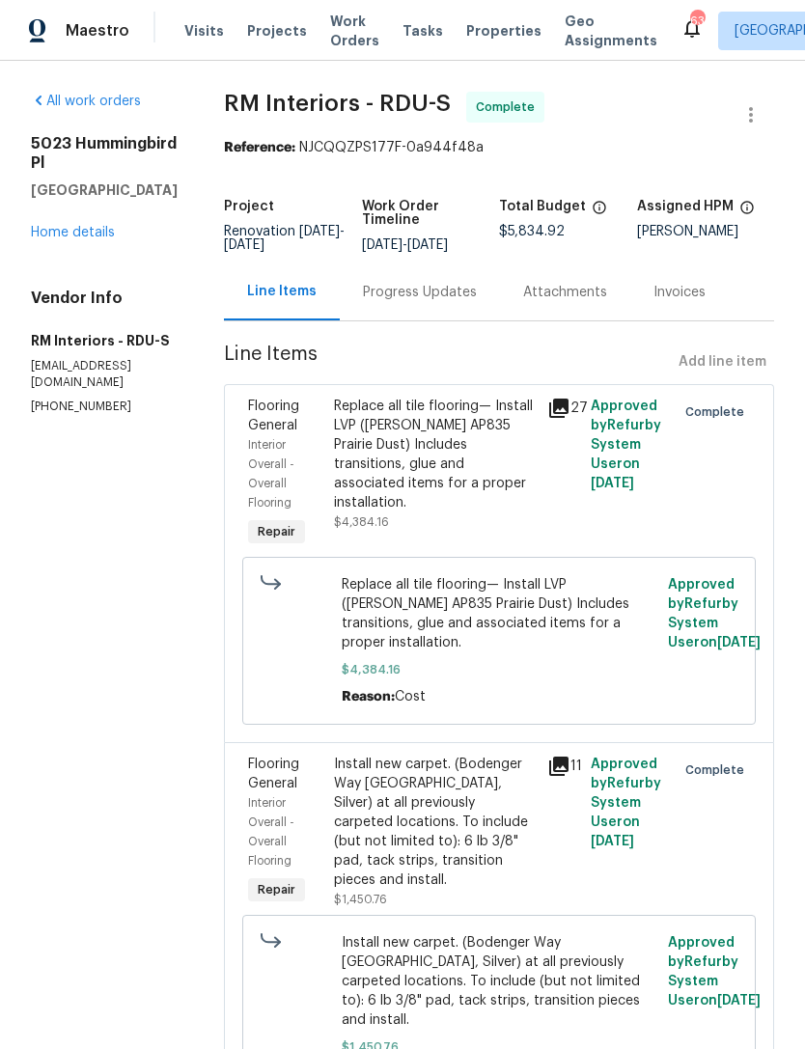
scroll to position [62, 0]
click at [59, 226] on link "Home details" at bounding box center [73, 233] width 84 height 14
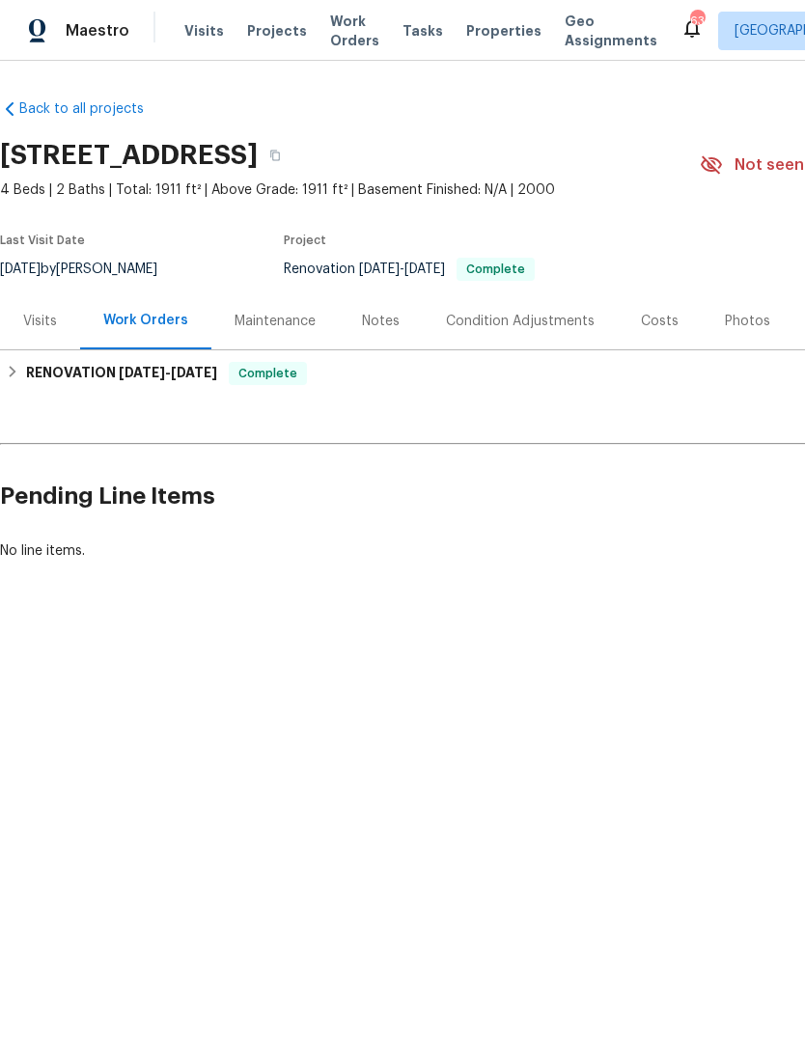
click at [384, 320] on div "Notes" at bounding box center [381, 321] width 38 height 19
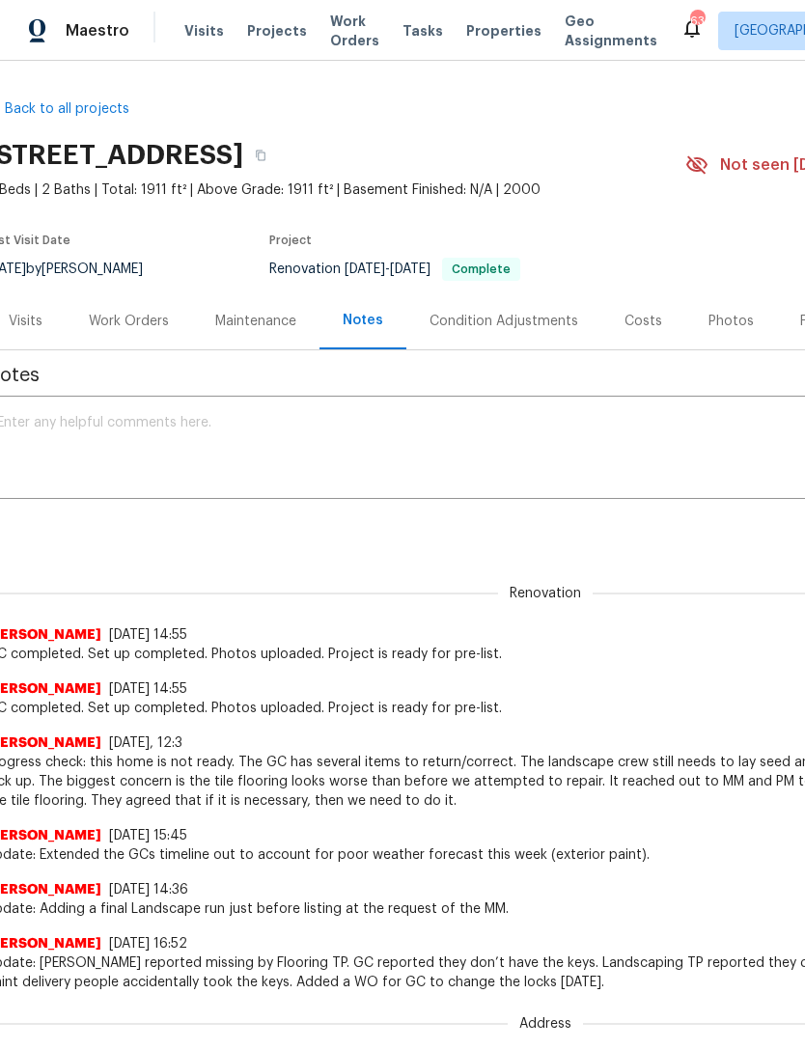
scroll to position [0, 11]
click at [131, 328] on div "Work Orders" at bounding box center [133, 321] width 80 height 19
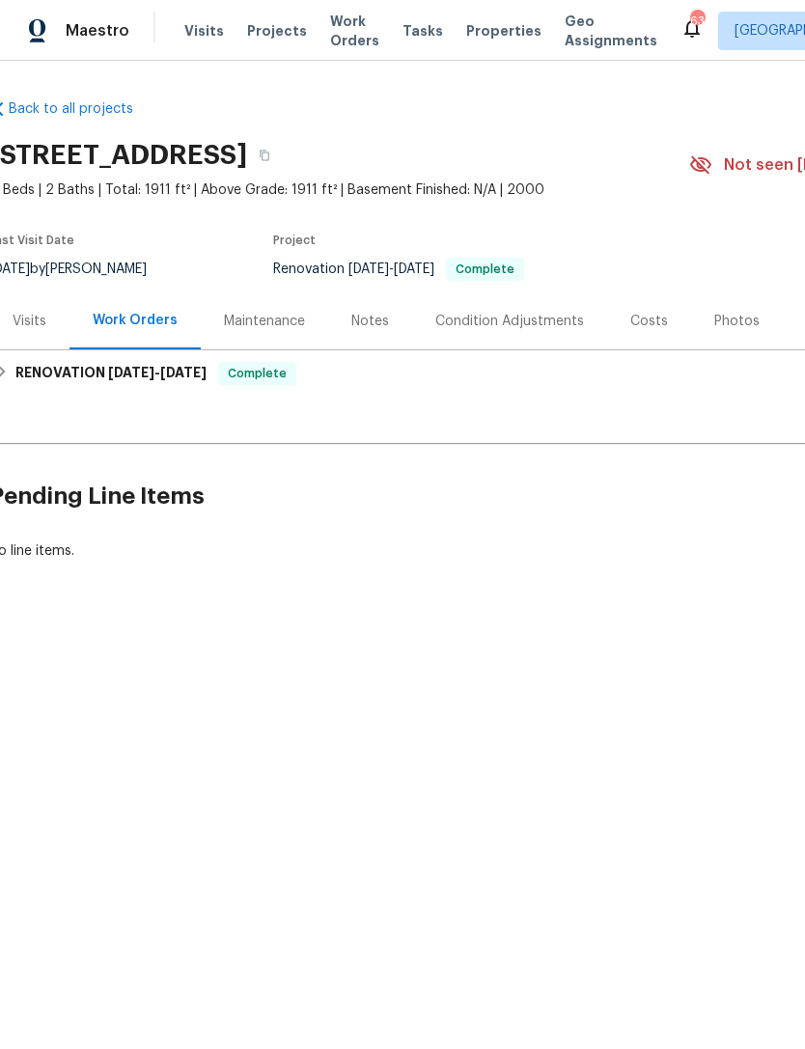
click at [633, 328] on div "Costs" at bounding box center [649, 321] width 38 height 19
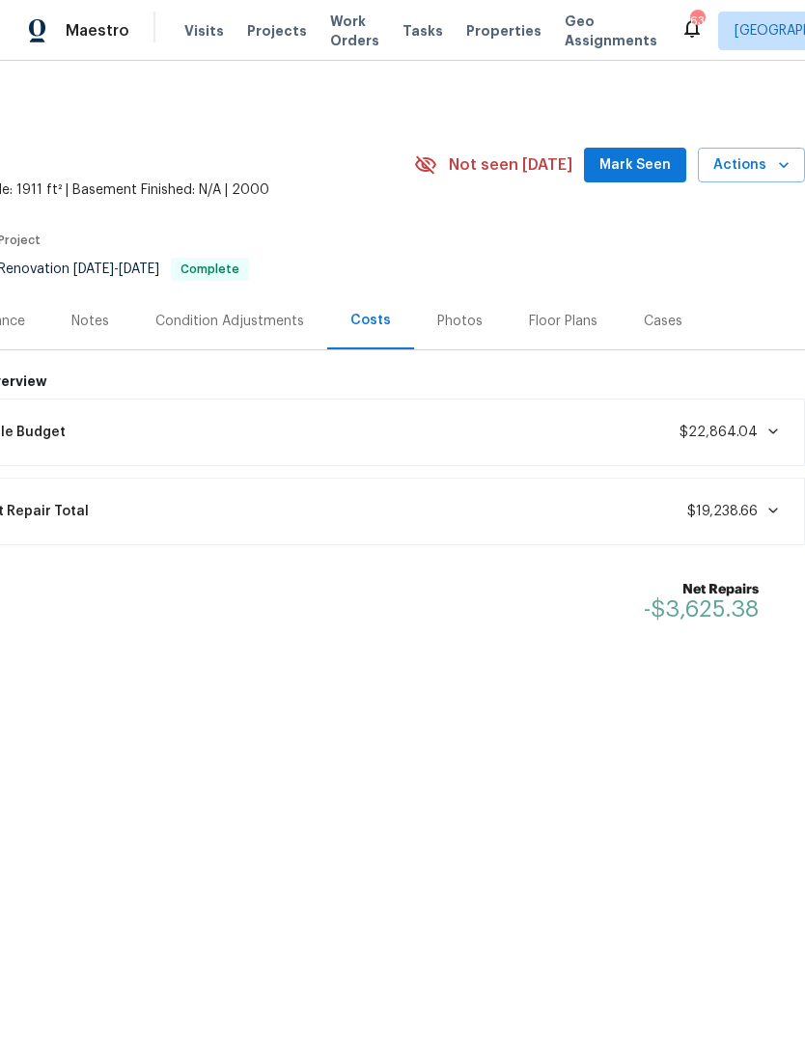
scroll to position [0, 286]
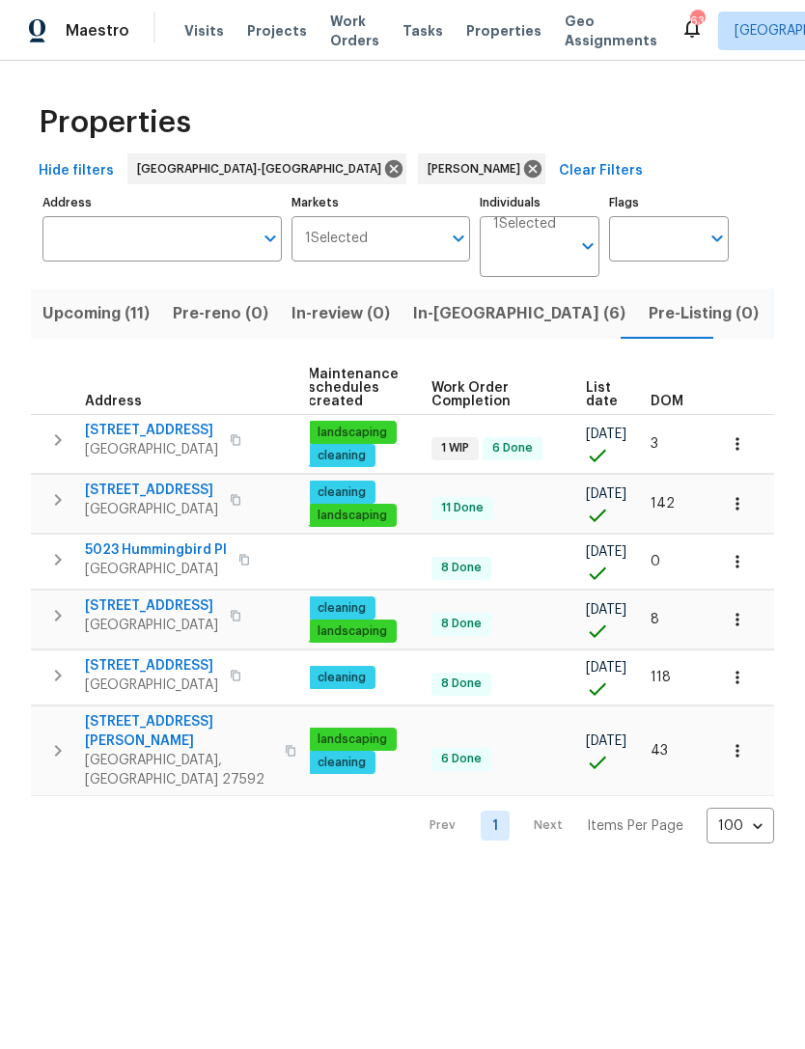
scroll to position [0, 248]
click at [752, 447] on button "button" at bounding box center [737, 444] width 42 height 42
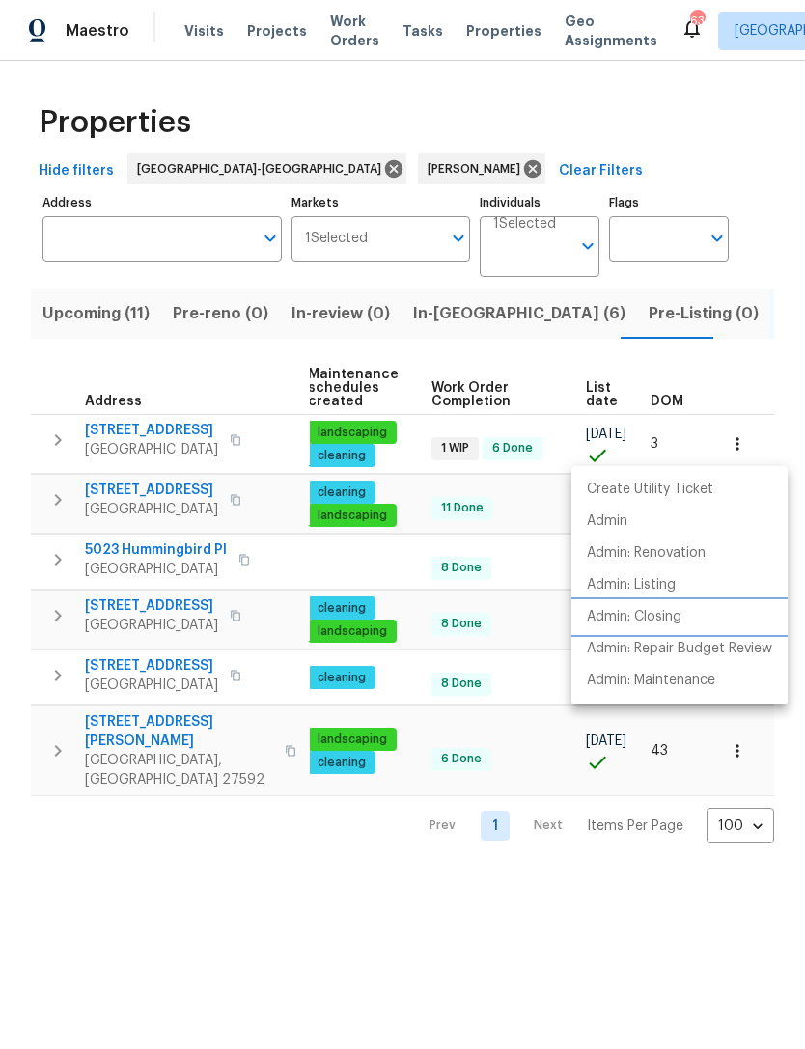
click at [647, 621] on p "Admin: Closing" at bounding box center [634, 617] width 95 height 20
click at [192, 877] on div at bounding box center [402, 524] width 805 height 1049
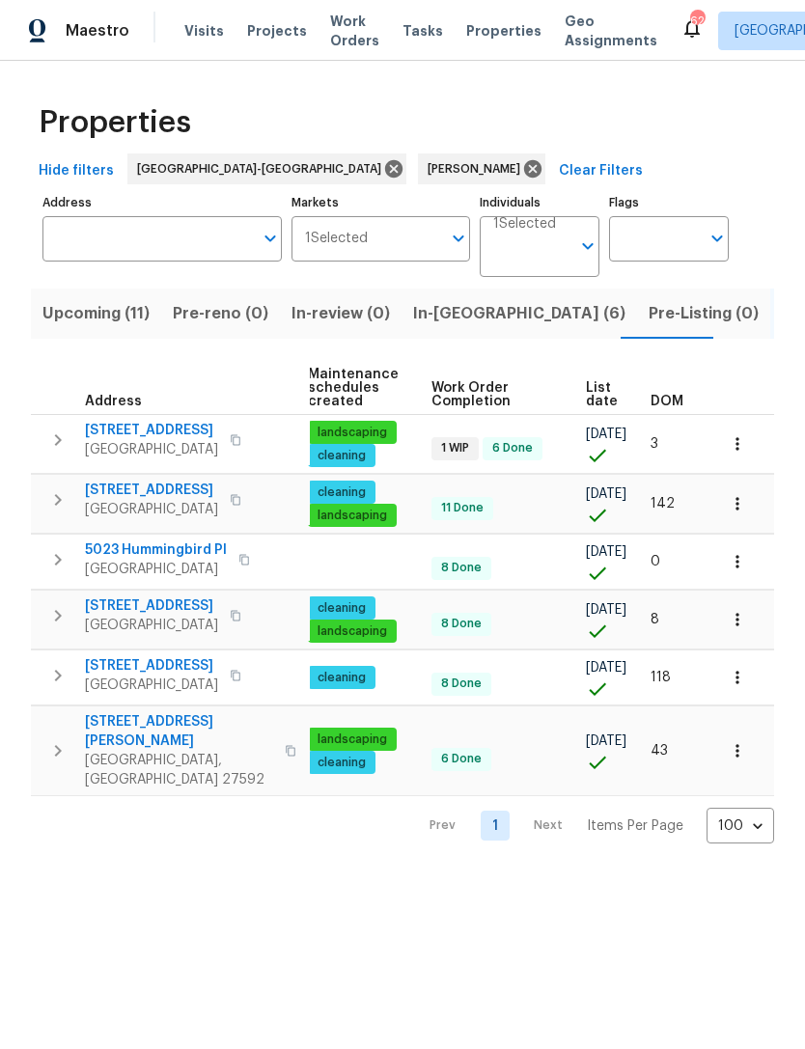
click at [744, 567] on icon "button" at bounding box center [737, 561] width 19 height 19
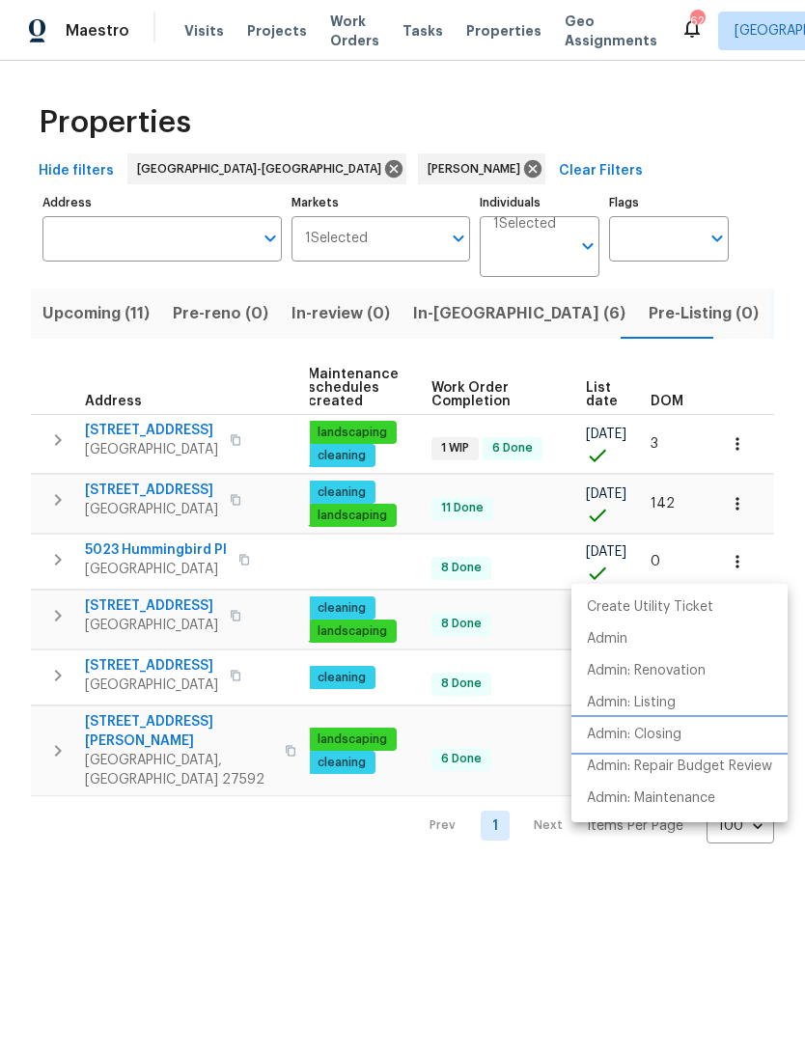
click at [674, 736] on p "Admin: Closing" at bounding box center [634, 735] width 95 height 20
click at [310, 911] on div at bounding box center [402, 524] width 805 height 1049
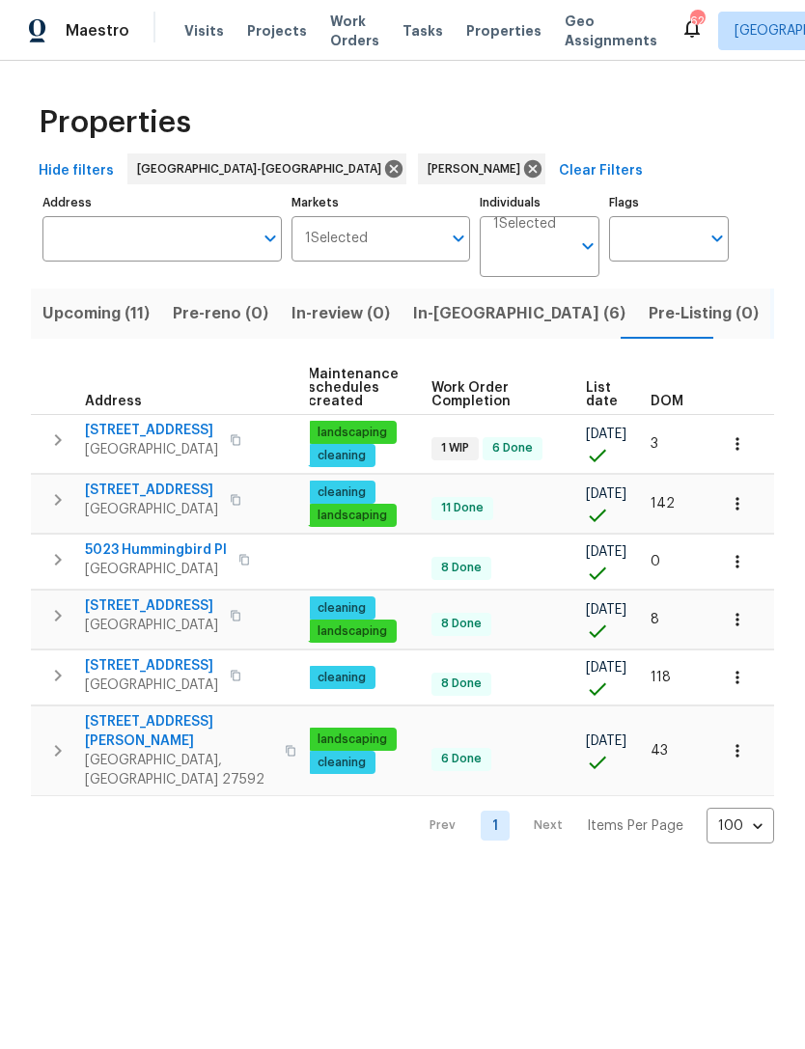
click at [746, 624] on icon "button" at bounding box center [737, 619] width 19 height 19
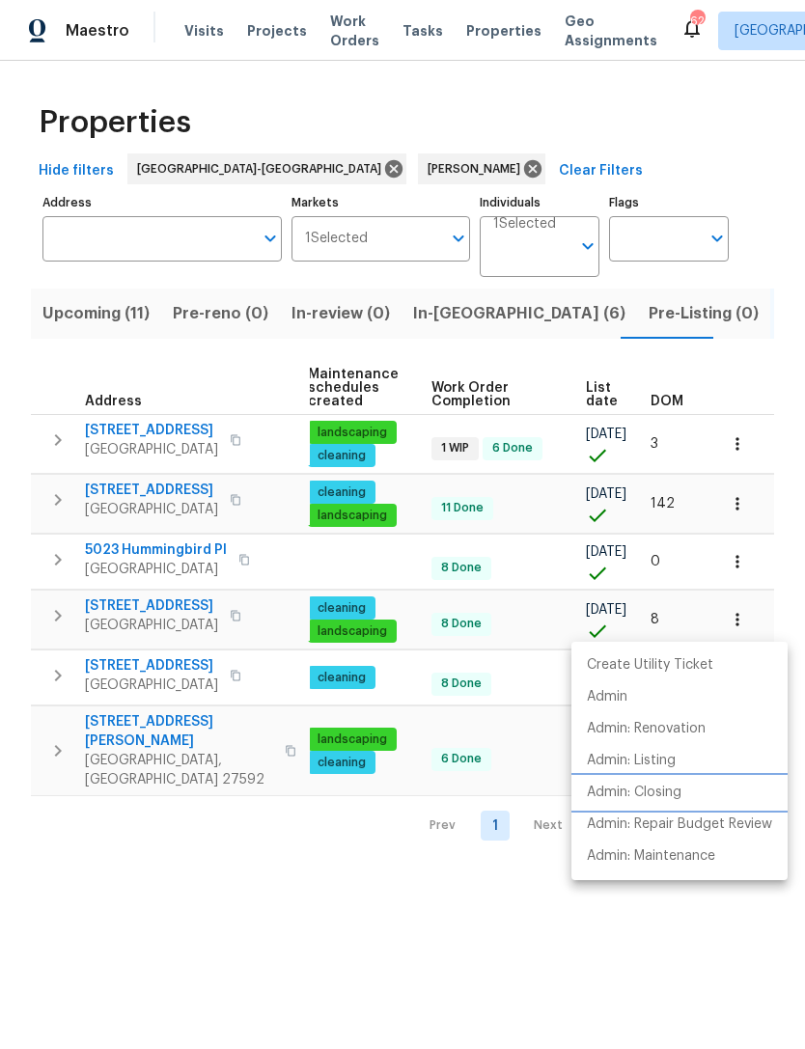
click at [682, 791] on p "Admin: Closing" at bounding box center [634, 793] width 95 height 20
click at [231, 862] on div at bounding box center [402, 524] width 805 height 1049
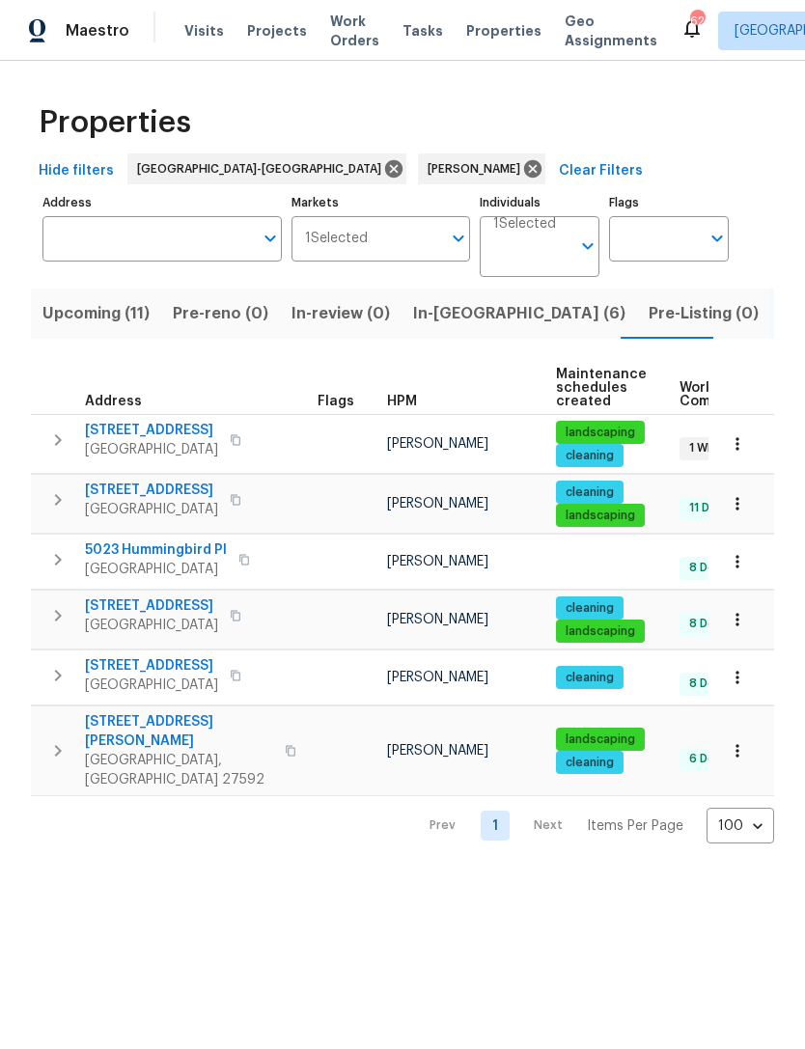
scroll to position [0, 0]
click at [108, 314] on span "Upcoming (11)" at bounding box center [95, 313] width 107 height 27
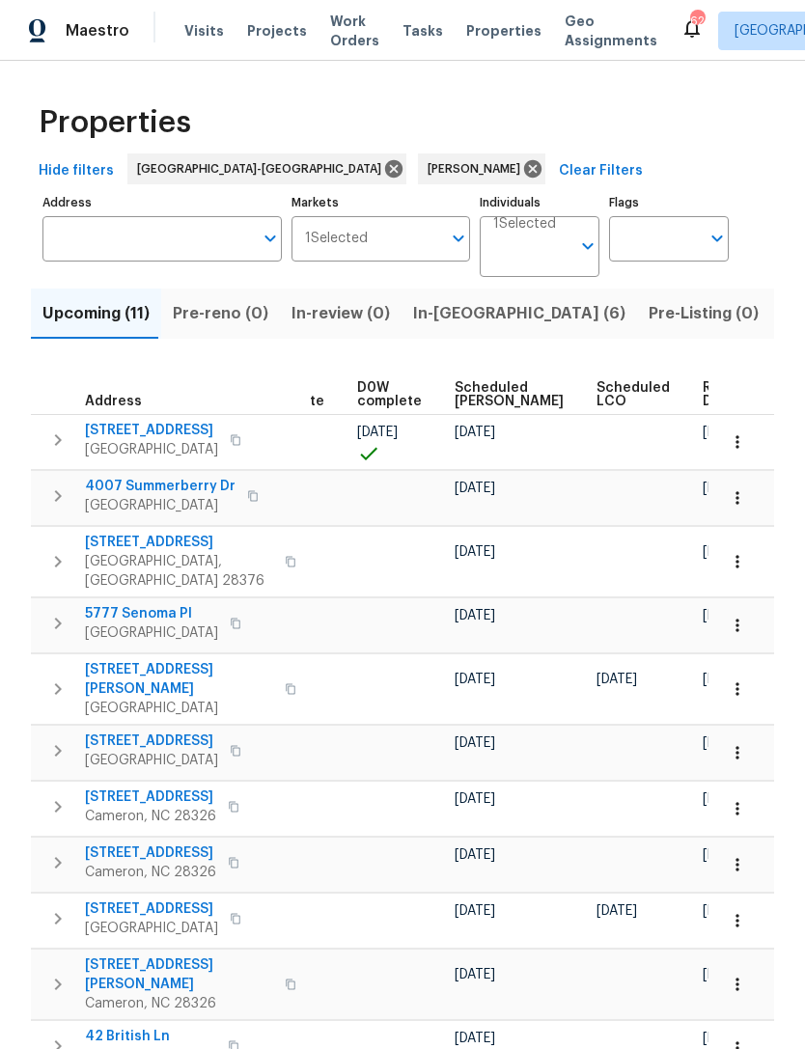
scroll to position [0, 486]
click at [742, 442] on icon "button" at bounding box center [737, 442] width 19 height 19
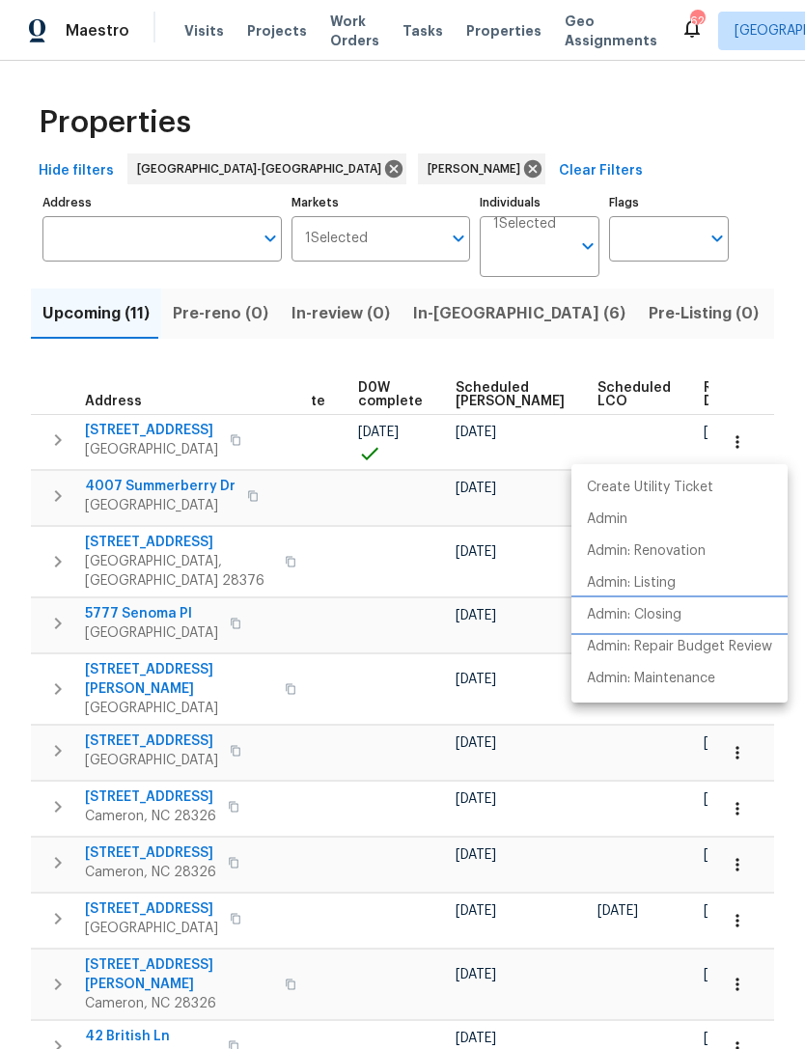
click at [671, 611] on p "Admin: Closing" at bounding box center [634, 615] width 95 height 20
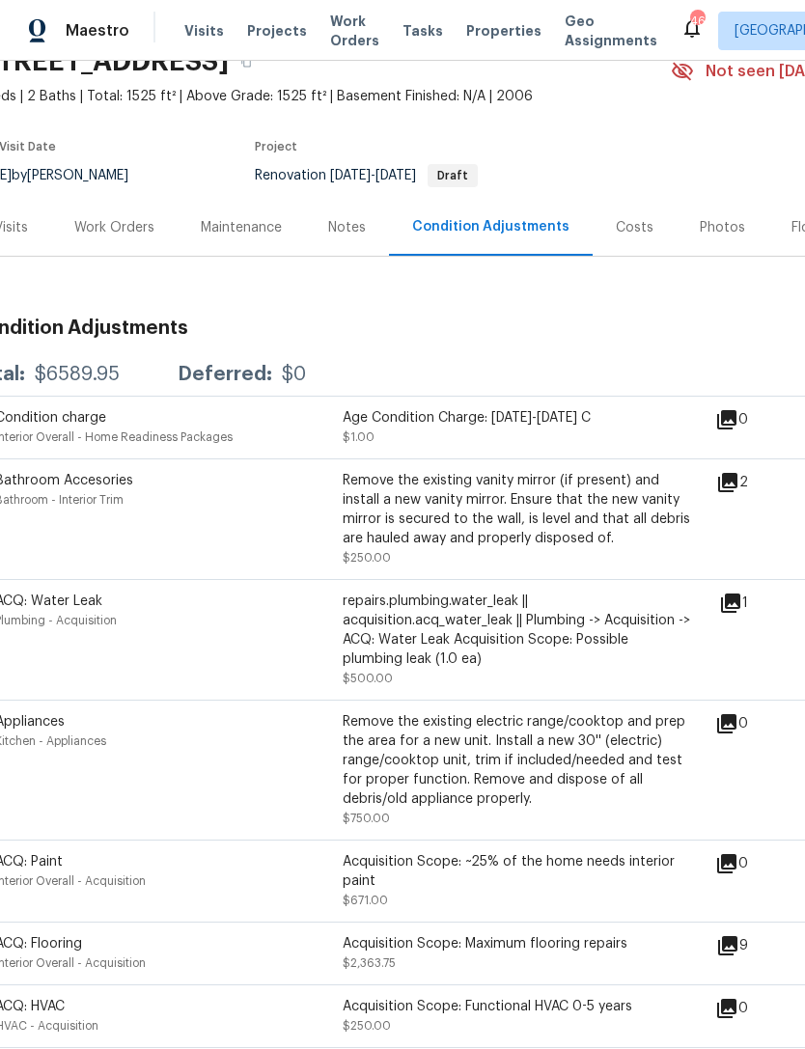
scroll to position [98, 29]
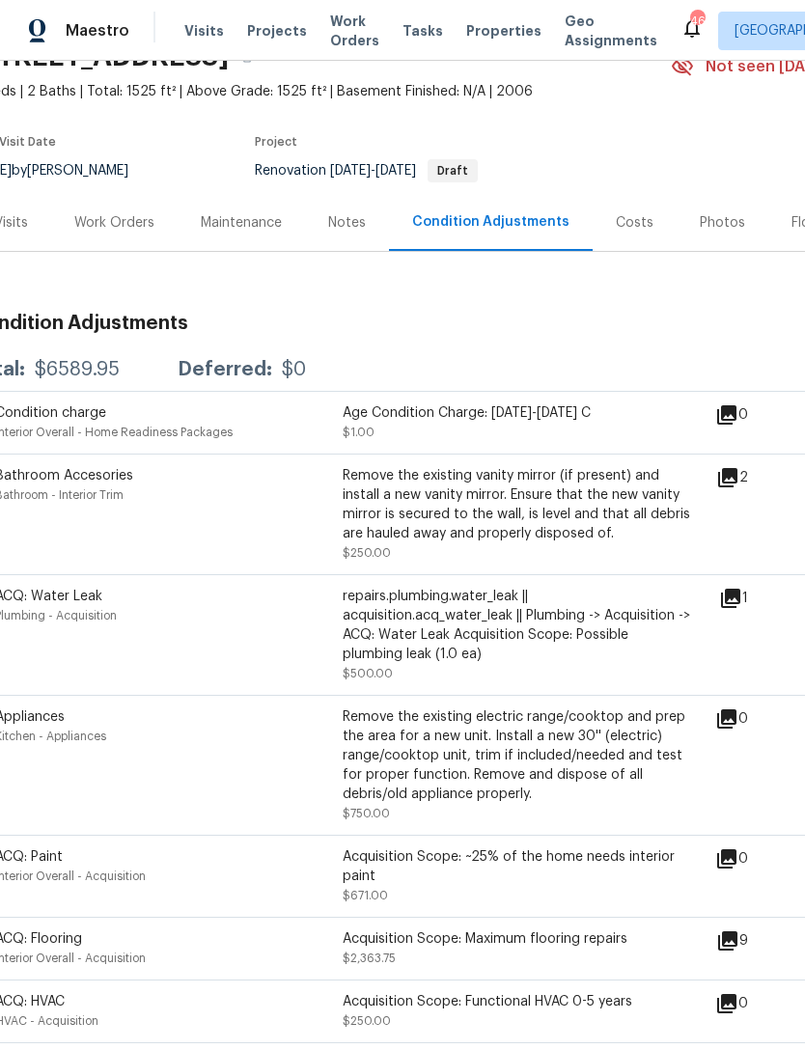
click at [738, 482] on icon at bounding box center [727, 477] width 19 height 19
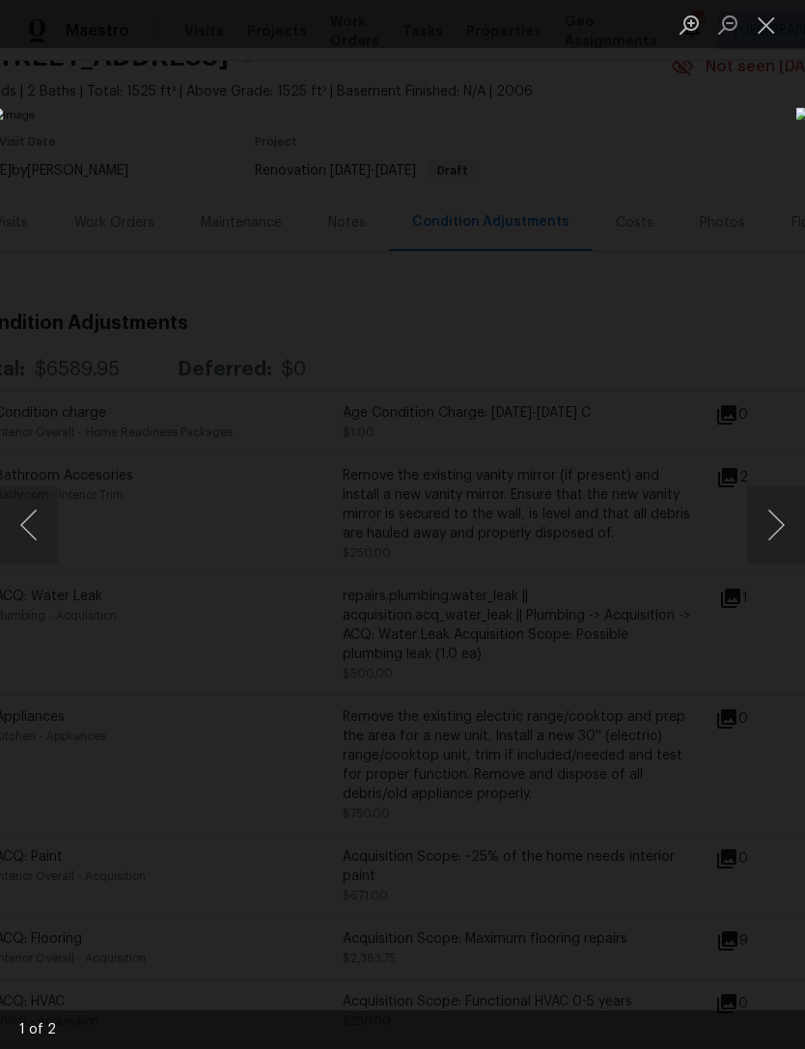
click at [776, 525] on button "Next image" at bounding box center [776, 525] width 58 height 77
click at [778, 545] on button "Next image" at bounding box center [776, 525] width 58 height 77
click at [777, 27] on button "Close lightbox" at bounding box center [766, 25] width 39 height 34
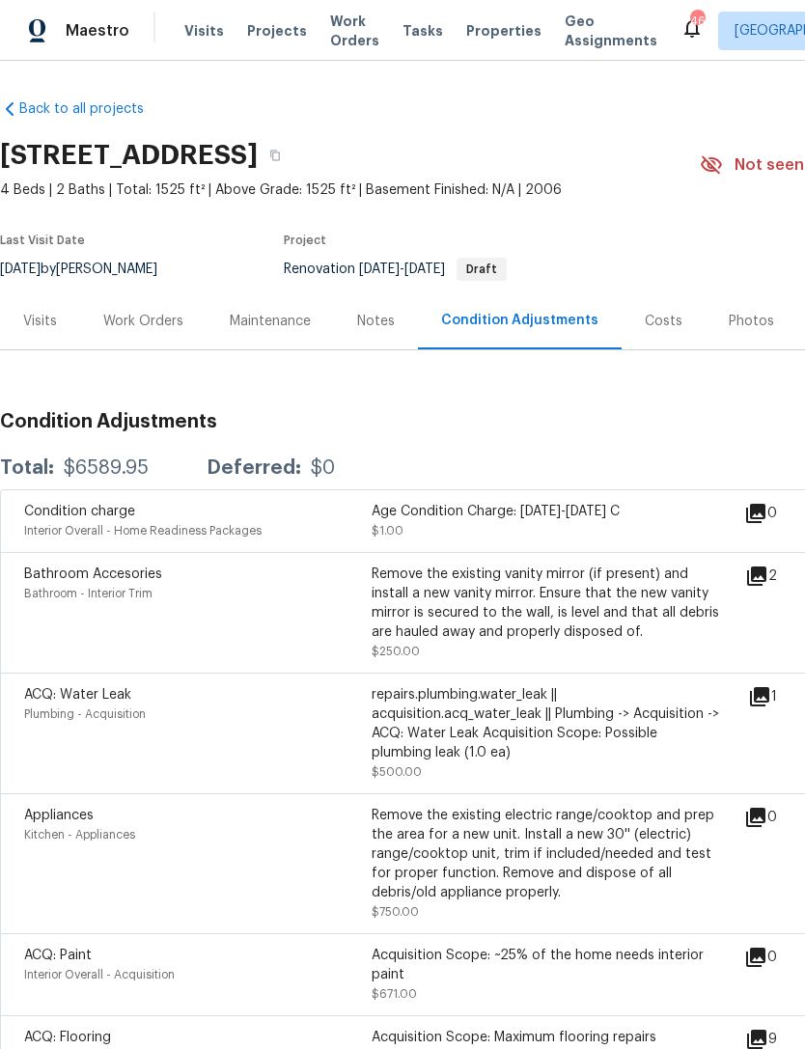
scroll to position [0, 0]
click at [145, 318] on div "Work Orders" at bounding box center [143, 321] width 80 height 19
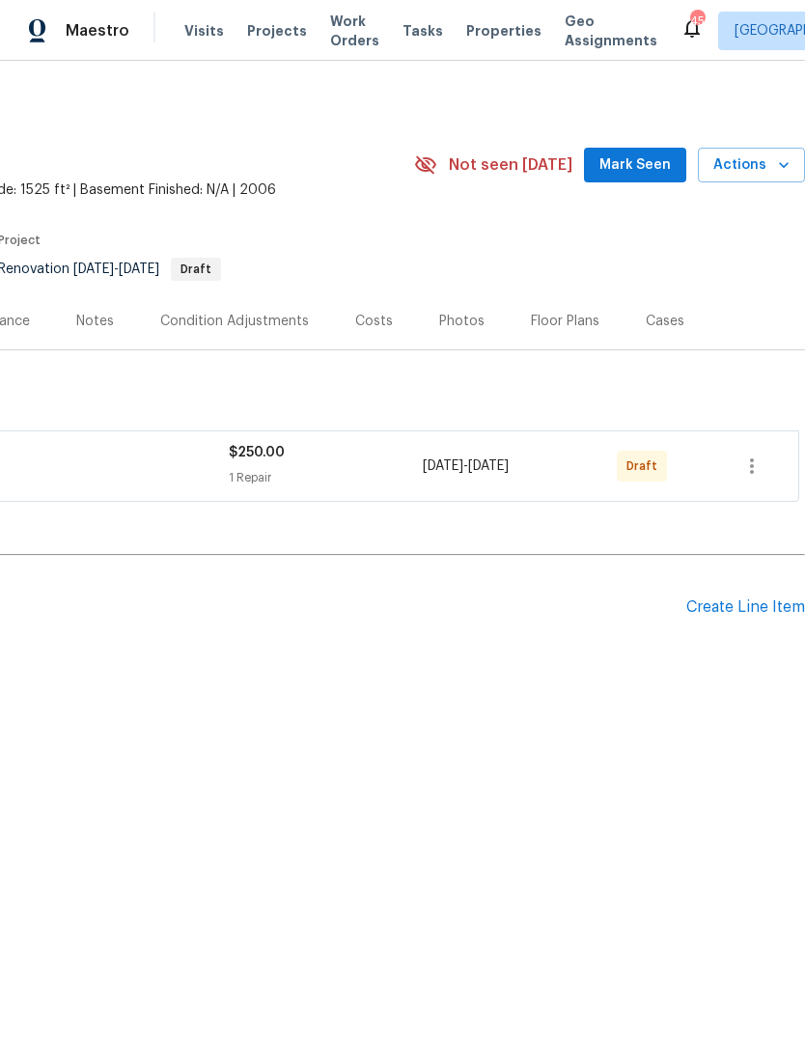
scroll to position [0, 286]
click at [620, 176] on span "Mark Seen" at bounding box center [635, 166] width 71 height 24
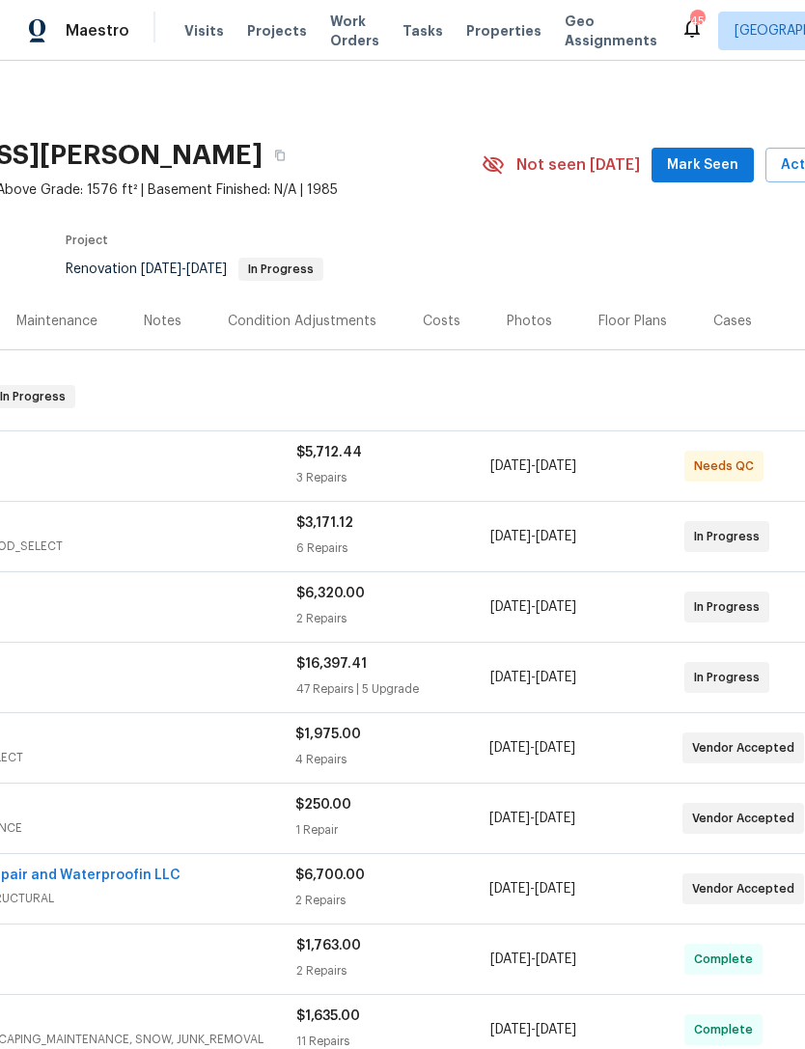
scroll to position [0, 219]
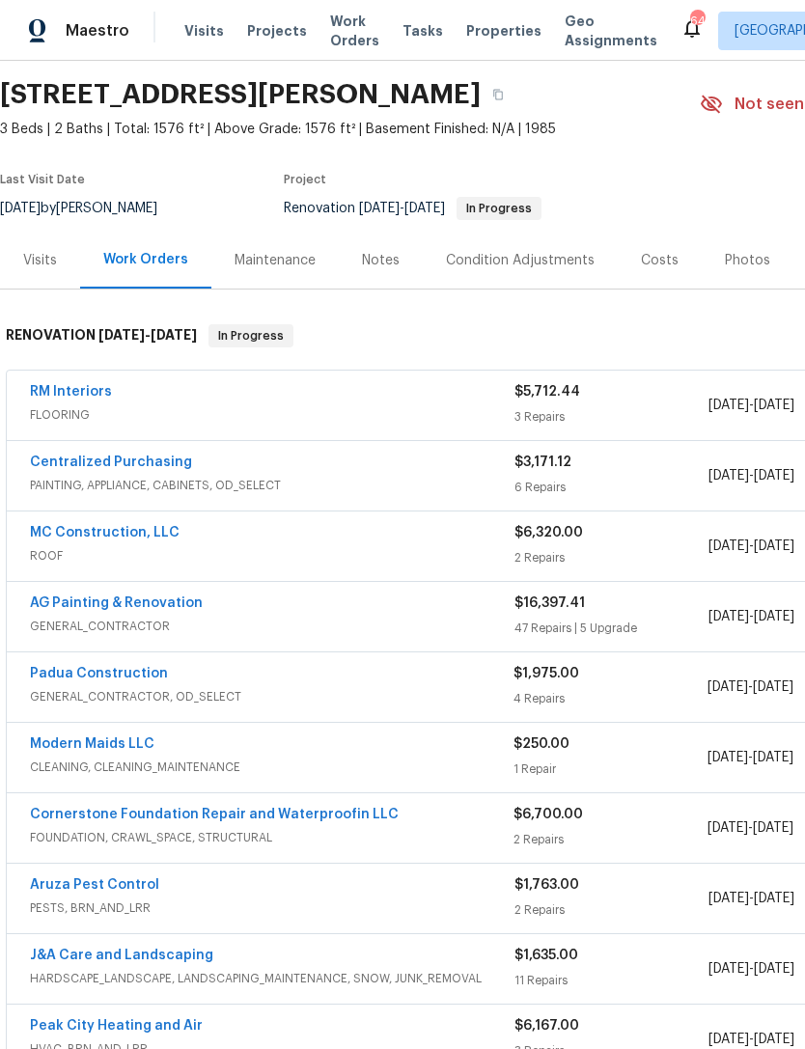
scroll to position [61, 0]
click at [122, 750] on link "Modern Maids LLC" at bounding box center [92, 745] width 125 height 14
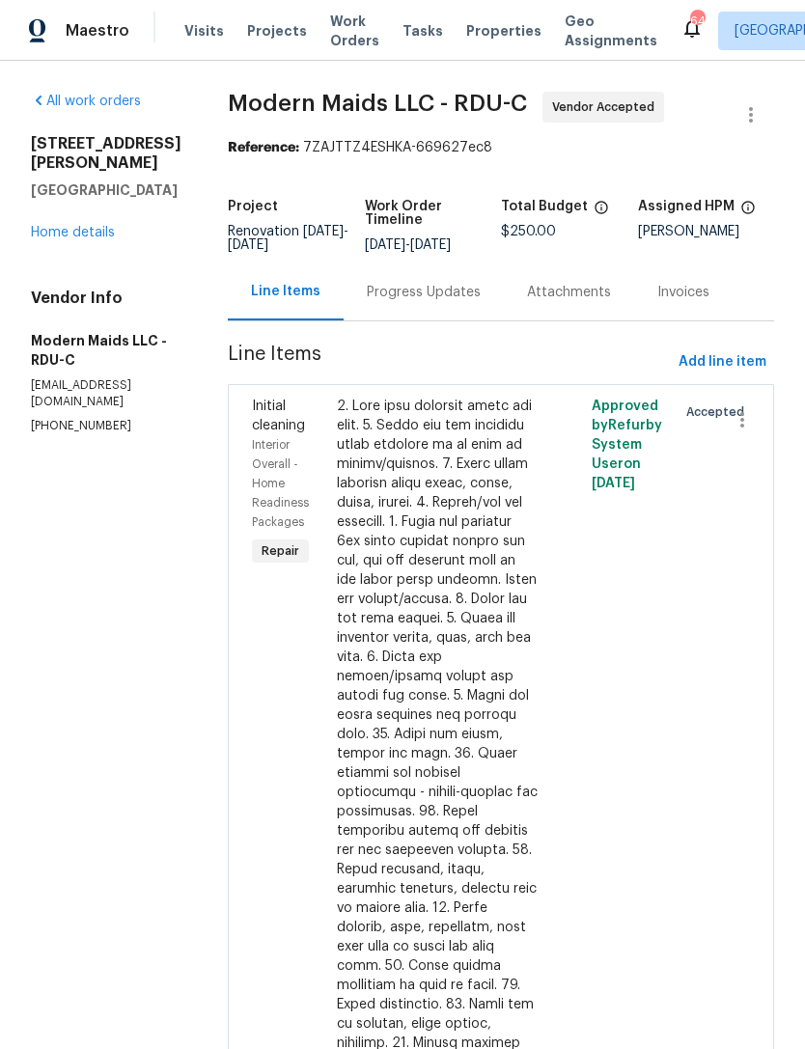
click at [455, 302] on div "Progress Updates" at bounding box center [424, 292] width 114 height 19
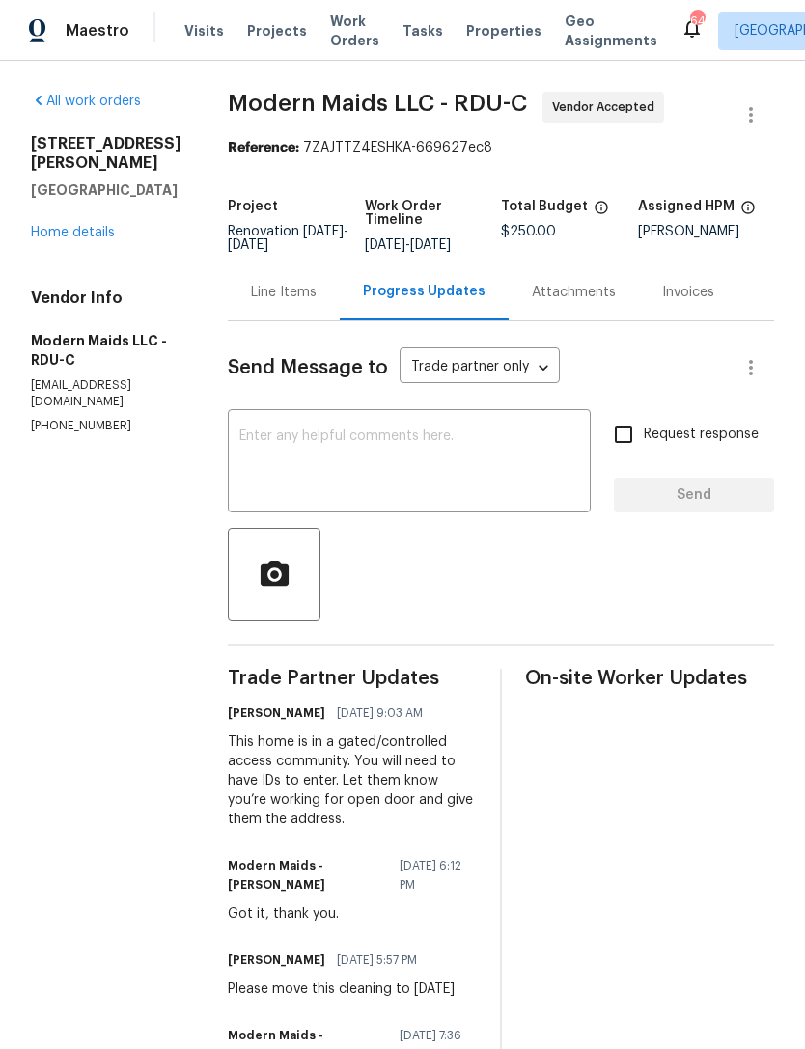
click at [61, 226] on link "Home details" at bounding box center [73, 233] width 84 height 14
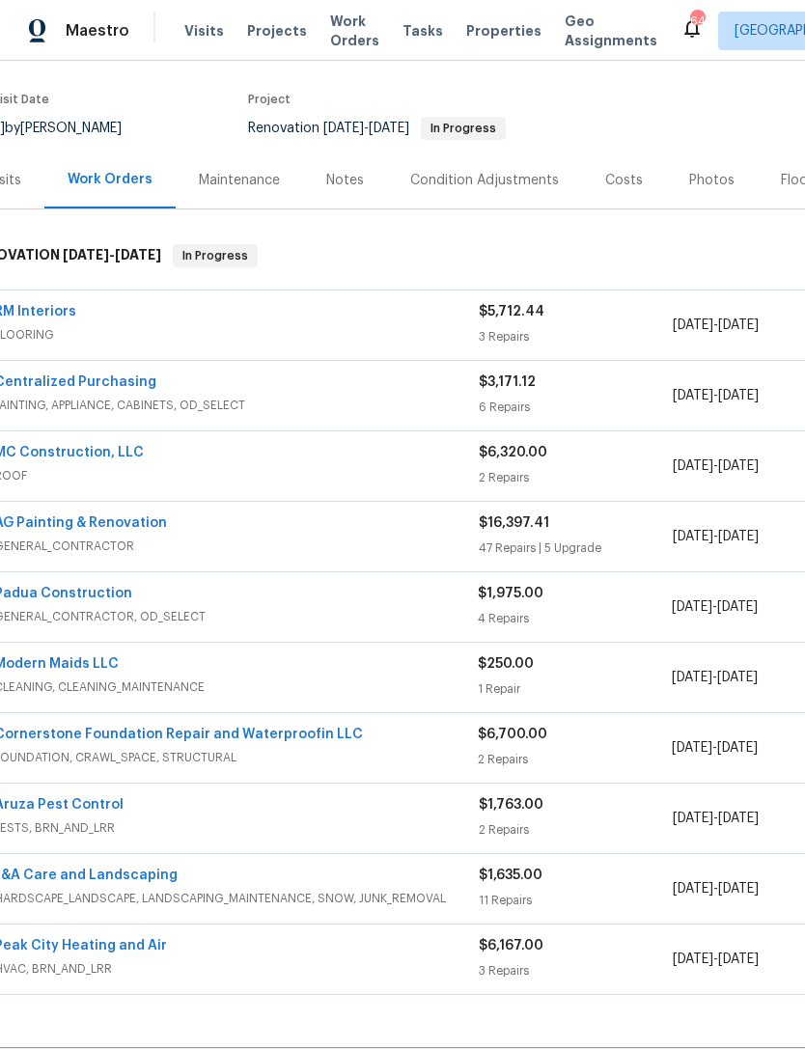
scroll to position [135, 24]
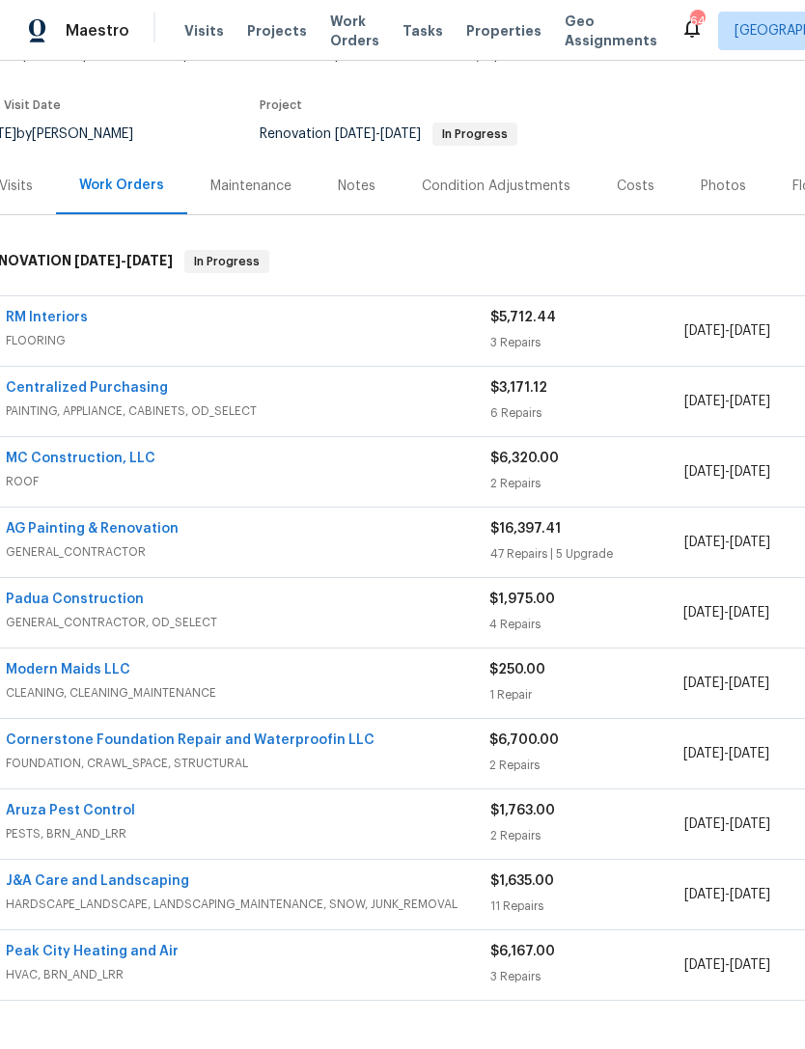
click at [51, 322] on link "RM Interiors" at bounding box center [47, 318] width 82 height 14
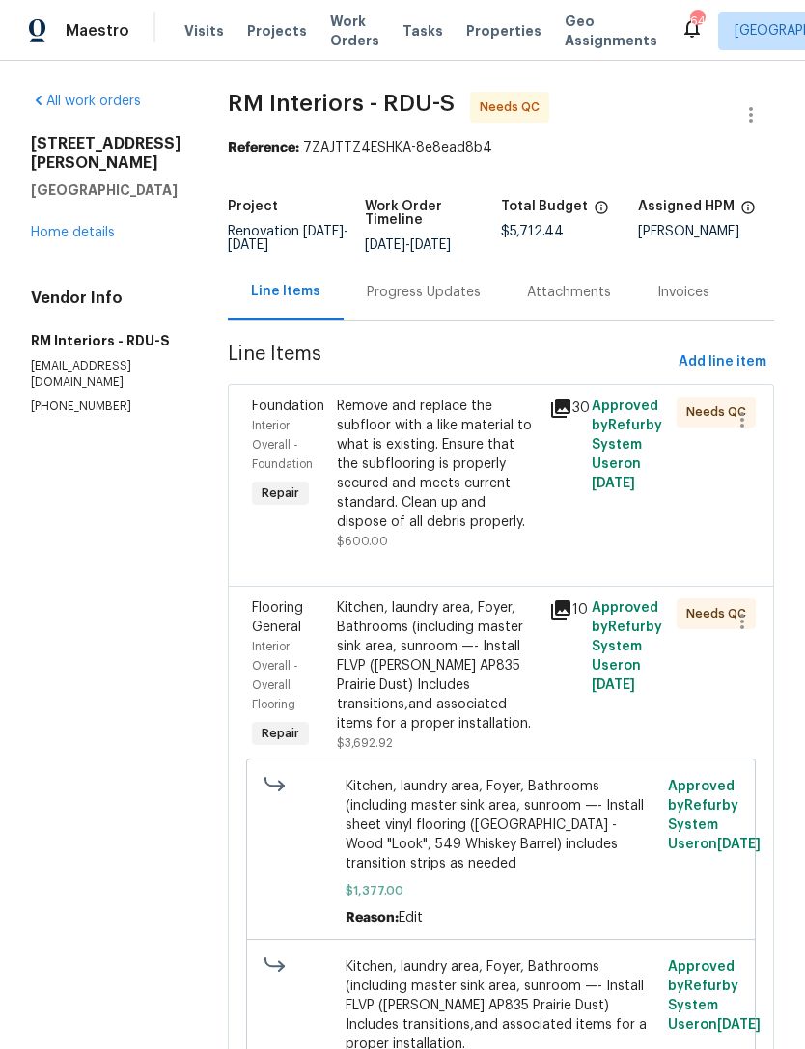
click at [421, 488] on div "Remove and replace the subfloor with a like material to what is existing. Ensur…" at bounding box center [437, 464] width 201 height 135
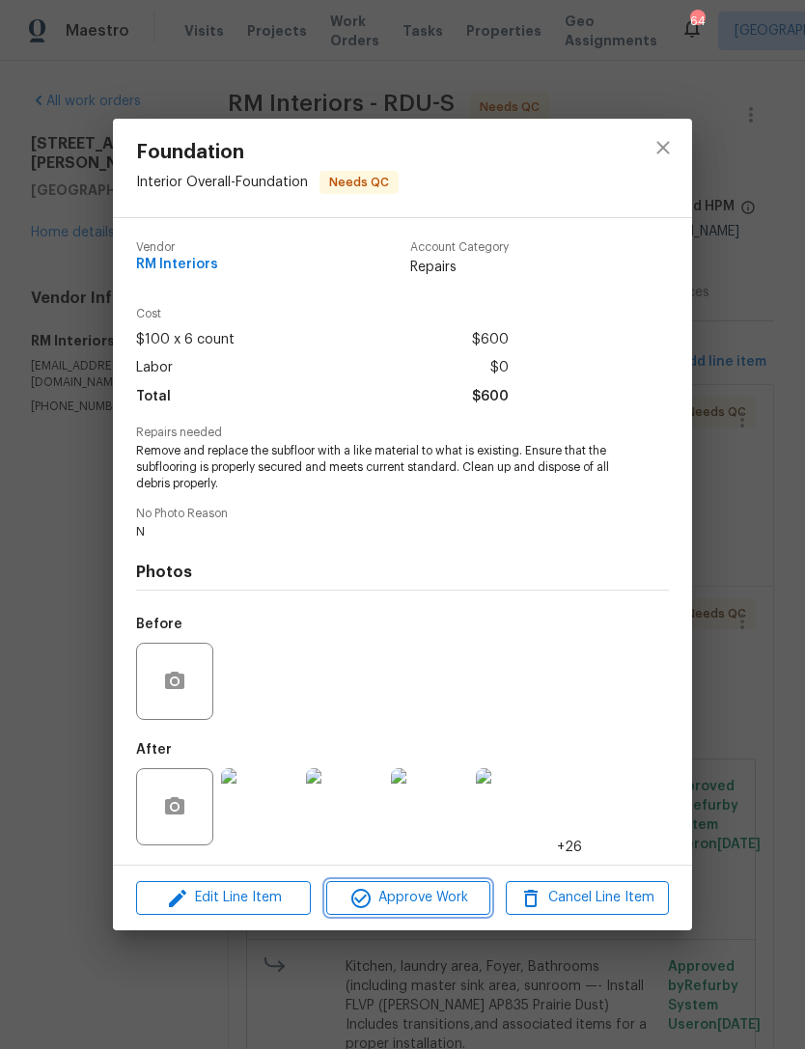
click at [423, 894] on span "Approve Work" at bounding box center [408, 898] width 152 height 24
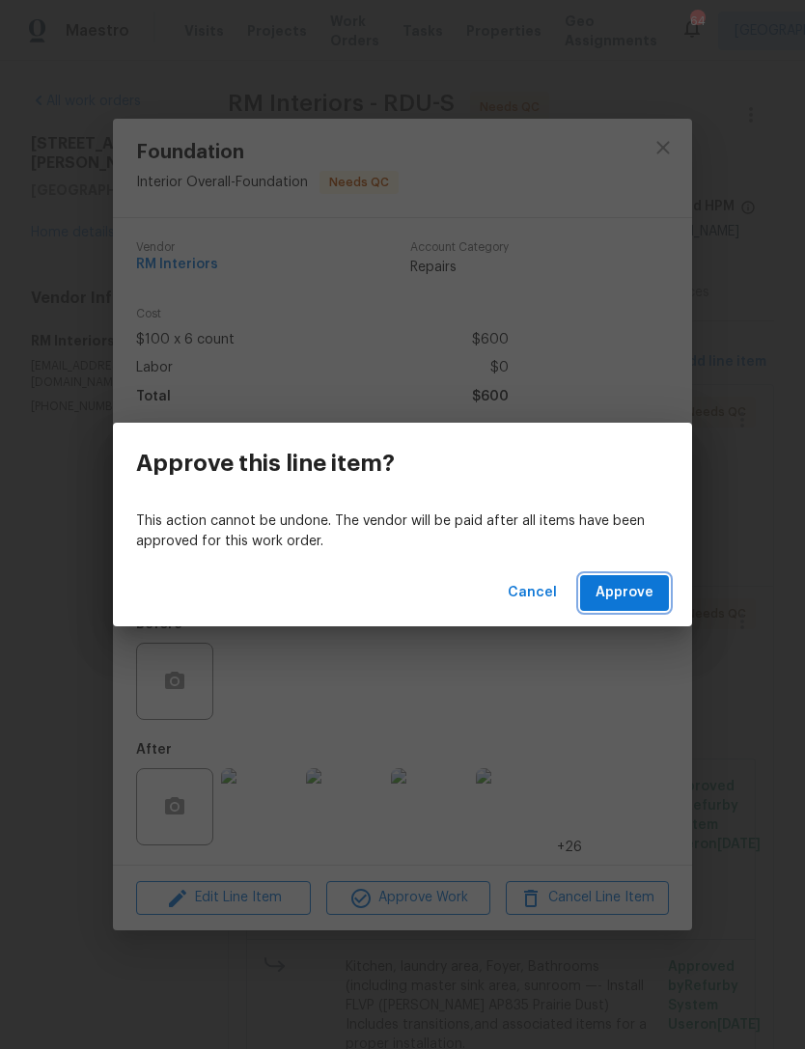
click at [636, 598] on span "Approve" at bounding box center [625, 593] width 58 height 24
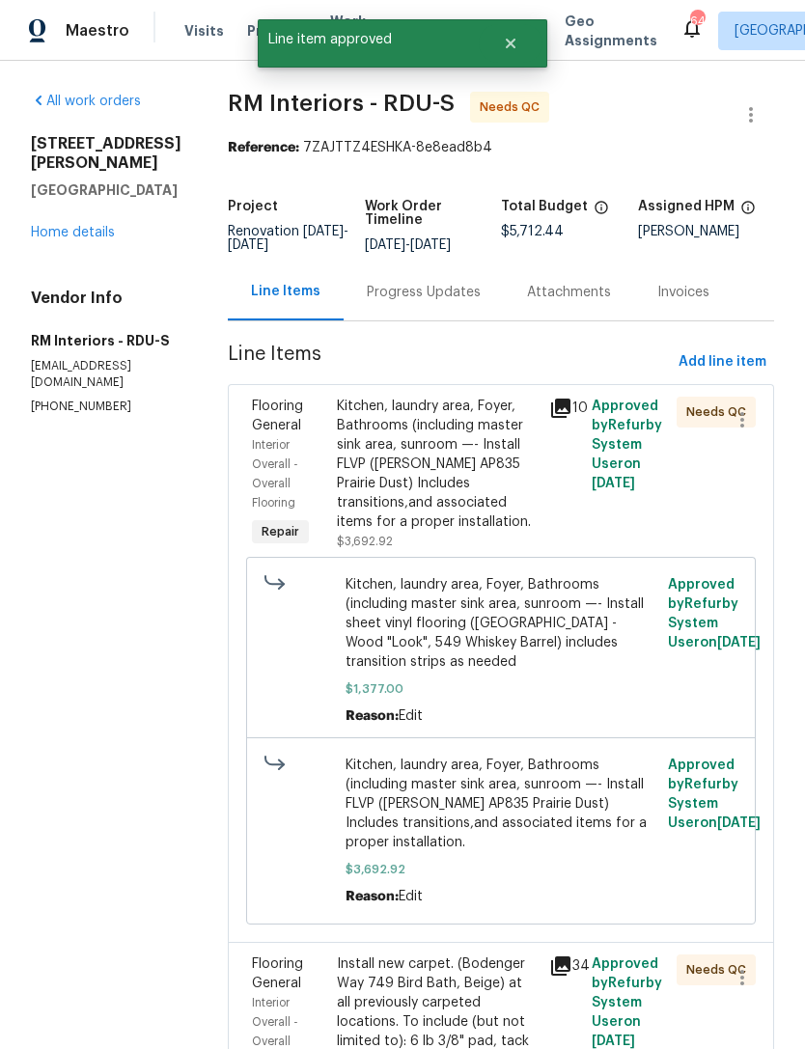
click at [431, 473] on div "Kitchen, laundry area, Foyer, Bathrooms (including master sink area, sunroom —-…" at bounding box center [437, 464] width 201 height 135
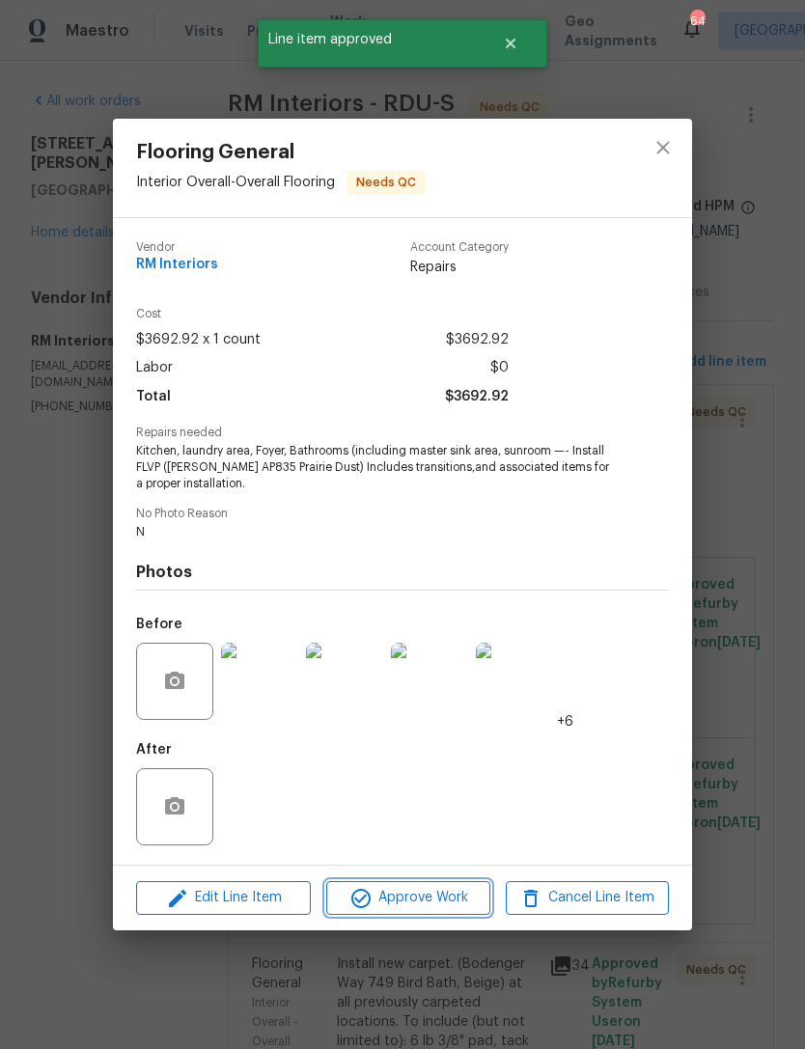
click at [438, 899] on span "Approve Work" at bounding box center [408, 898] width 152 height 24
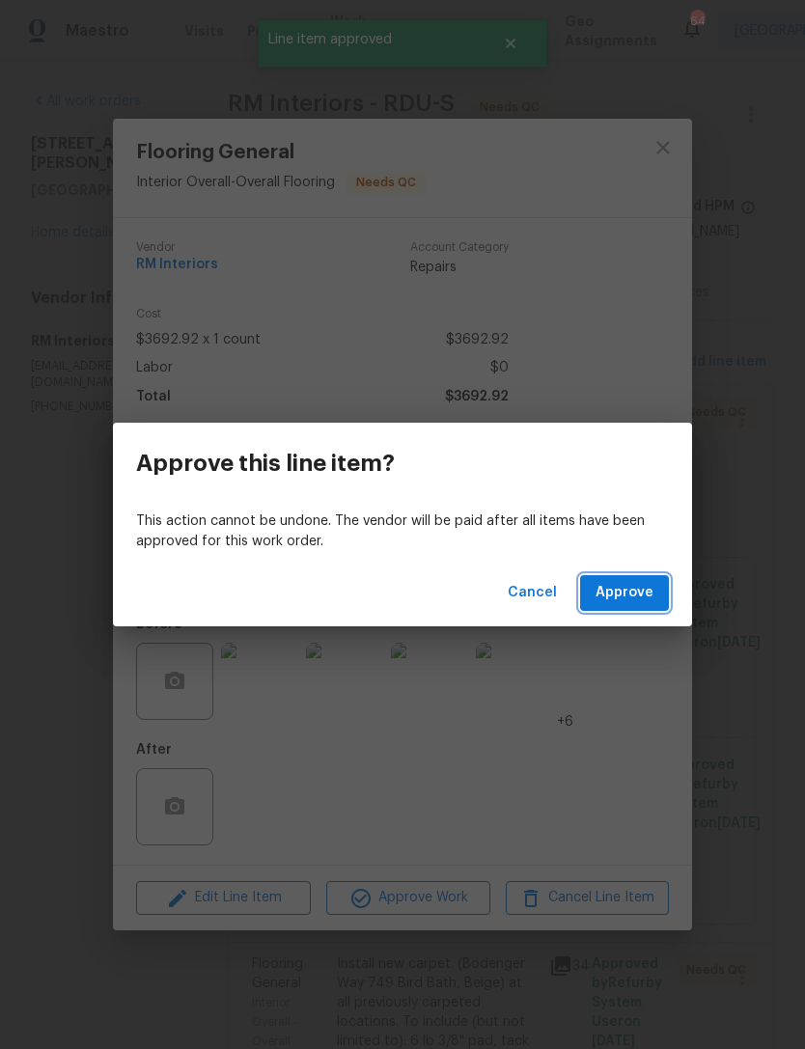
click at [634, 594] on span "Approve" at bounding box center [625, 593] width 58 height 24
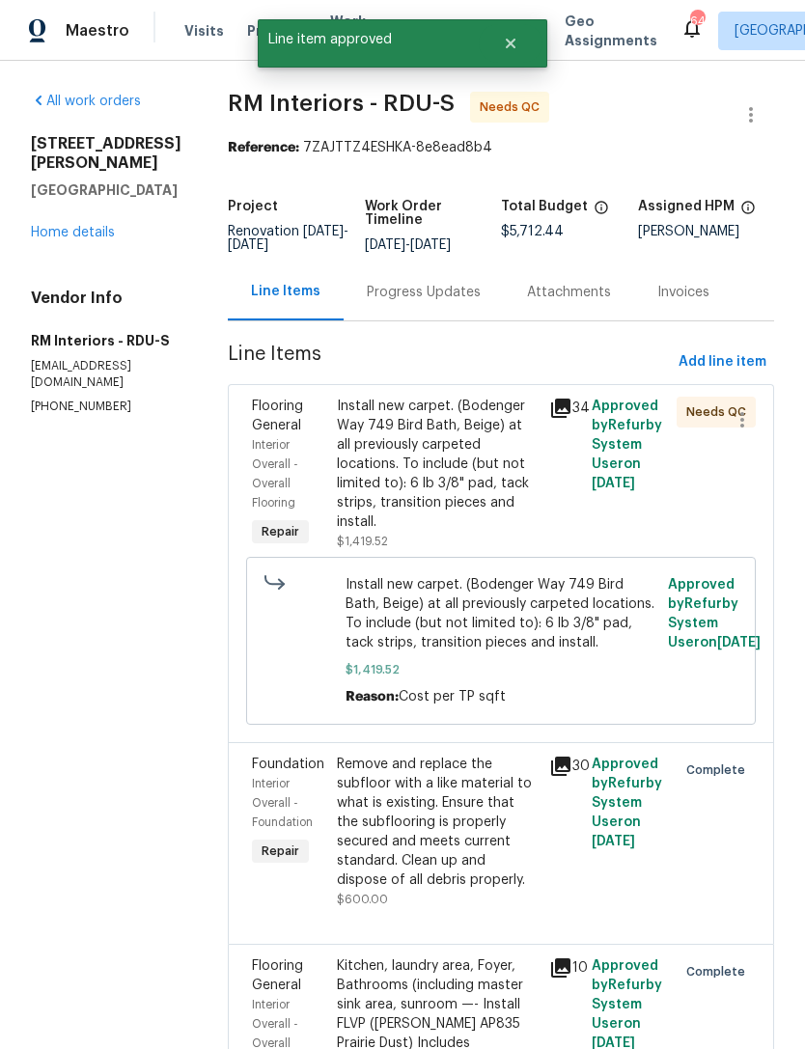
click at [420, 458] on div "Install new carpet. (Bodenger Way 749 Bird Bath, Beige) at all previously carpe…" at bounding box center [437, 464] width 201 height 135
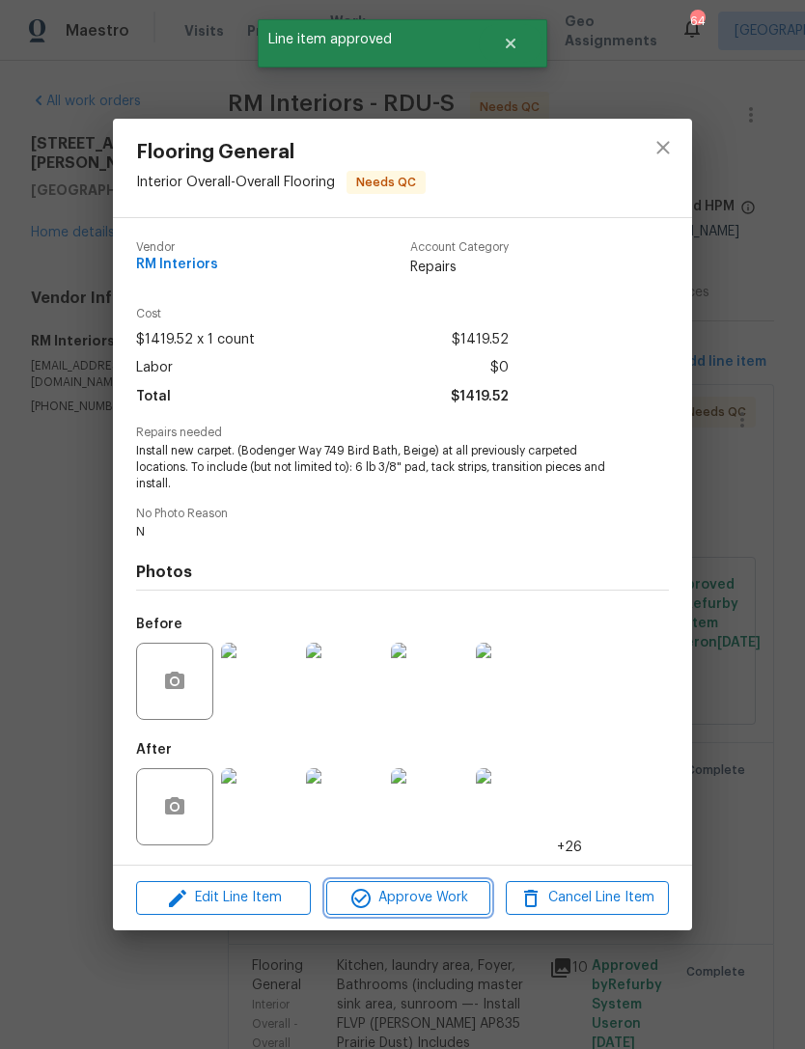
click at [430, 908] on span "Approve Work" at bounding box center [408, 898] width 152 height 24
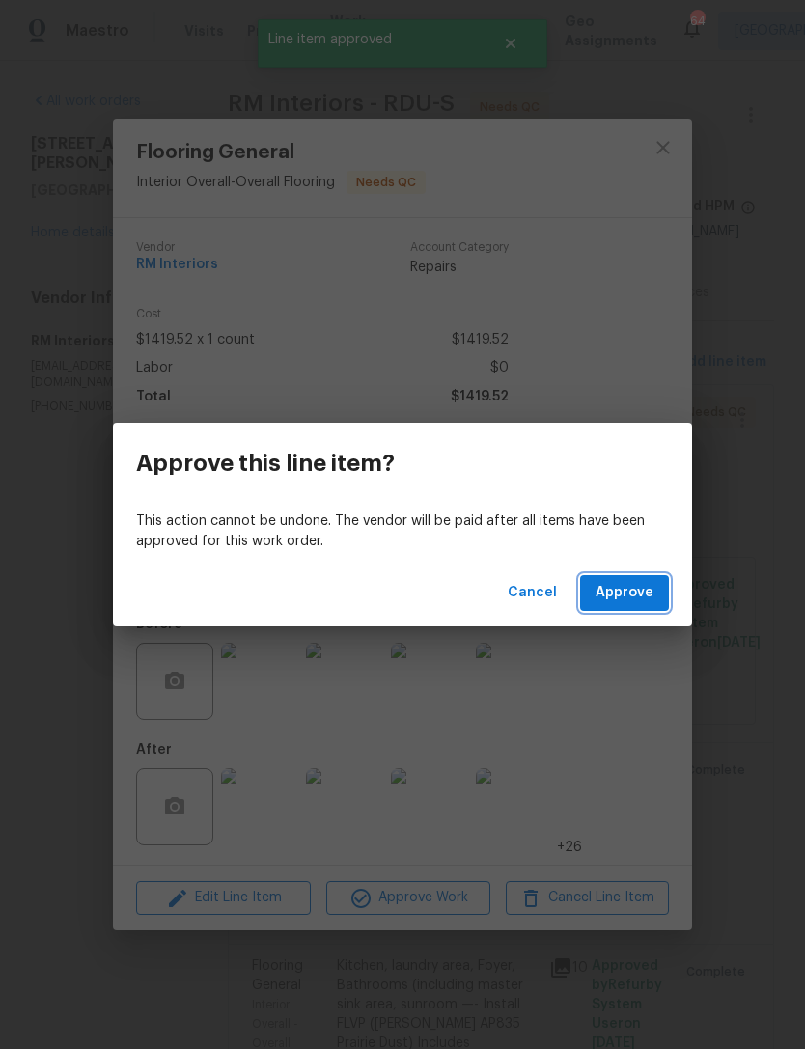
click at [621, 600] on span "Approve" at bounding box center [625, 593] width 58 height 24
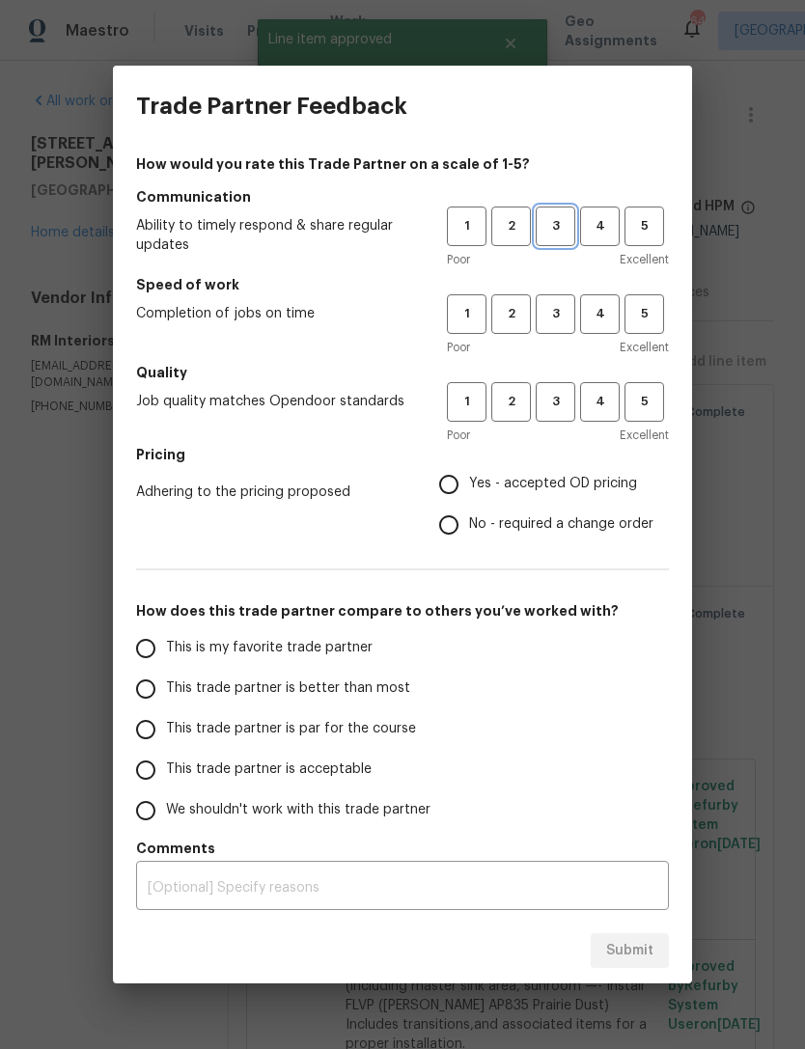
click at [555, 240] on button "3" at bounding box center [556, 227] width 40 height 40
click at [564, 322] on span "3" at bounding box center [556, 314] width 36 height 22
click at [552, 418] on button "3" at bounding box center [556, 402] width 40 height 40
click at [460, 485] on input "Yes - accepted OD pricing" at bounding box center [449, 484] width 41 height 41
radio input "true"
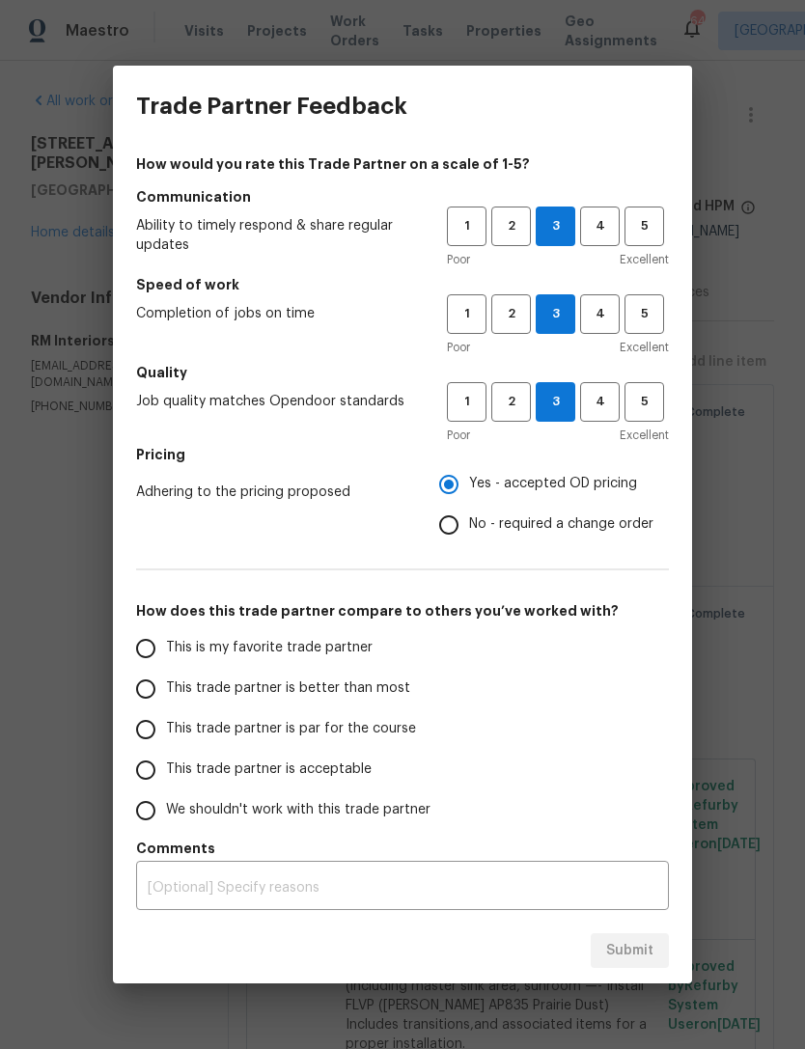
click at [185, 773] on span "This trade partner is acceptable" at bounding box center [269, 770] width 206 height 20
click at [166, 773] on input "This trade partner is acceptable" at bounding box center [146, 770] width 41 height 41
click at [647, 963] on button "Submit" at bounding box center [630, 952] width 78 height 36
radio input "true"
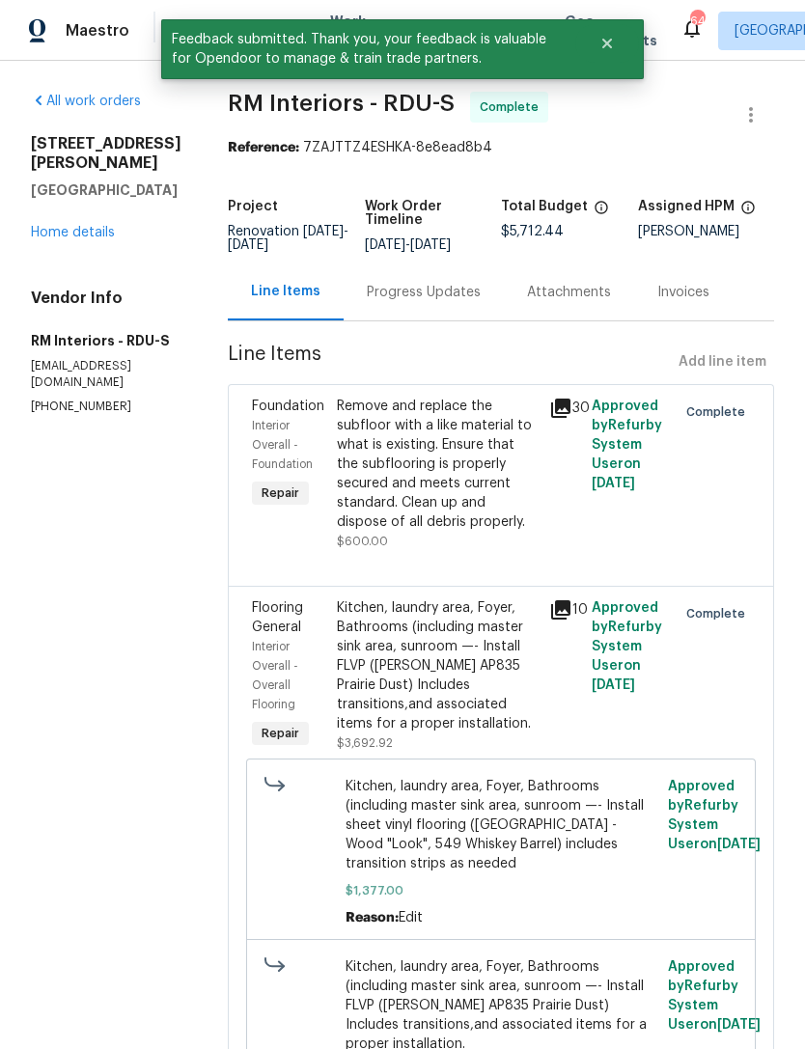
click at [101, 233] on link "Home details" at bounding box center [73, 233] width 84 height 14
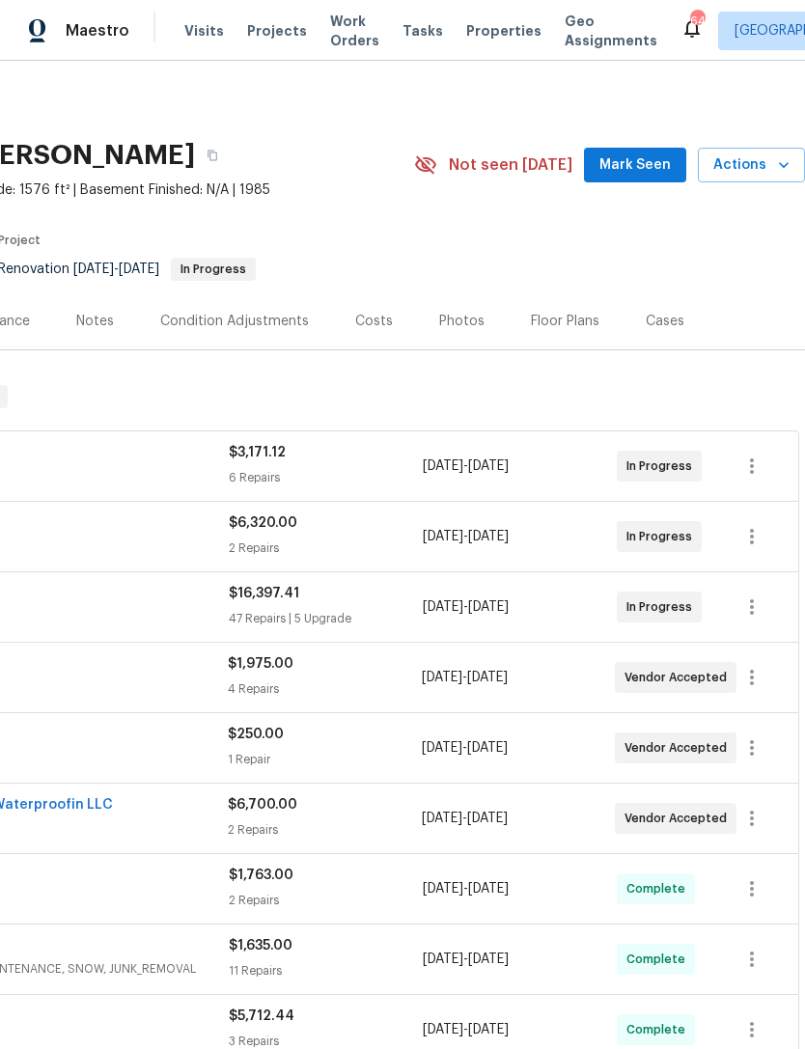
scroll to position [0, 286]
click at [650, 163] on span "Mark Seen" at bounding box center [635, 166] width 71 height 24
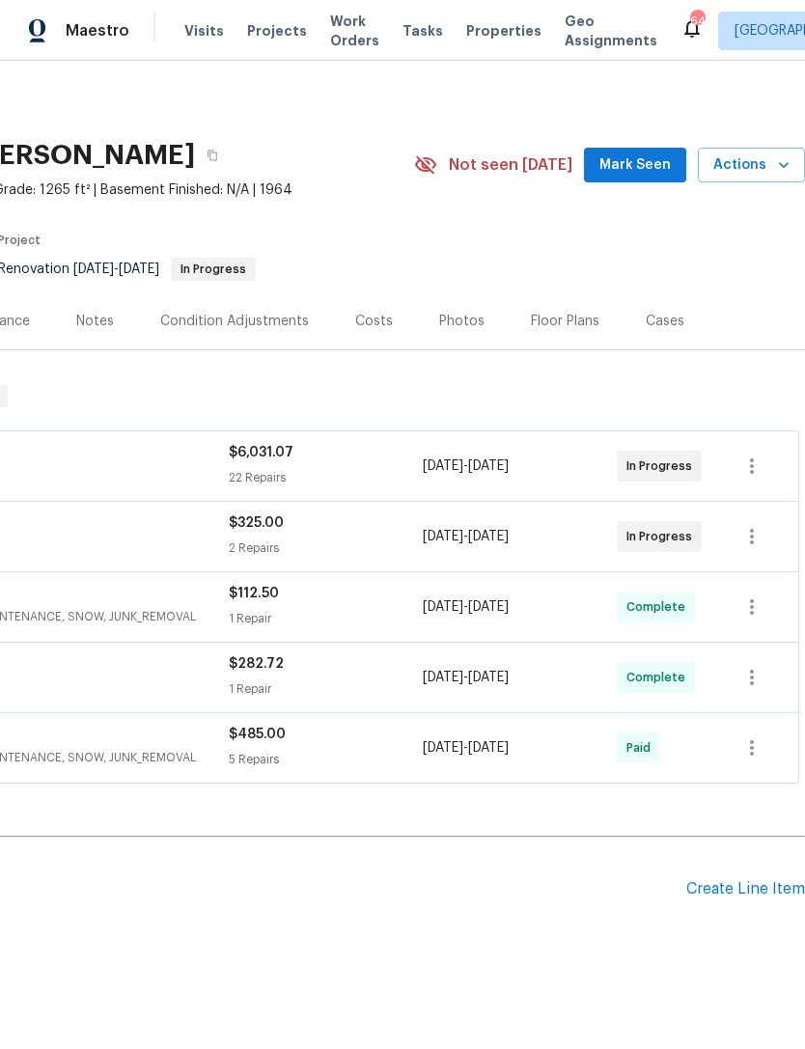
scroll to position [0, 286]
click at [657, 159] on span "Mark Seen" at bounding box center [635, 166] width 71 height 24
click at [406, 641] on div "J&A Care and Landscaping HARDSCAPE_LANDSCAPE, LANDSCAPING_MAINTENANCE, SNOW, JU…" at bounding box center [259, 608] width 1077 height 70
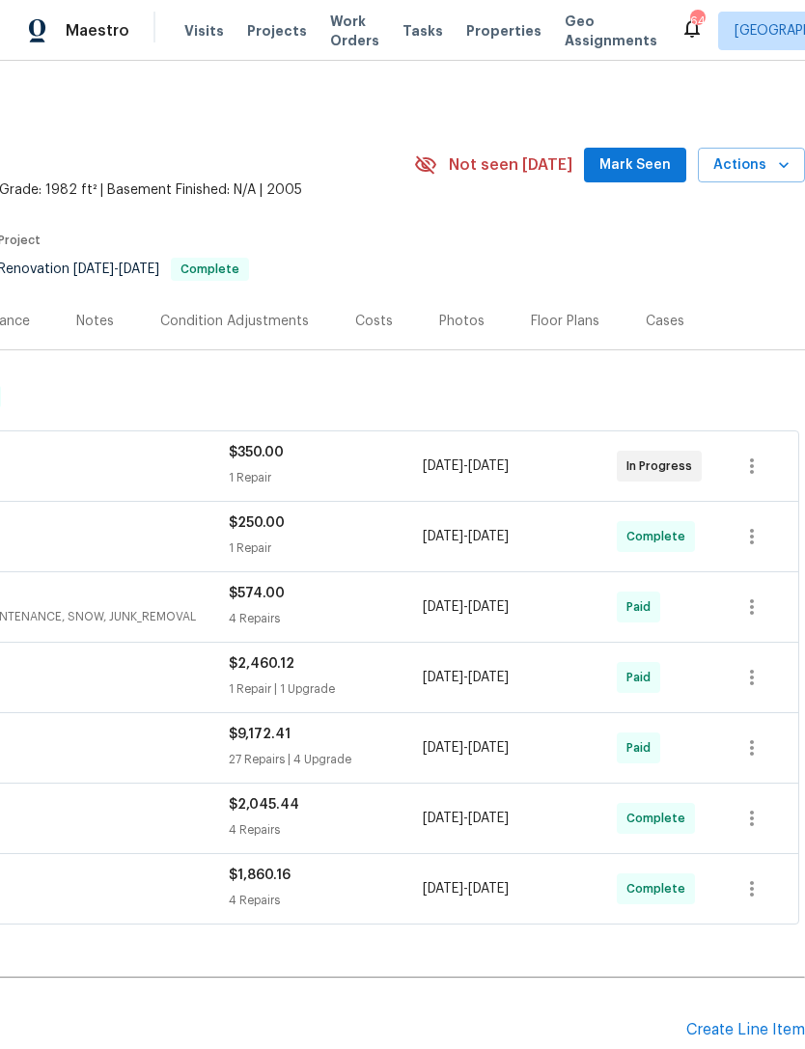
scroll to position [0, 286]
click at [657, 158] on span "Mark Seen" at bounding box center [635, 166] width 71 height 24
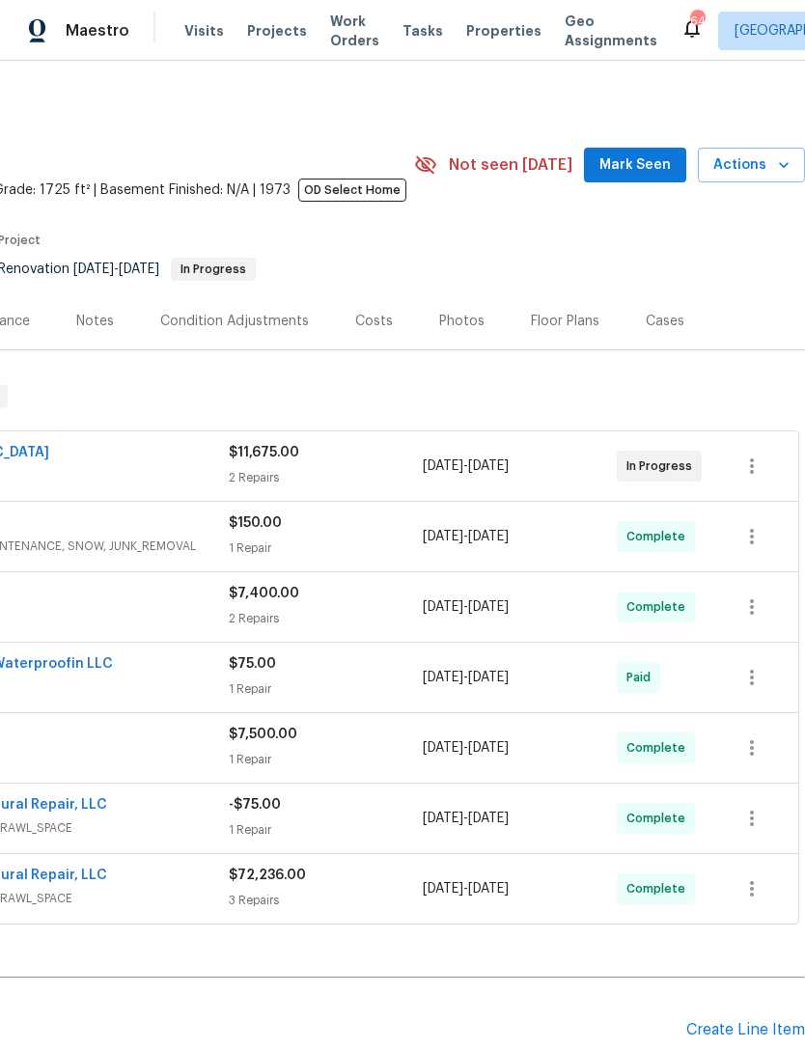
scroll to position [0, 286]
click at [644, 168] on span "Mark Seen" at bounding box center [635, 166] width 71 height 24
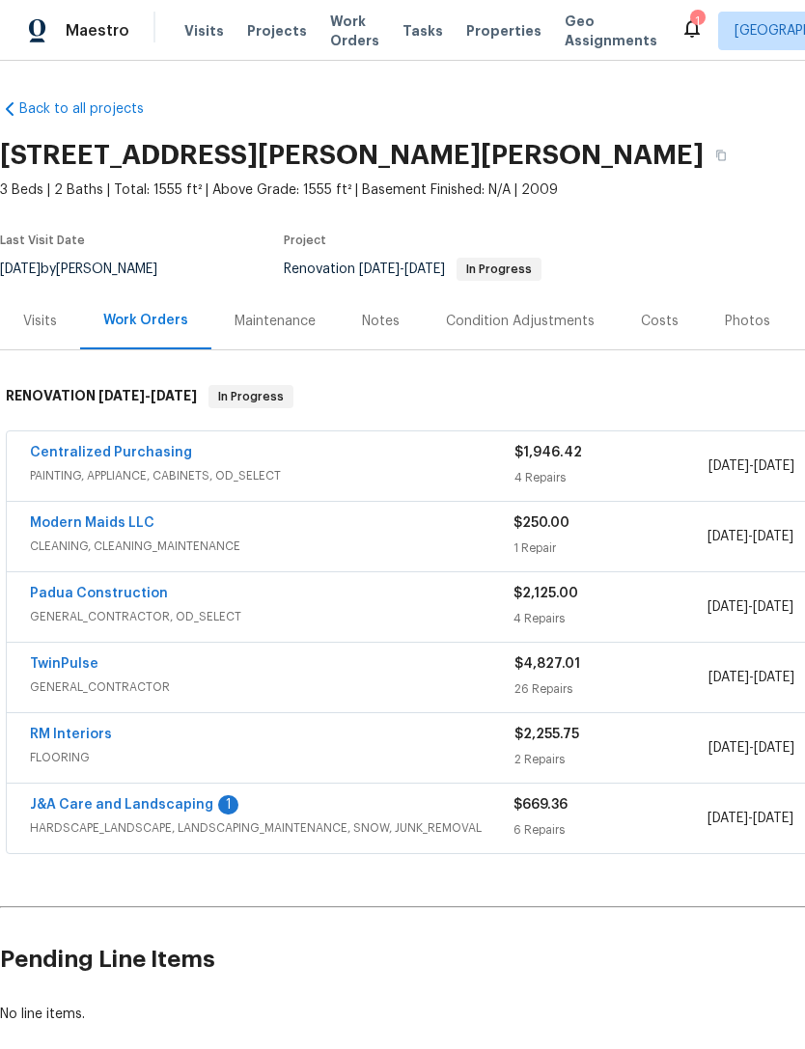
click at [202, 804] on link "J&A Care and Landscaping" at bounding box center [121, 805] width 183 height 14
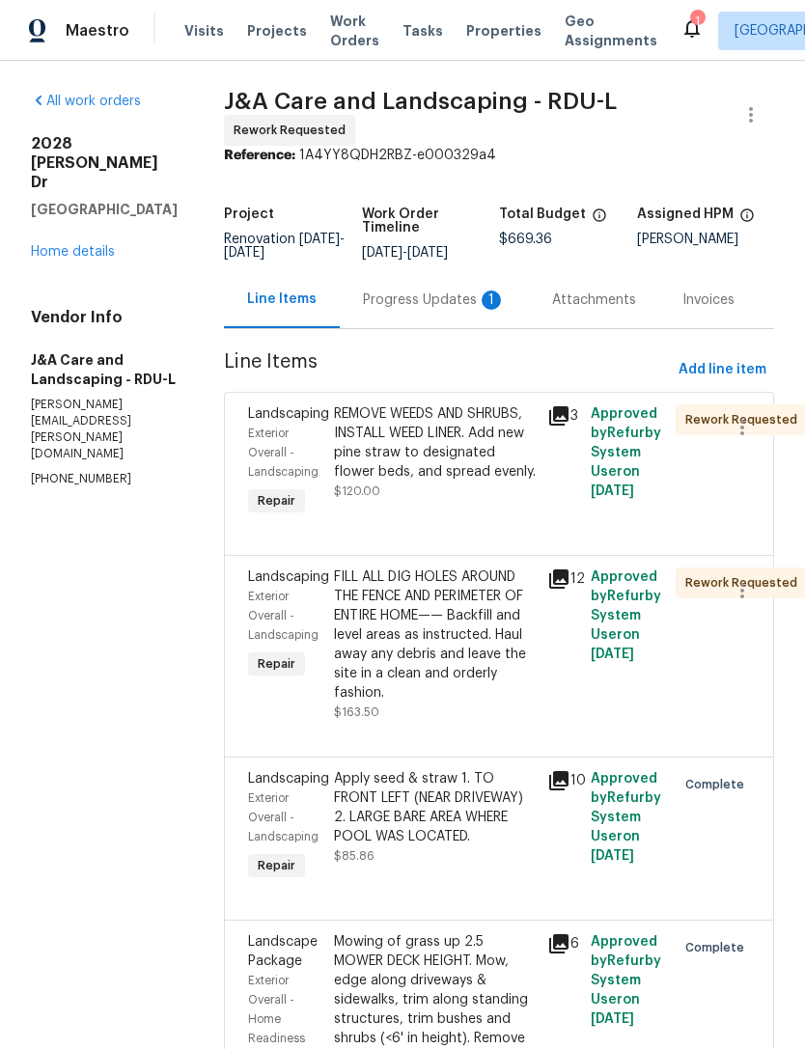
click at [436, 310] on div "Progress Updates 1" at bounding box center [434, 300] width 143 height 19
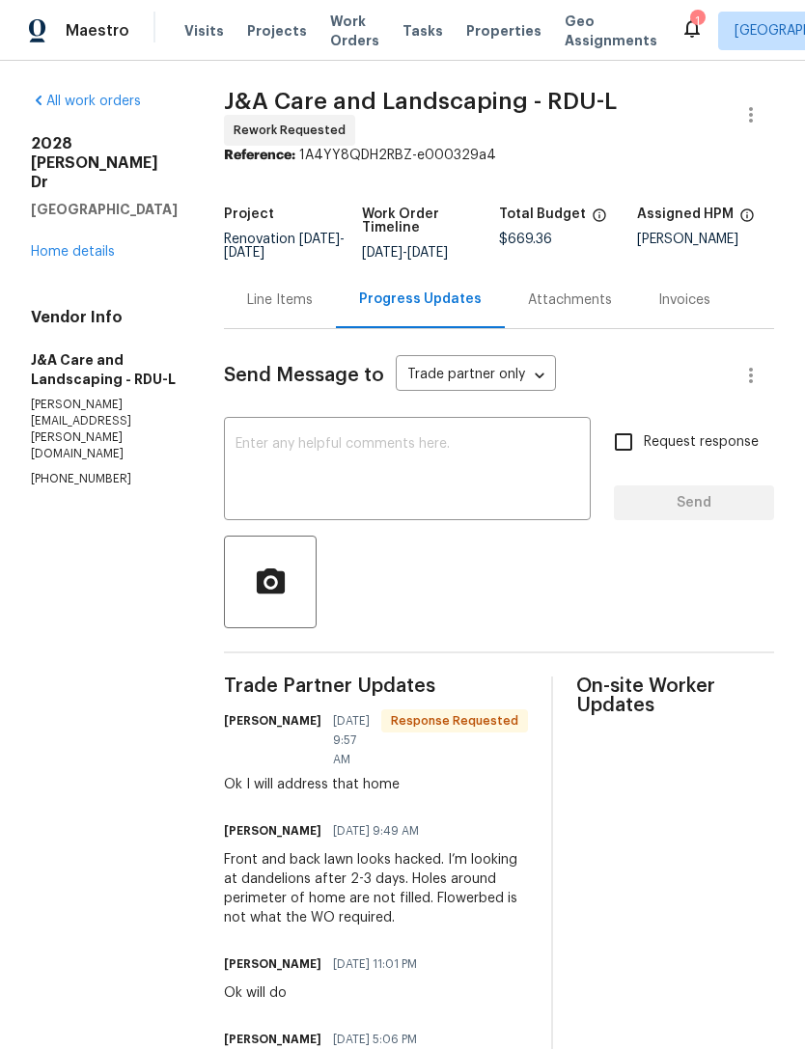
click at [55, 245] on link "Home details" at bounding box center [73, 252] width 84 height 14
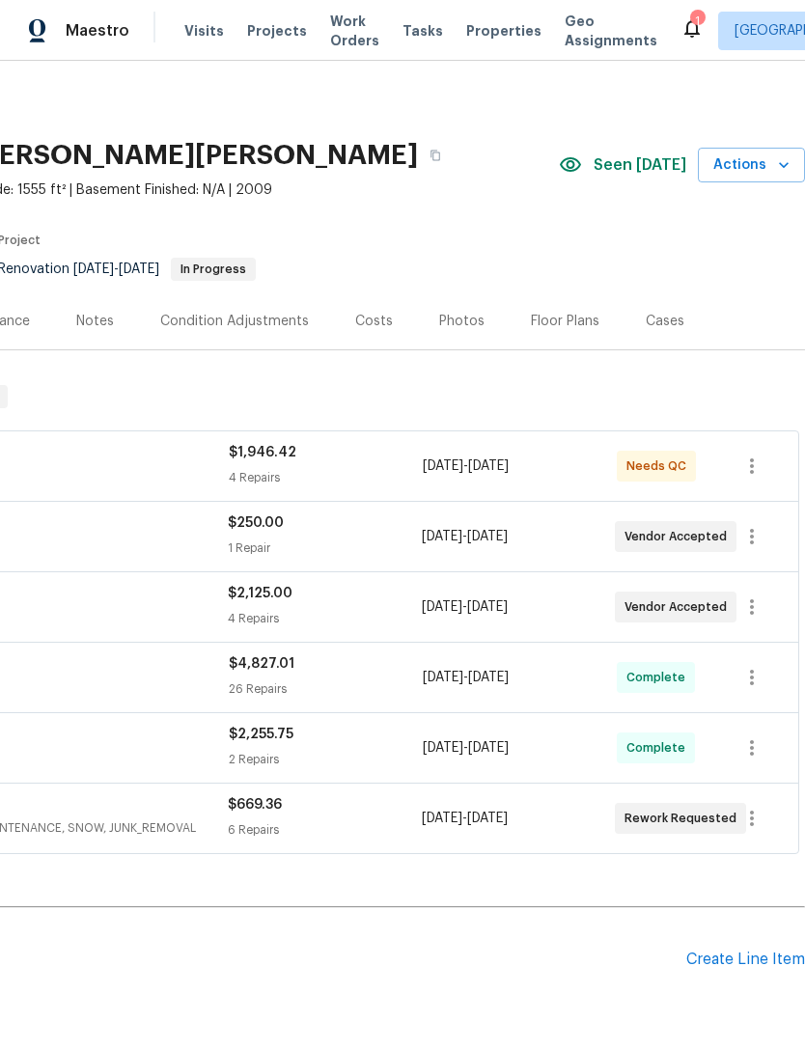
scroll to position [0, 286]
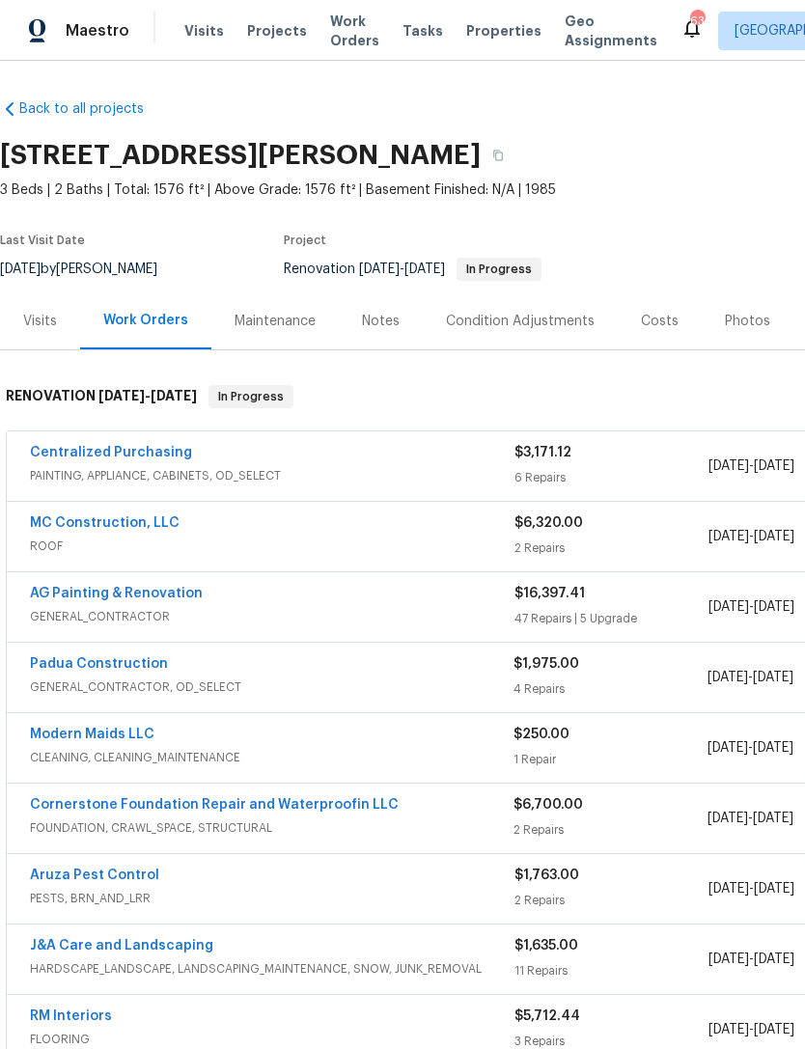
click at [216, 803] on link "Cornerstone Foundation Repair and Waterproofin LLC" at bounding box center [214, 805] width 369 height 14
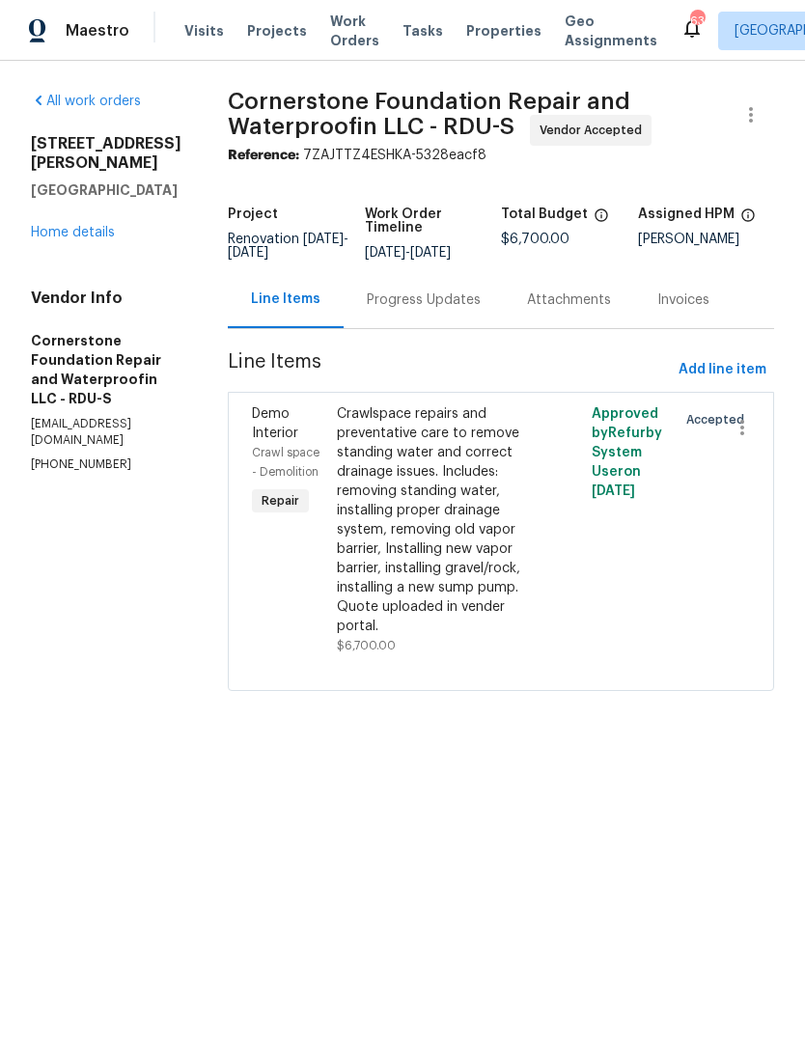
click at [367, 297] on div "Progress Updates" at bounding box center [424, 300] width 114 height 19
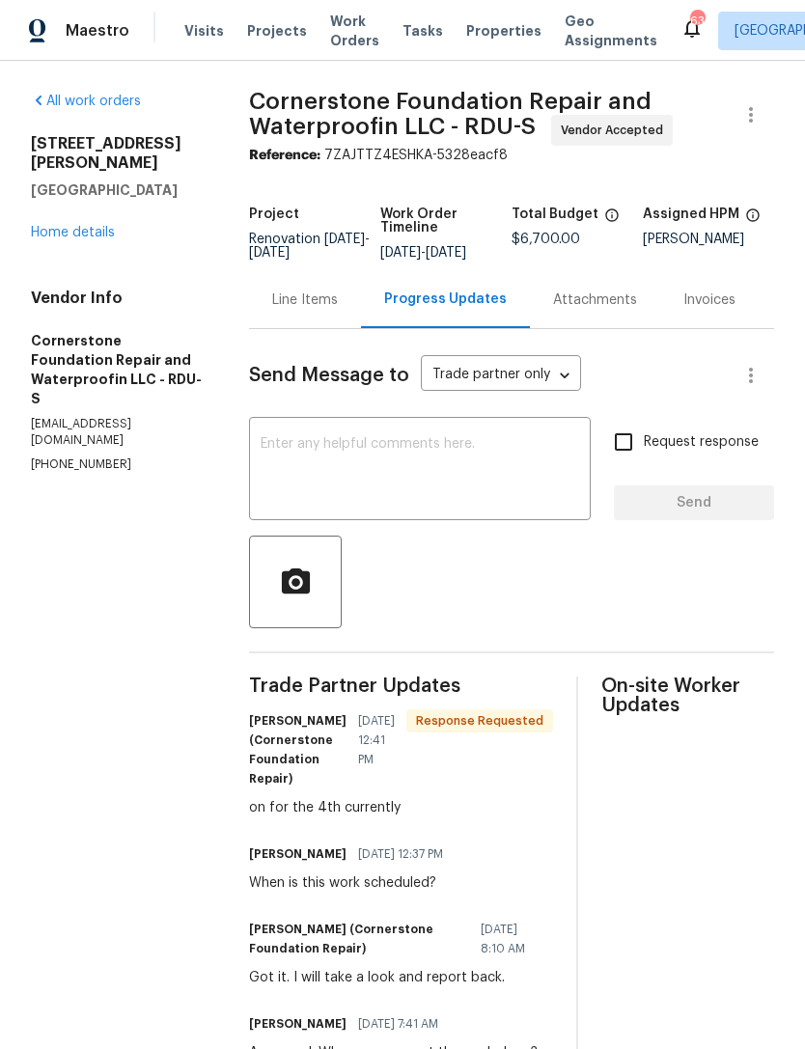
click at [74, 226] on link "Home details" at bounding box center [73, 233] width 84 height 14
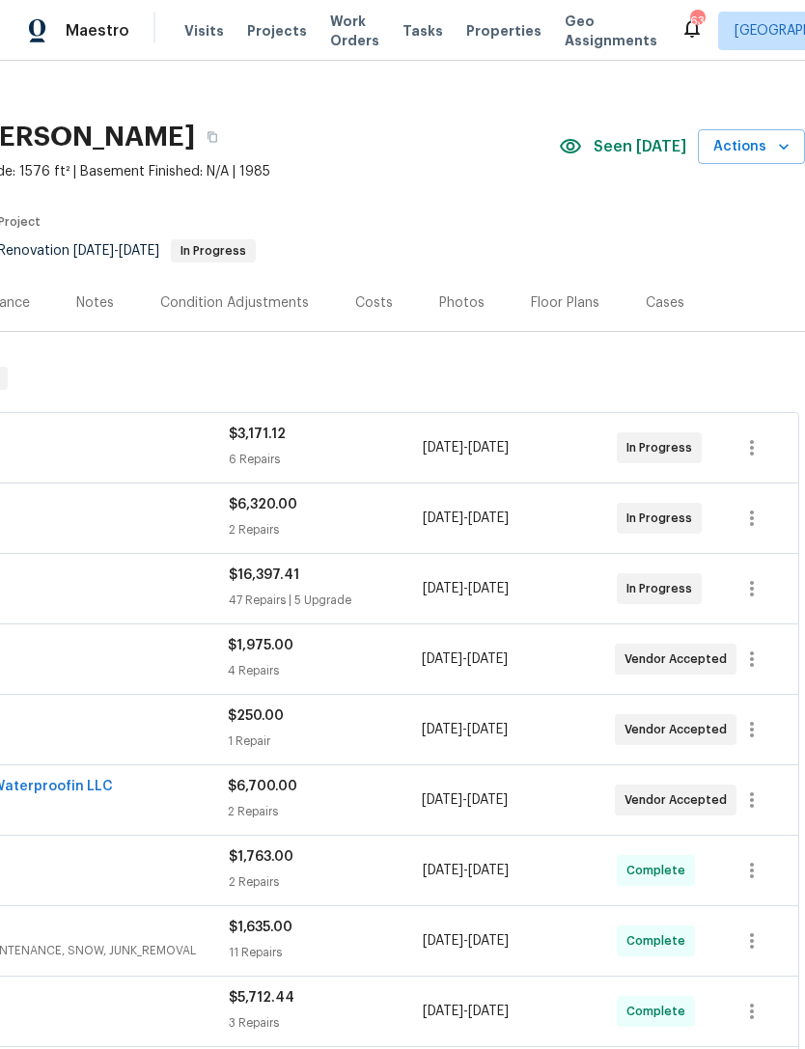
scroll to position [19, 286]
click at [375, 305] on div "Costs" at bounding box center [374, 302] width 38 height 19
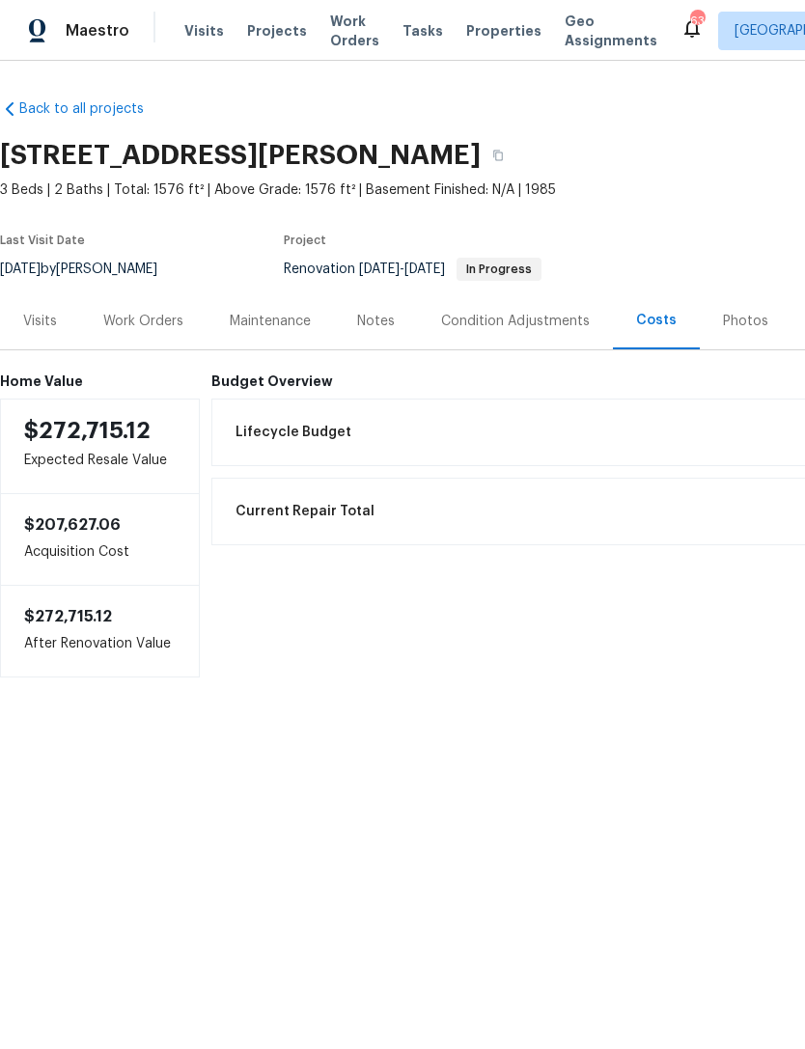
click at [151, 332] on div "Work Orders" at bounding box center [143, 321] width 126 height 57
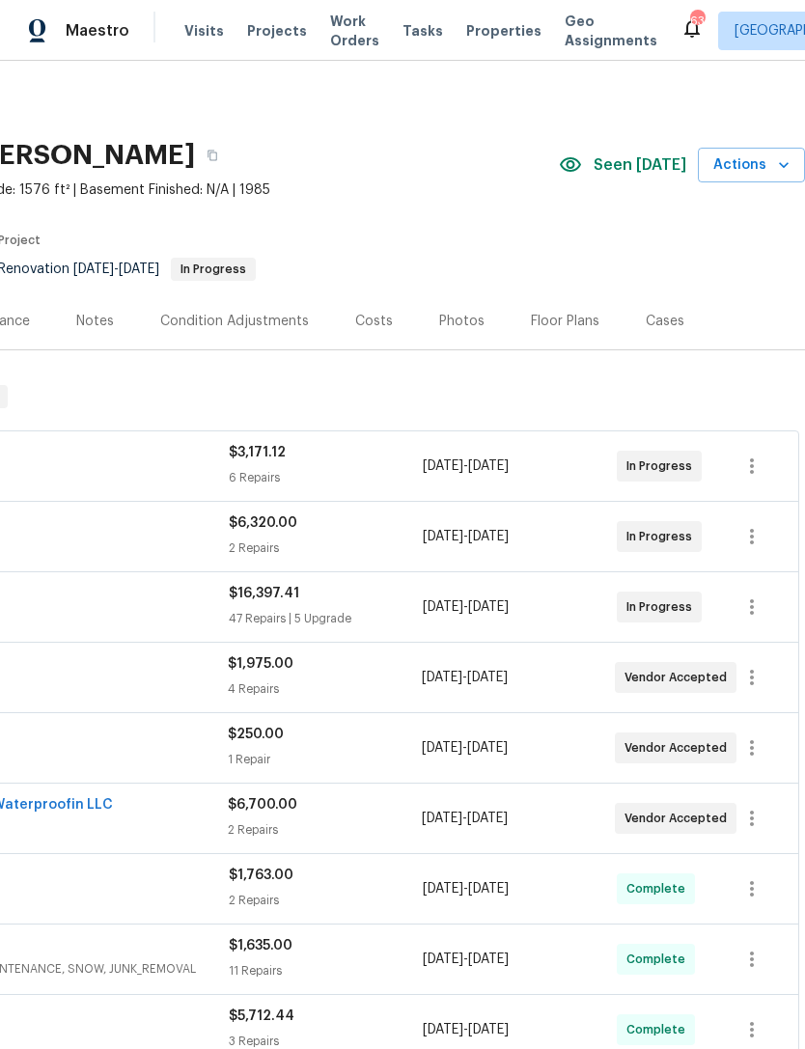
scroll to position [0, 286]
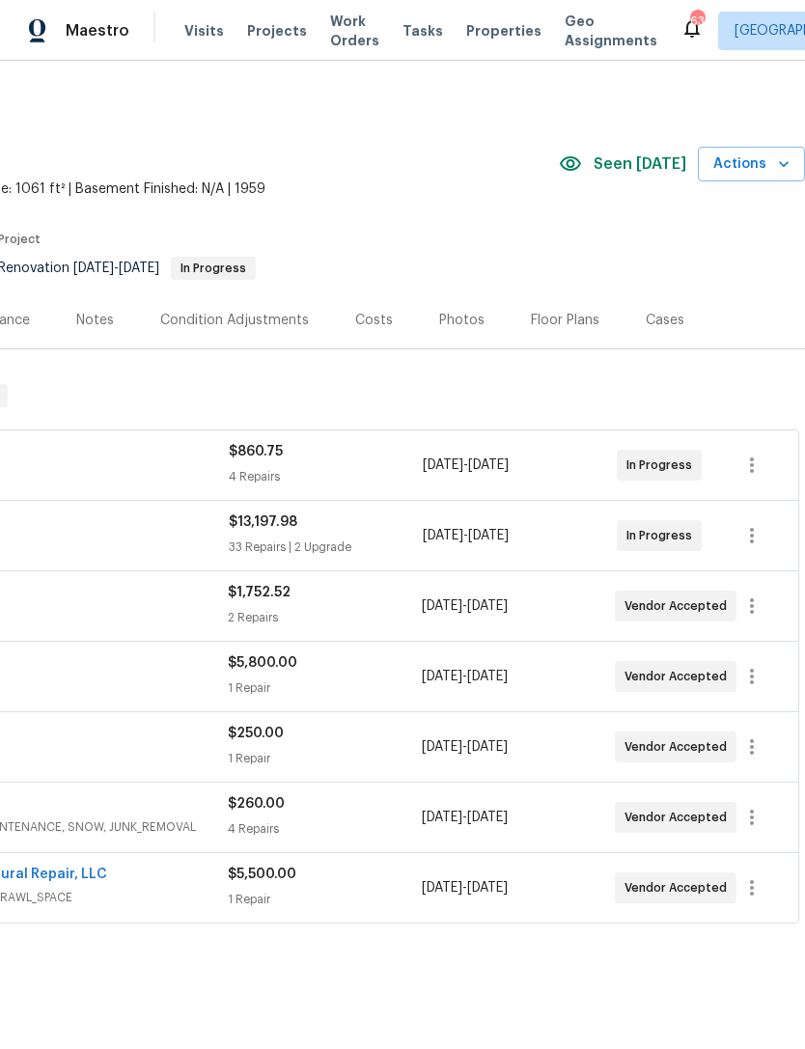
scroll to position [0, 286]
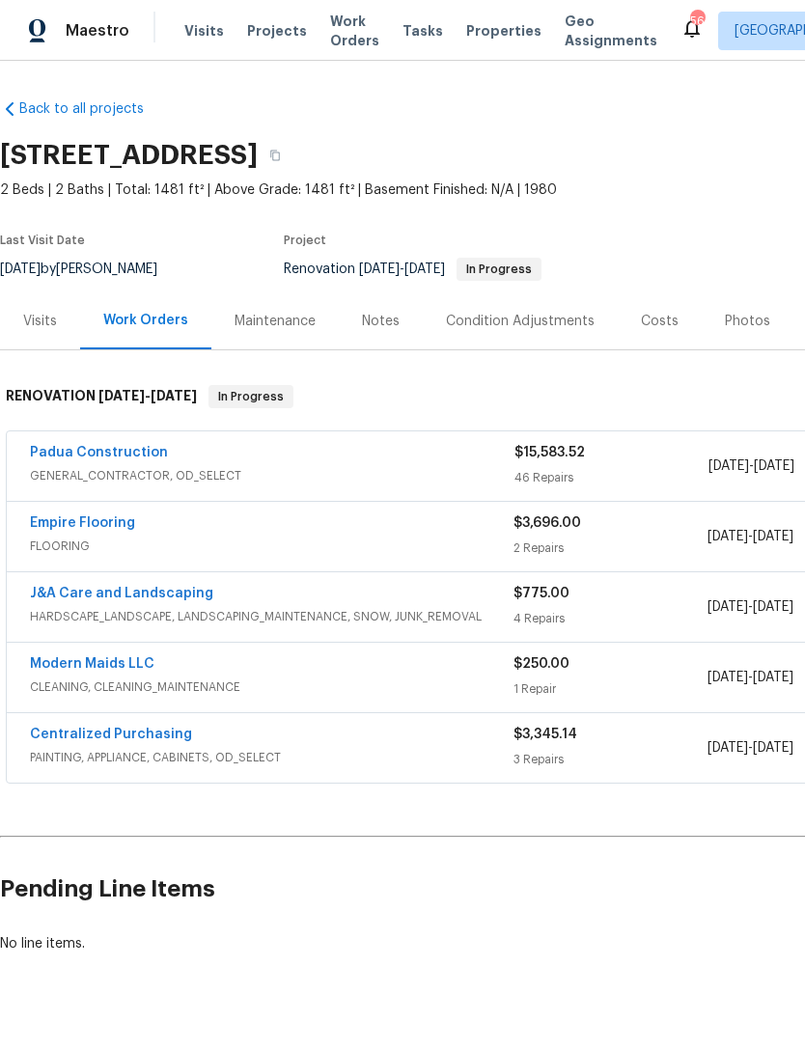
scroll to position [35, 0]
